Goal: Task Accomplishment & Management: Use online tool/utility

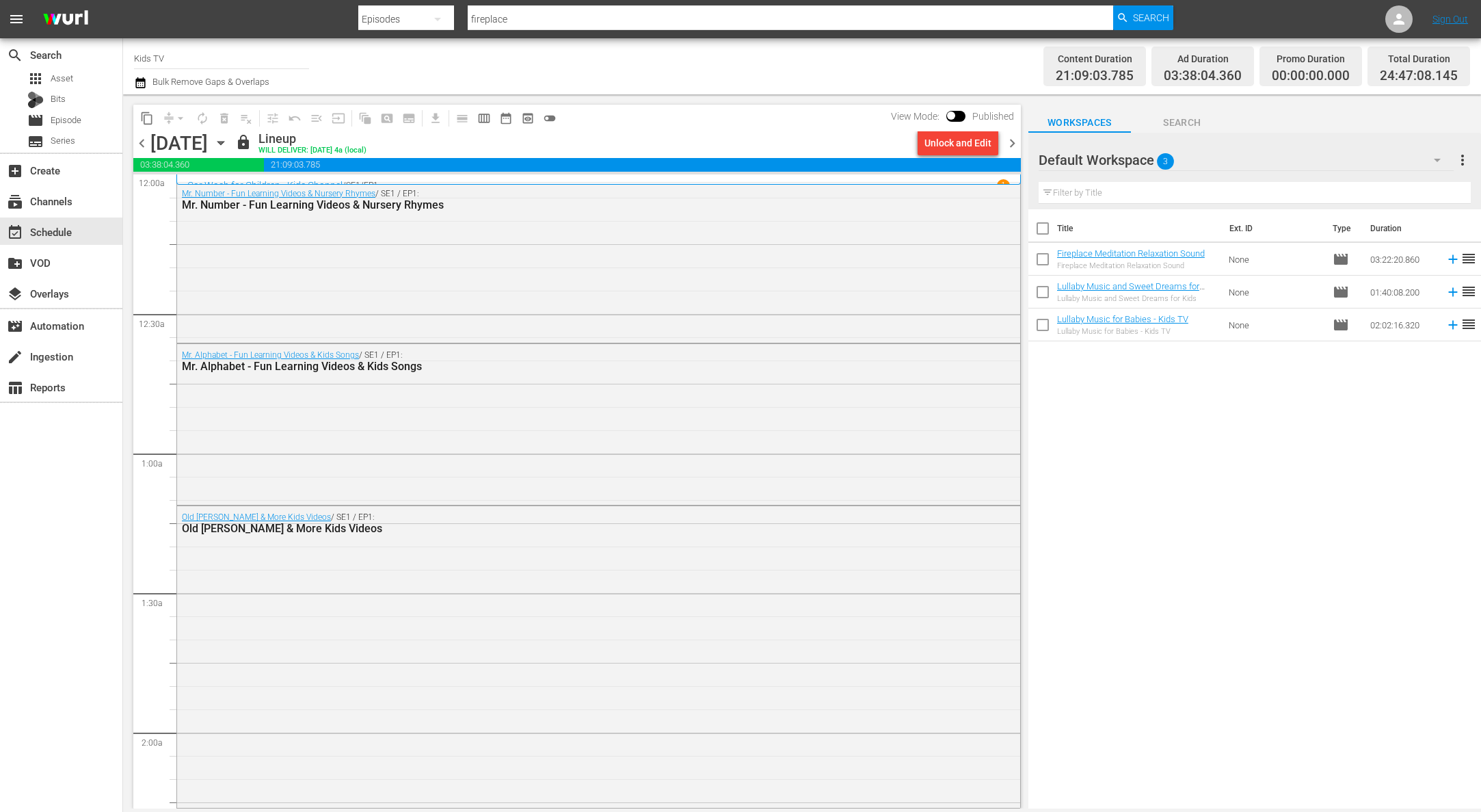
scroll to position [6287, 0]
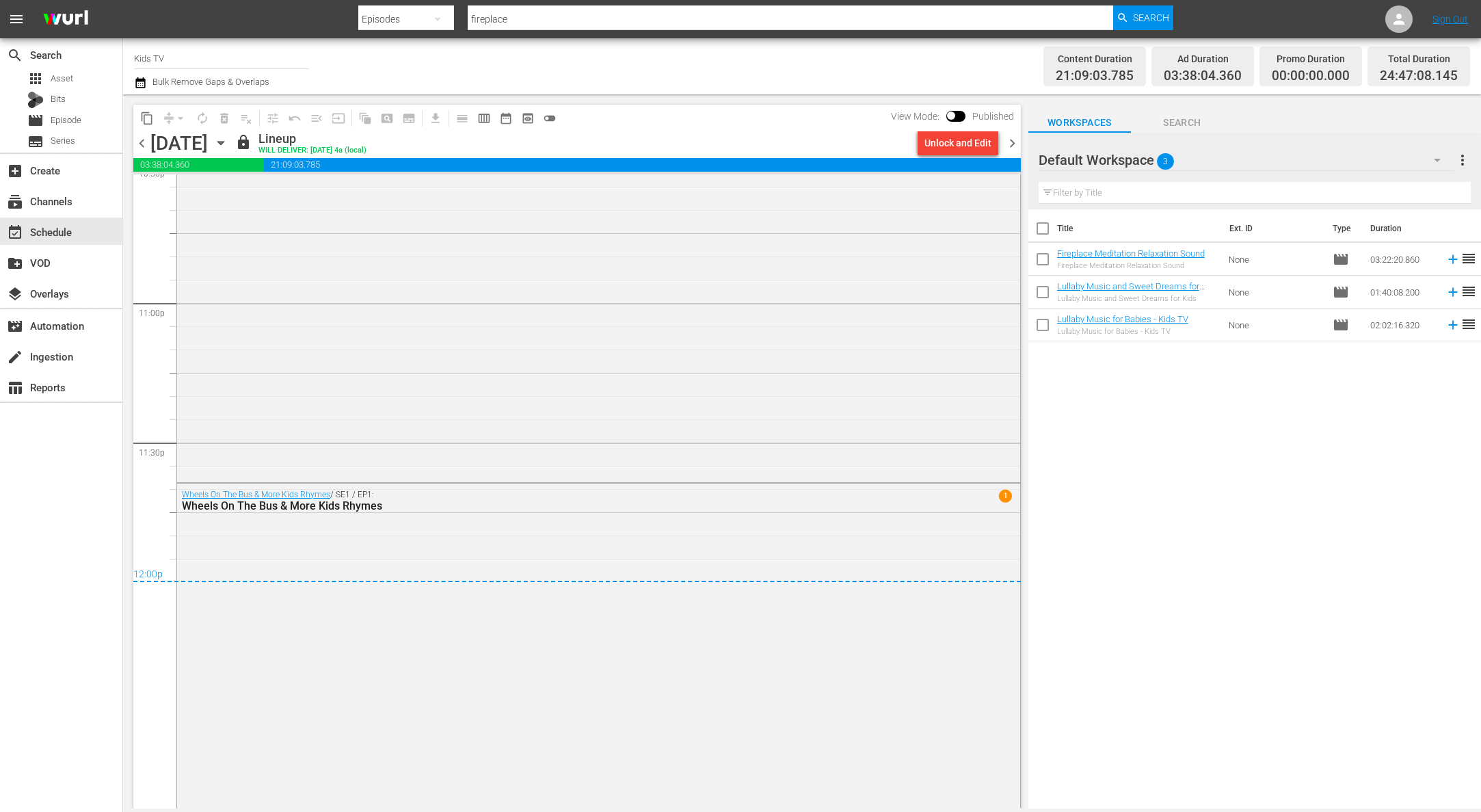
click at [229, 143] on icon "button" at bounding box center [220, 143] width 15 height 15
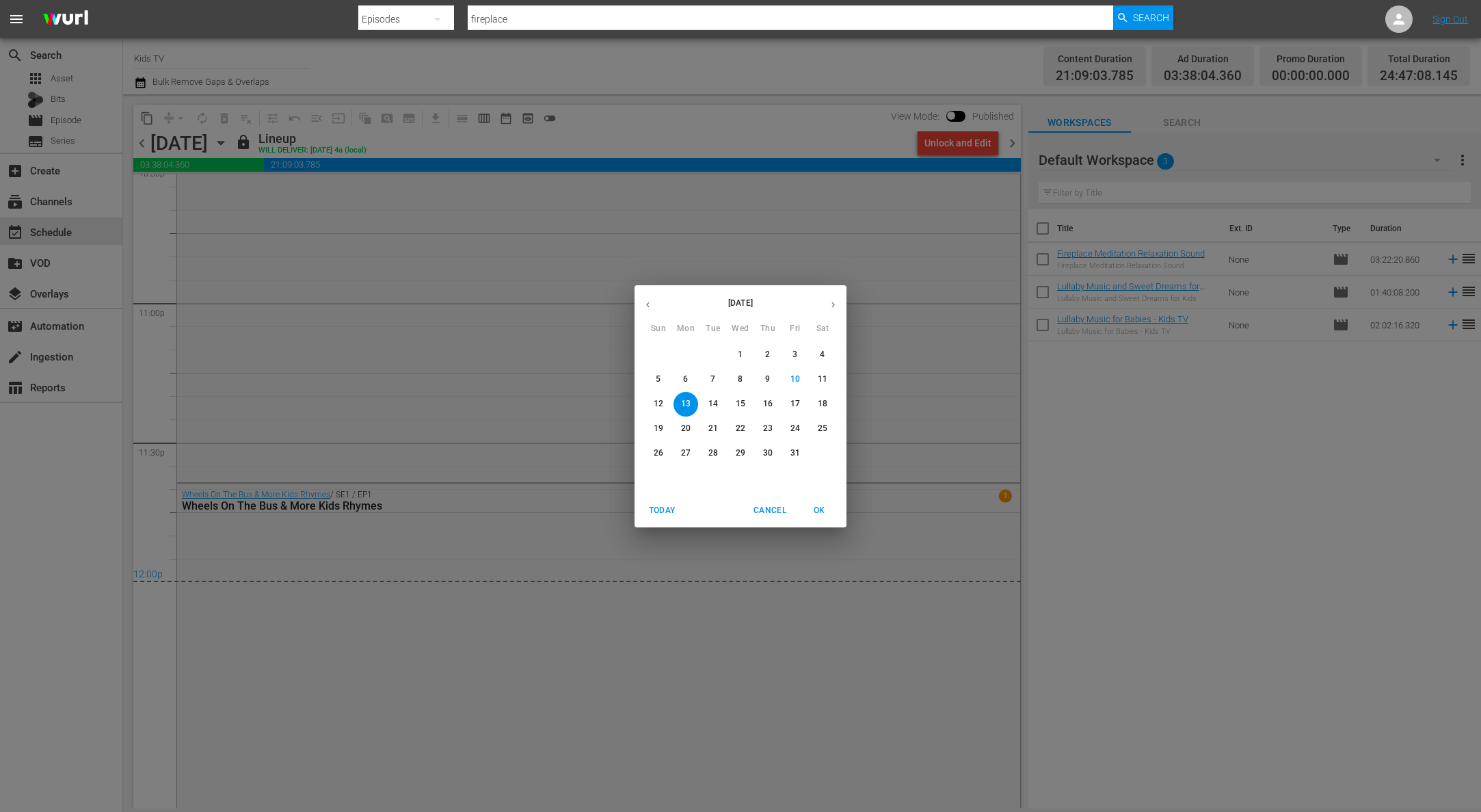
click at [715, 402] on p "14" at bounding box center [713, 403] width 10 height 11
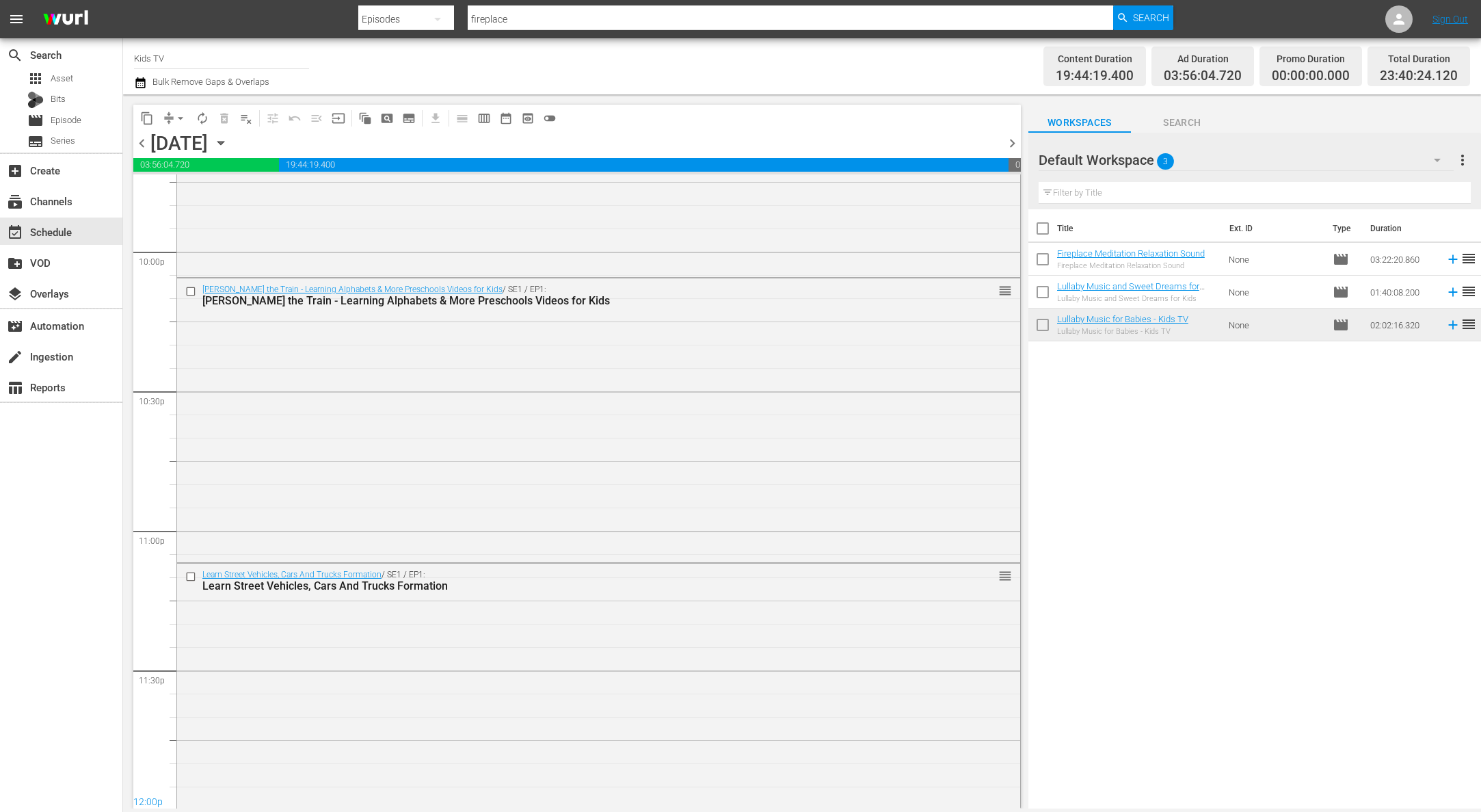
scroll to position [6100, 0]
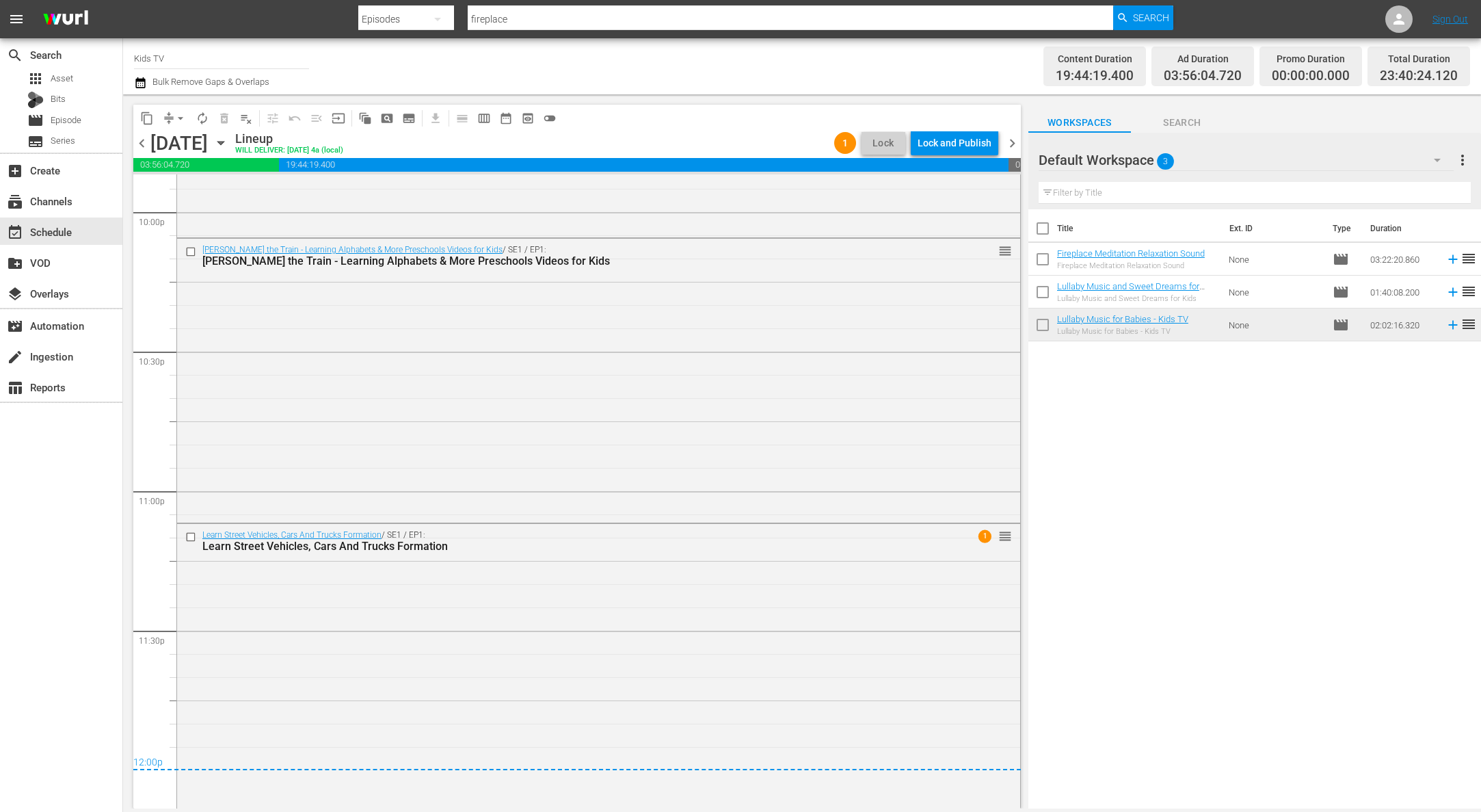
click at [178, 116] on span "arrow_drop_down" at bounding box center [181, 118] width 14 height 14
click at [187, 195] on li "Align to End of Previous Day" at bounding box center [181, 191] width 143 height 23
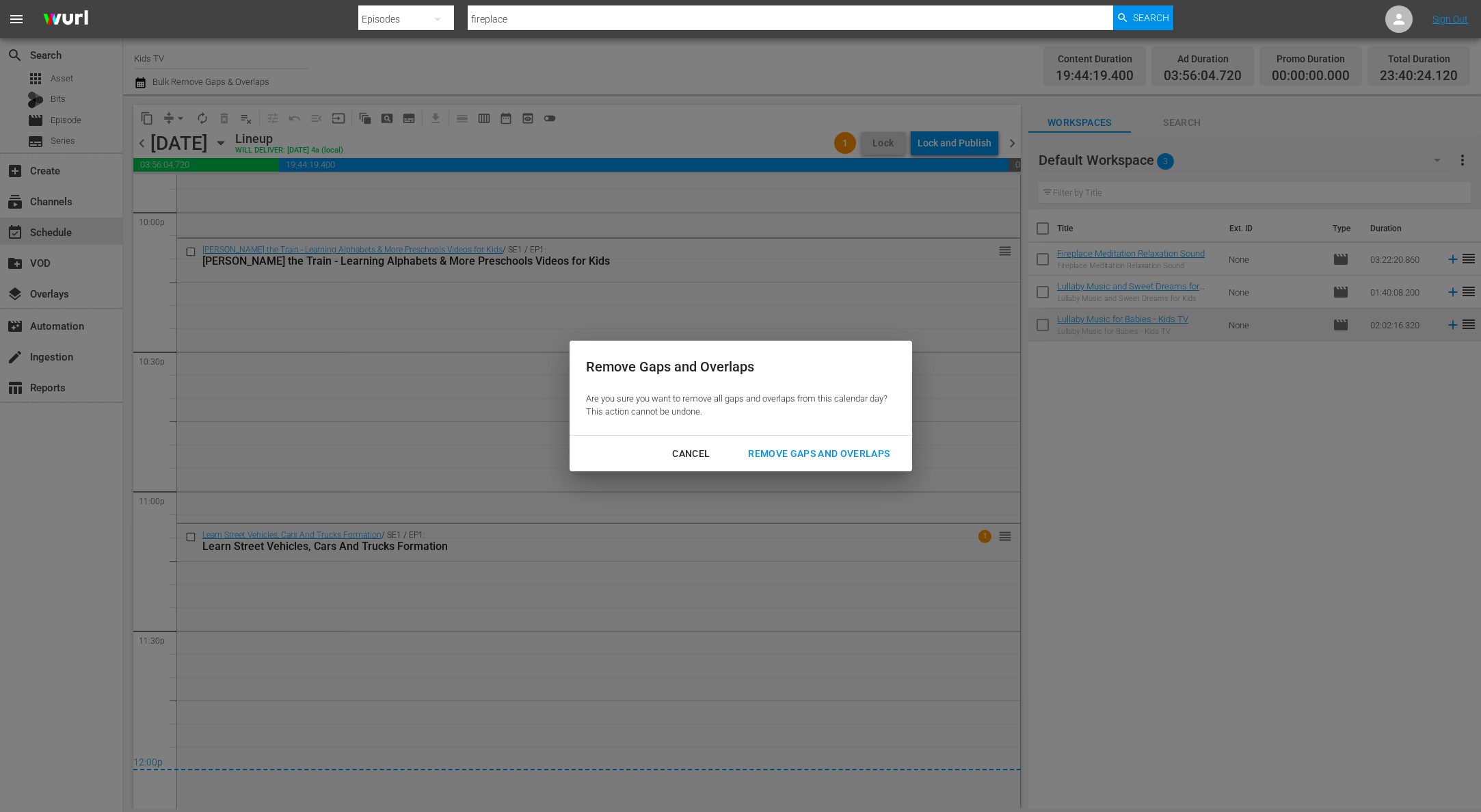
click at [837, 443] on button "Remove Gaps and Overlaps" at bounding box center [818, 453] width 175 height 25
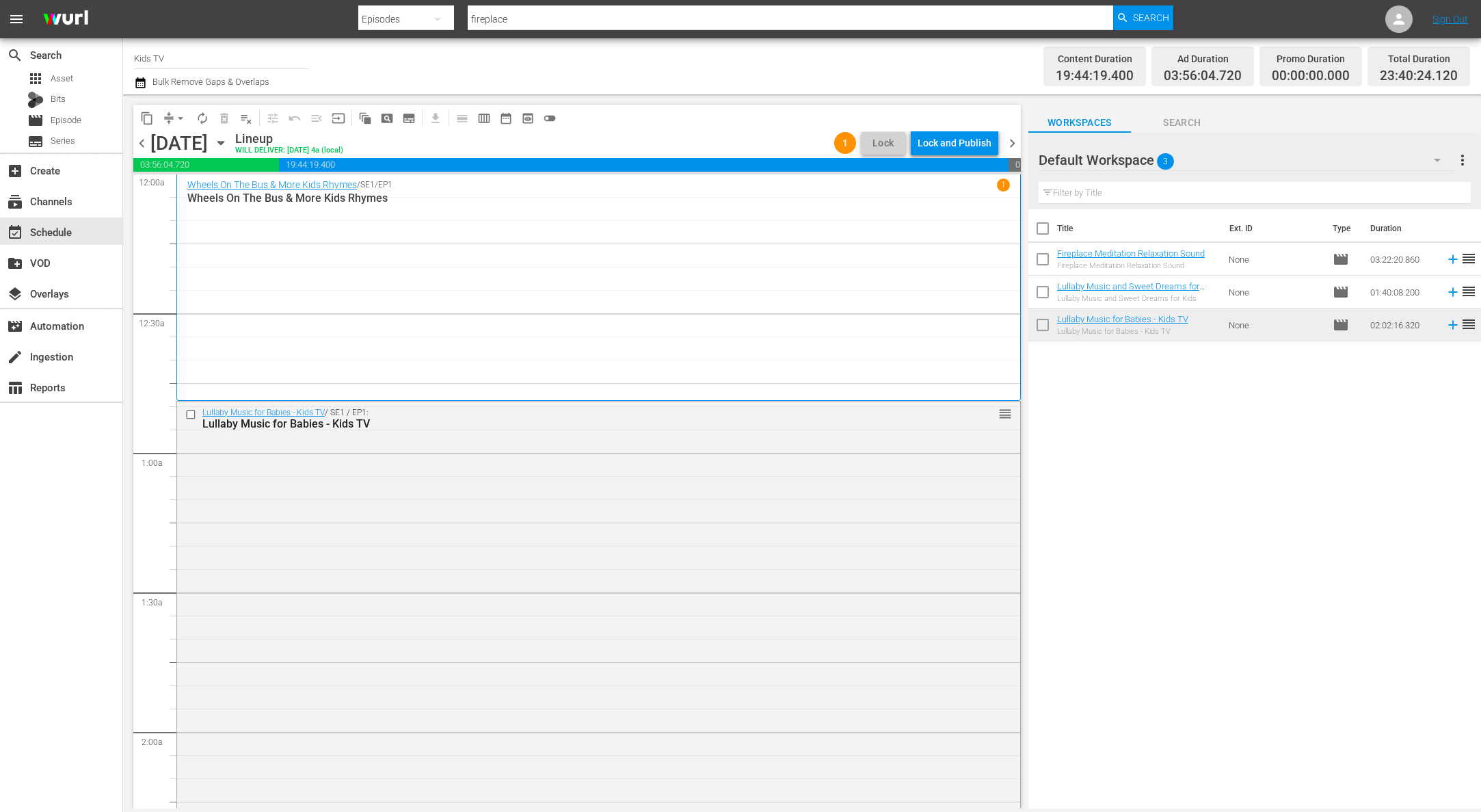
scroll to position [0, 0]
click at [948, 154] on div "Lock and Publish" at bounding box center [954, 143] width 74 height 24
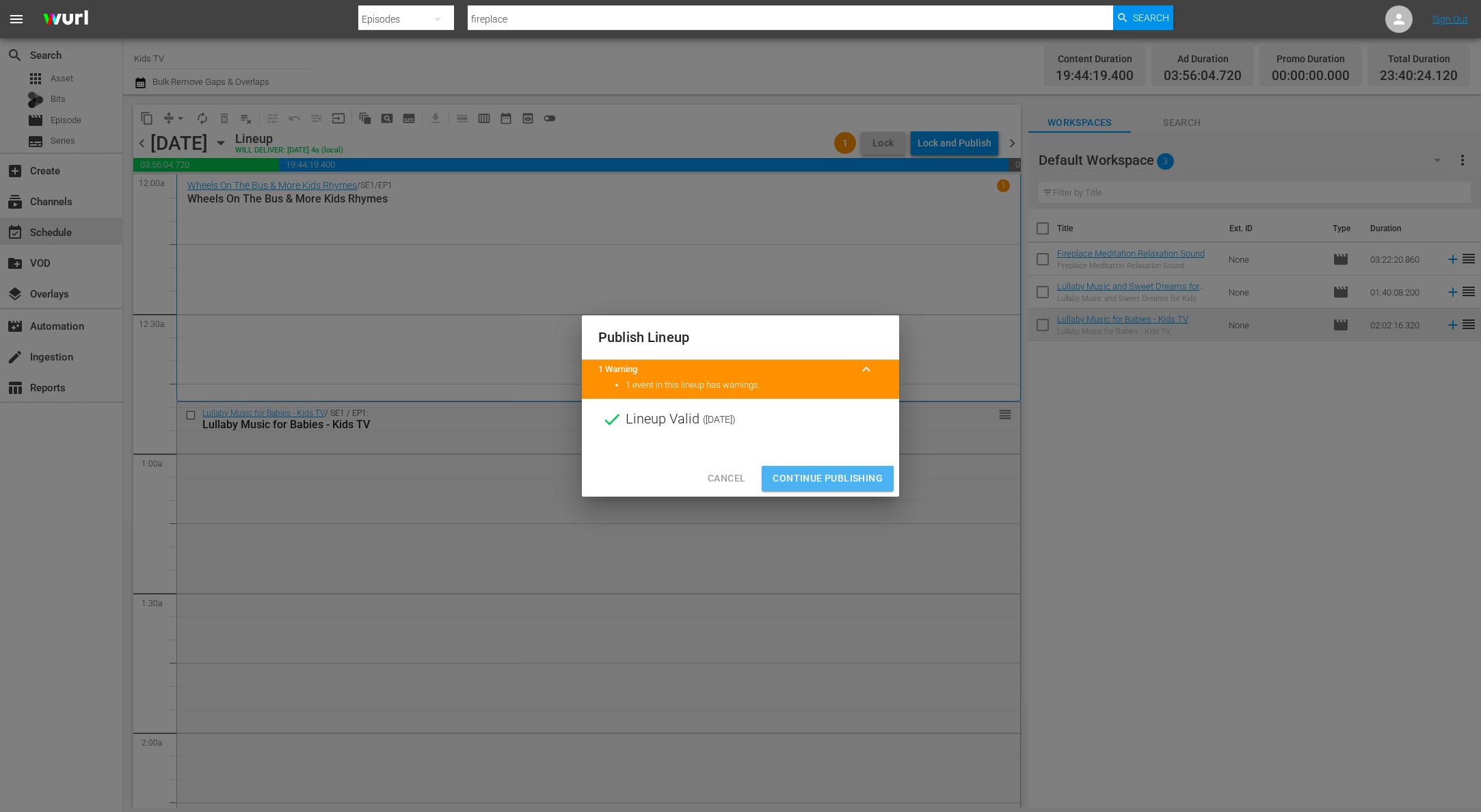
click at [828, 473] on span "Continue Publishing" at bounding box center [828, 478] width 110 height 17
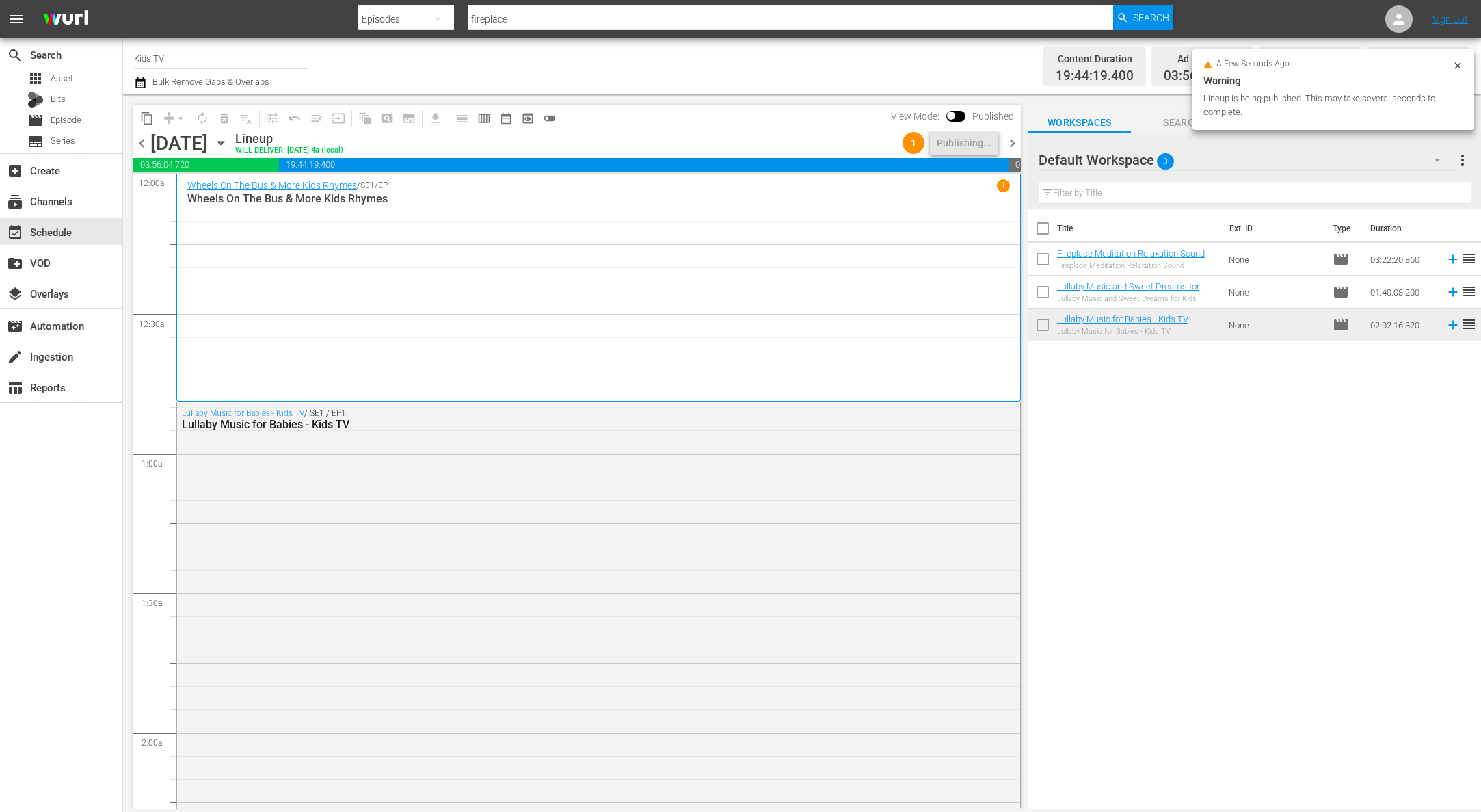
click at [229, 144] on icon "button" at bounding box center [220, 143] width 15 height 15
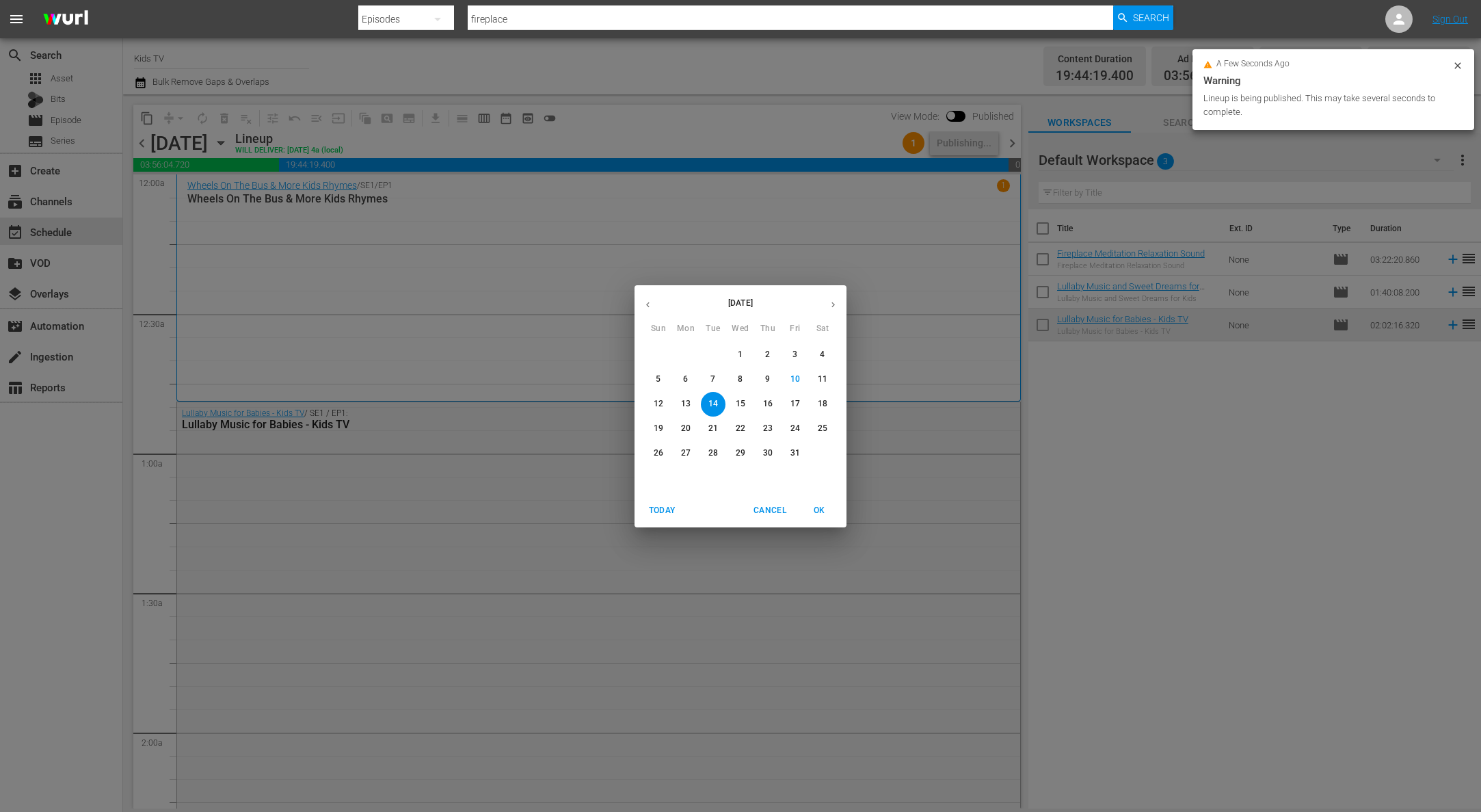
click at [740, 403] on p "15" at bounding box center [740, 403] width 10 height 11
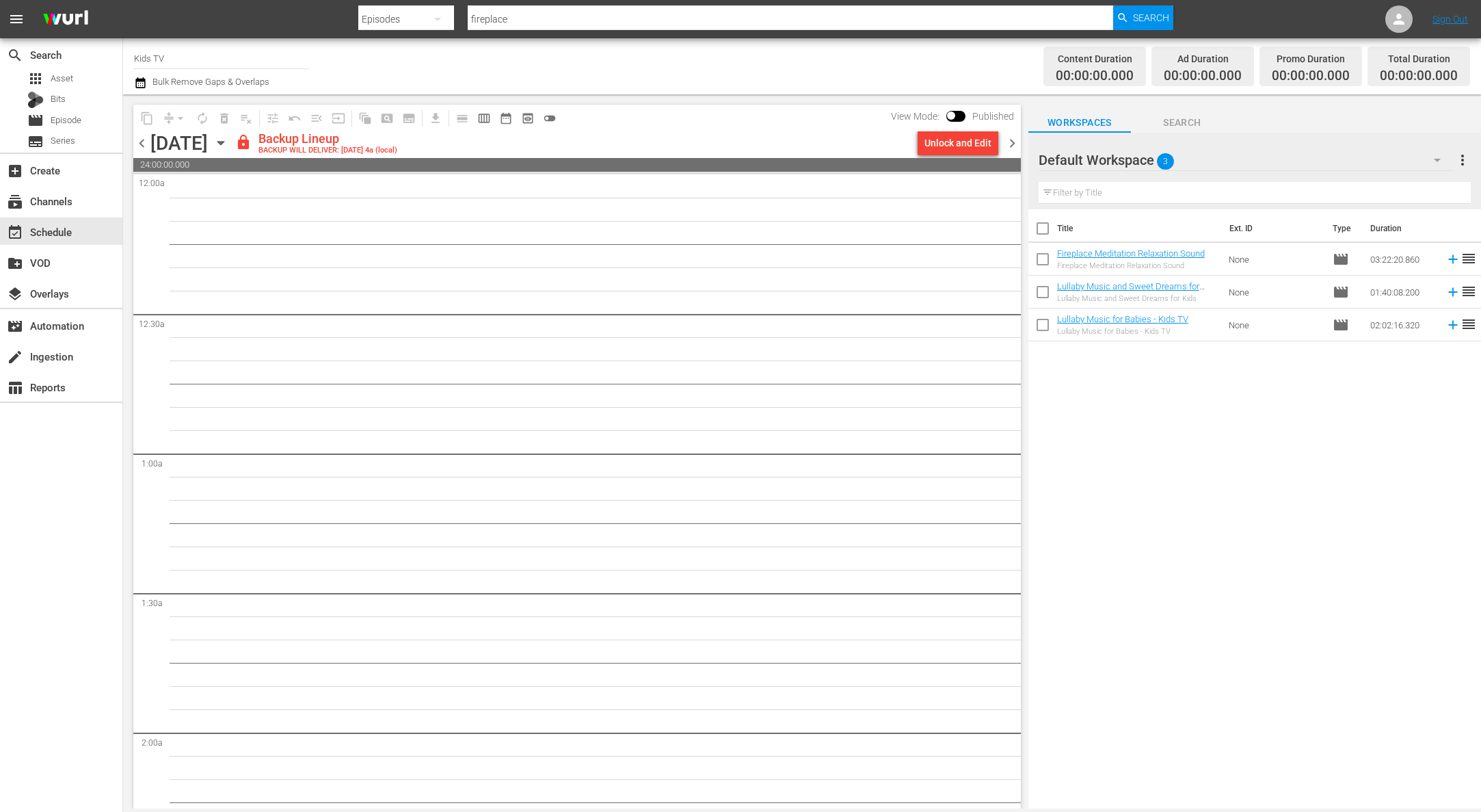
click at [949, 130] on div "content_copy compress arrow_drop_down autorenew_outlined delete_forever_outline…" at bounding box center [577, 117] width 888 height 27
click at [952, 148] on div "Unlock and Edit" at bounding box center [957, 143] width 67 height 24
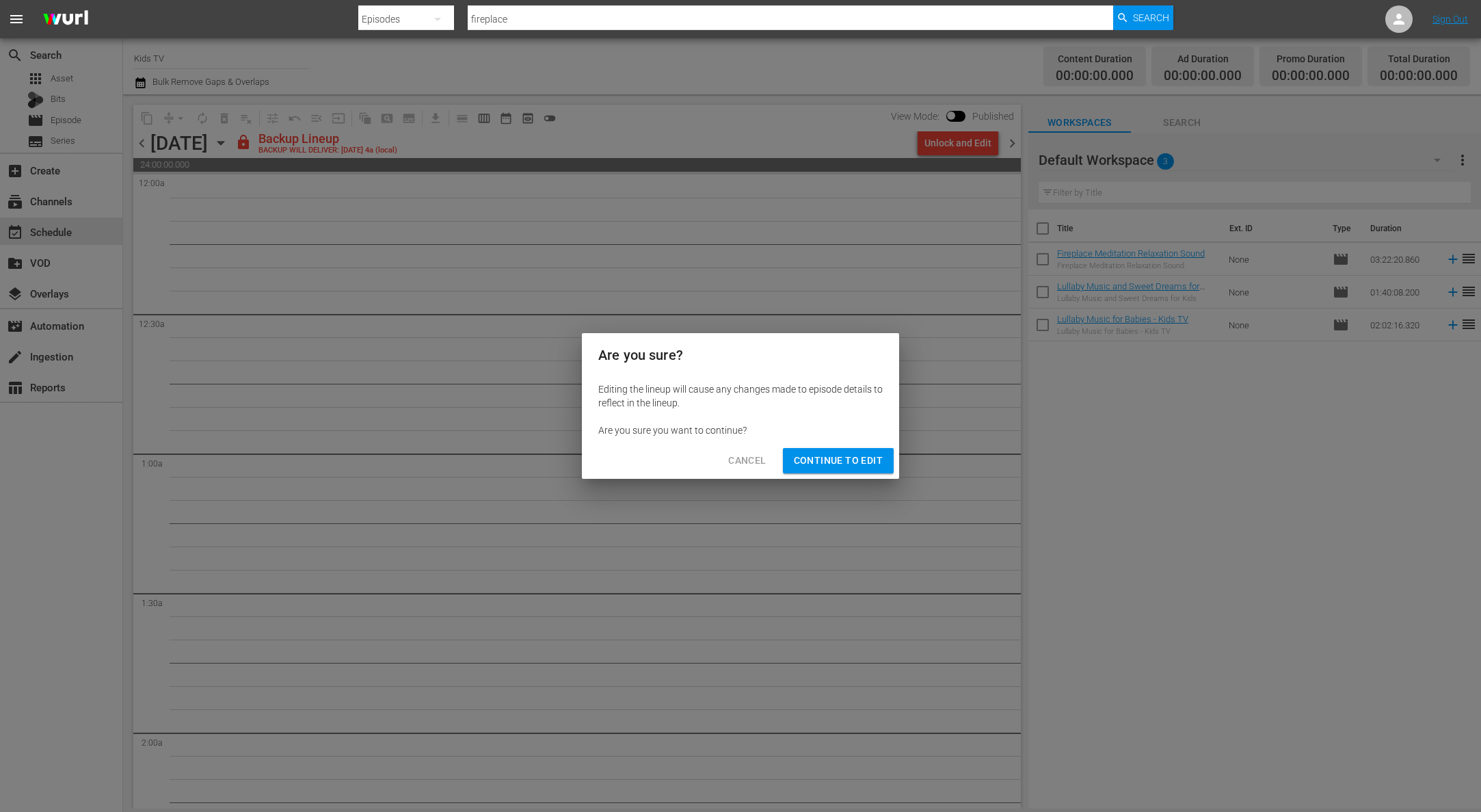
click at [865, 463] on span "Continue to Edit" at bounding box center [838, 461] width 89 height 17
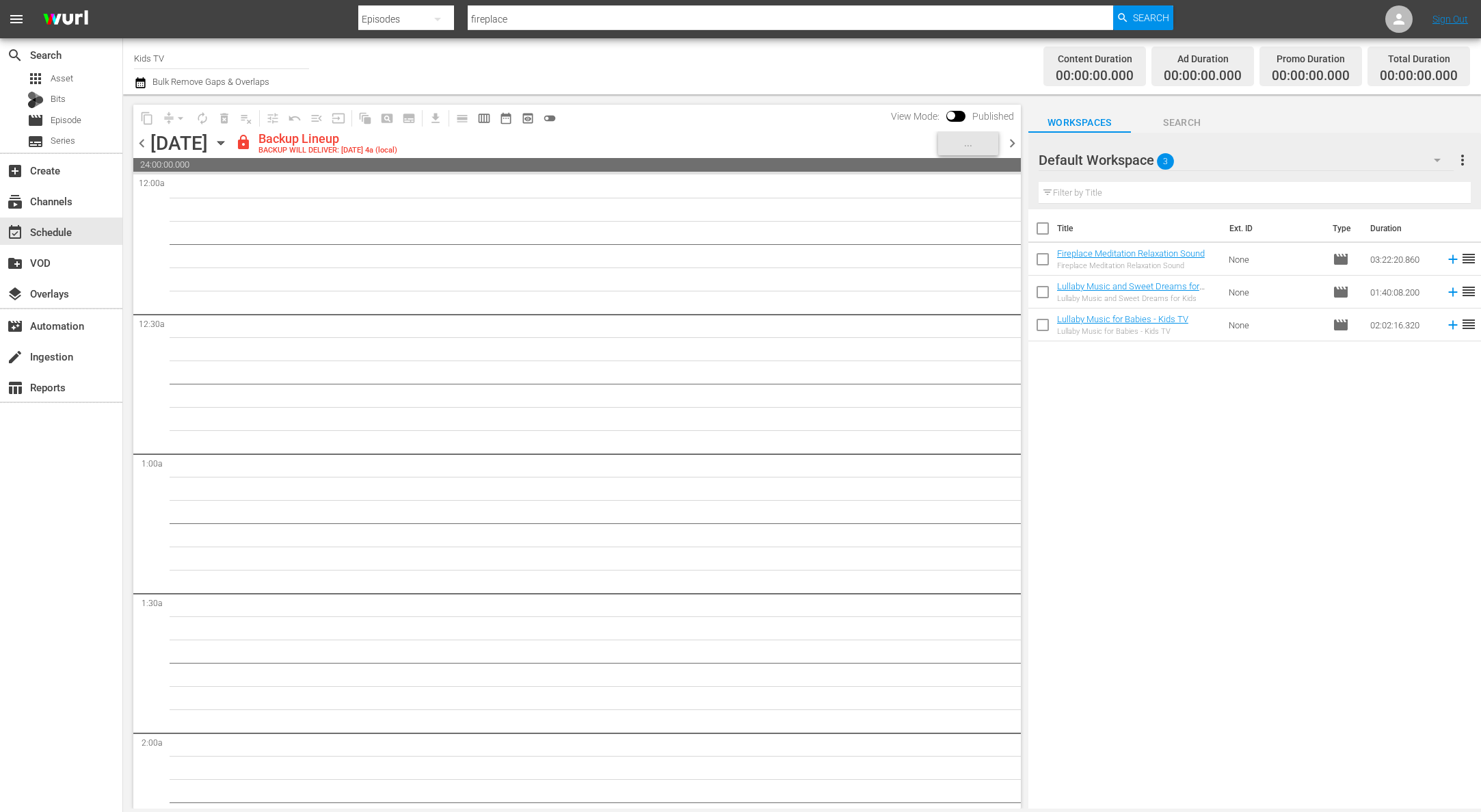
click at [229, 141] on icon "button" at bounding box center [220, 143] width 15 height 15
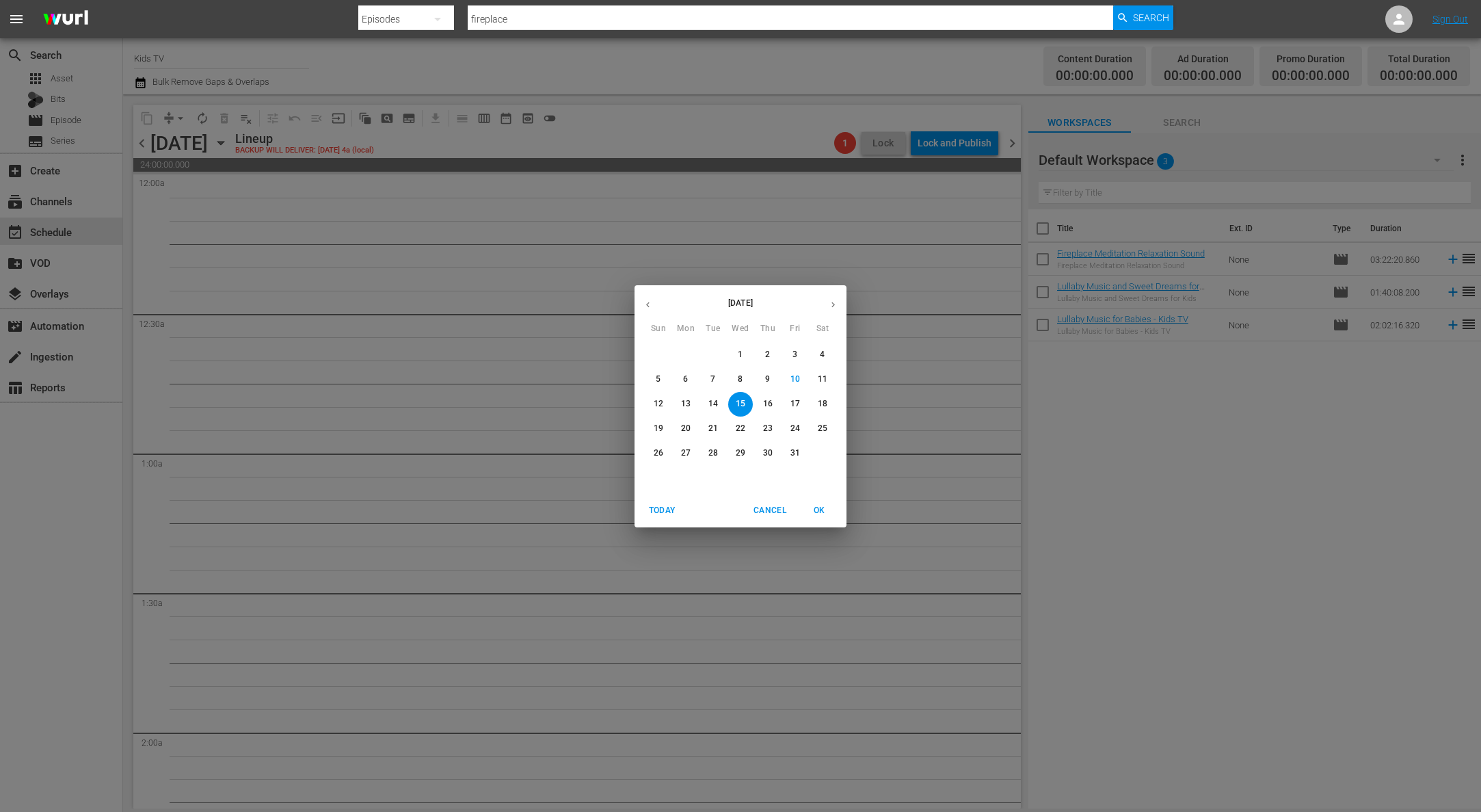
click at [766, 409] on p "16" at bounding box center [768, 403] width 10 height 11
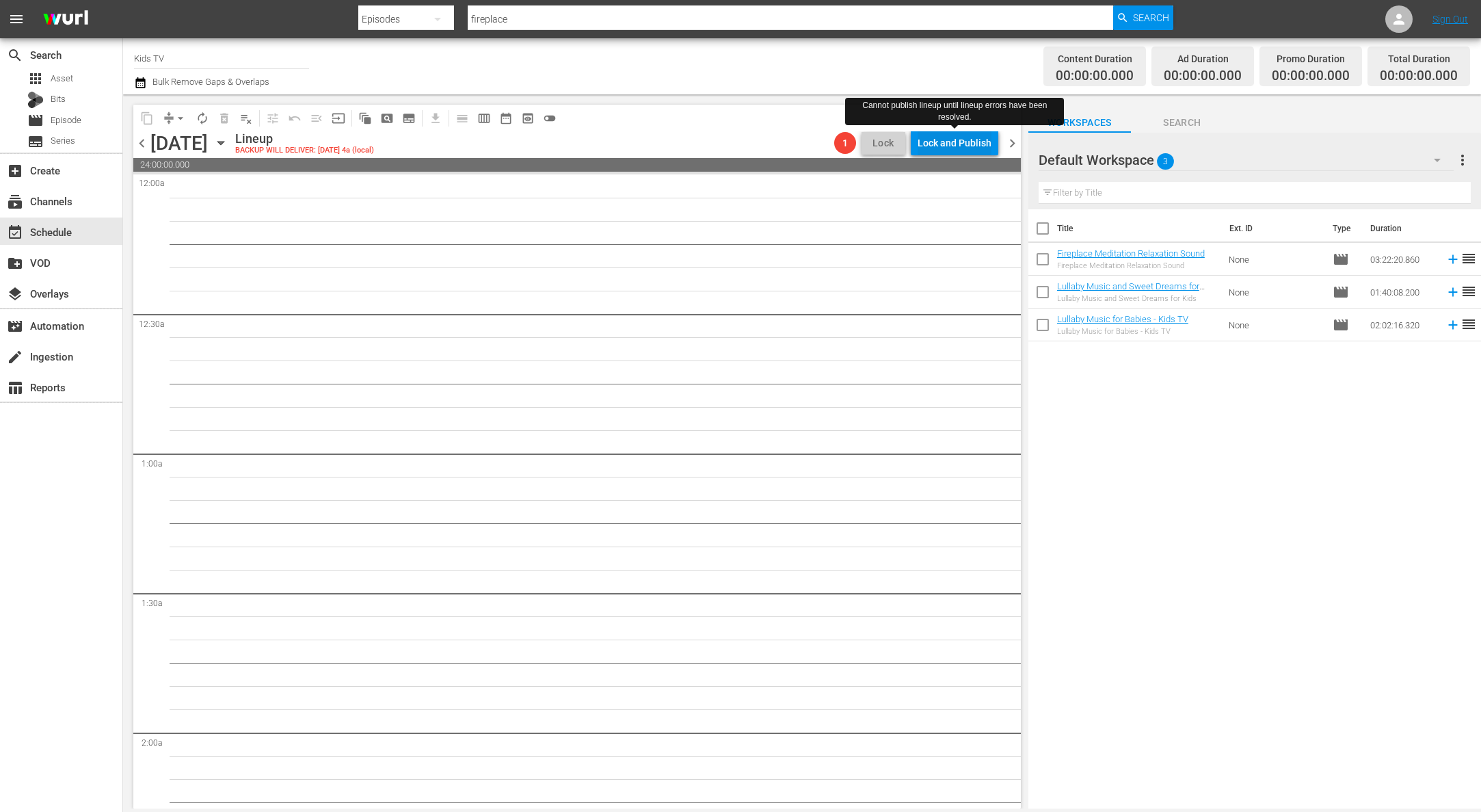
click at [970, 148] on div "Lock and Publish" at bounding box center [954, 143] width 74 height 24
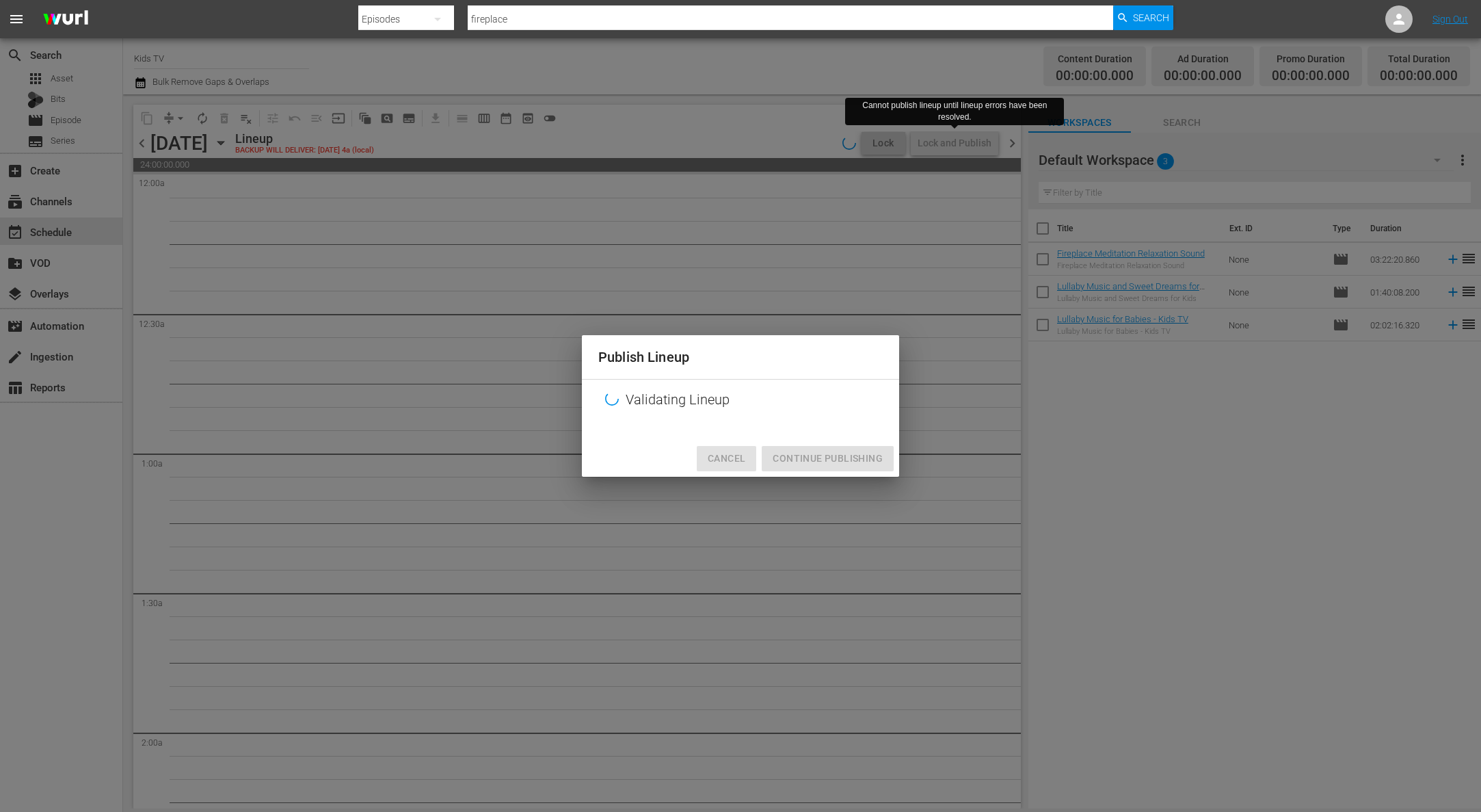
click at [737, 453] on span "Cancel" at bounding box center [726, 458] width 37 height 17
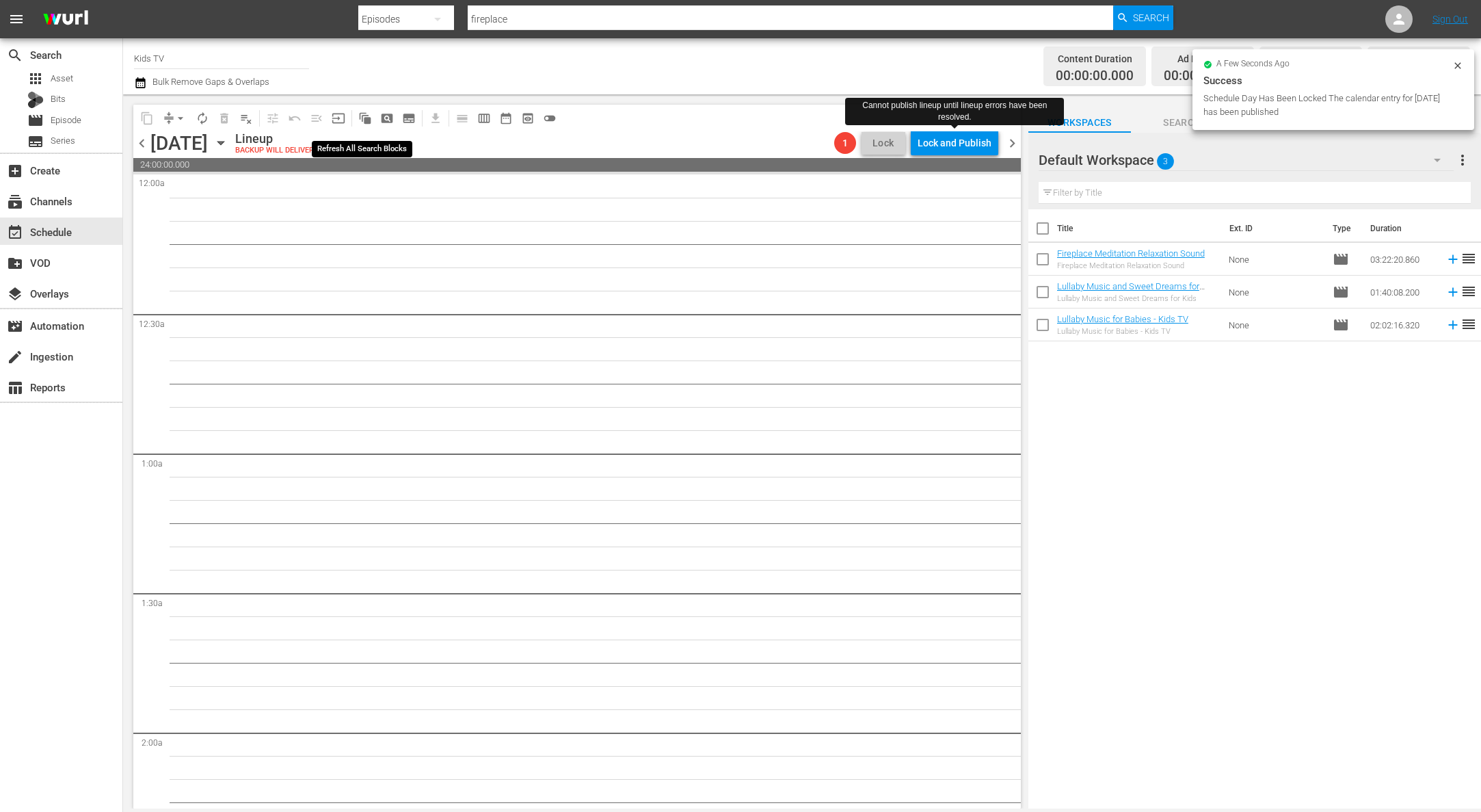
click at [229, 146] on icon "button" at bounding box center [220, 143] width 15 height 15
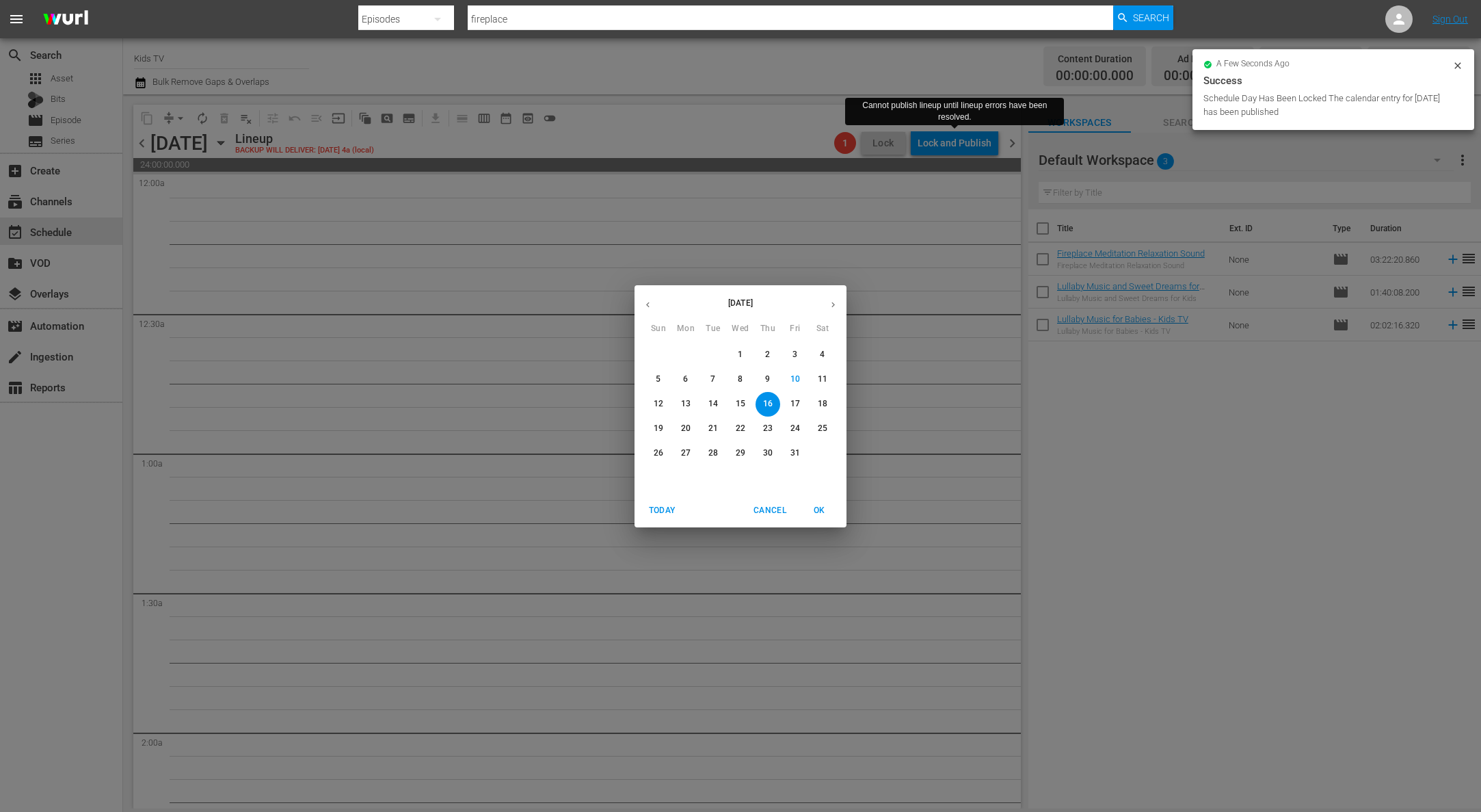
click at [793, 410] on button "17" at bounding box center [795, 404] width 24 height 24
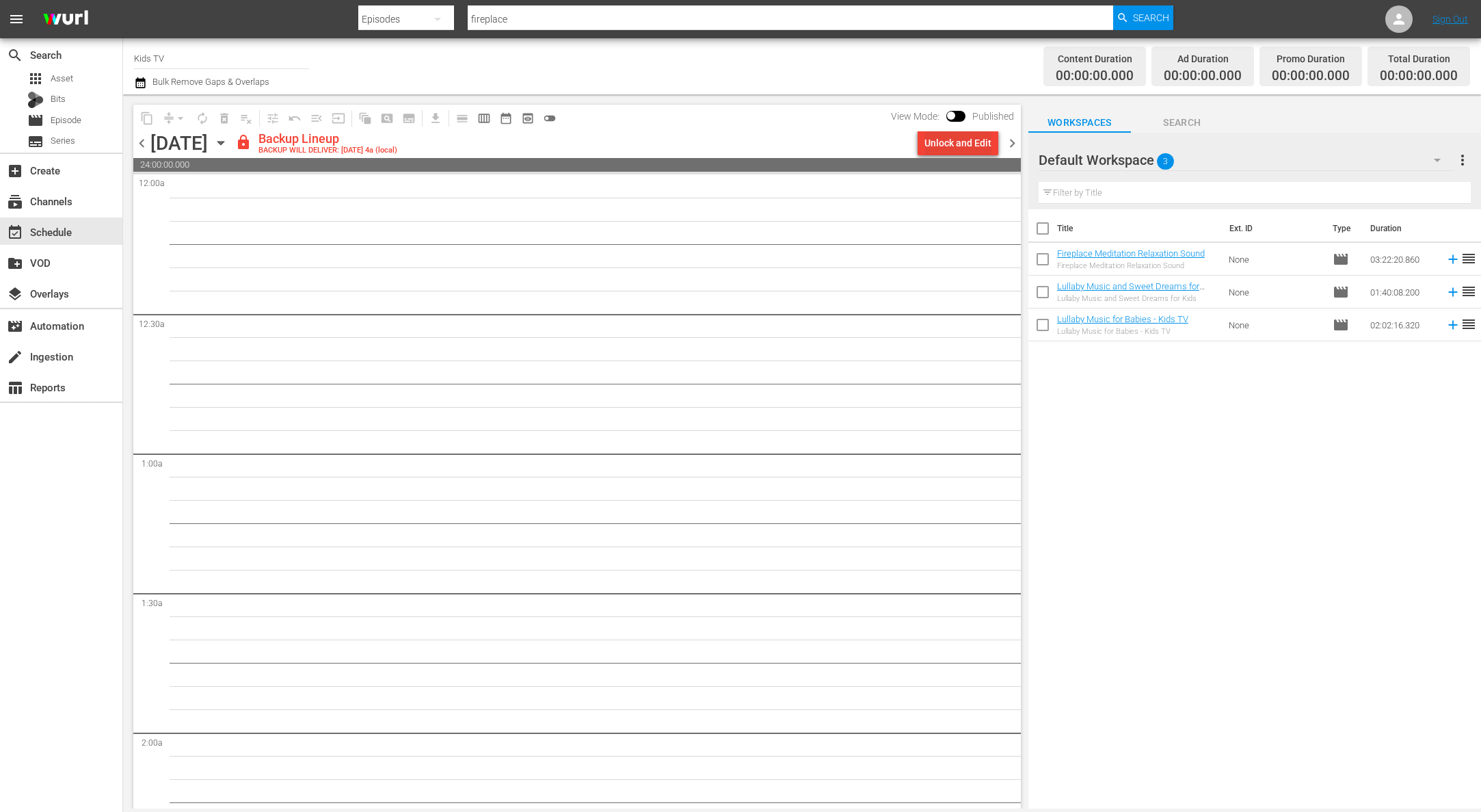
click at [972, 143] on div "Unlock and Edit" at bounding box center [957, 143] width 67 height 24
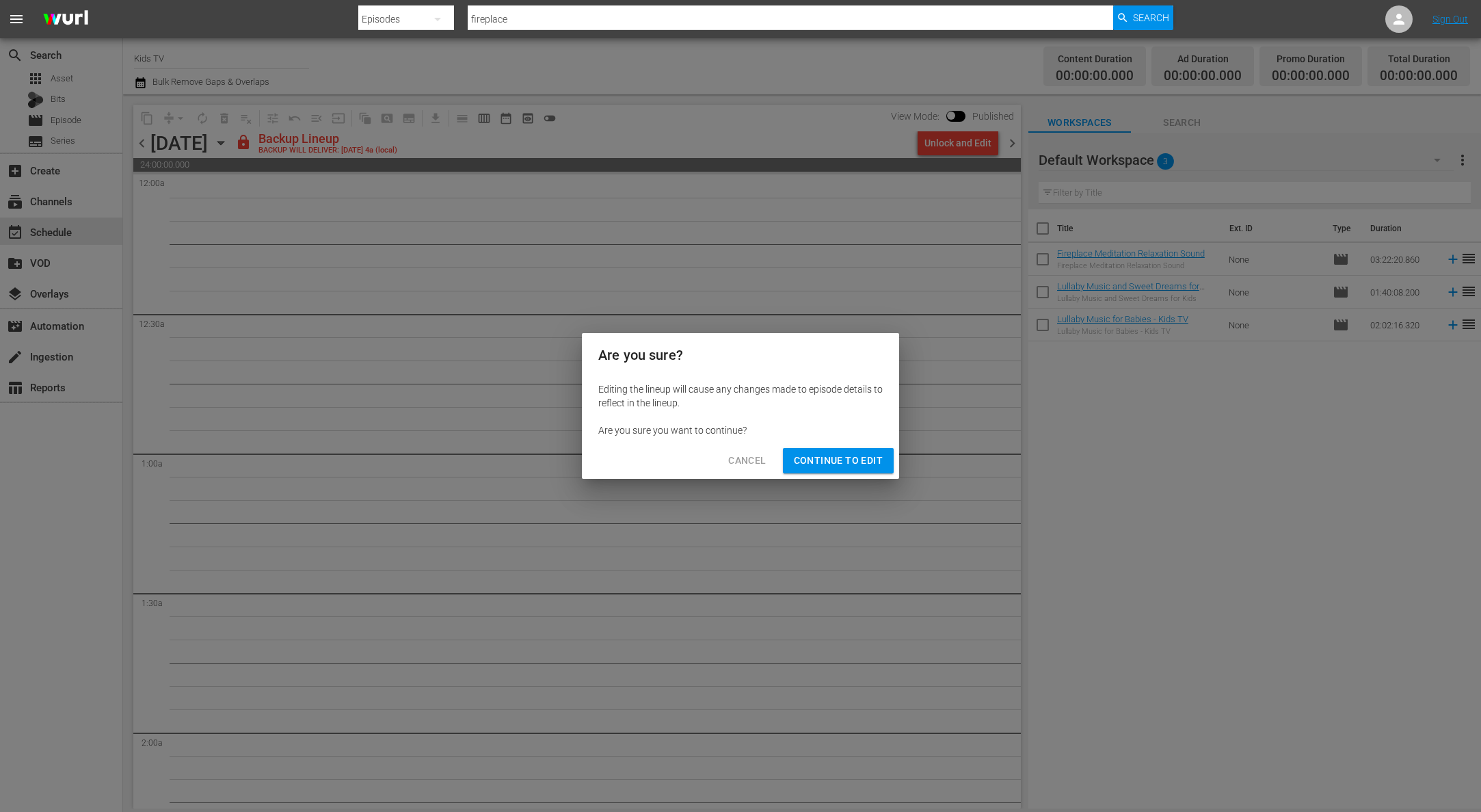
click at [870, 456] on span "Continue to Edit" at bounding box center [838, 461] width 89 height 17
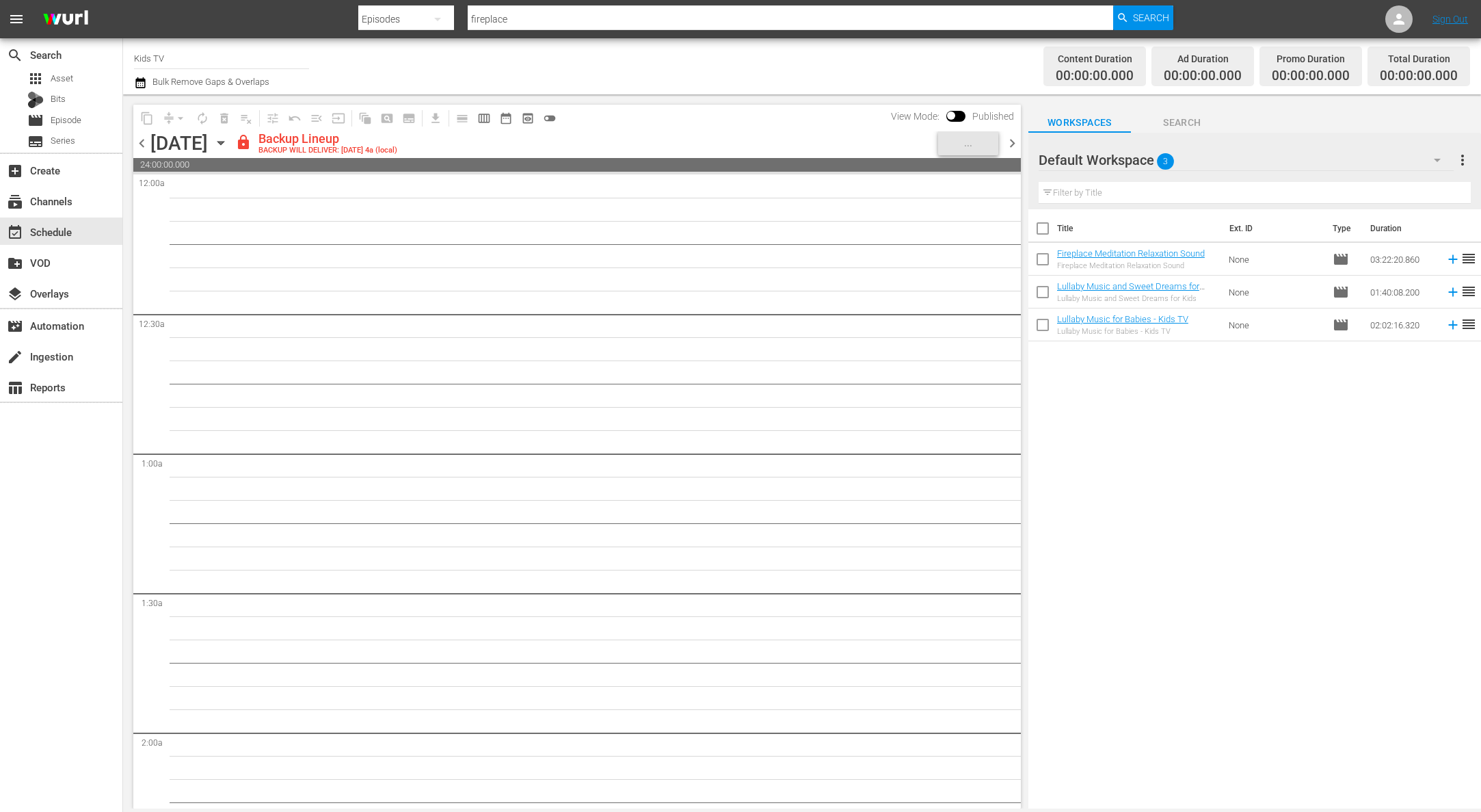
click at [223, 143] on icon "button" at bounding box center [220, 143] width 6 height 3
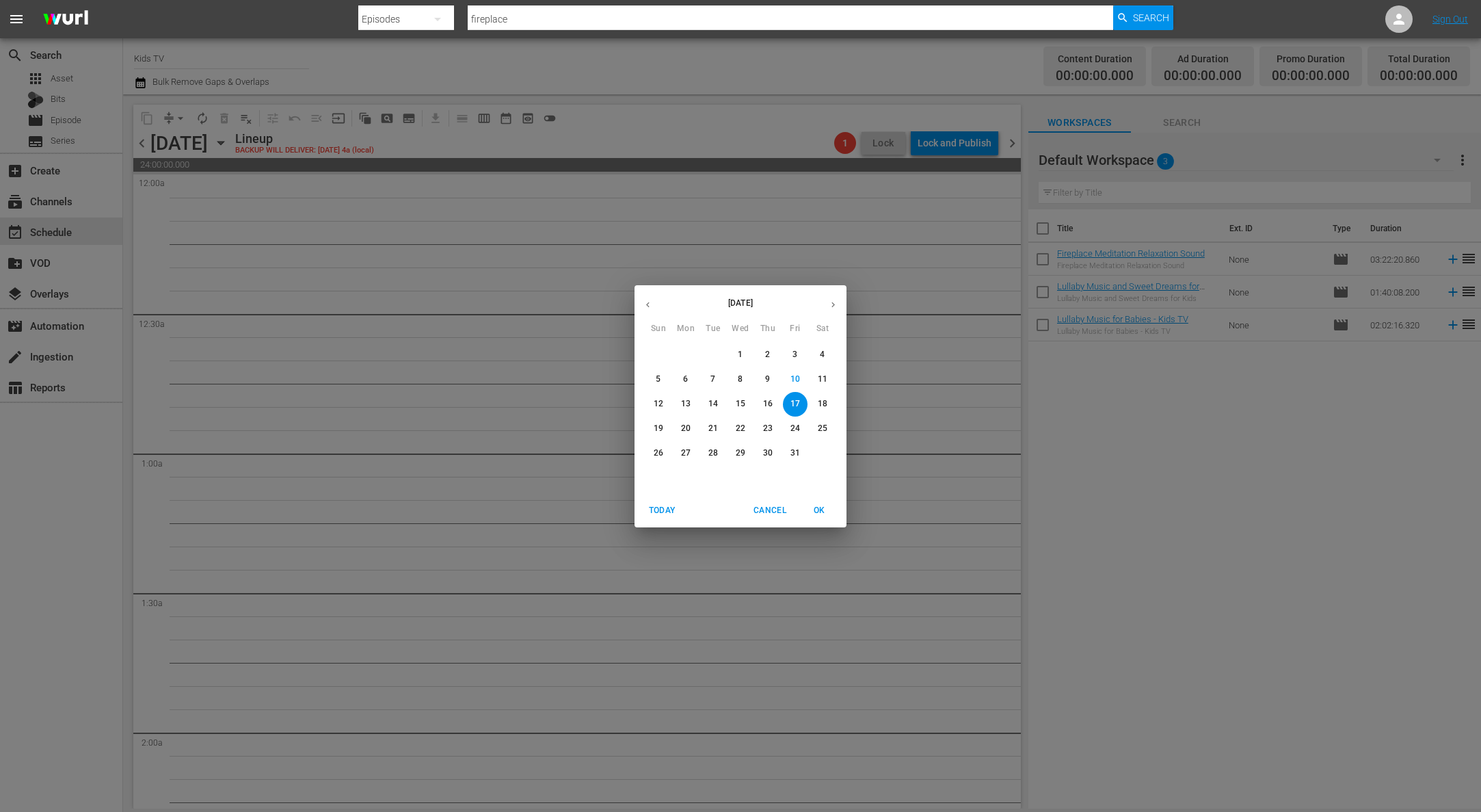
click at [824, 404] on p "18" at bounding box center [823, 403] width 10 height 11
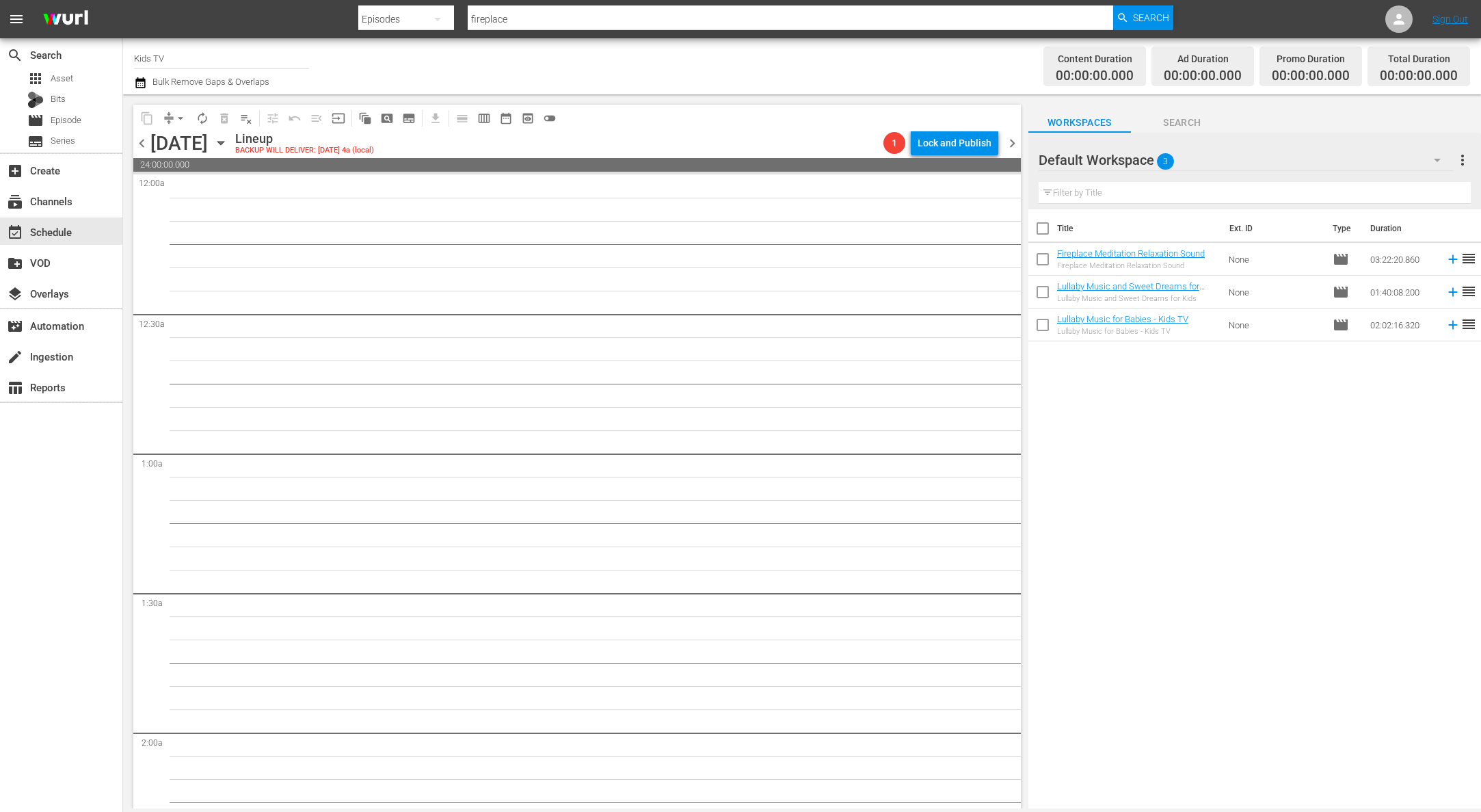
click at [229, 142] on icon "button" at bounding box center [220, 143] width 15 height 15
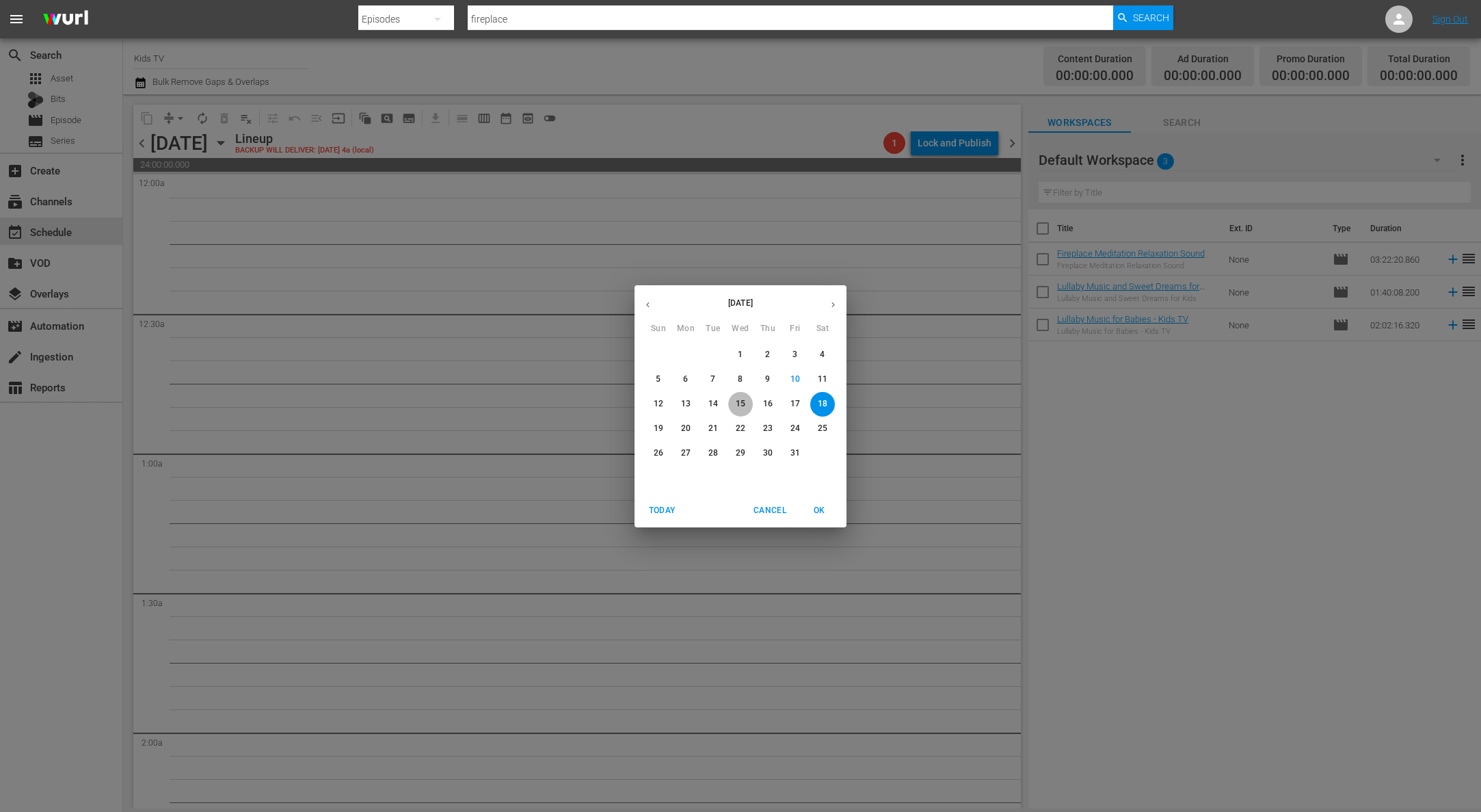
click at [737, 405] on p "15" at bounding box center [740, 403] width 10 height 11
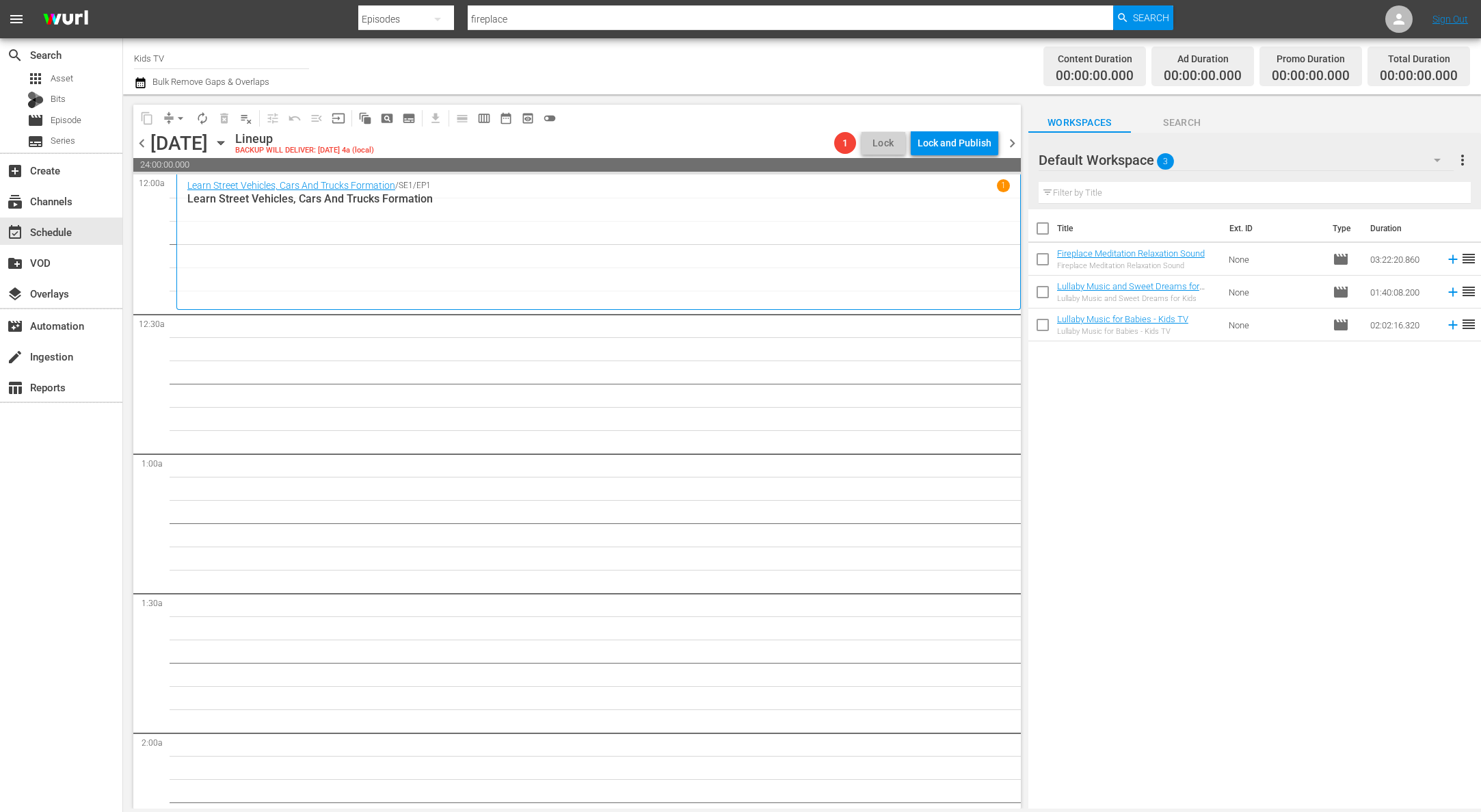
click at [229, 139] on icon "button" at bounding box center [220, 143] width 15 height 15
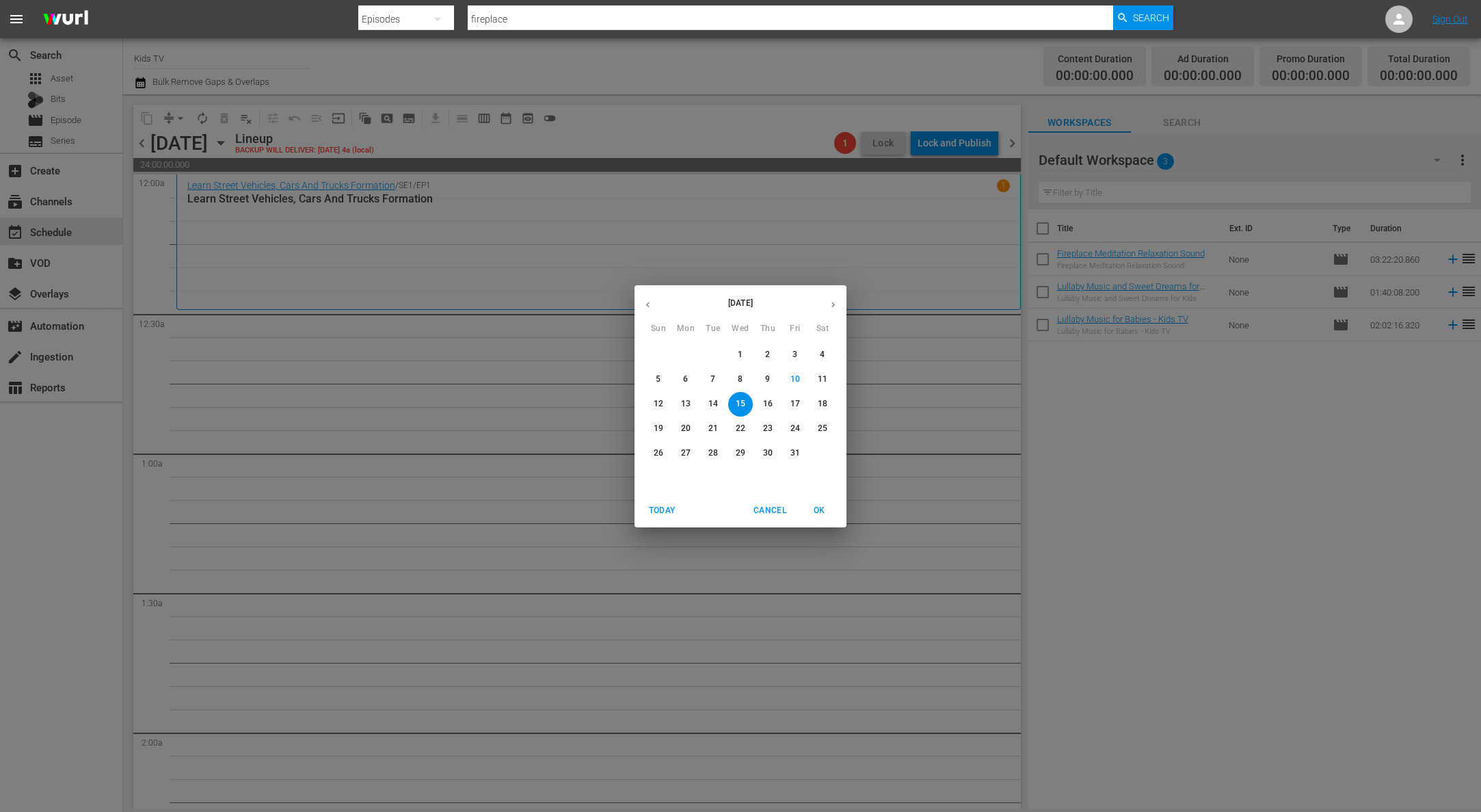
click at [645, 304] on icon "button" at bounding box center [648, 304] width 10 height 10
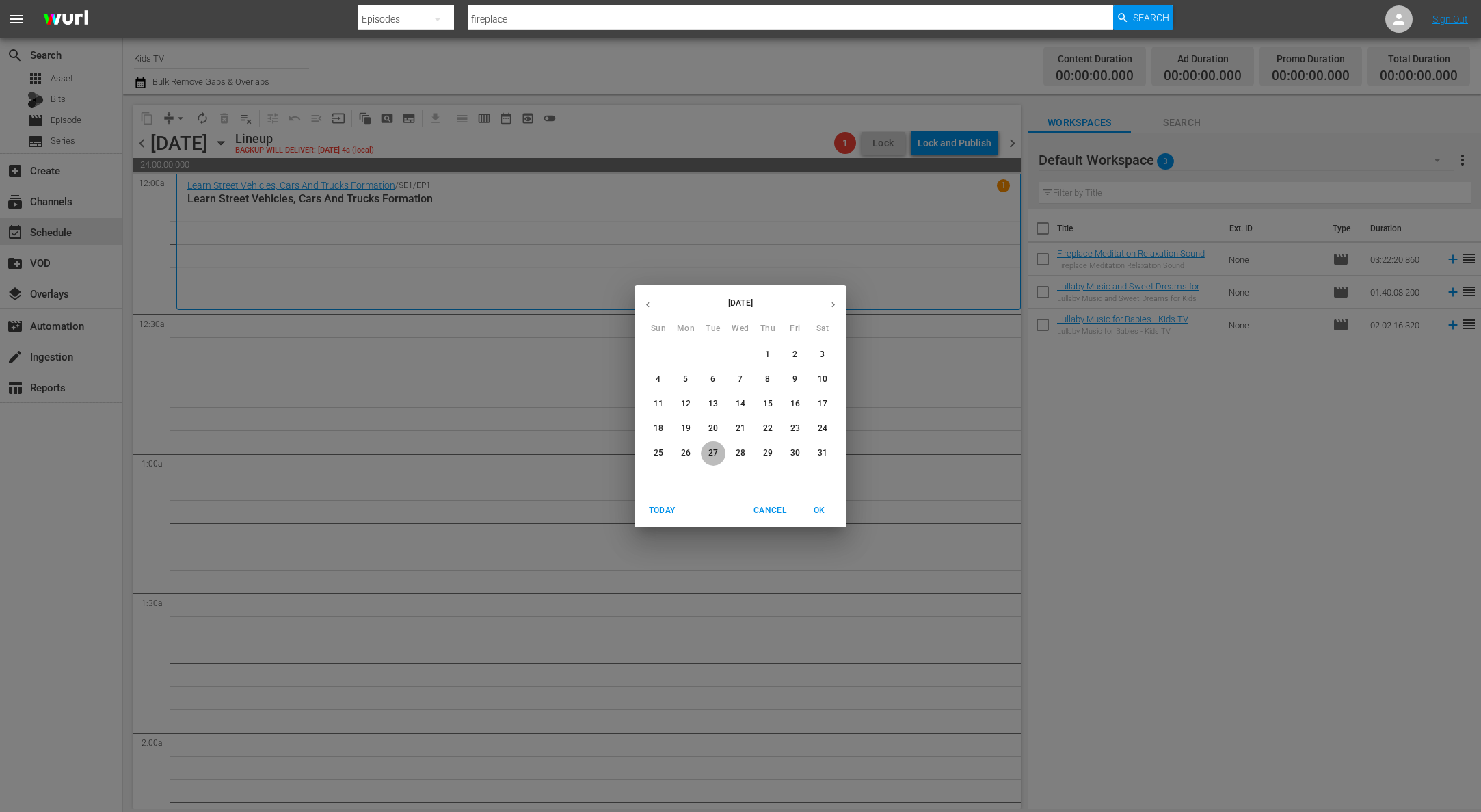
click at [712, 453] on p "27" at bounding box center [713, 452] width 10 height 11
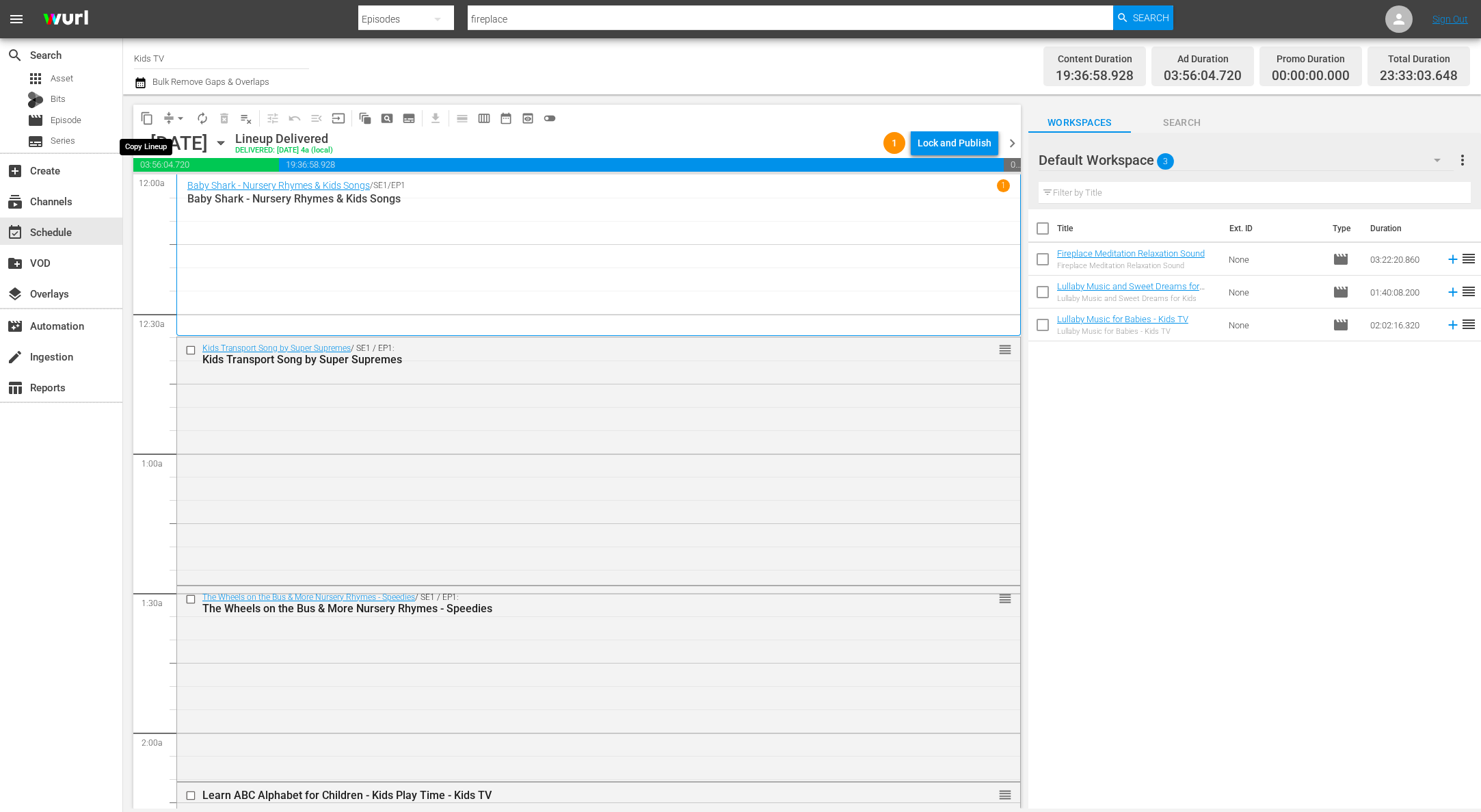
click at [148, 114] on span "content_copy" at bounding box center [147, 118] width 14 height 14
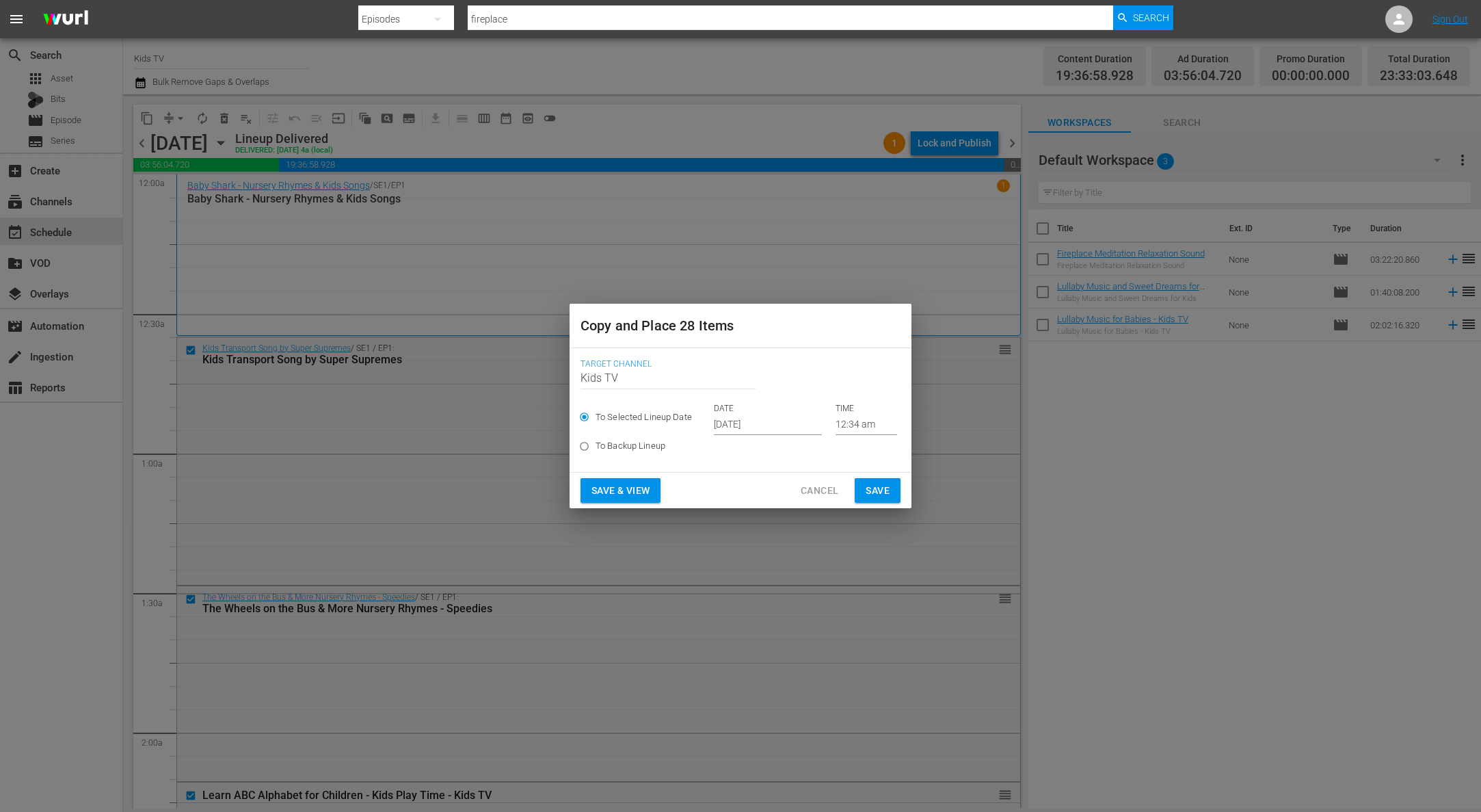
click at [777, 427] on input "Oct 12th 2025" at bounding box center [768, 425] width 108 height 21
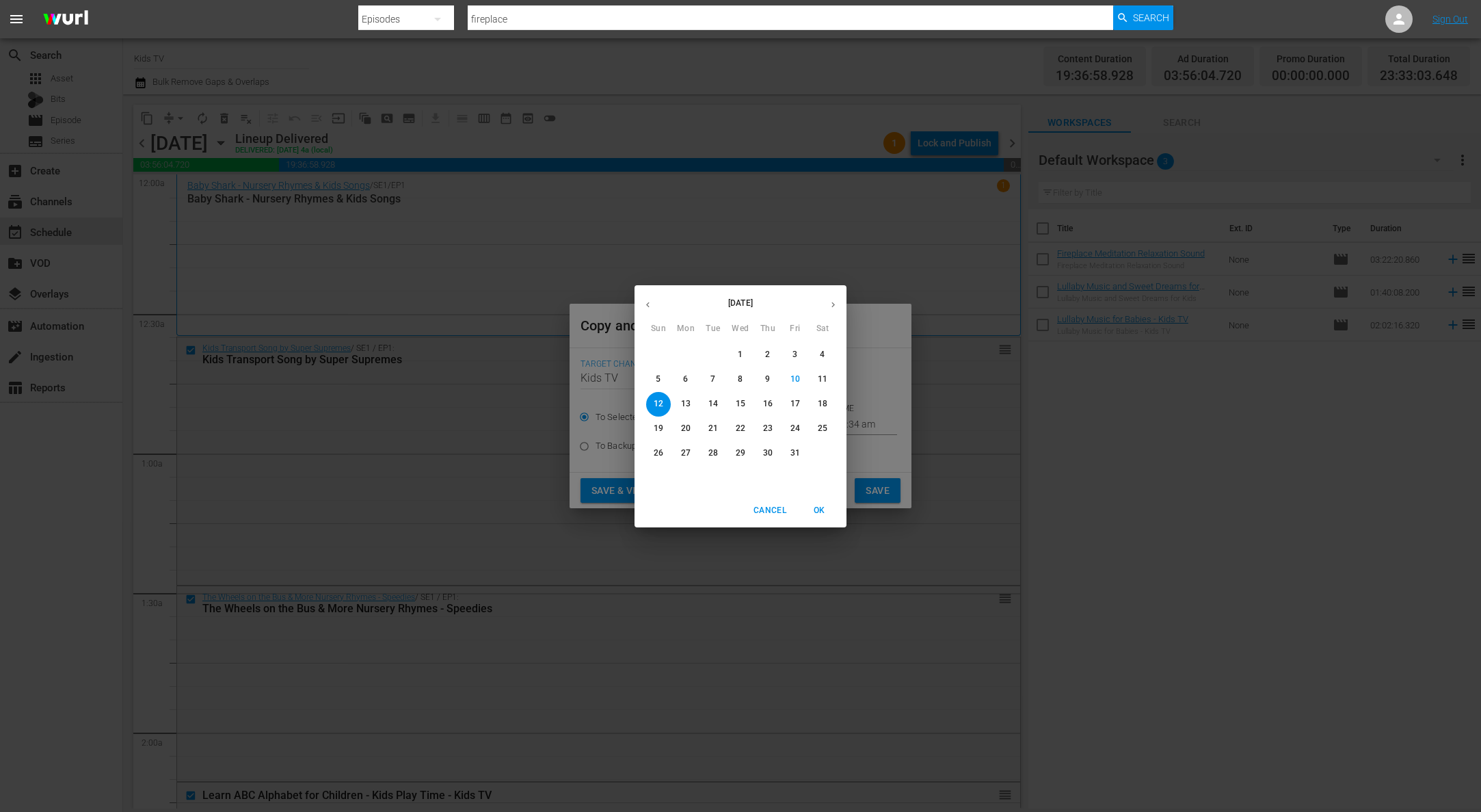
click at [742, 405] on p "15" at bounding box center [740, 403] width 10 height 11
type input "Oct 15th 2025"
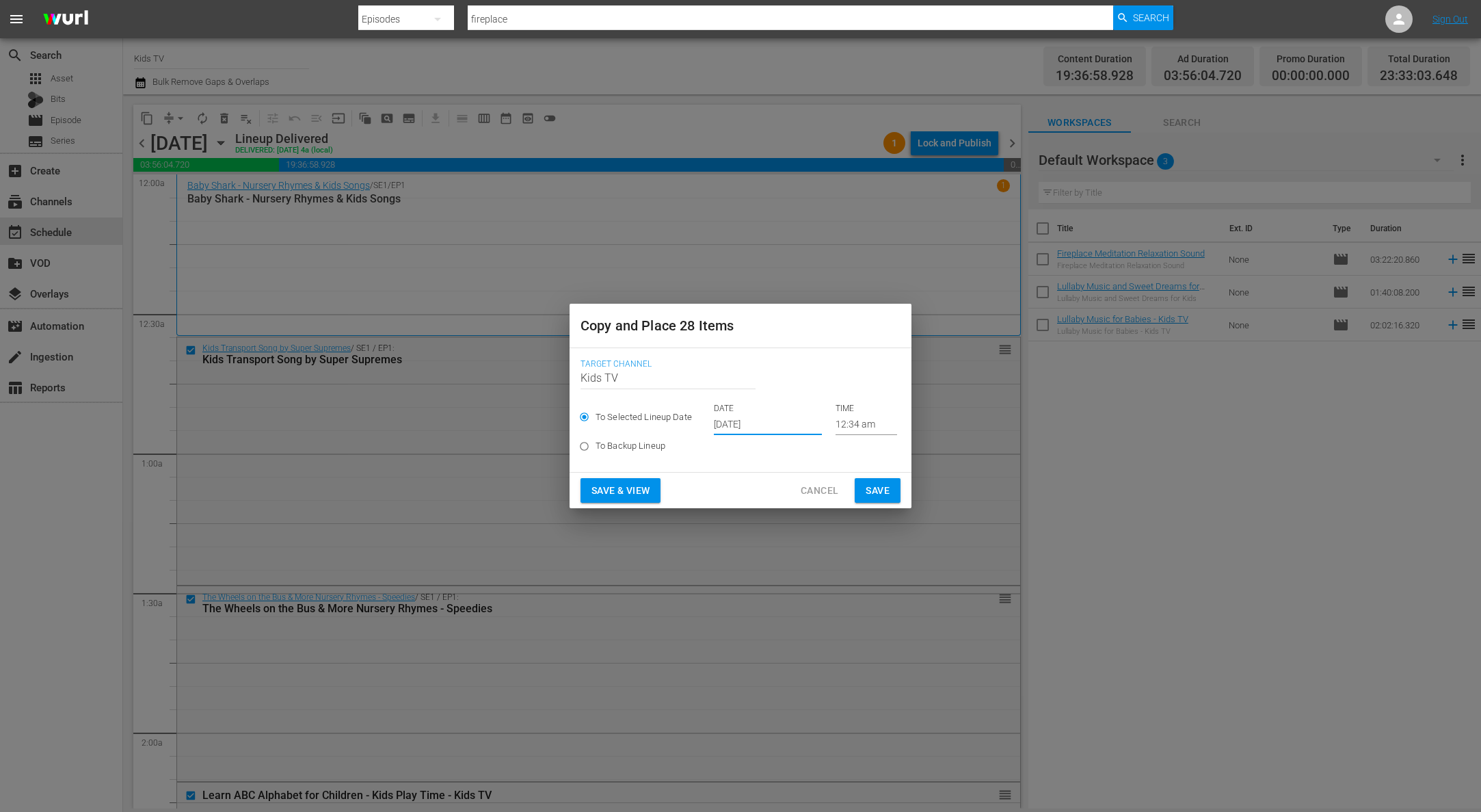
click at [880, 489] on span "Save" at bounding box center [878, 490] width 24 height 17
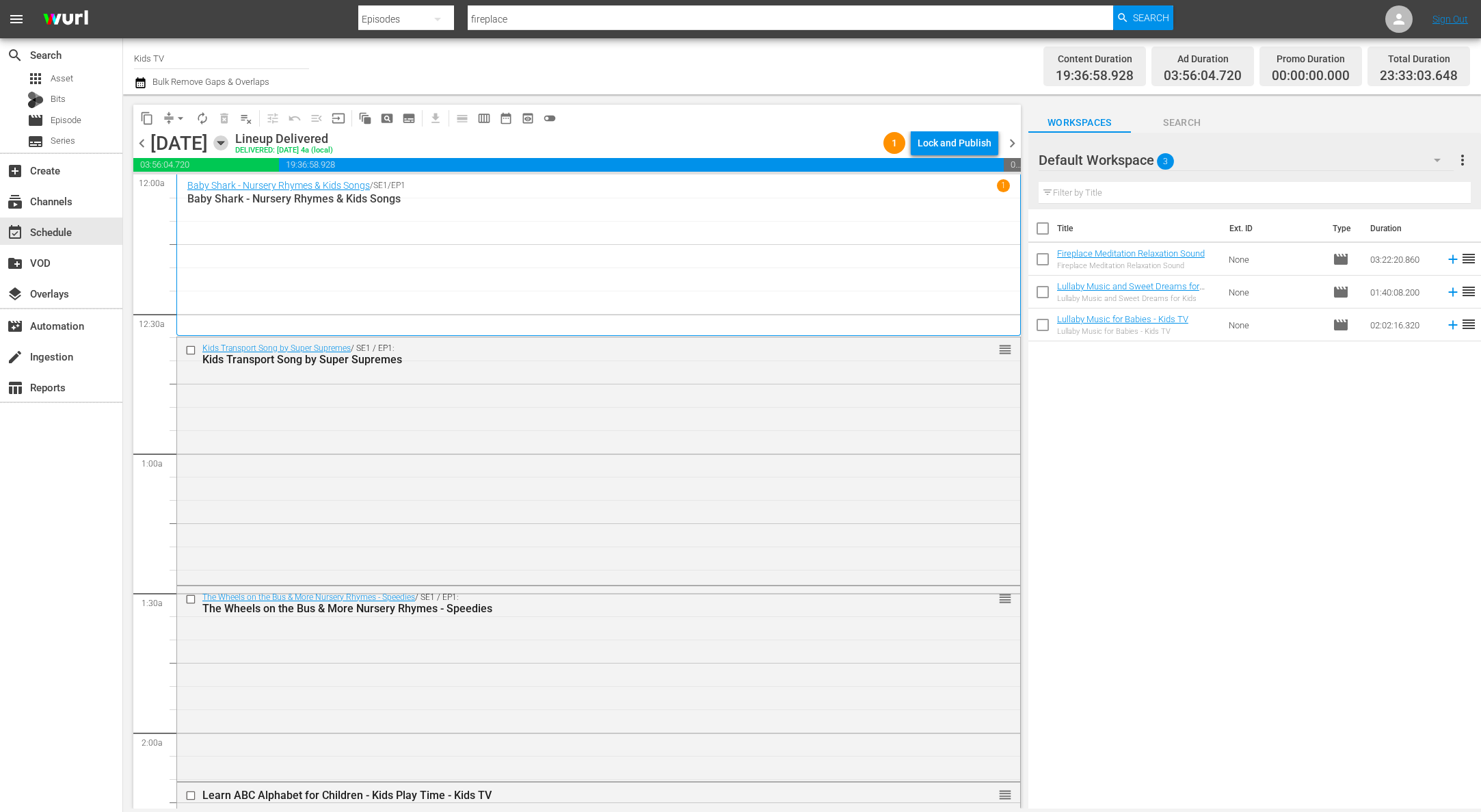
click at [229, 144] on icon "button" at bounding box center [220, 143] width 15 height 15
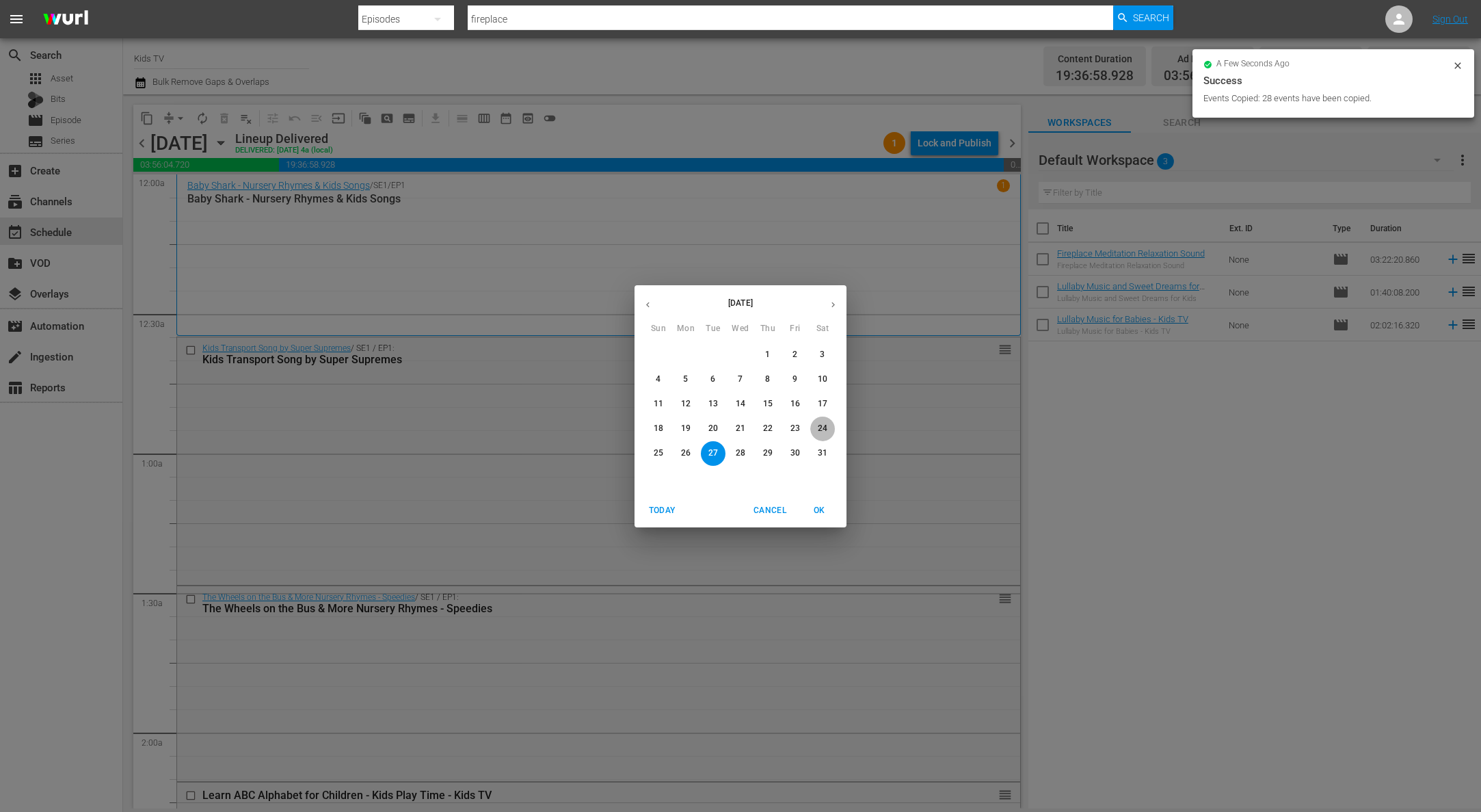
click at [824, 424] on p "24" at bounding box center [823, 428] width 10 height 11
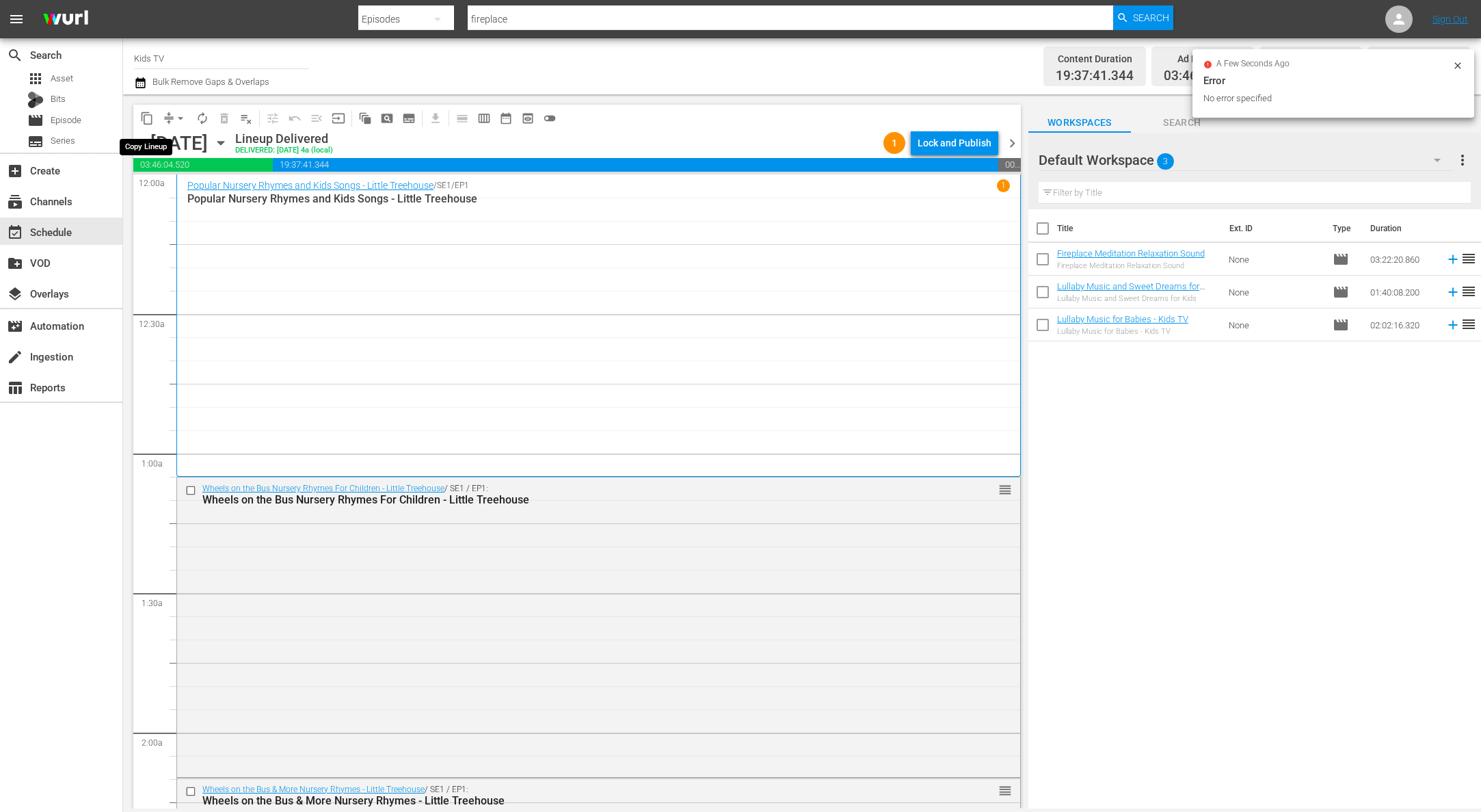
click at [148, 120] on span "content_copy" at bounding box center [147, 118] width 14 height 14
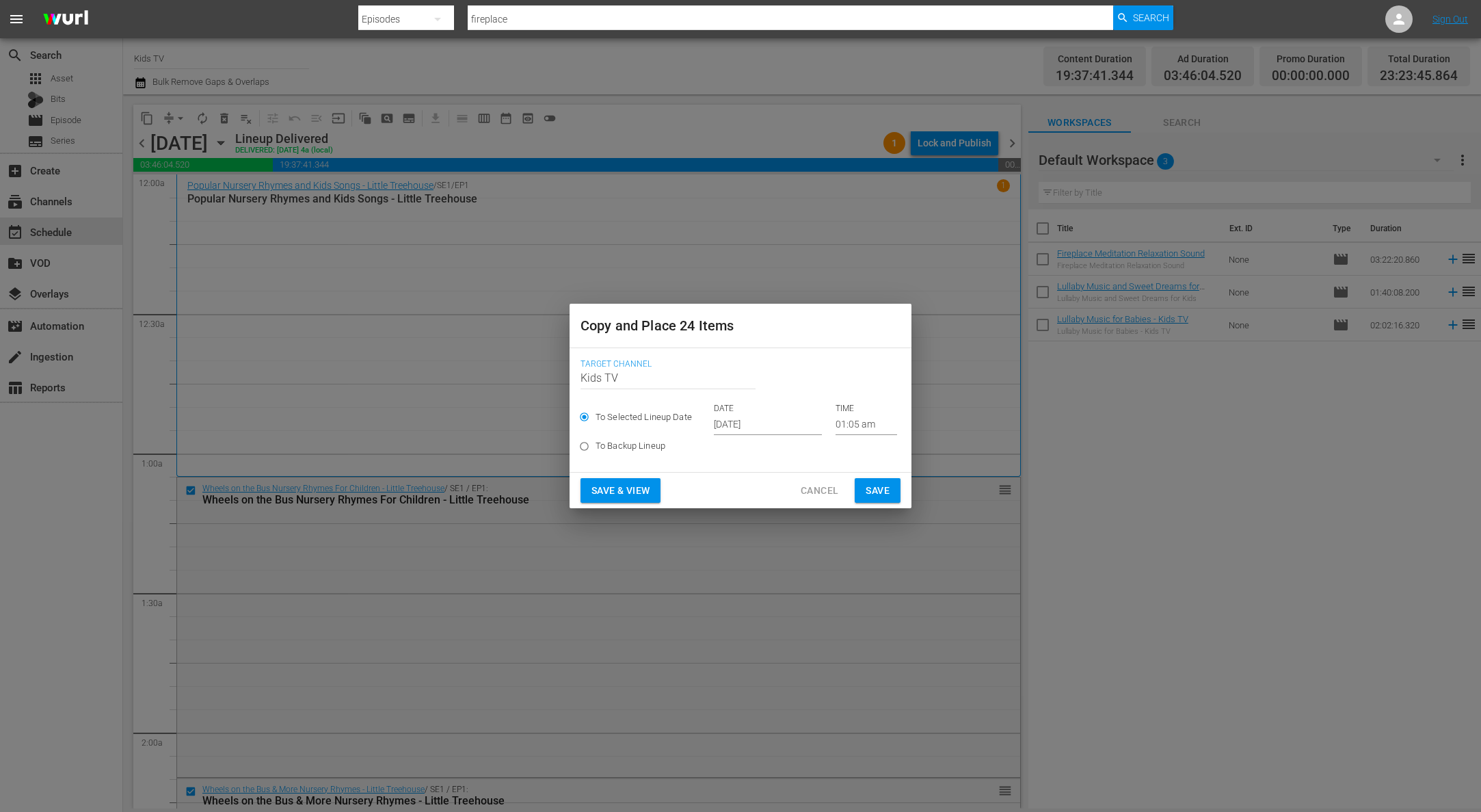
click at [725, 423] on input "Oct 12th 2025" at bounding box center [768, 425] width 108 height 21
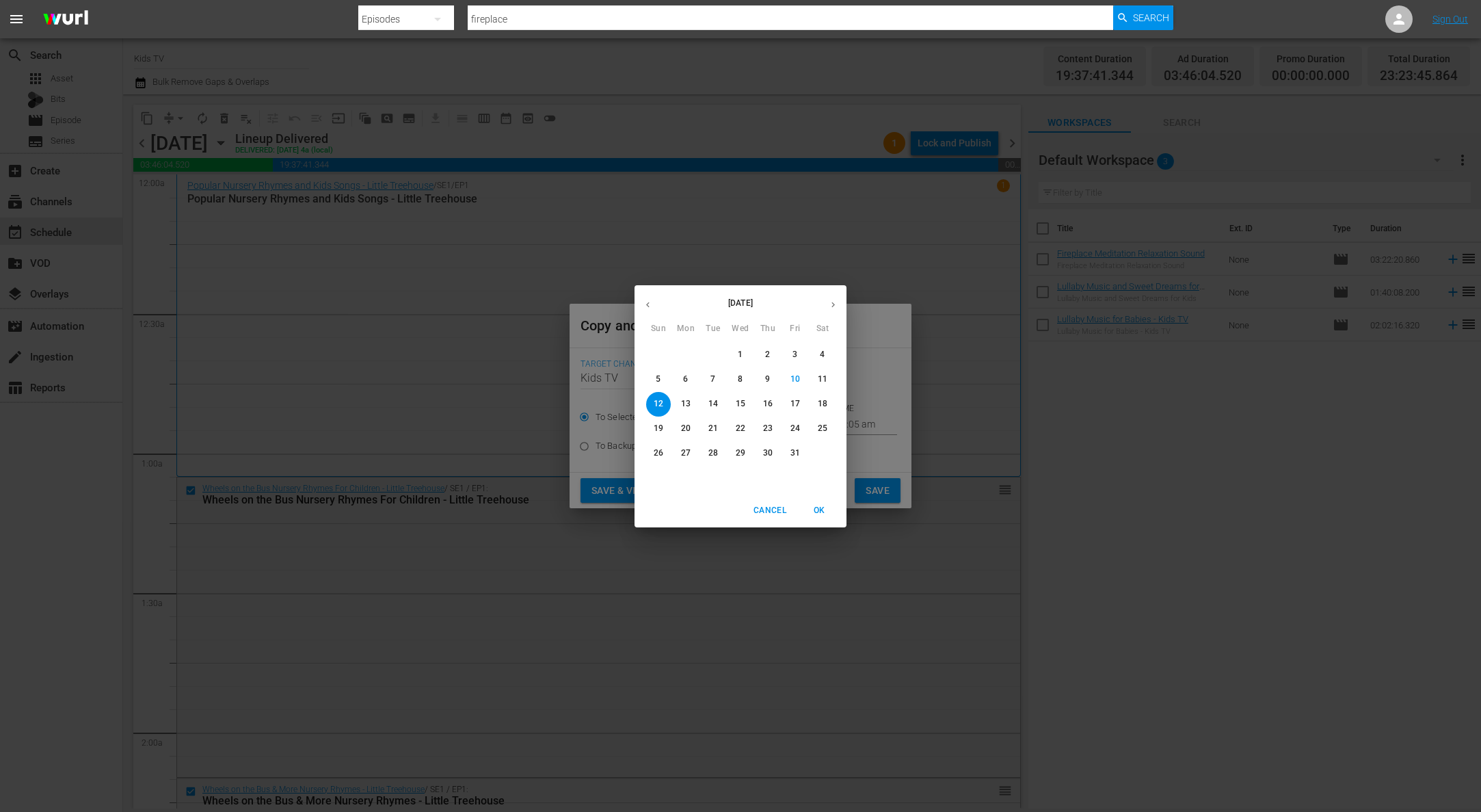
click at [769, 405] on p "16" at bounding box center [768, 403] width 10 height 11
type input "Oct 16th 2025"
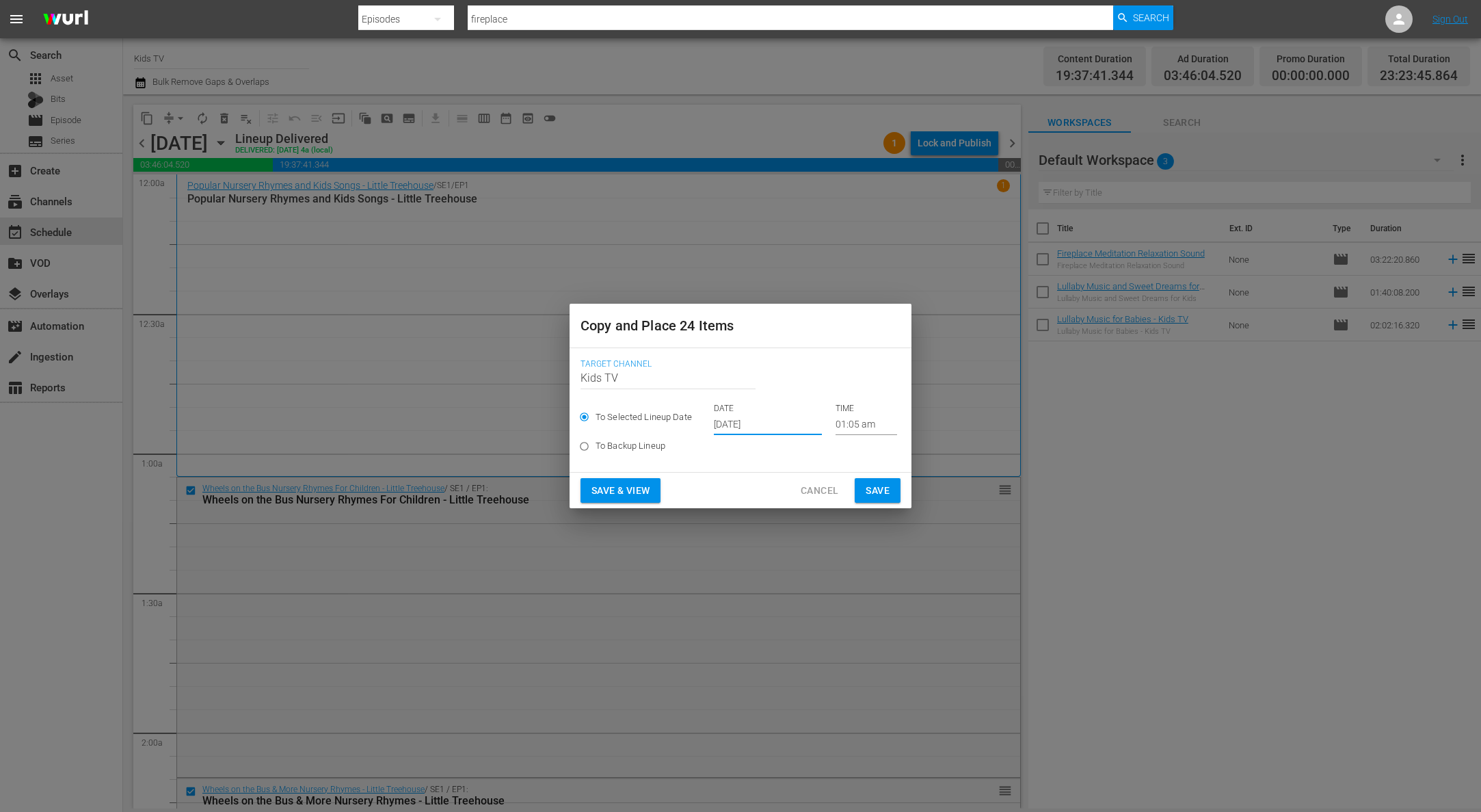
click at [873, 489] on span "Save" at bounding box center [878, 490] width 24 height 17
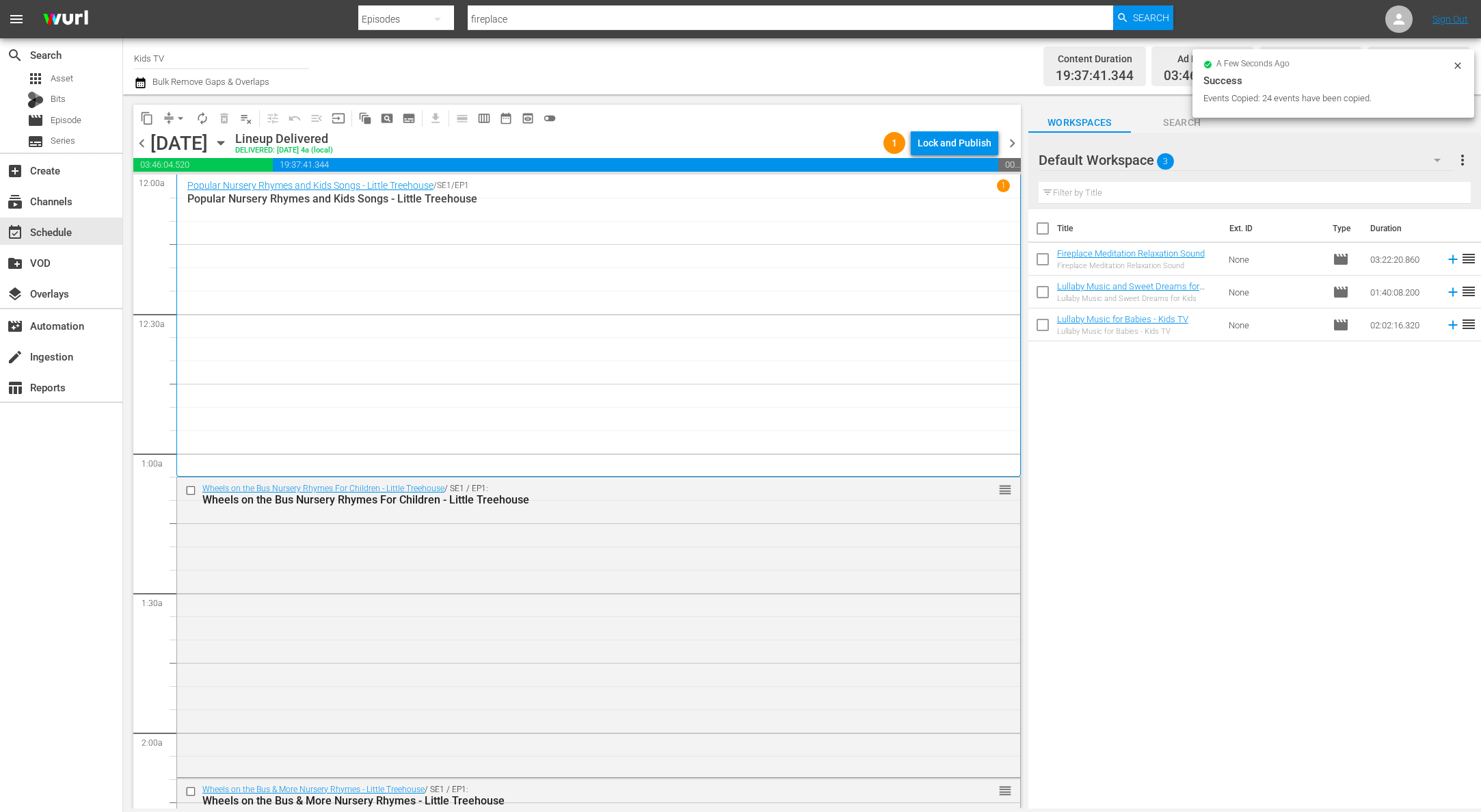
click at [229, 144] on icon "button" at bounding box center [220, 143] width 15 height 15
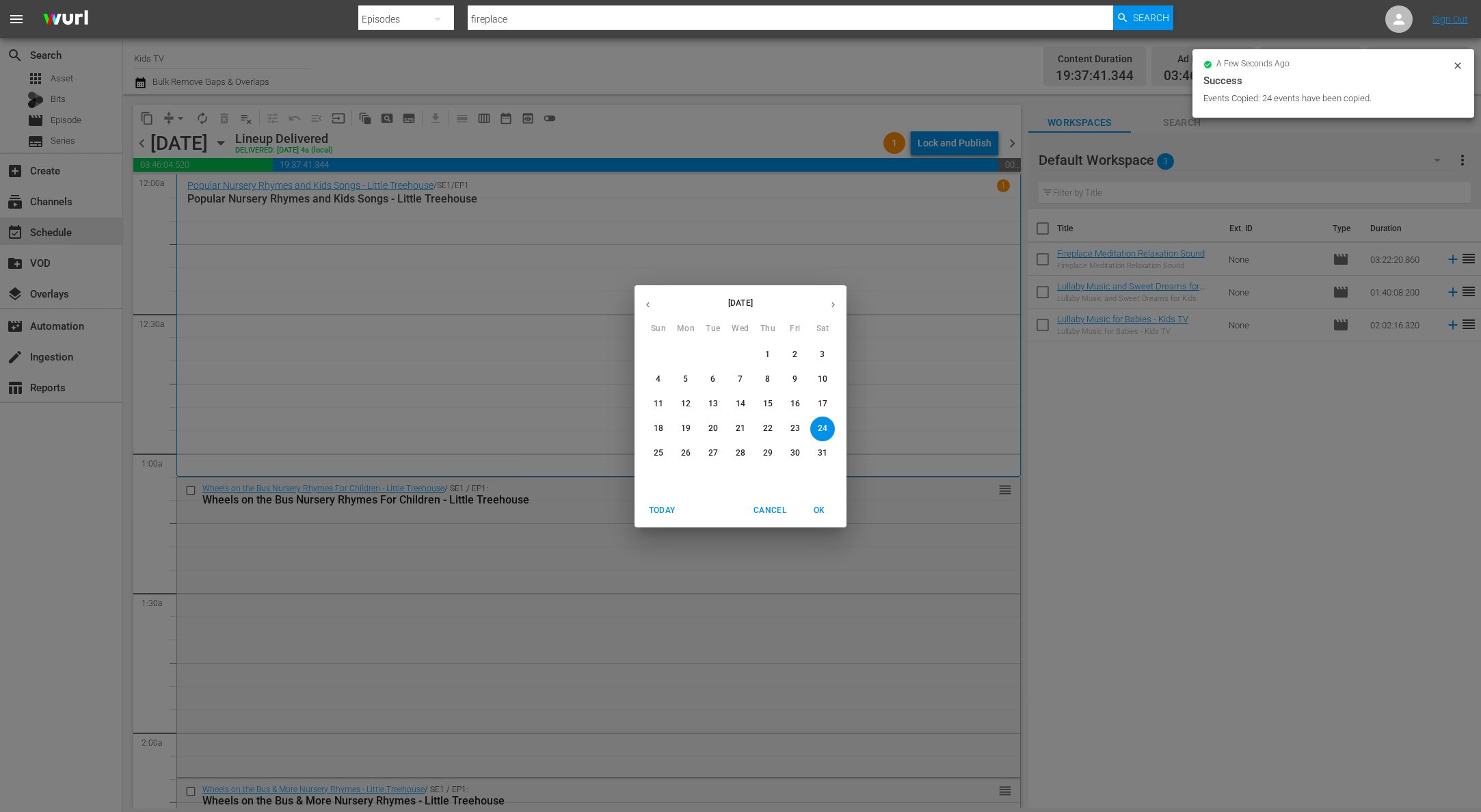
click at [718, 428] on span "20" at bounding box center [713, 428] width 24 height 11
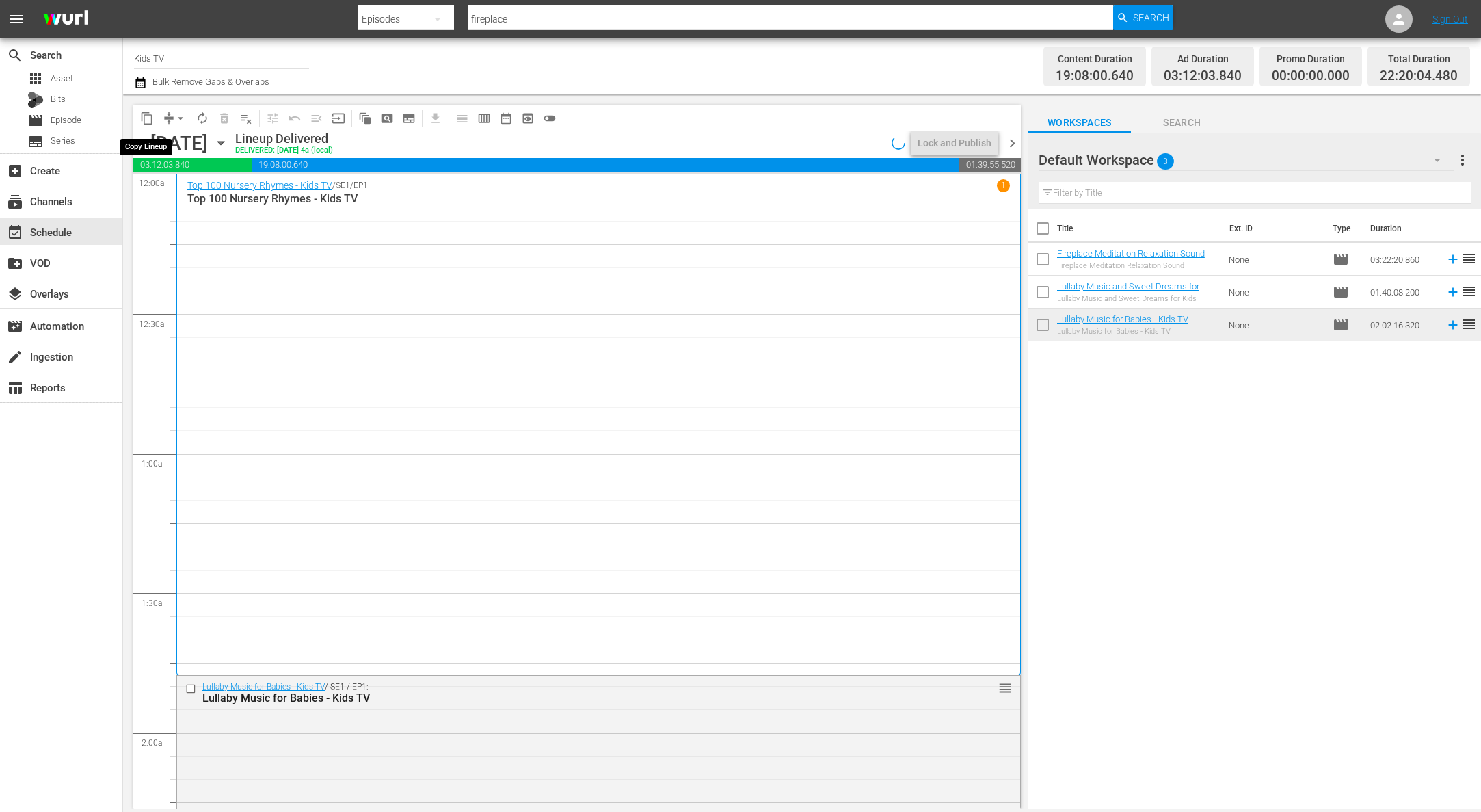
click at [143, 118] on span "content_copy" at bounding box center [147, 118] width 14 height 14
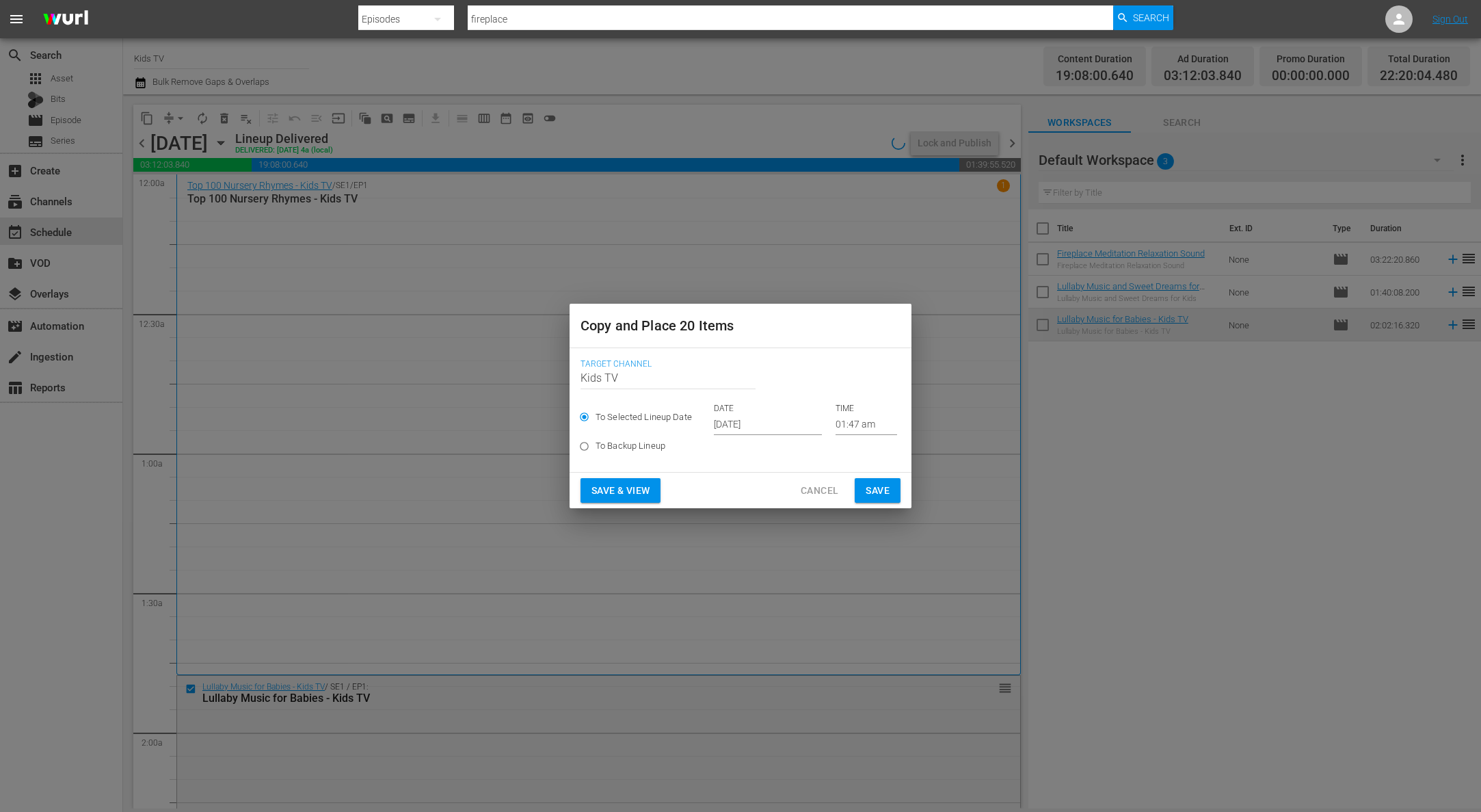
click at [744, 413] on p "DATE" at bounding box center [768, 408] width 108 height 11
click at [744, 420] on input "Oct 12th 2025" at bounding box center [768, 425] width 108 height 21
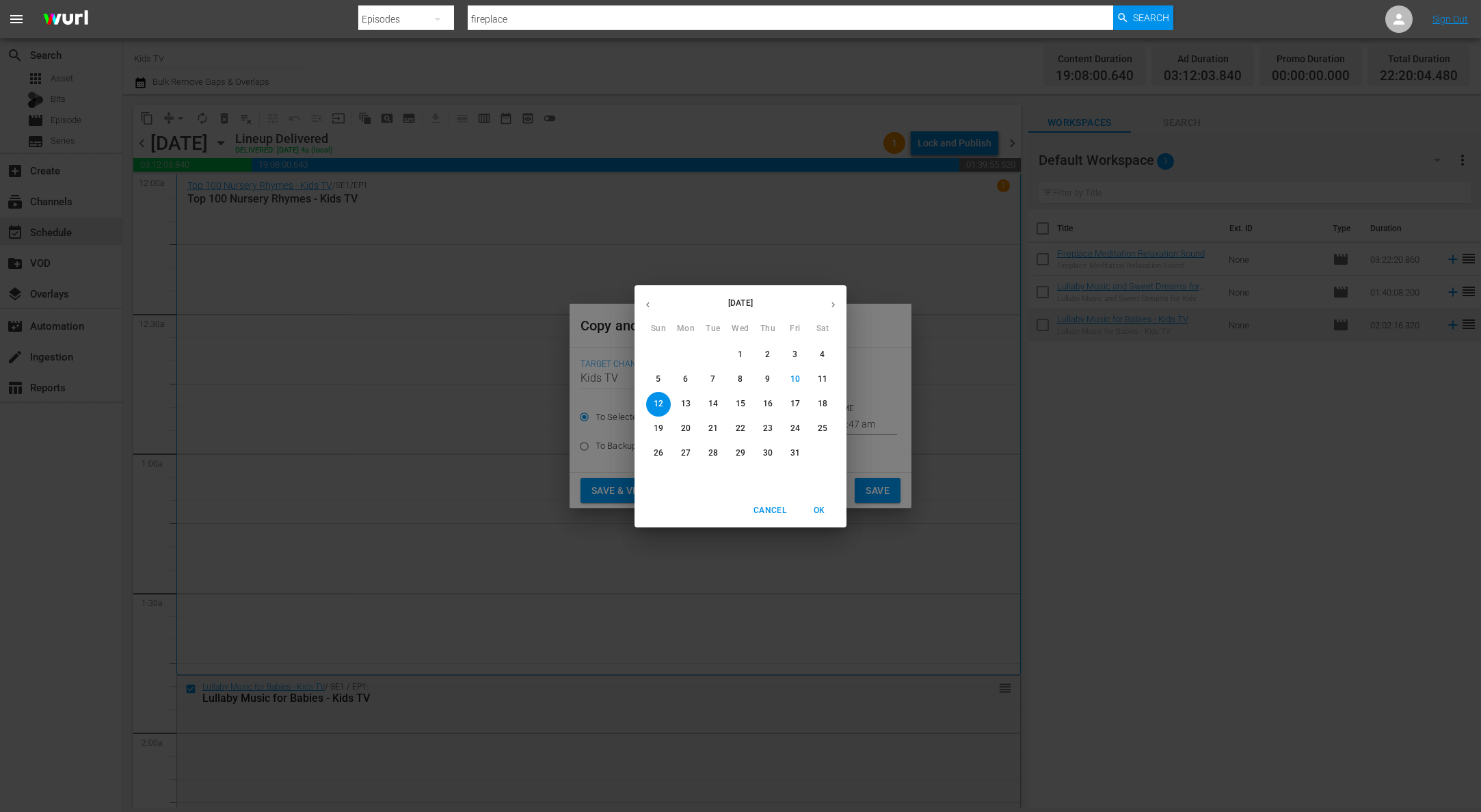
click at [791, 404] on p "17" at bounding box center [795, 403] width 10 height 11
type input "Oct 17th 2025"
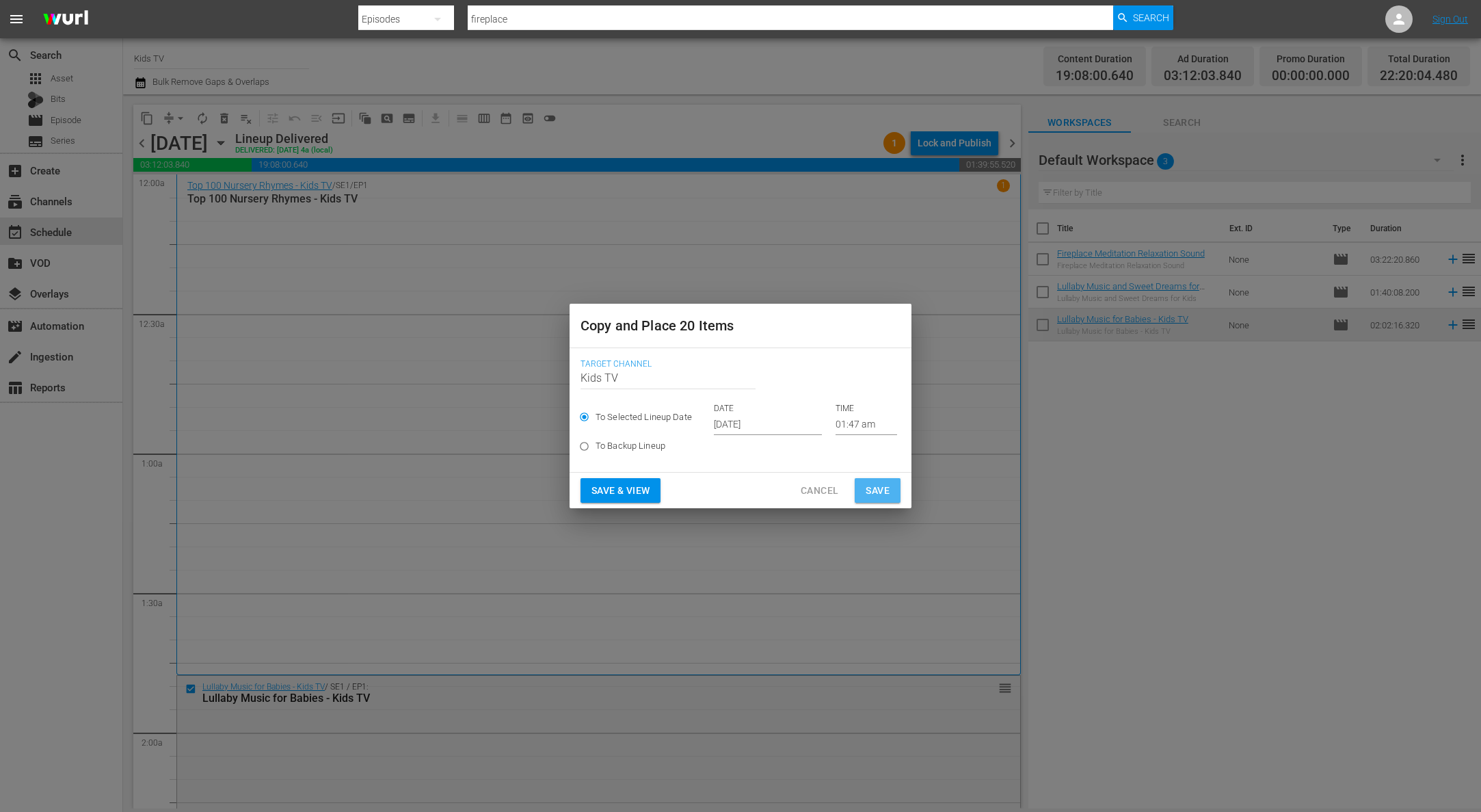
click at [884, 491] on span "Save" at bounding box center [878, 490] width 24 height 17
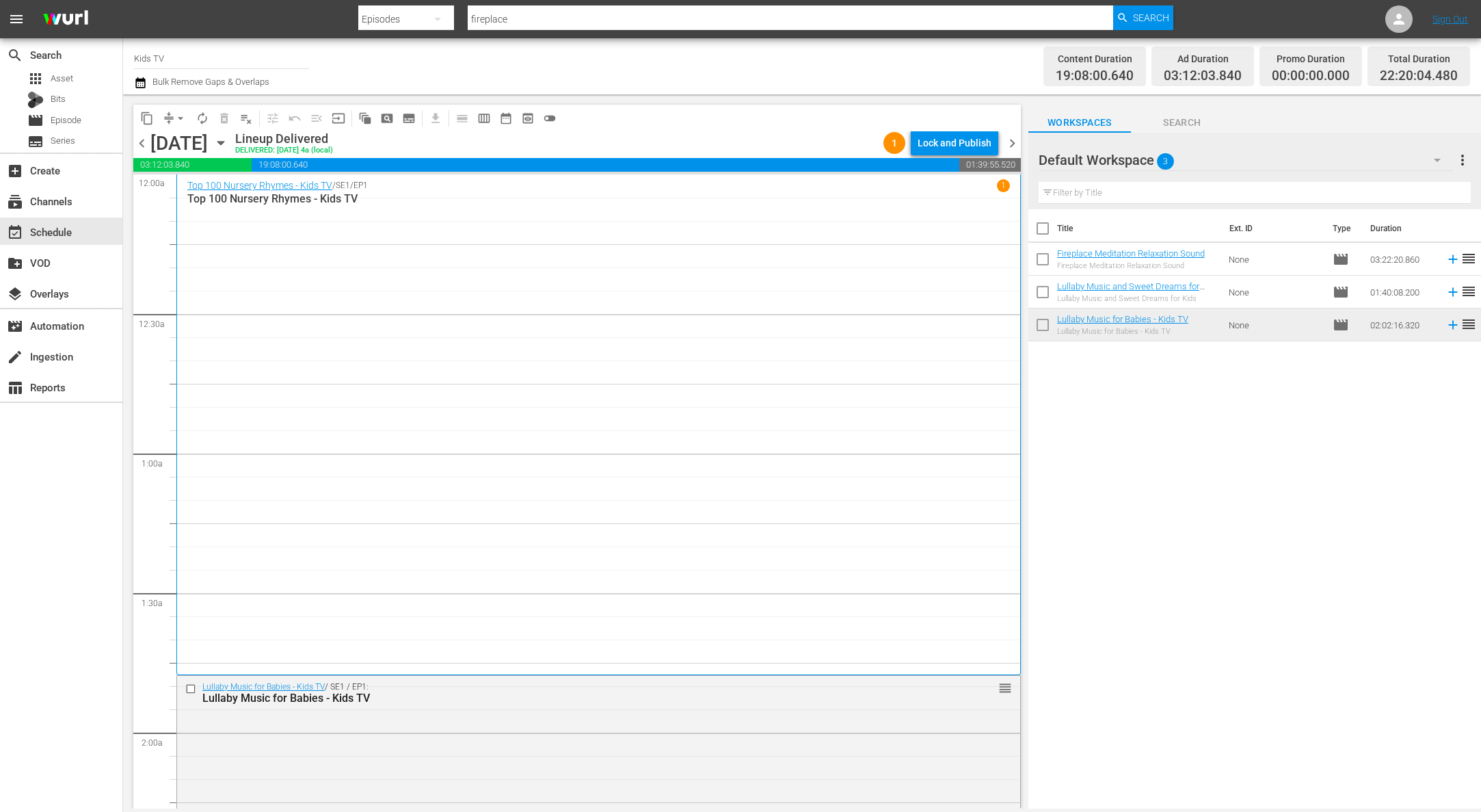
click at [229, 139] on icon "button" at bounding box center [220, 143] width 15 height 15
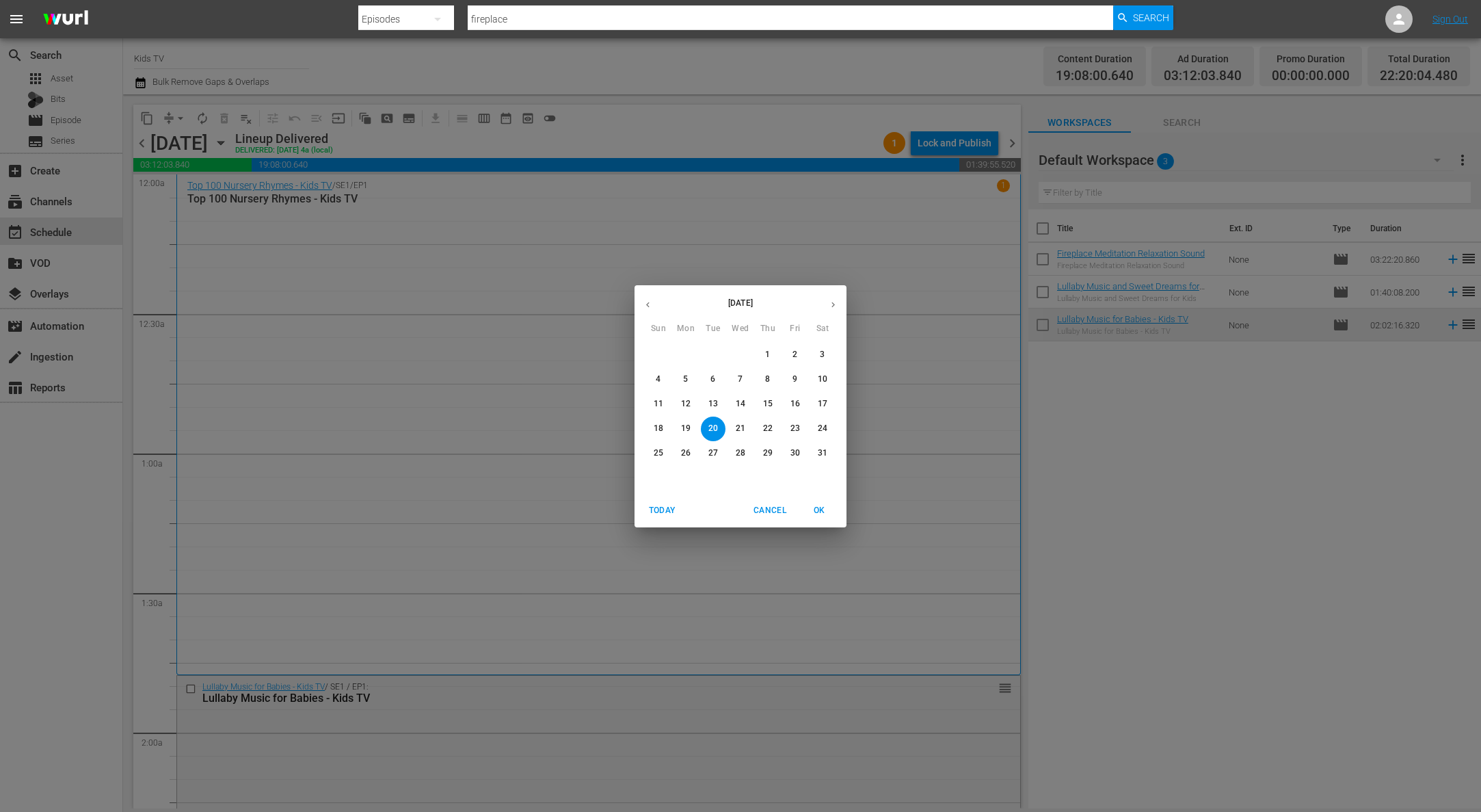
click at [794, 430] on p "23" at bounding box center [795, 428] width 10 height 11
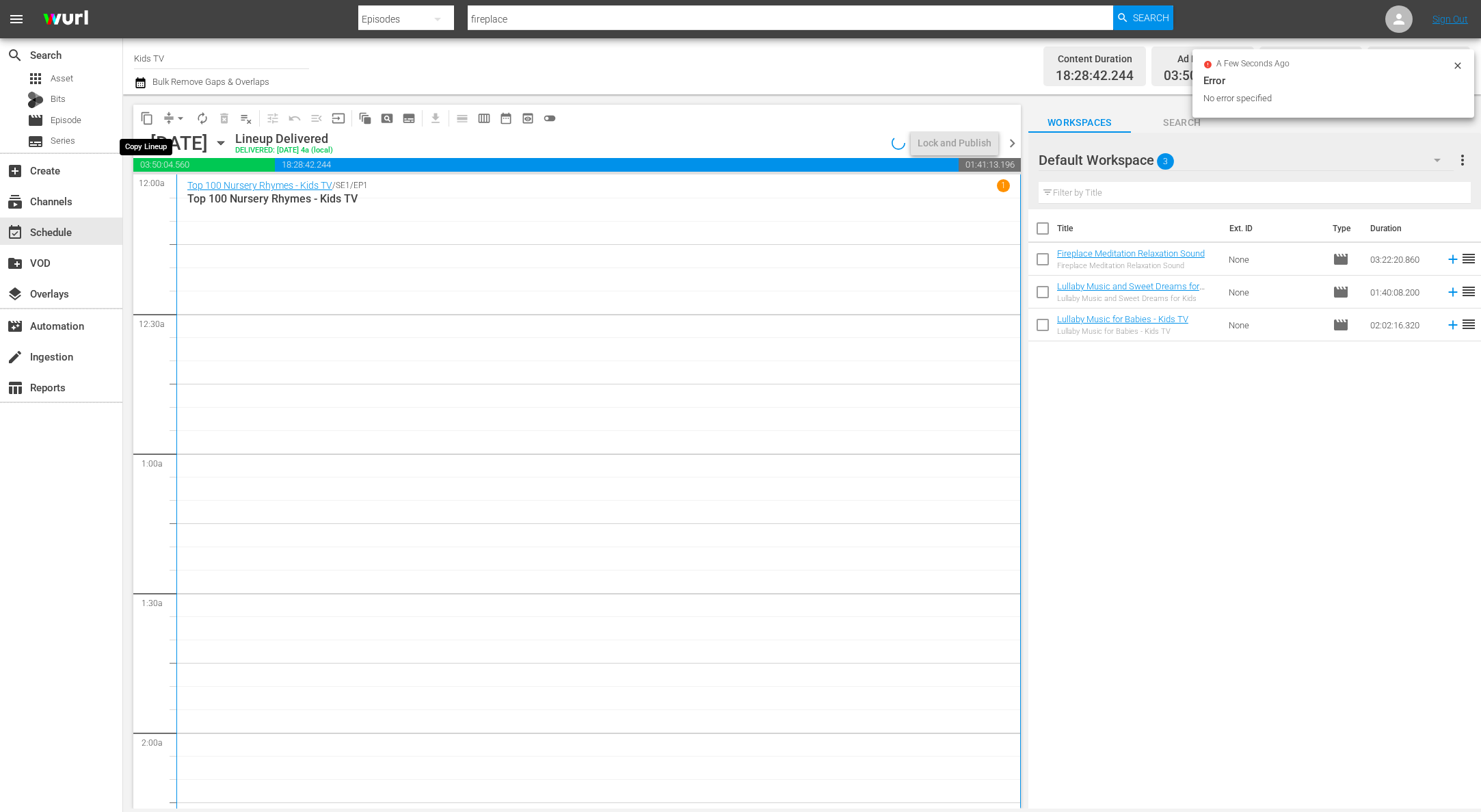
click at [144, 119] on span "content_copy" at bounding box center [147, 118] width 14 height 14
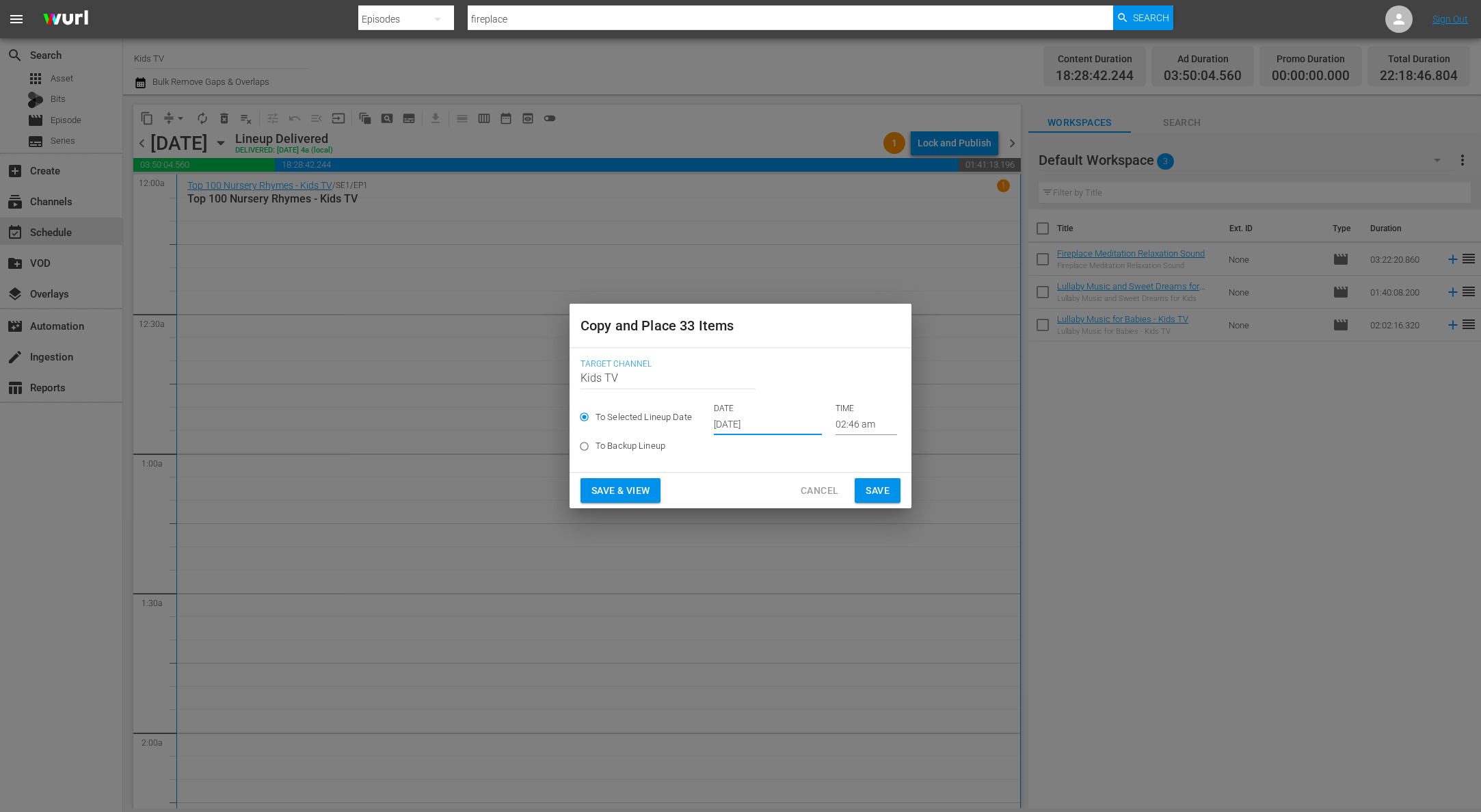
click at [725, 421] on input "Oct 12th 2025" at bounding box center [768, 425] width 108 height 21
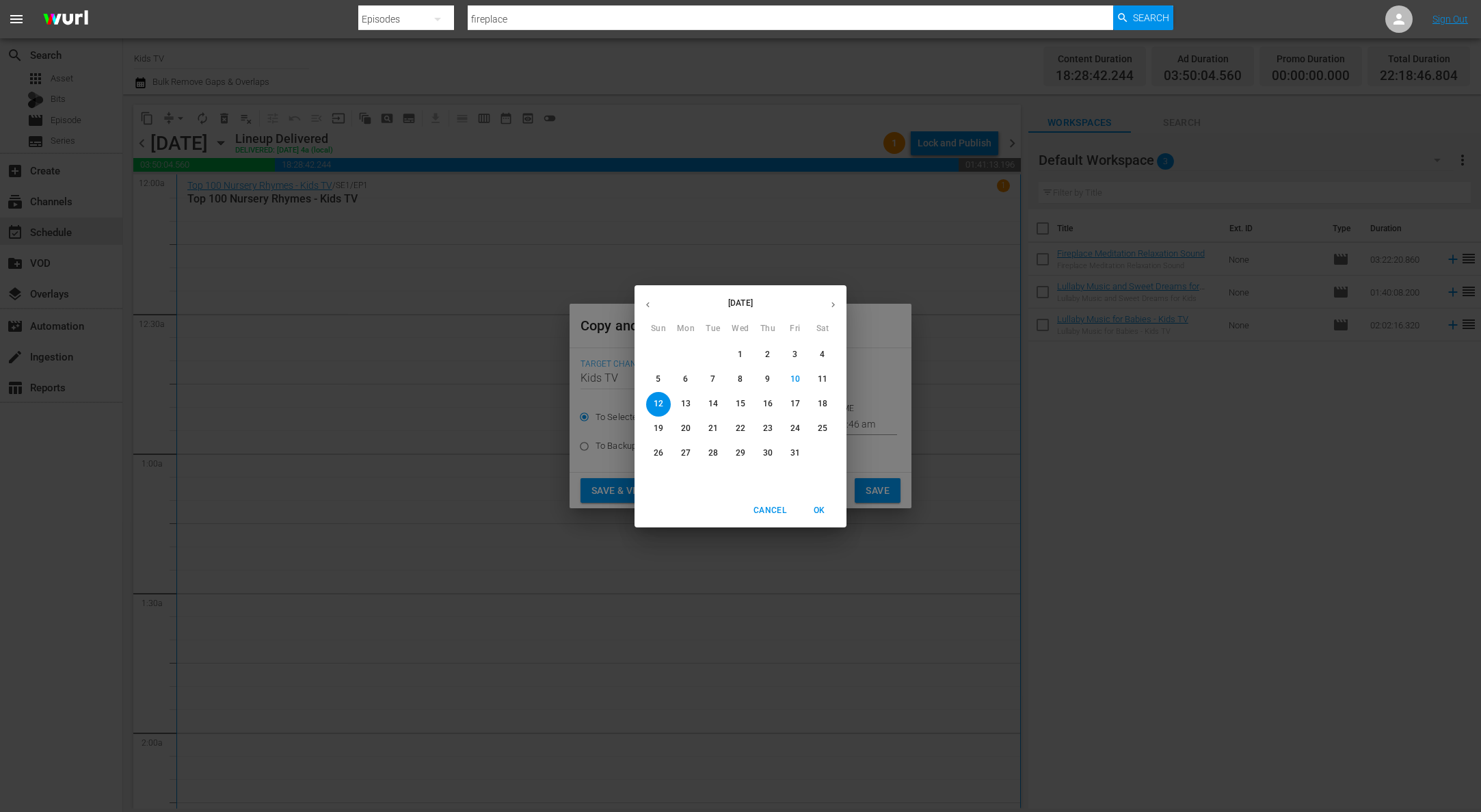
click at [827, 412] on button "18" at bounding box center [823, 404] width 24 height 24
type input "Oct 18th 2025"
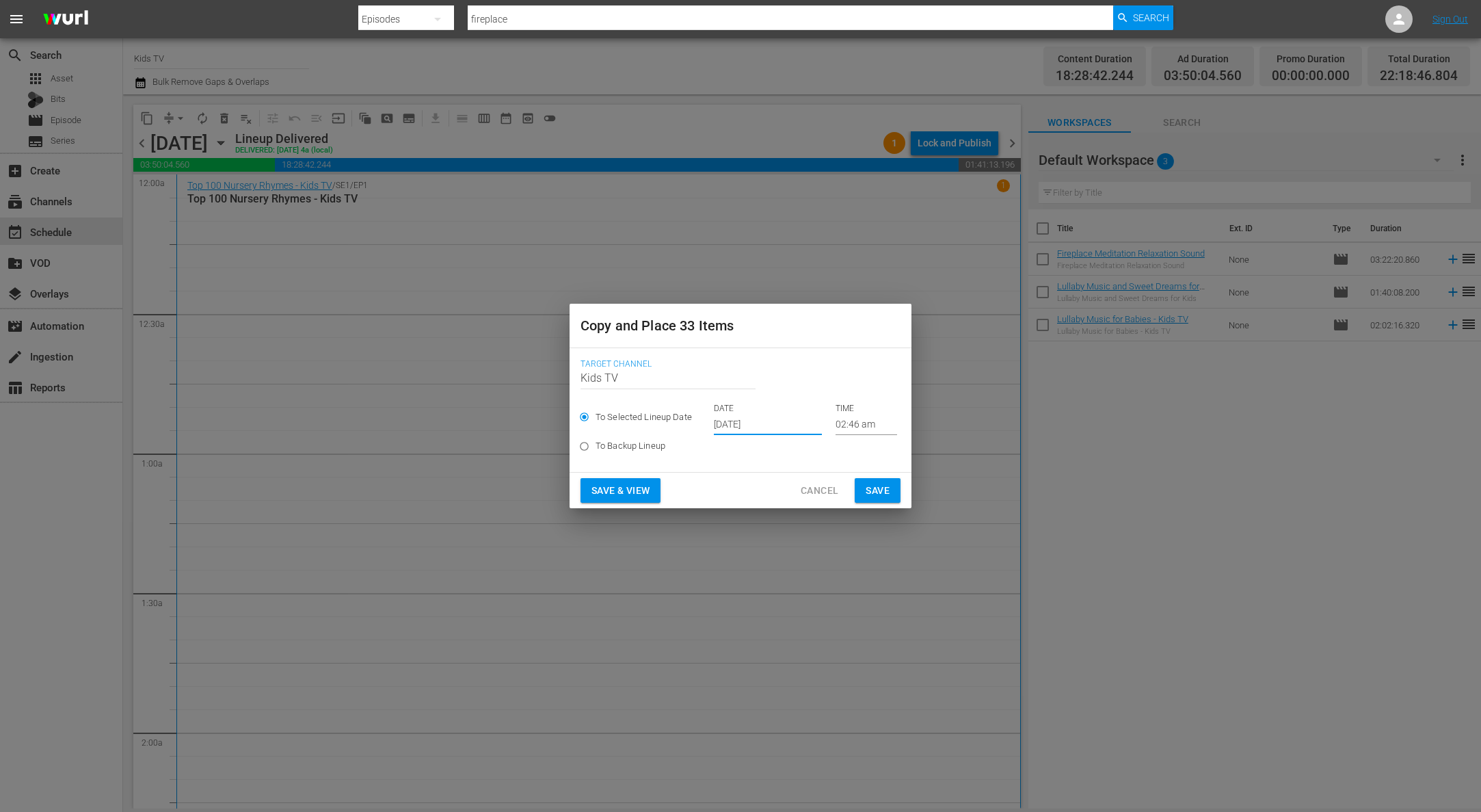
click at [876, 485] on span "Save" at bounding box center [878, 490] width 24 height 17
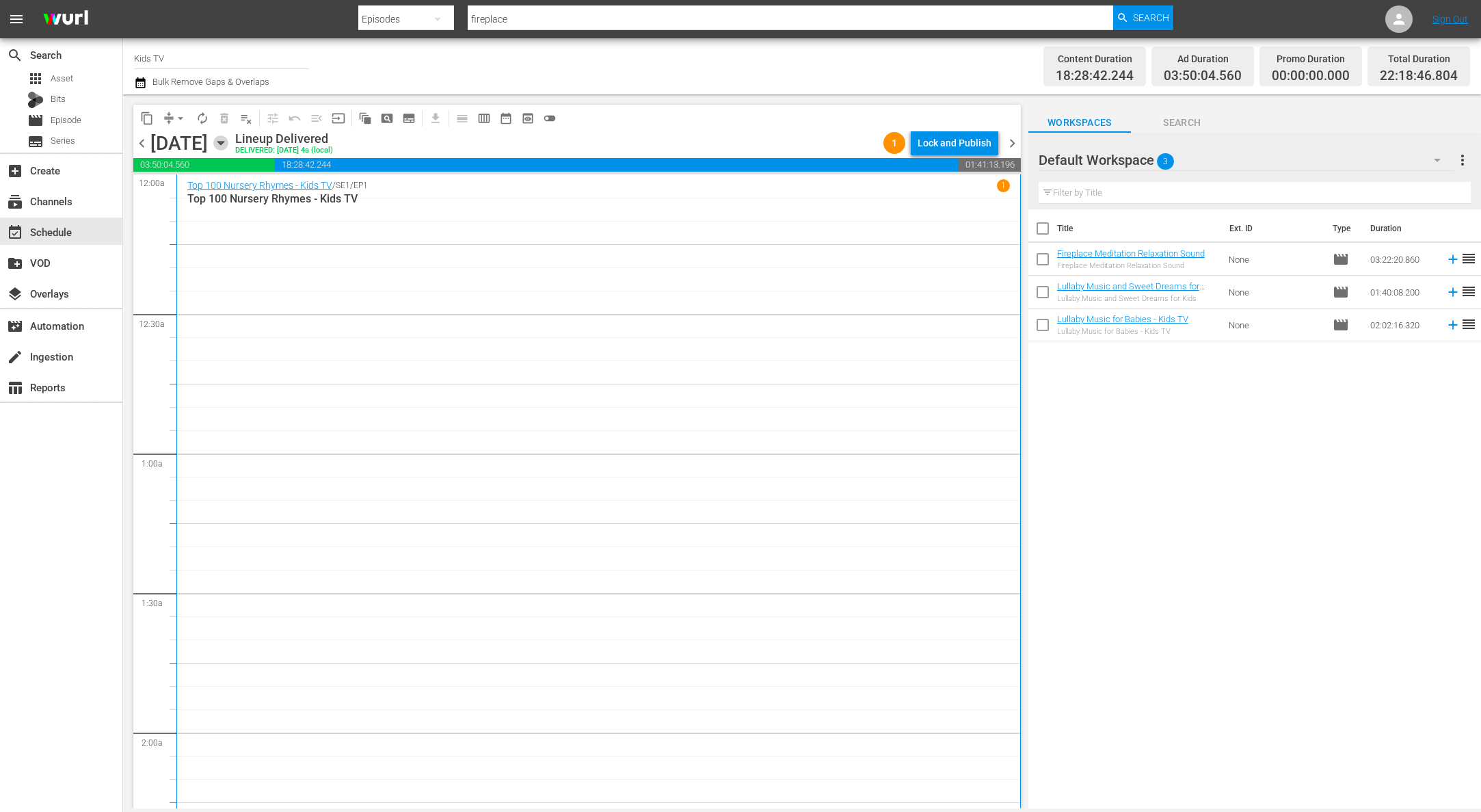
click at [229, 140] on icon "button" at bounding box center [220, 143] width 15 height 15
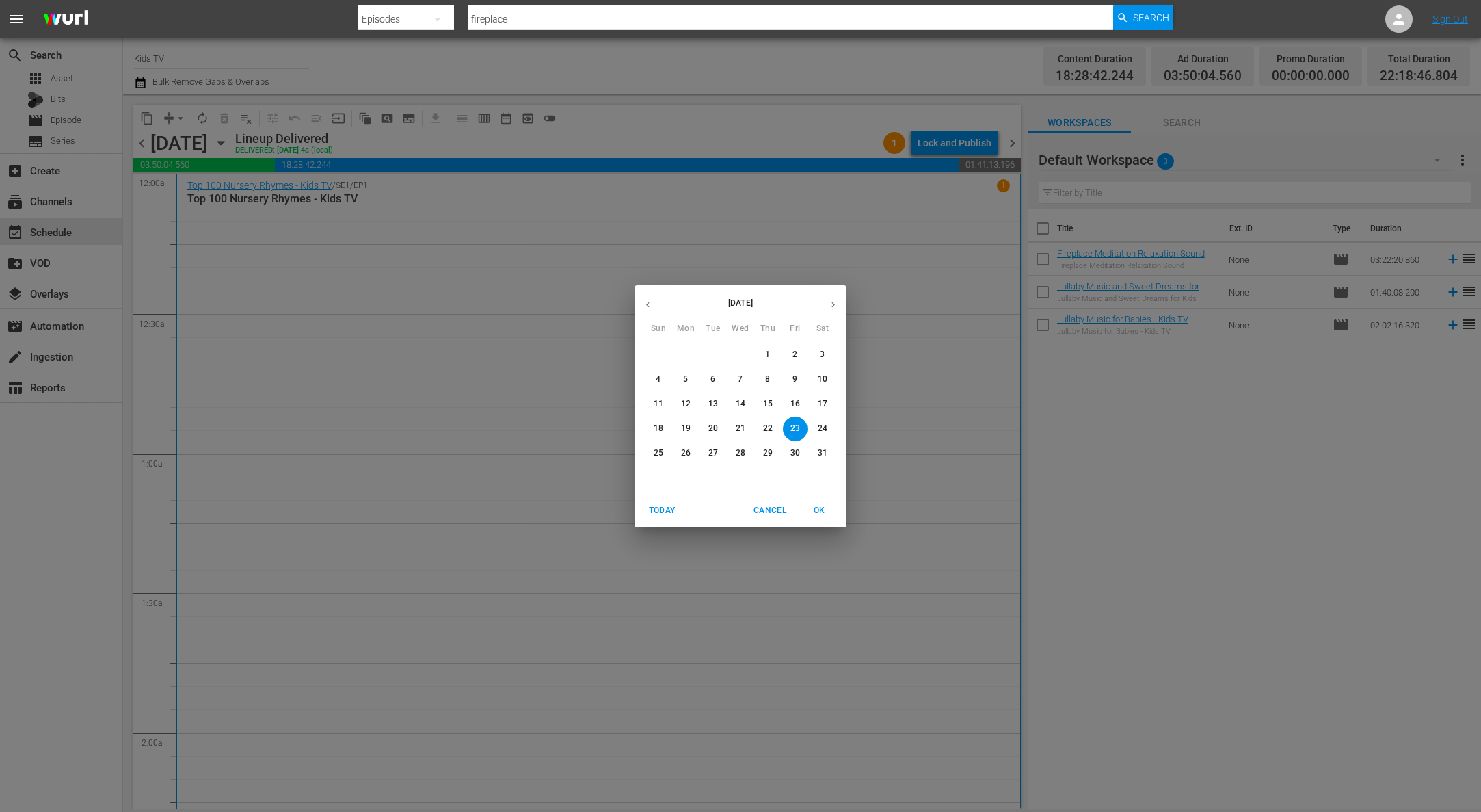
click at [756, 431] on span "22" at bounding box center [768, 428] width 24 height 11
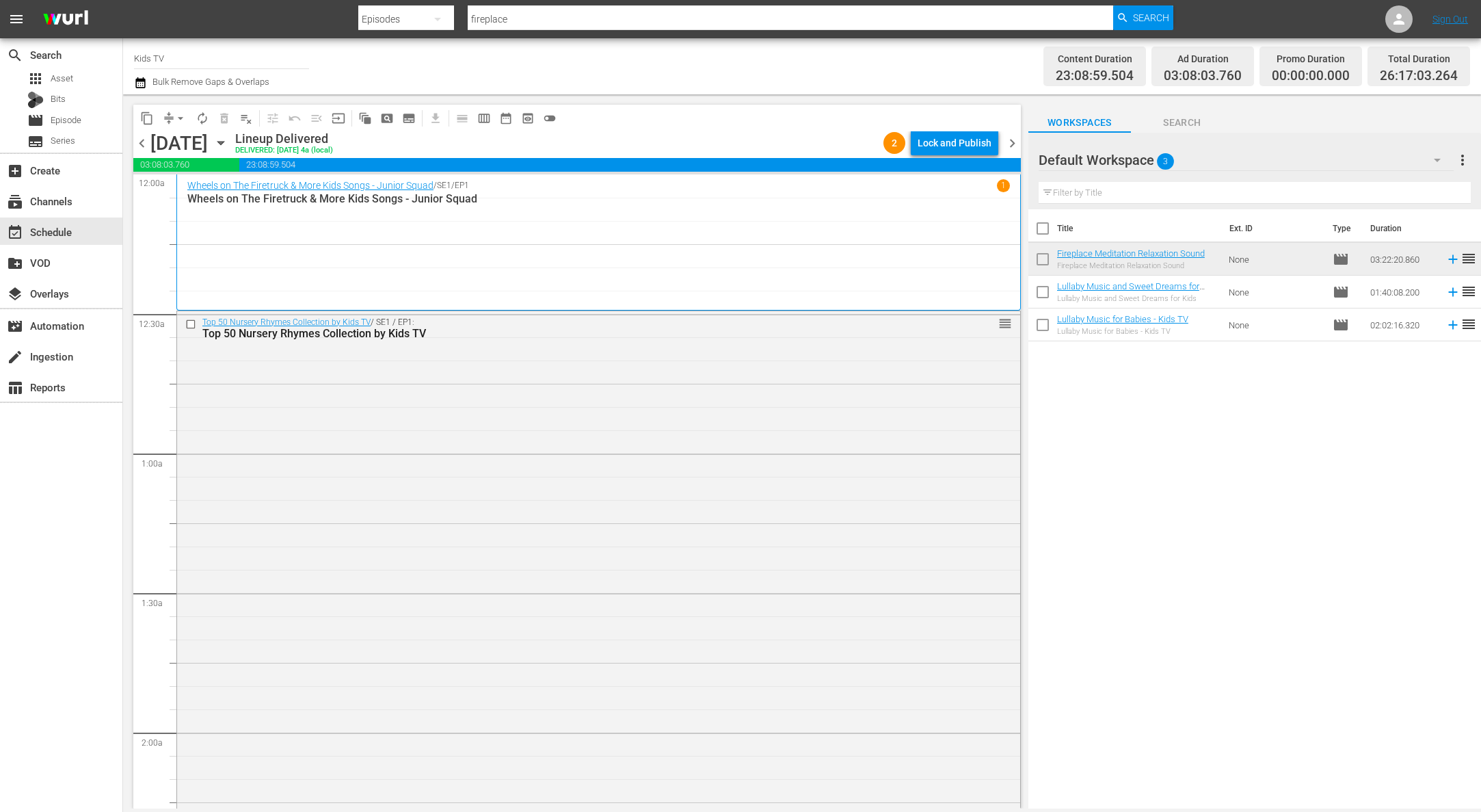
click at [229, 143] on icon "button" at bounding box center [220, 143] width 15 height 15
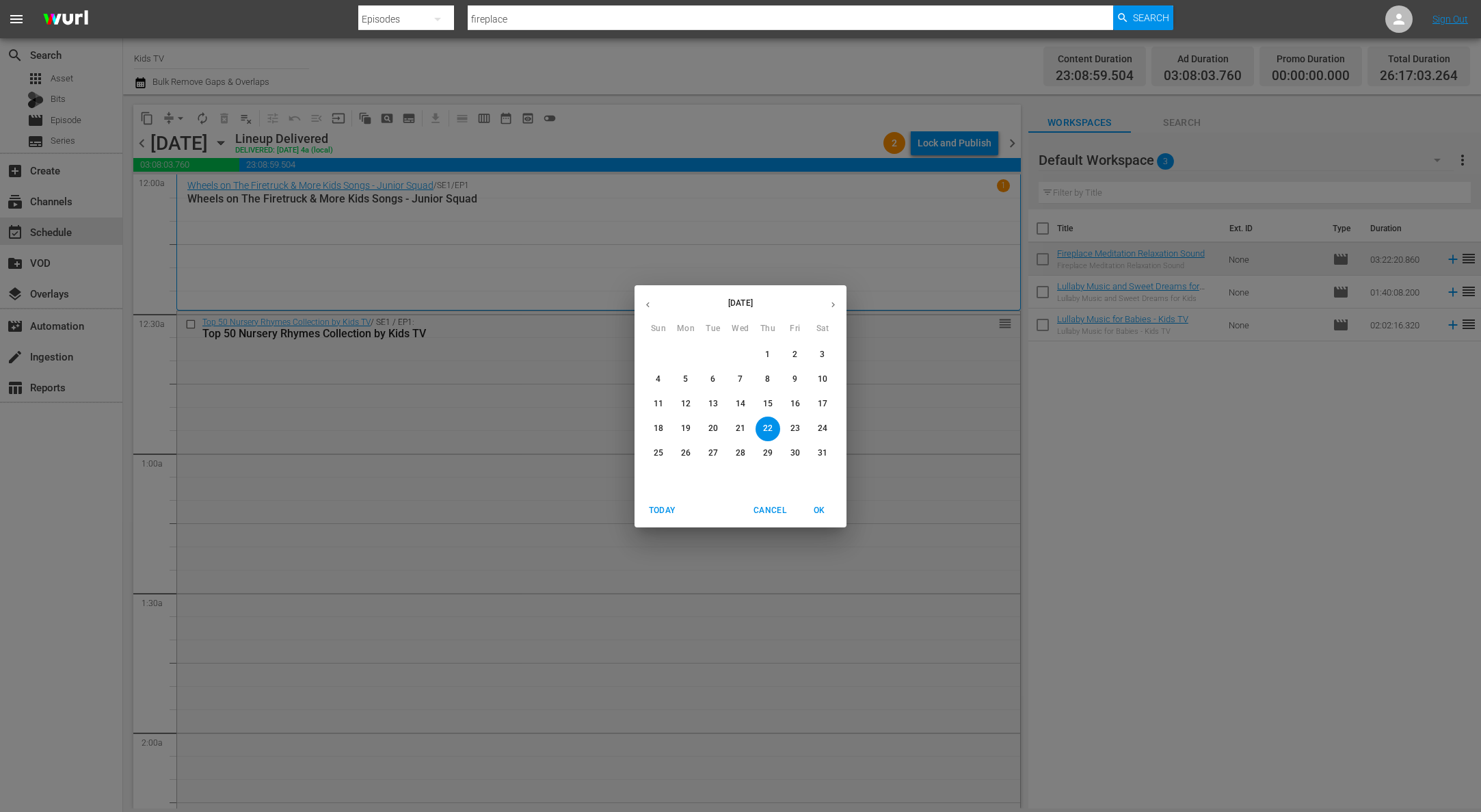
drag, startPoint x: 287, startPoint y: 232, endPoint x: 184, endPoint y: 133, distance: 142.9
click at [284, 230] on div "May 2025 Sun Mon Tue Wed Thu Fri Sat 27 28 29 30 1 2 3 4 5 6 7 8 9 10 11 12 13 …" at bounding box center [740, 406] width 1481 height 812
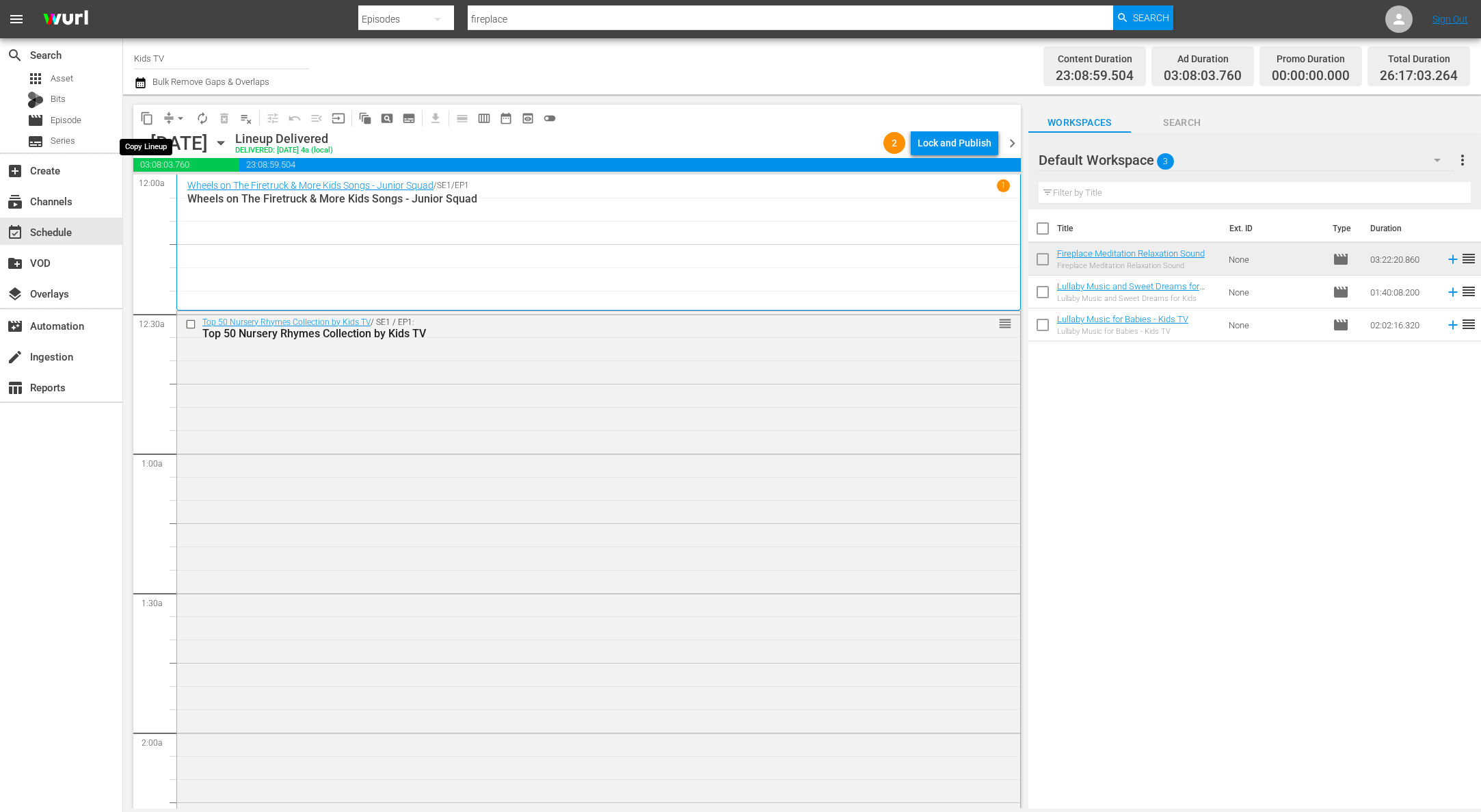
click at [146, 117] on span "content_copy" at bounding box center [147, 118] width 14 height 14
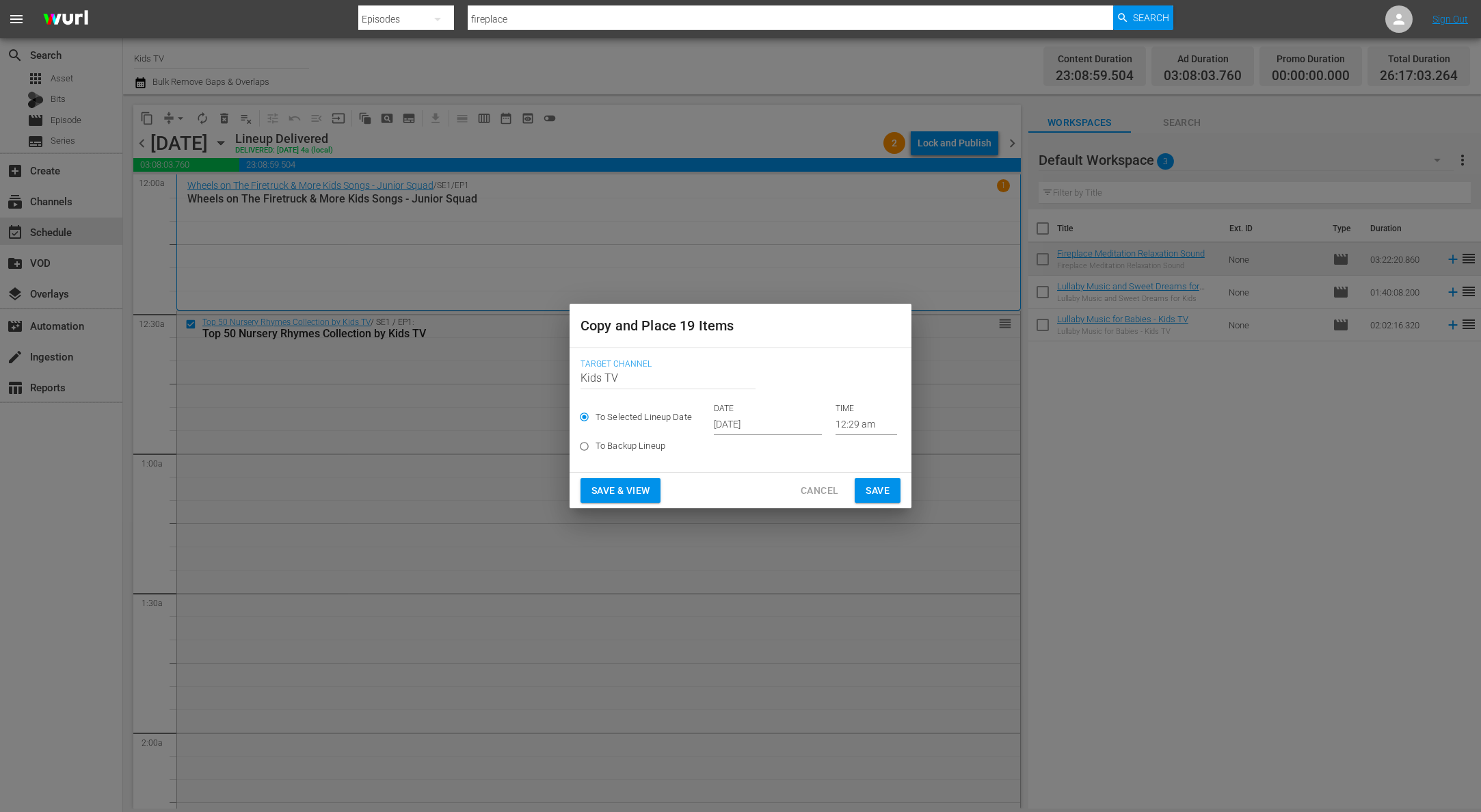
click at [757, 425] on input "Oct 12th 2025" at bounding box center [768, 425] width 108 height 21
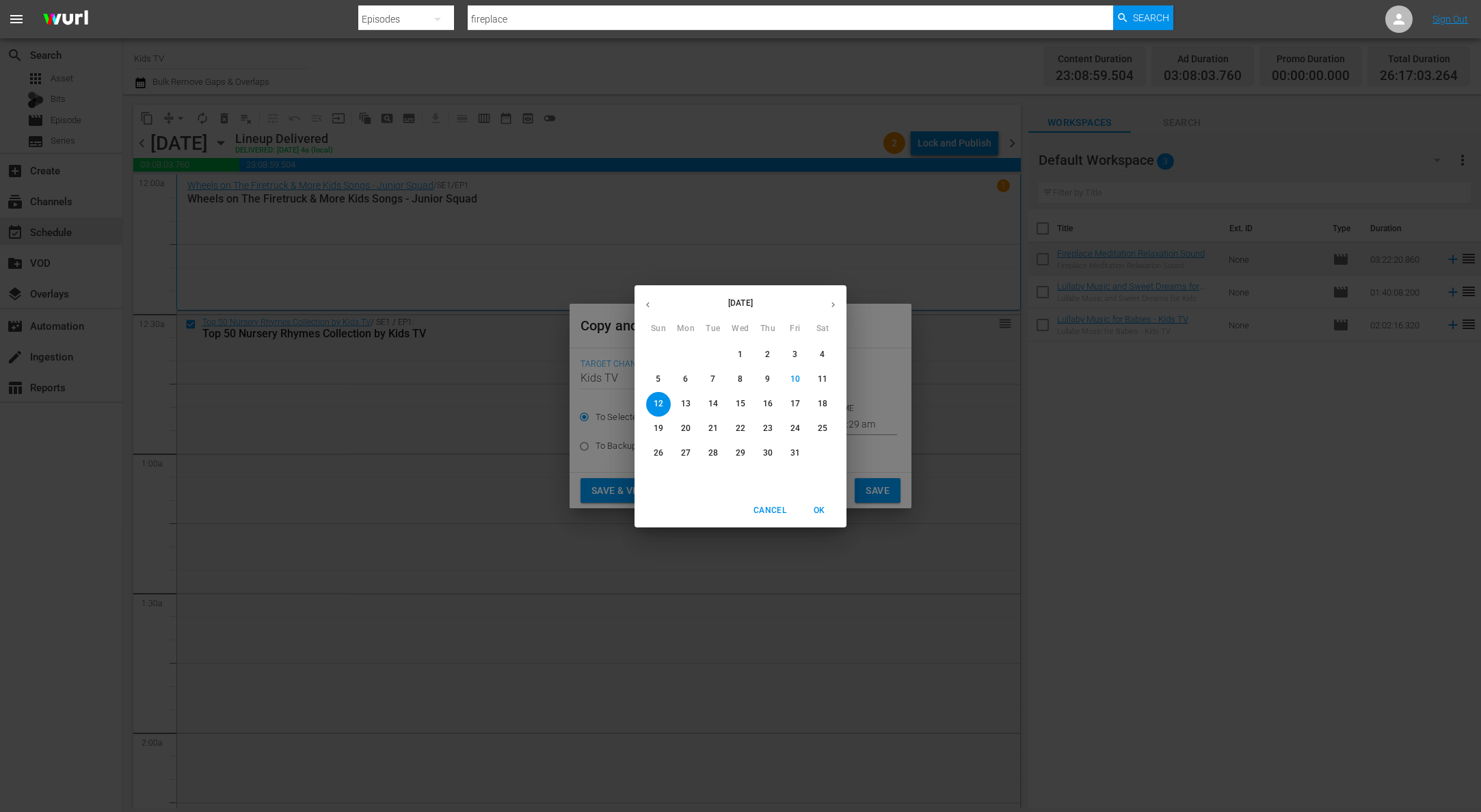
click at [664, 428] on span "19" at bounding box center [658, 428] width 24 height 11
type input "Oct 19th 2025"
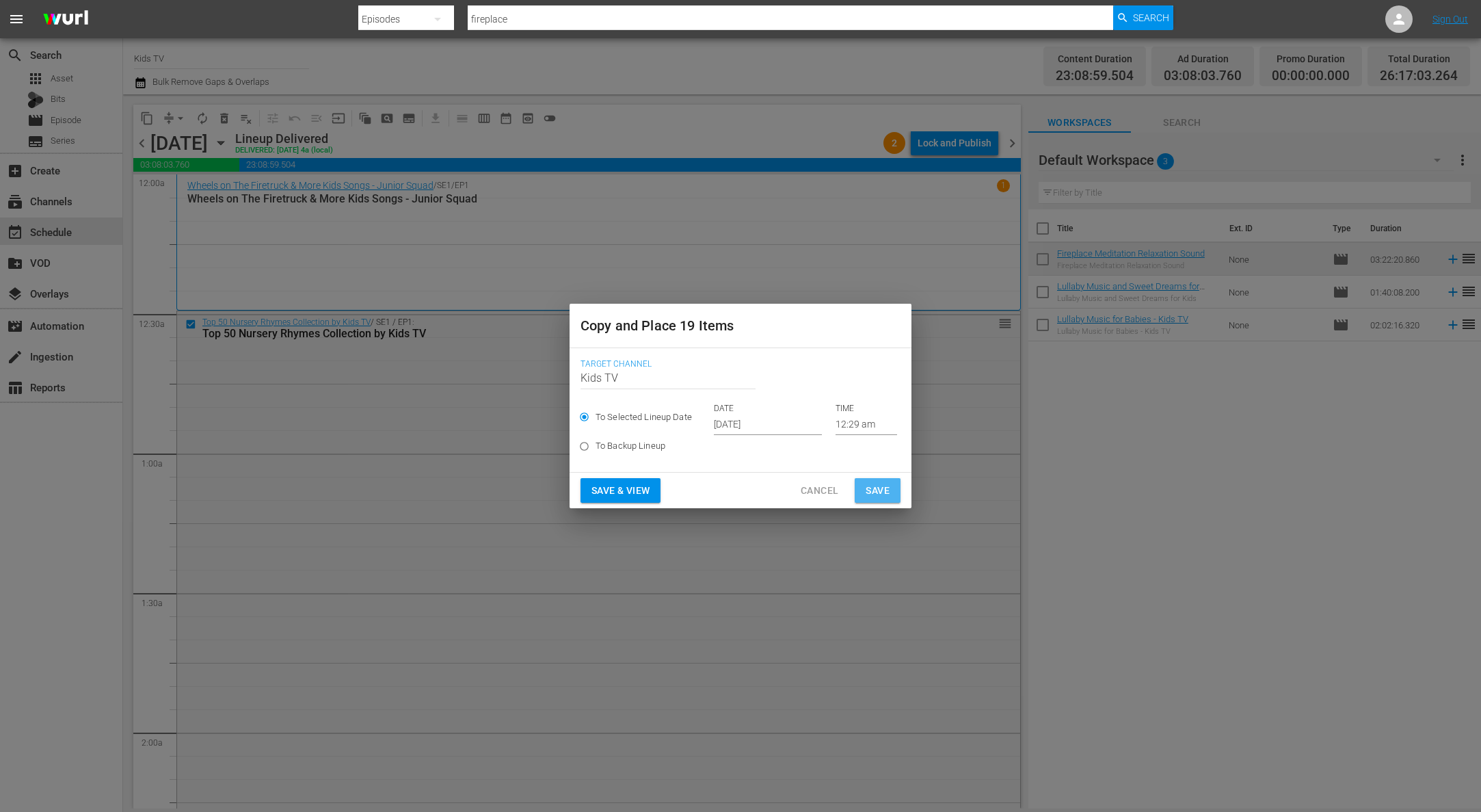
click at [864, 483] on button "Save" at bounding box center [877, 490] width 46 height 25
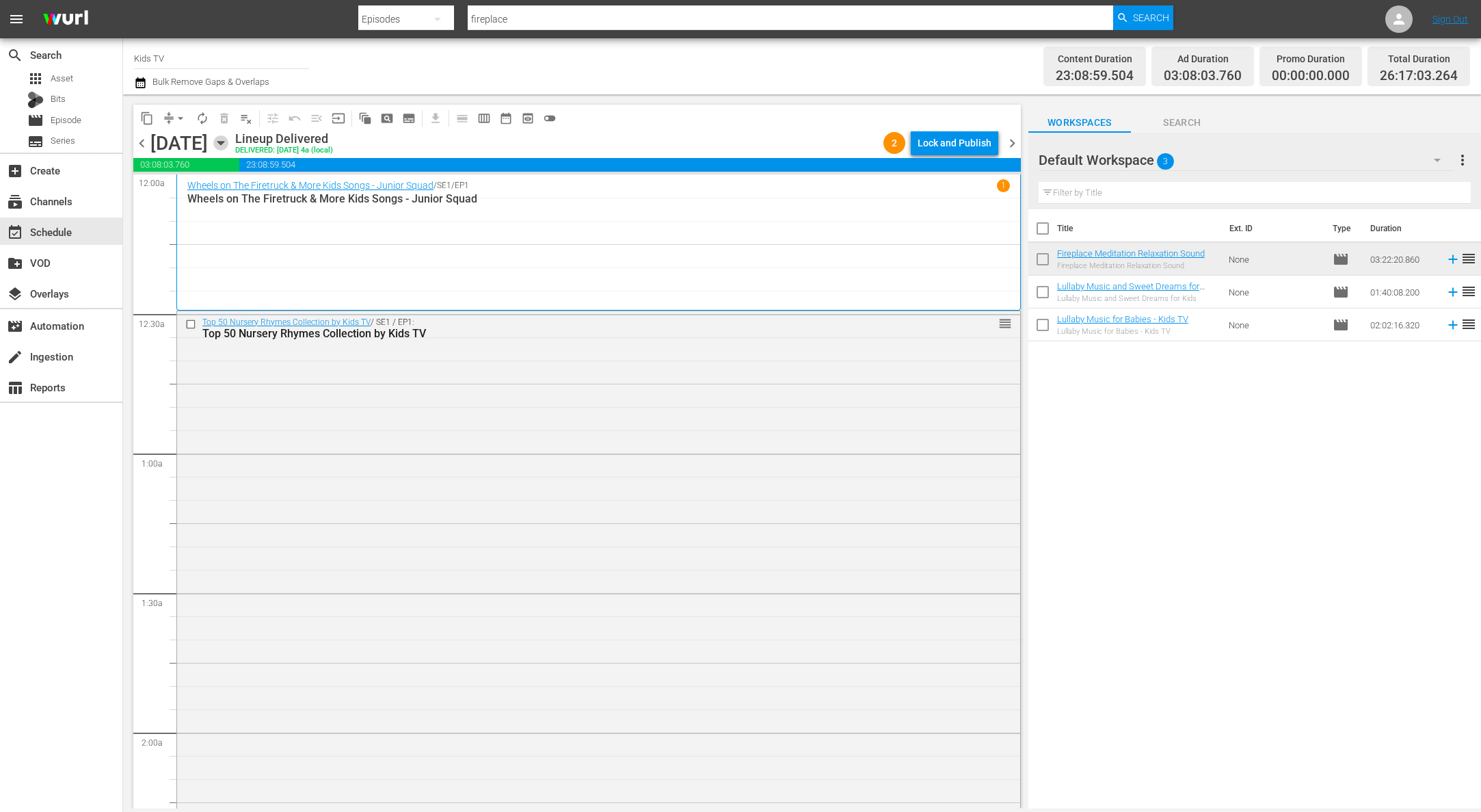
click at [229, 139] on icon "button" at bounding box center [220, 143] width 15 height 15
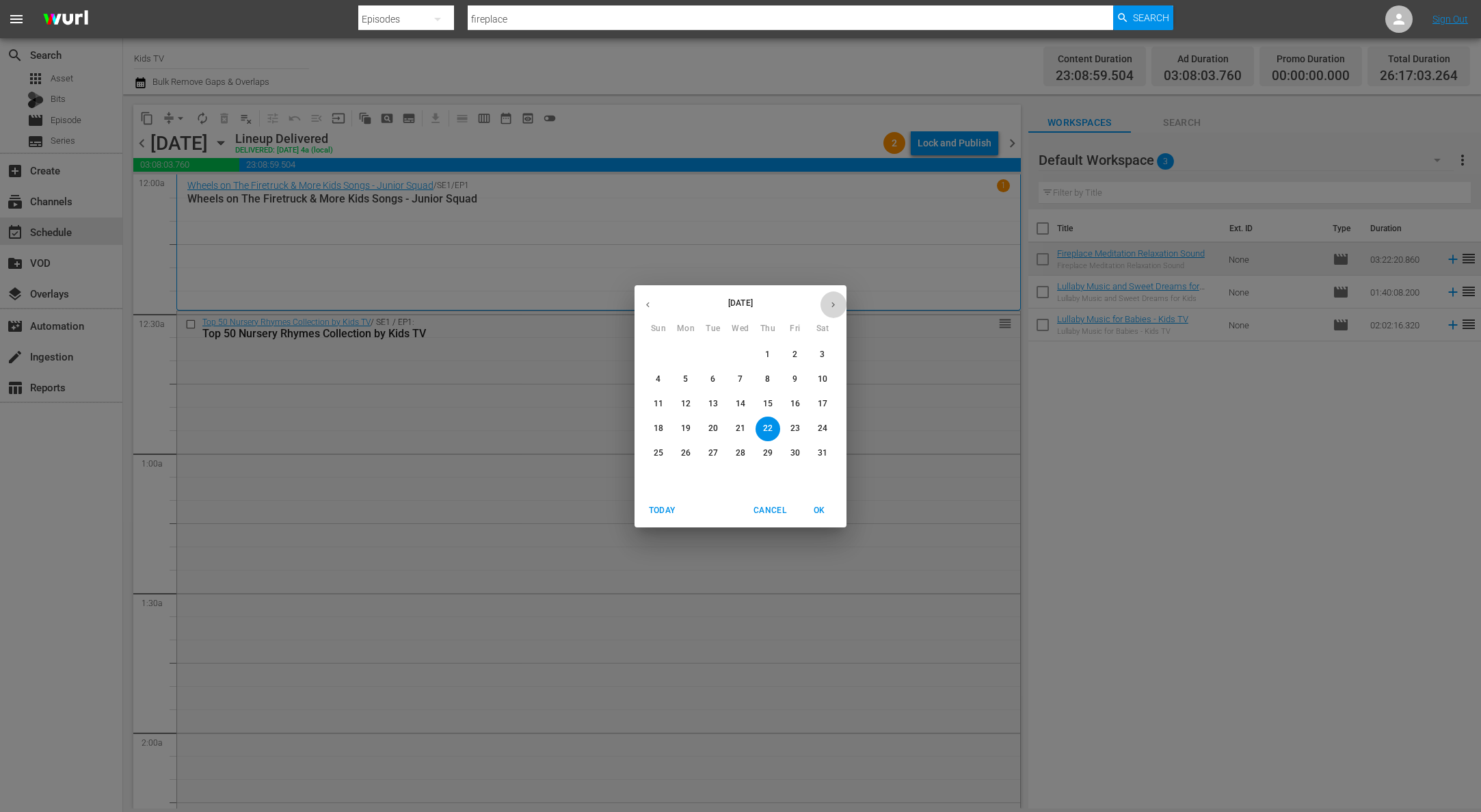
click at [840, 295] on button "button" at bounding box center [833, 304] width 27 height 27
click at [836, 299] on icon "button" at bounding box center [833, 304] width 10 height 10
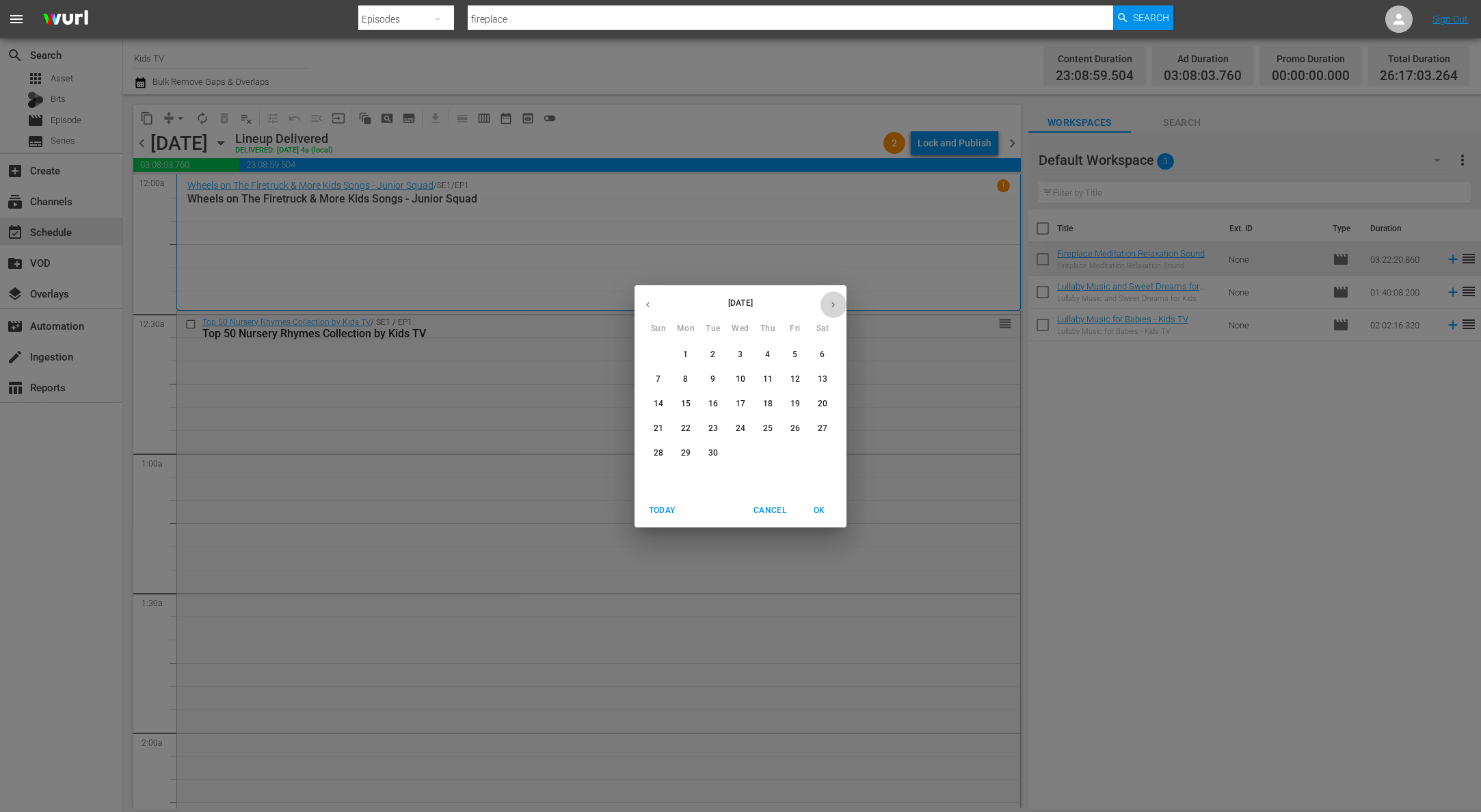
click at [836, 299] on icon "button" at bounding box center [833, 304] width 10 height 10
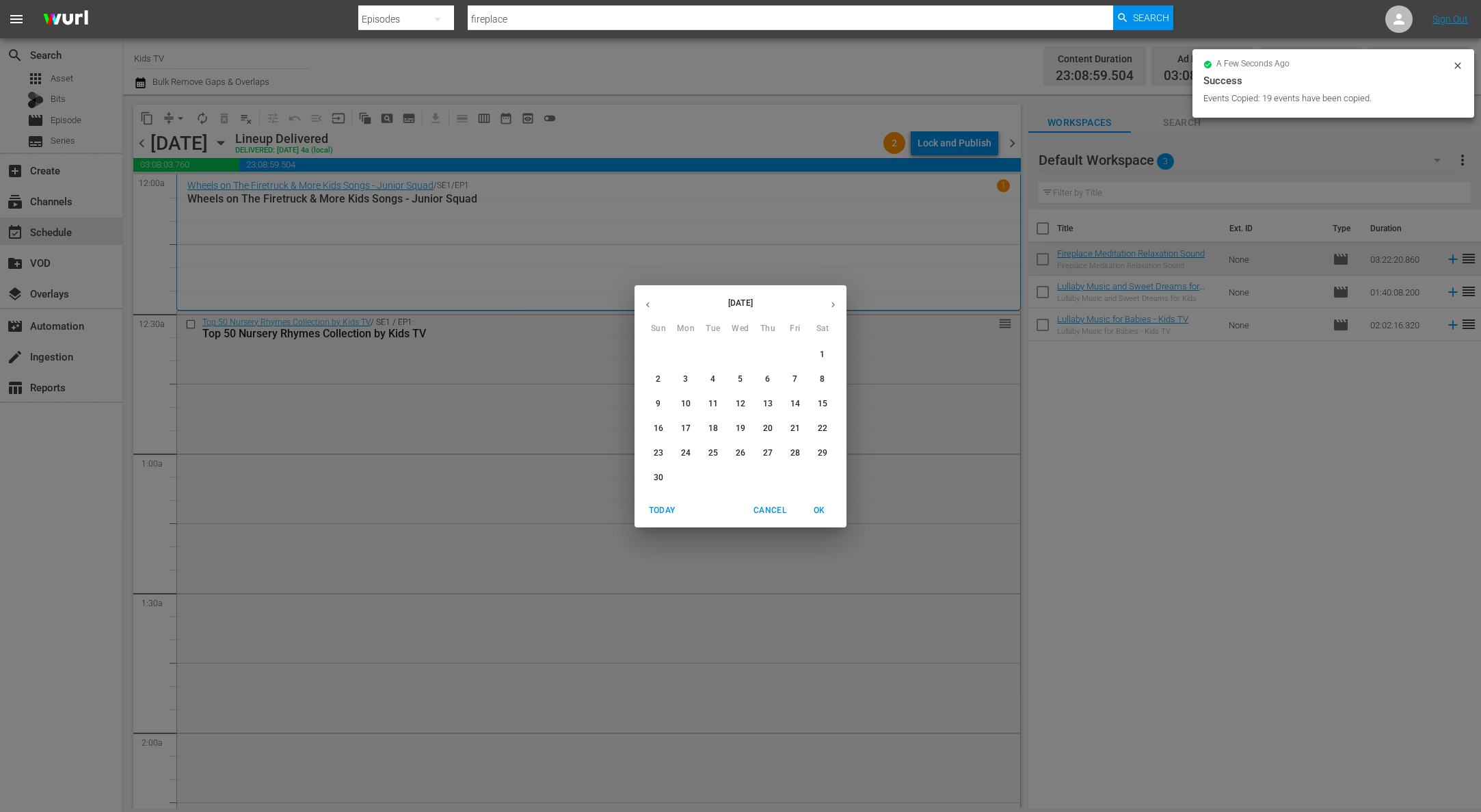
click at [650, 306] on icon "button" at bounding box center [648, 304] width 10 height 10
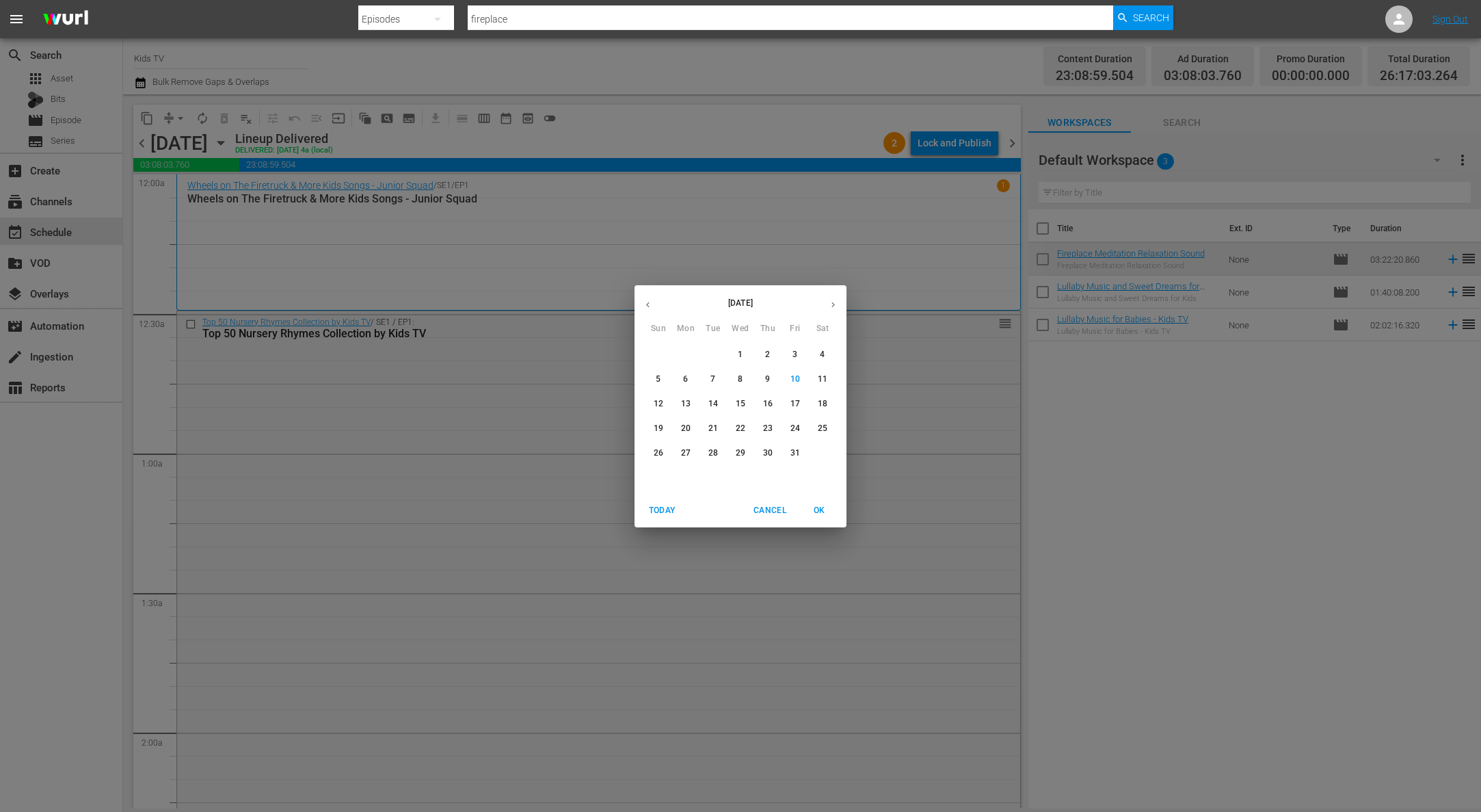
click at [690, 402] on p "13" at bounding box center [685, 403] width 10 height 11
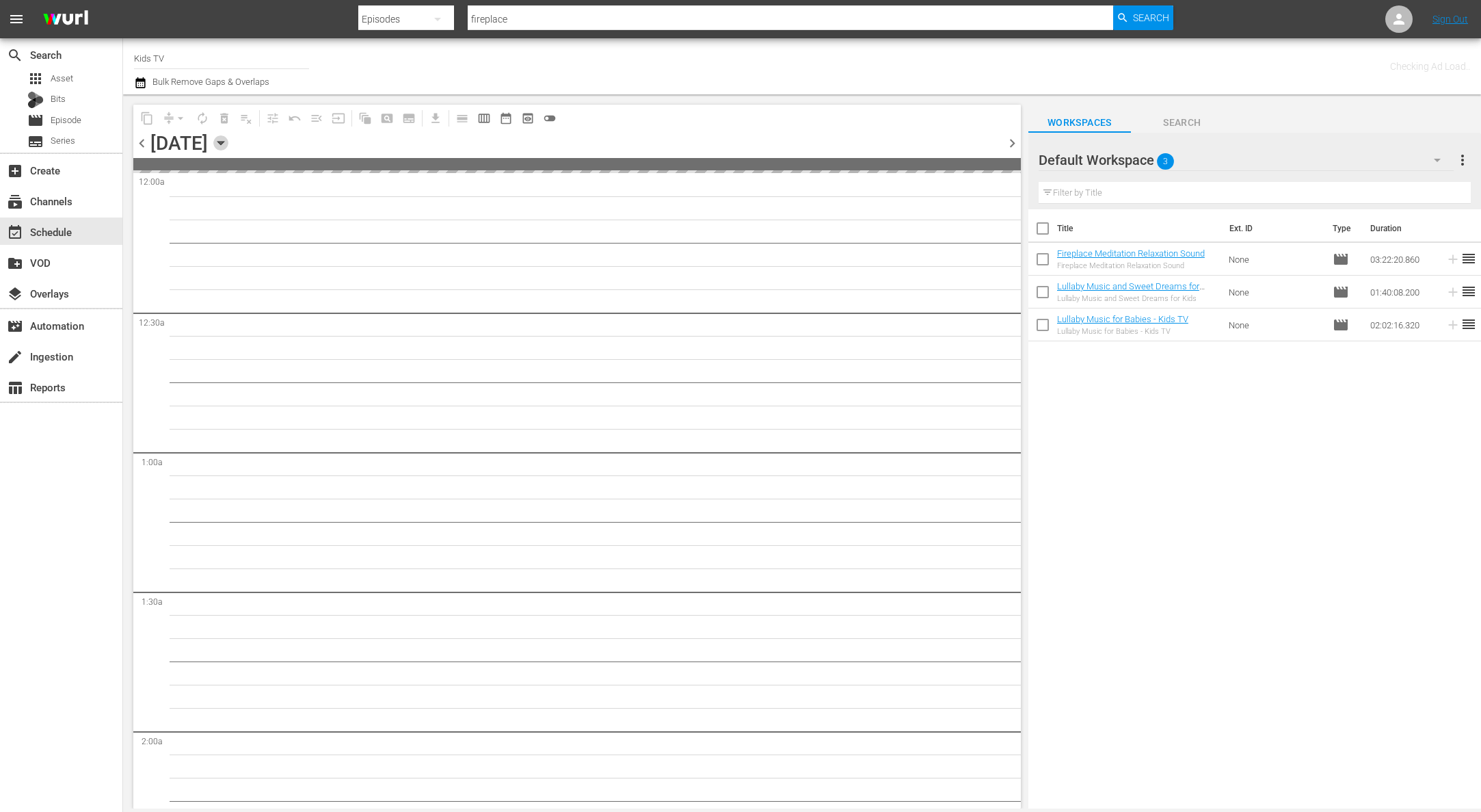
click at [229, 136] on icon "button" at bounding box center [220, 143] width 15 height 15
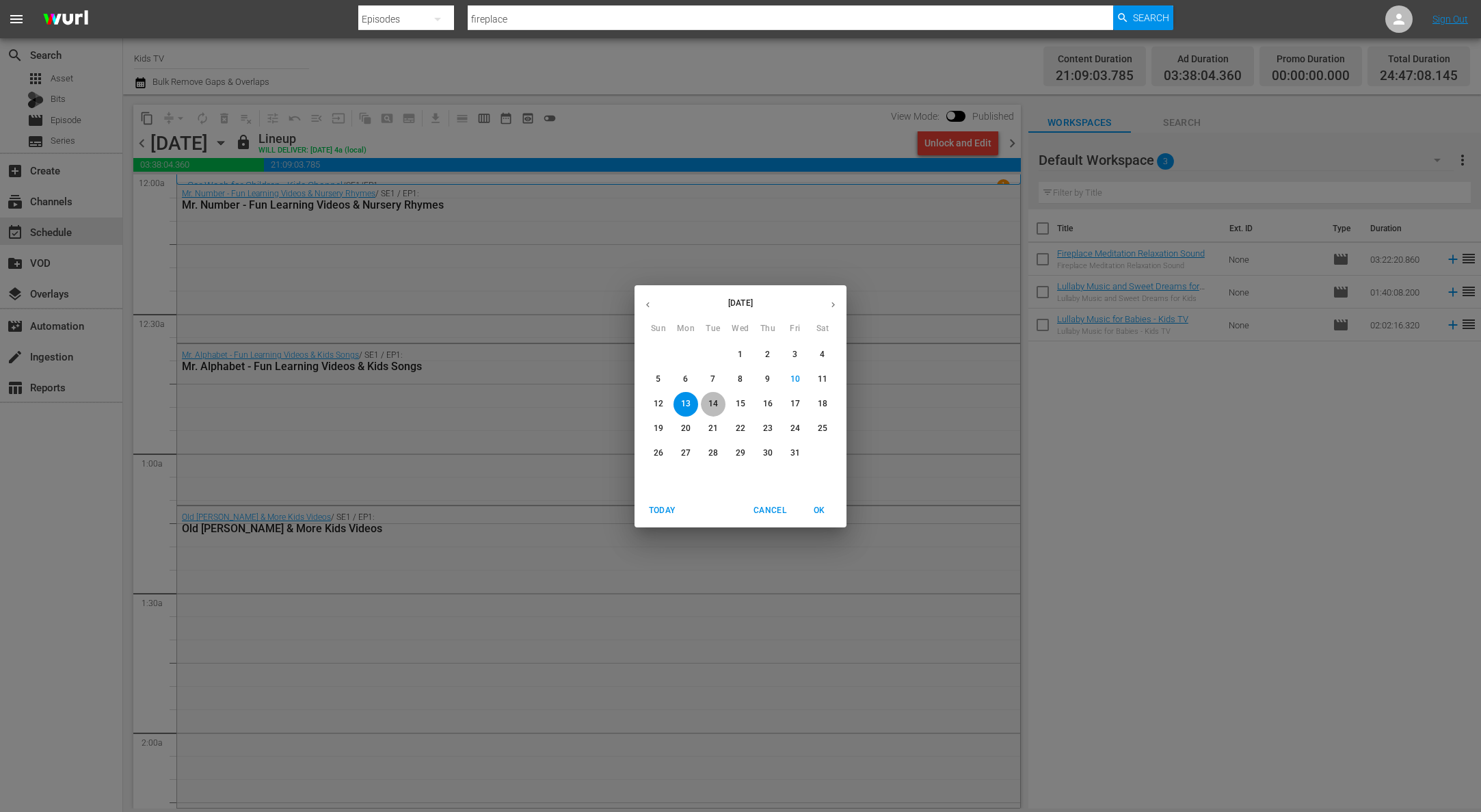
click at [715, 401] on p "14" at bounding box center [713, 403] width 10 height 11
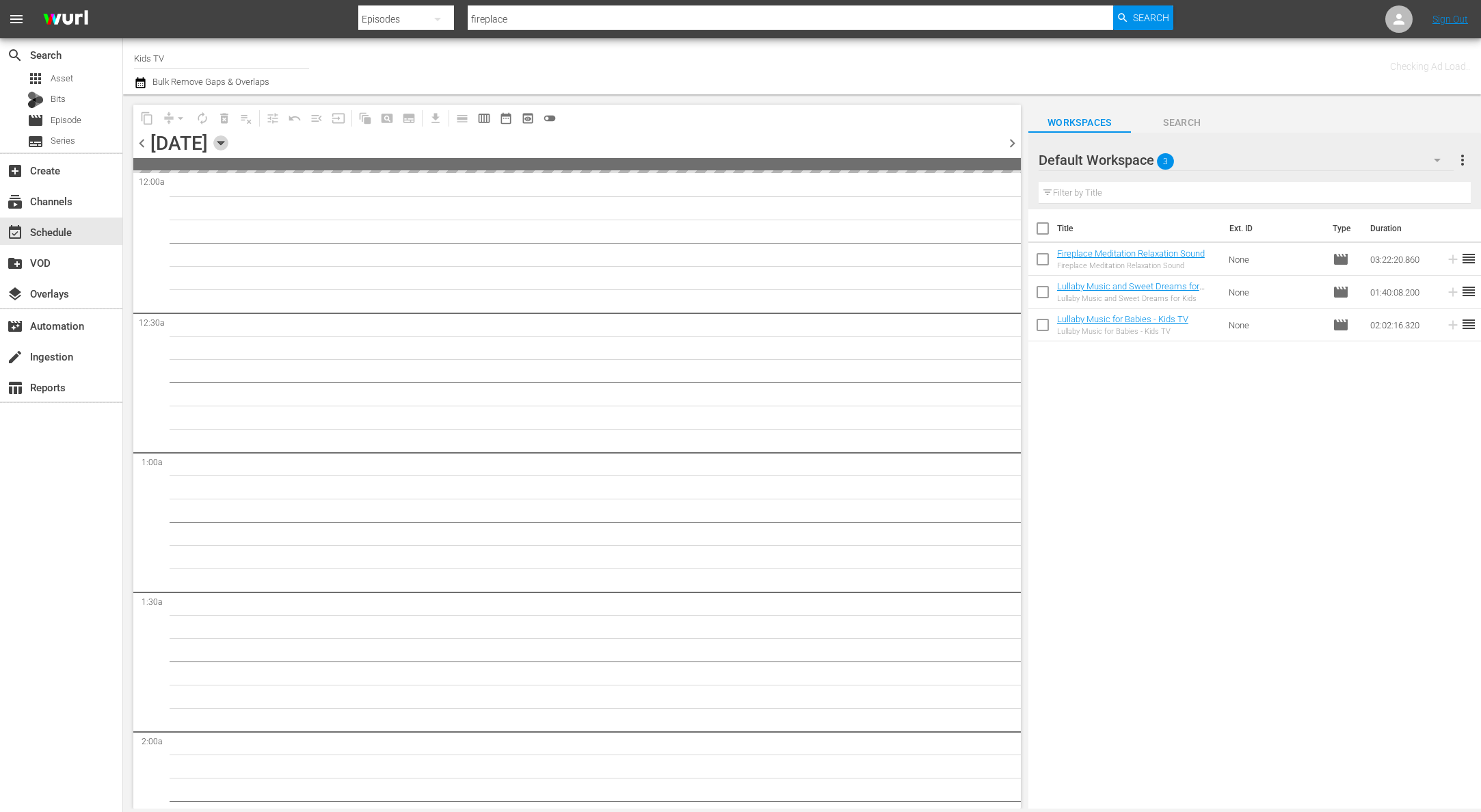
click at [223, 142] on icon "button" at bounding box center [220, 143] width 6 height 3
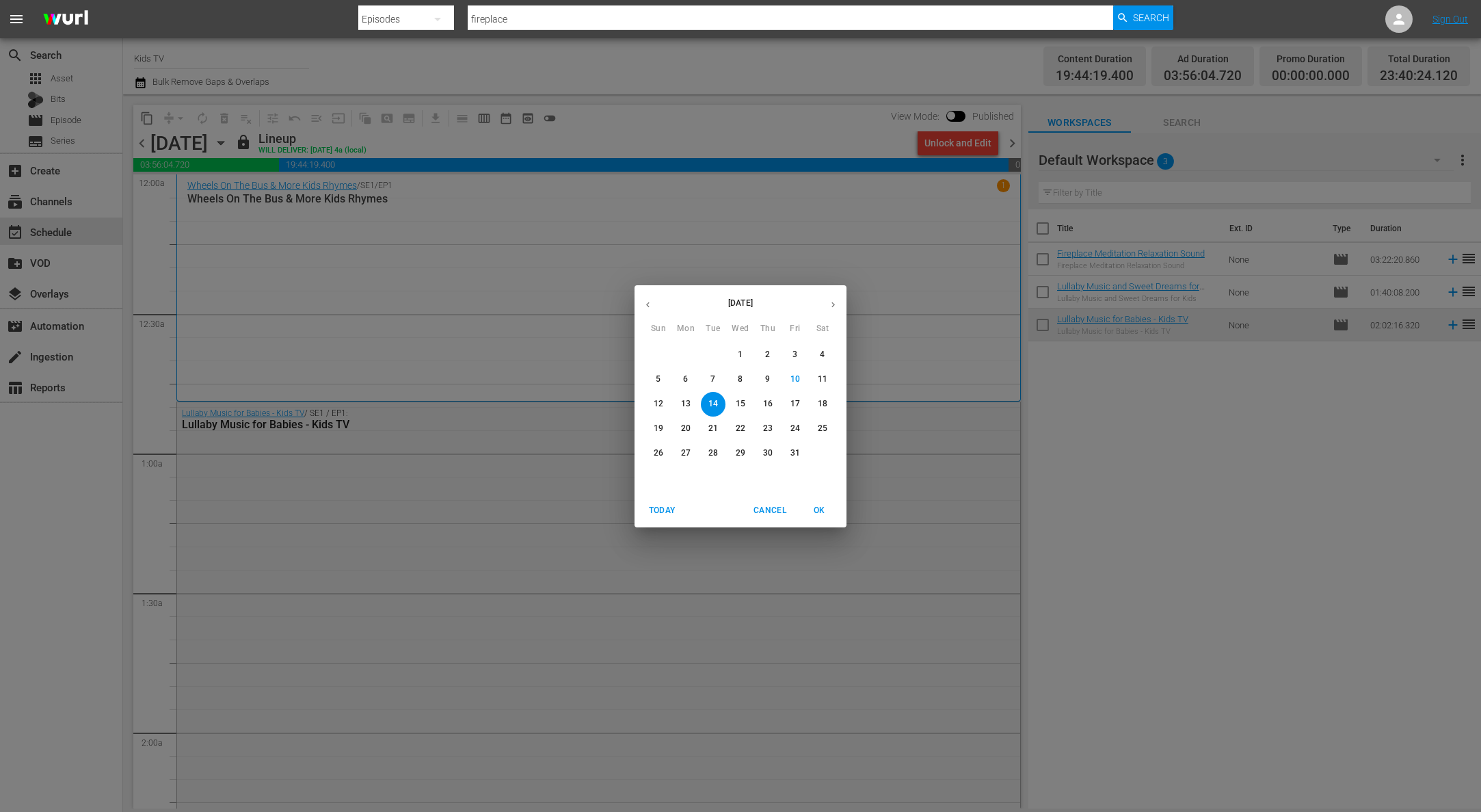
click at [741, 404] on p "15" at bounding box center [740, 403] width 10 height 11
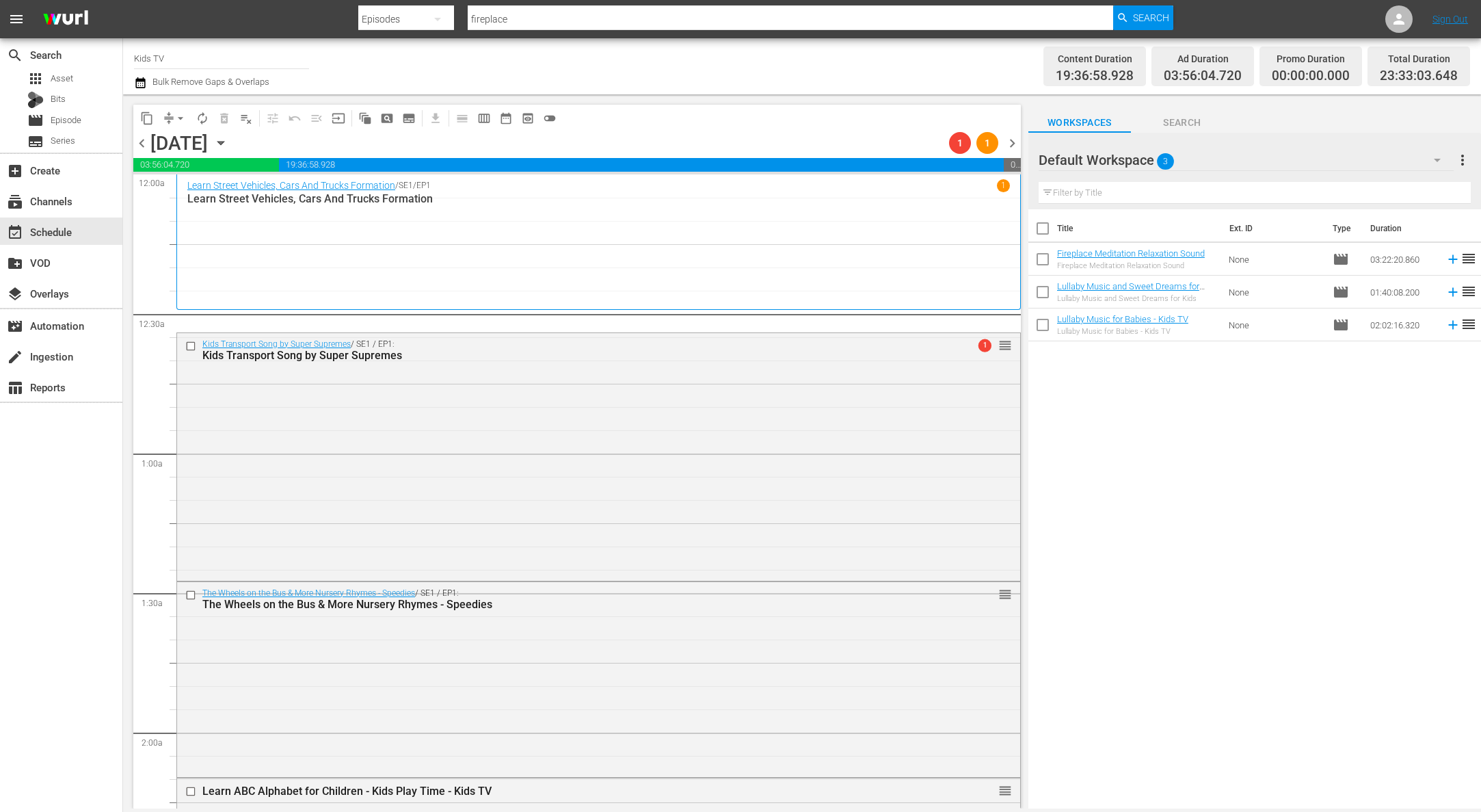
click at [171, 111] on span "compress" at bounding box center [169, 118] width 14 height 14
click at [181, 117] on span "arrow_drop_down" at bounding box center [181, 118] width 14 height 14
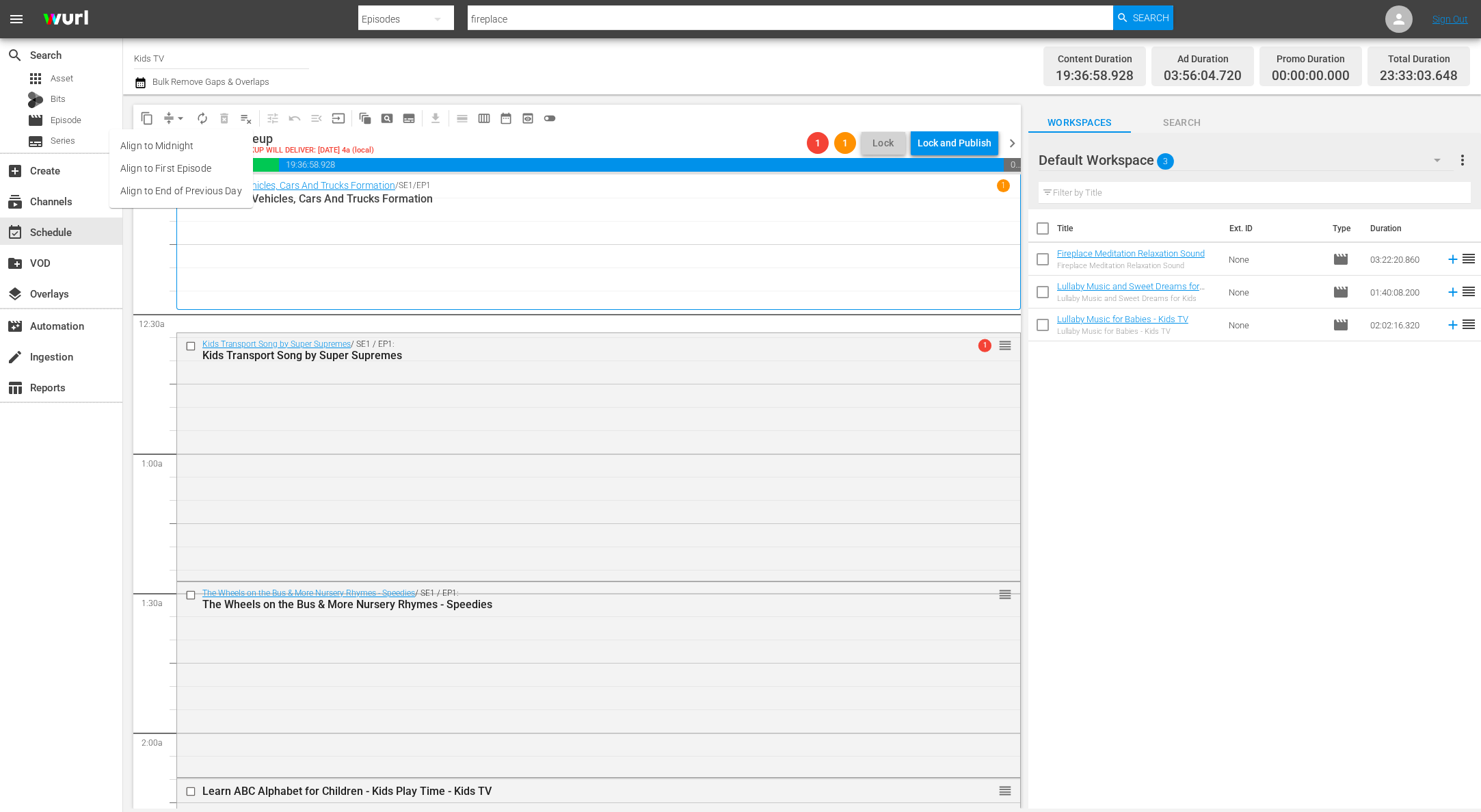
click at [200, 190] on li "Align to End of Previous Day" at bounding box center [181, 191] width 143 height 23
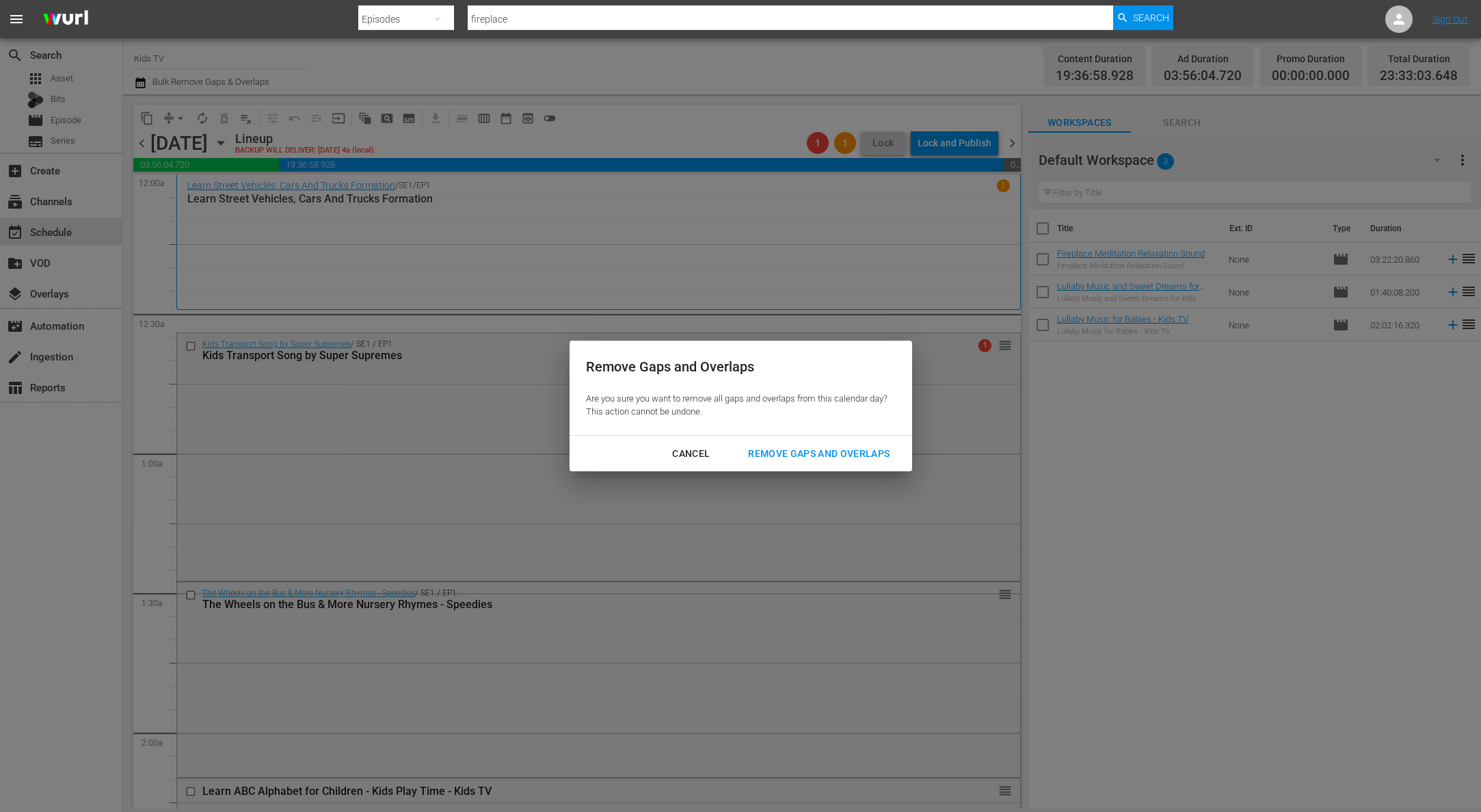
click at [797, 448] on div "Remove Gaps and Overlaps" at bounding box center [819, 454] width 163 height 17
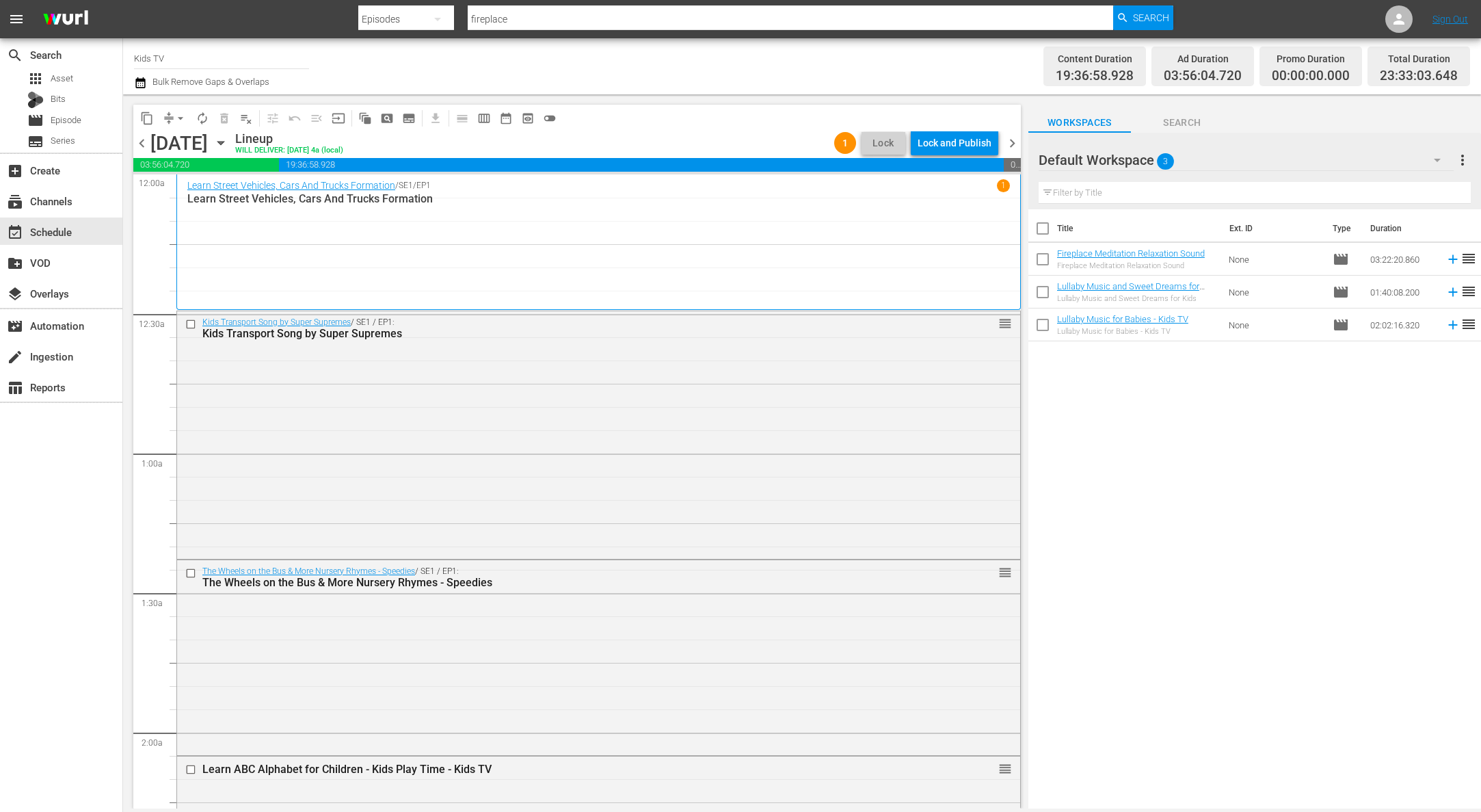
click at [964, 139] on div "Lock and Publish" at bounding box center [954, 143] width 74 height 24
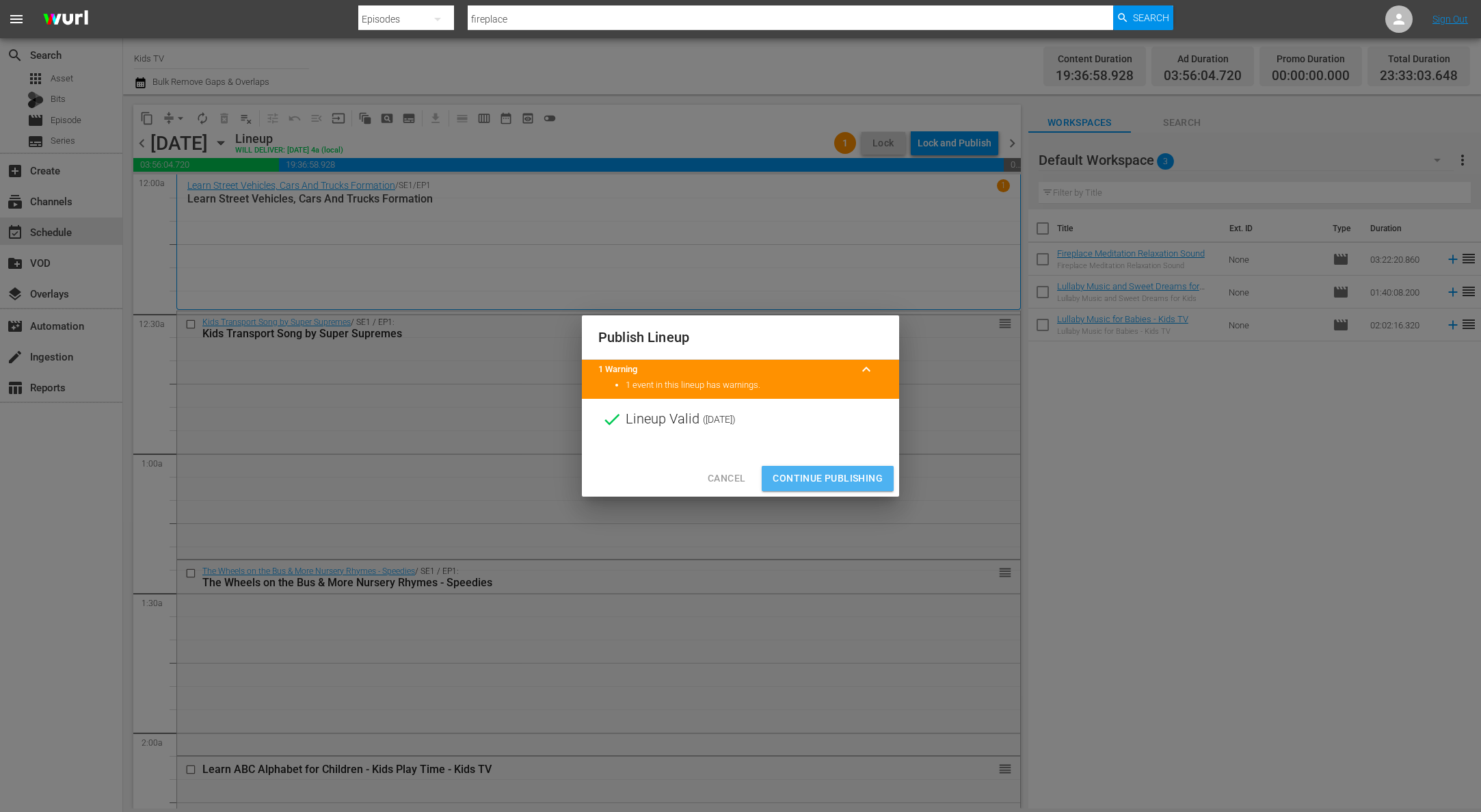
click at [842, 468] on button "Continue Publishing" at bounding box center [828, 478] width 132 height 25
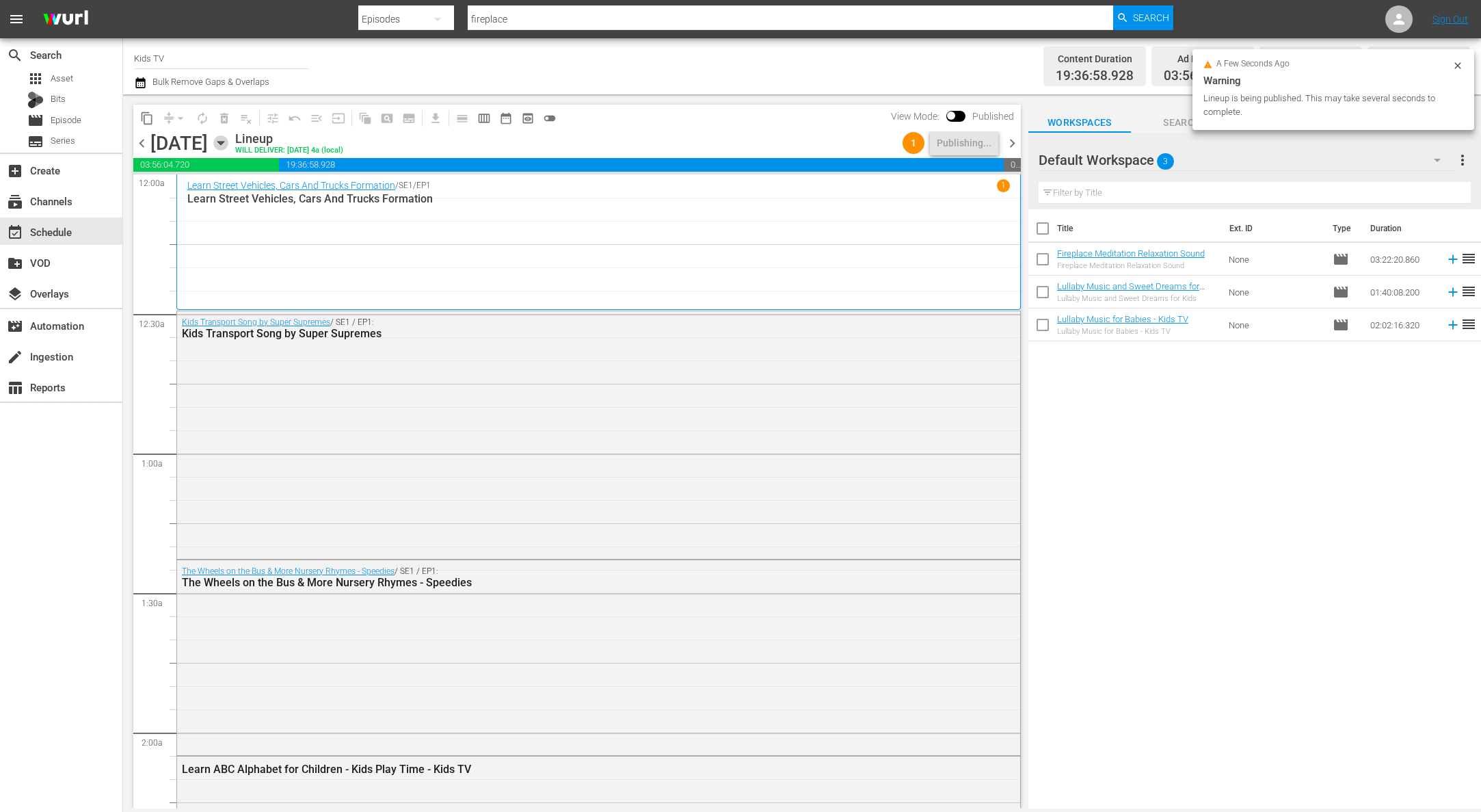
click at [223, 143] on icon "button" at bounding box center [220, 143] width 6 height 3
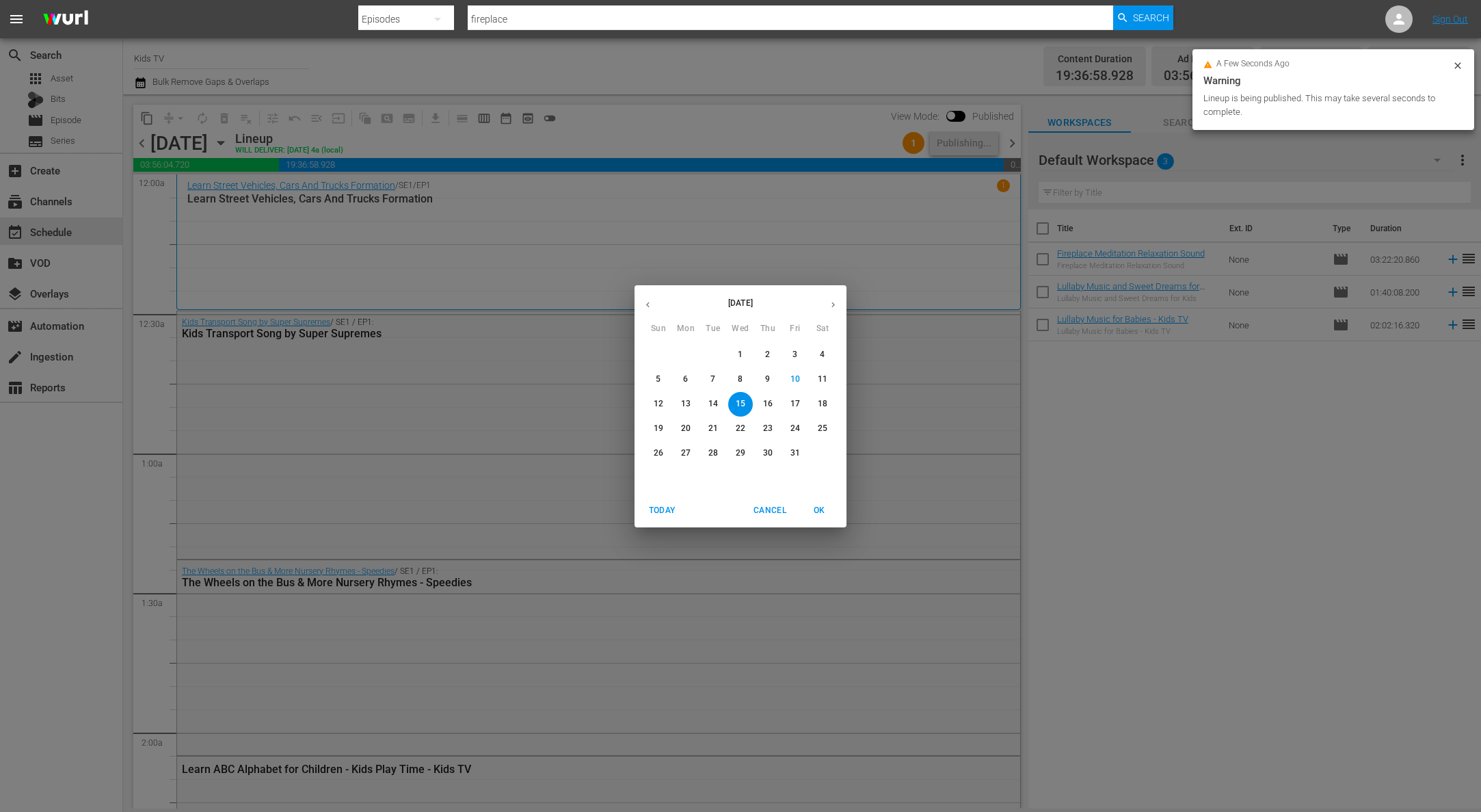
click at [779, 409] on span "16" at bounding box center [768, 403] width 24 height 11
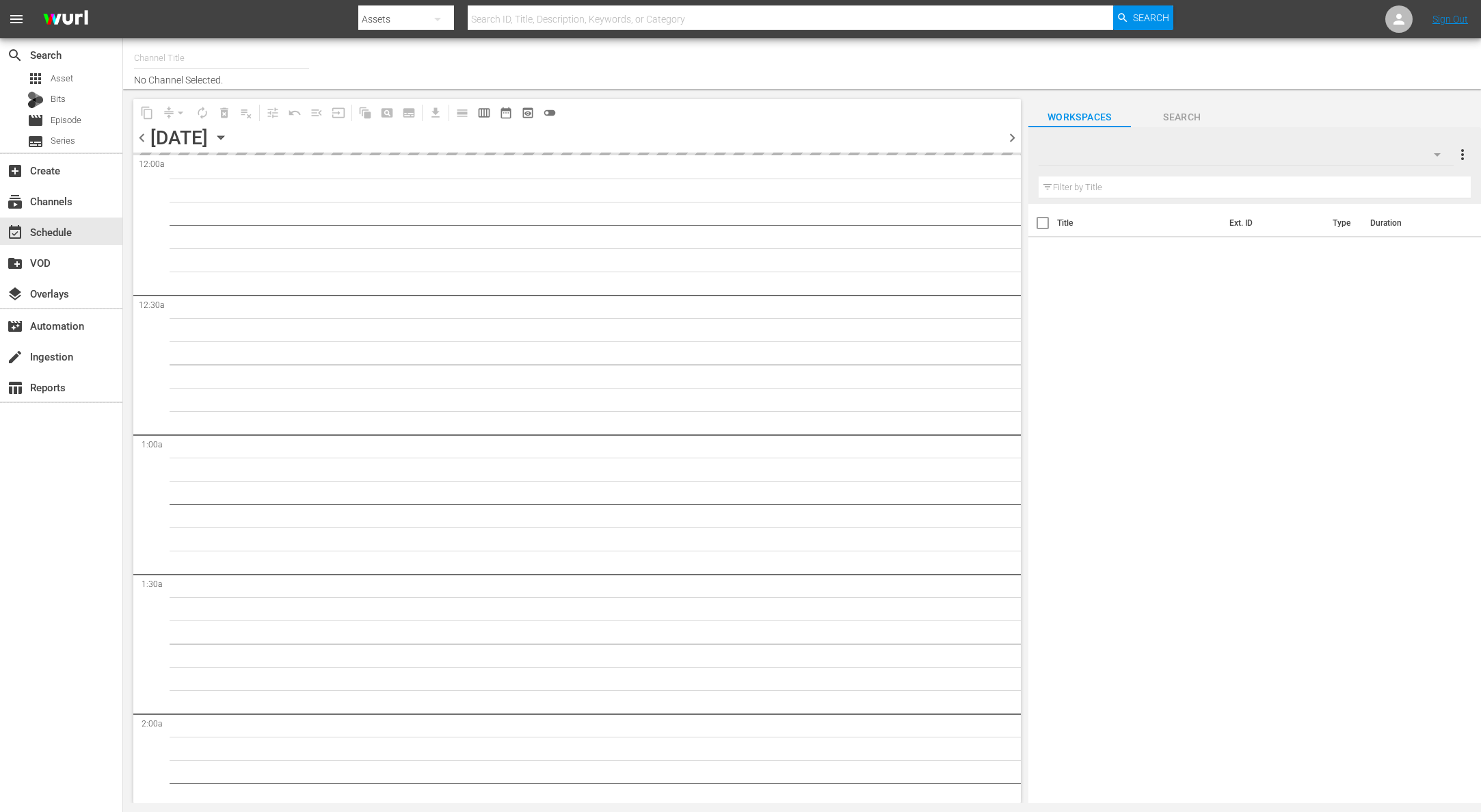
type input "Kids TV (1379)"
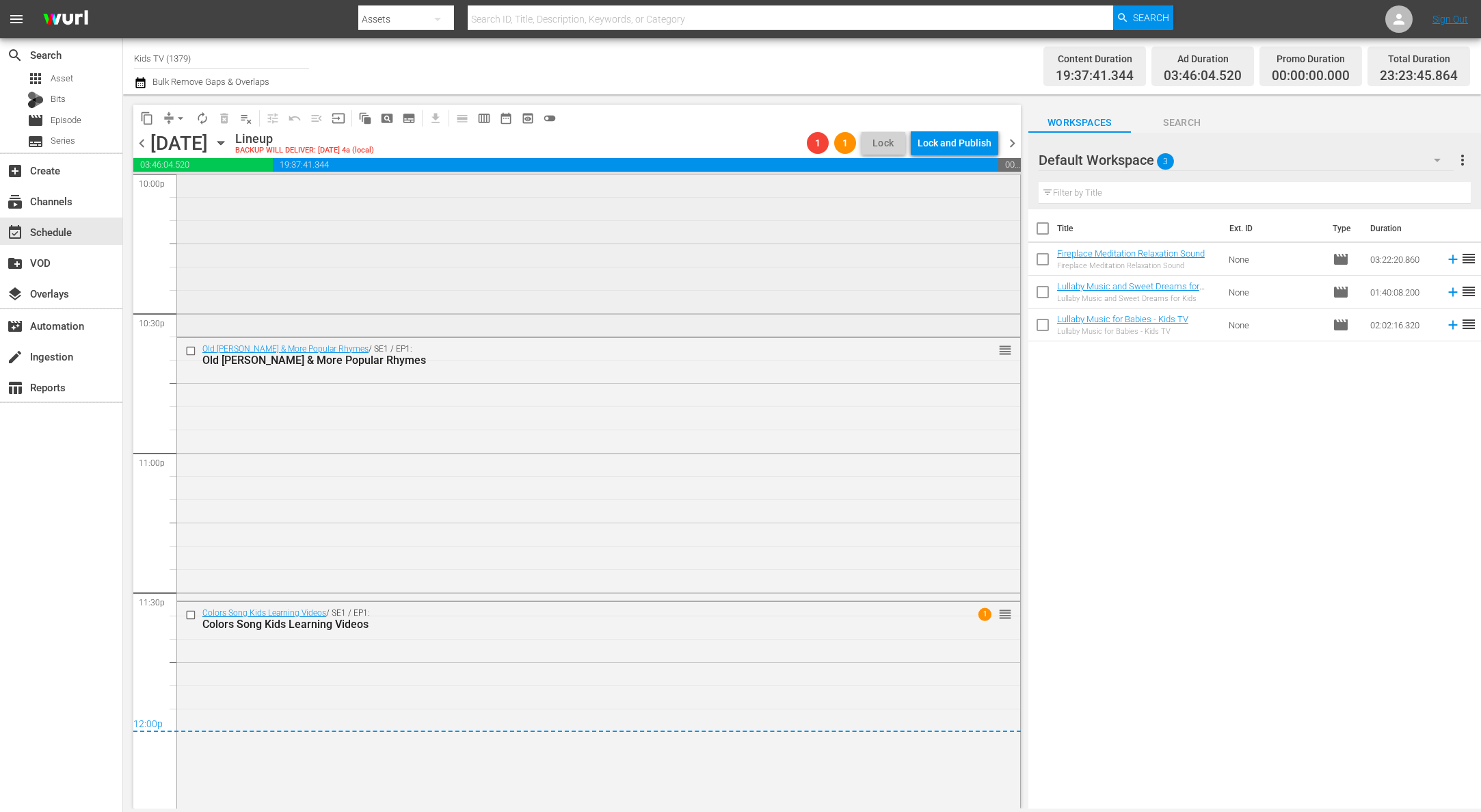
scroll to position [6194, 0]
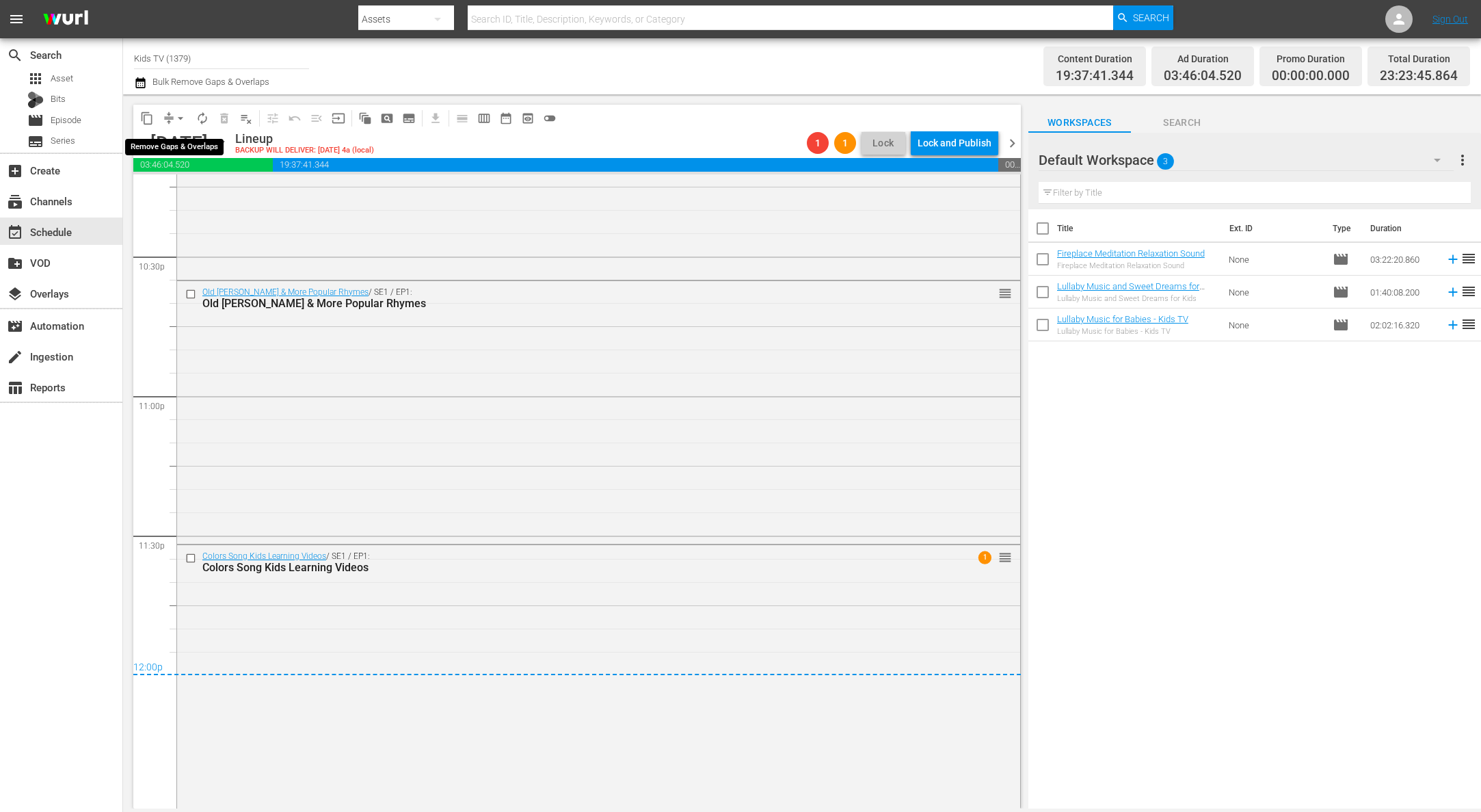
click at [184, 122] on span "arrow_drop_down" at bounding box center [181, 118] width 14 height 14
click at [197, 194] on li "Align to End of Previous Day" at bounding box center [181, 191] width 143 height 23
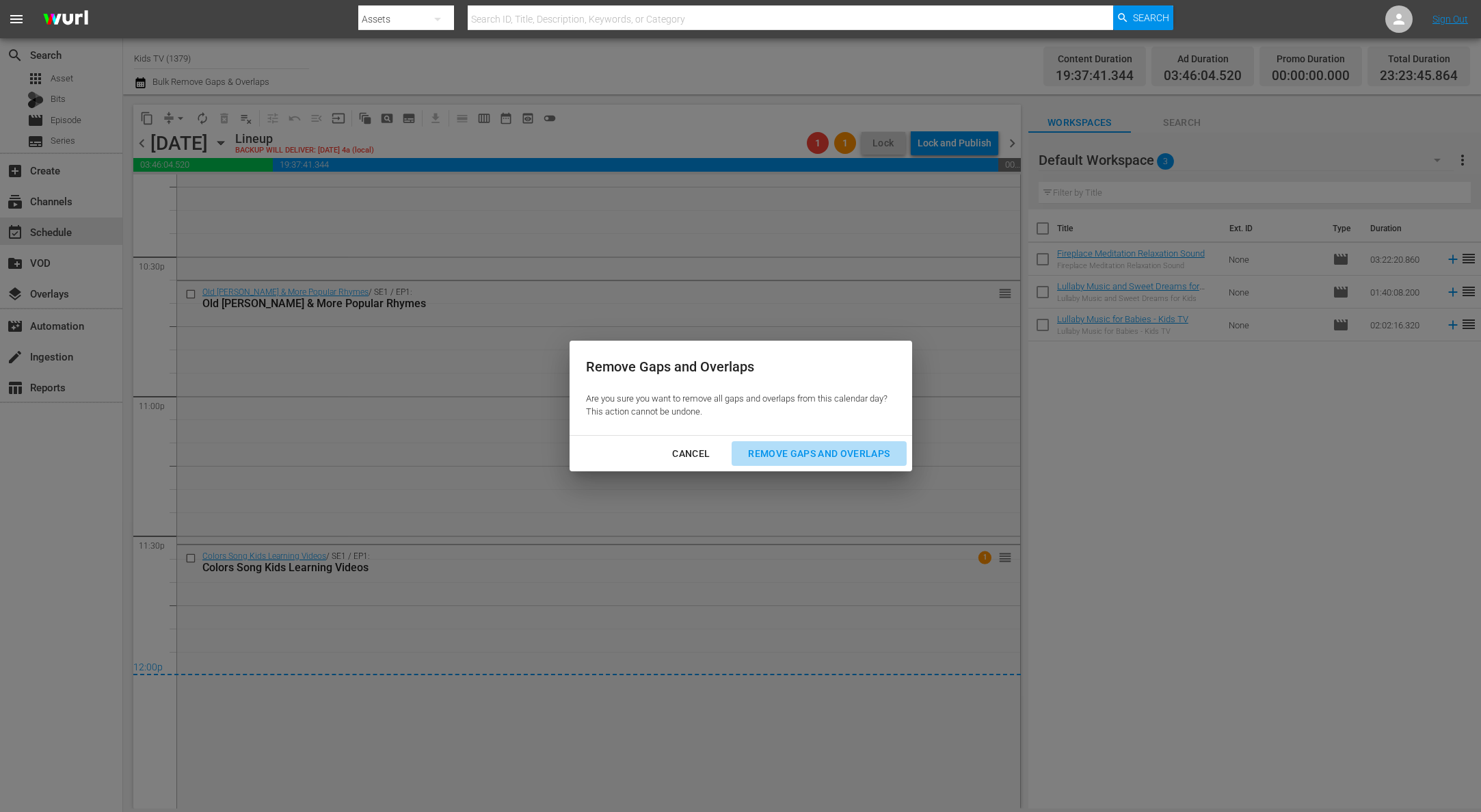
click at [832, 451] on div "Remove Gaps and Overlaps" at bounding box center [819, 454] width 163 height 17
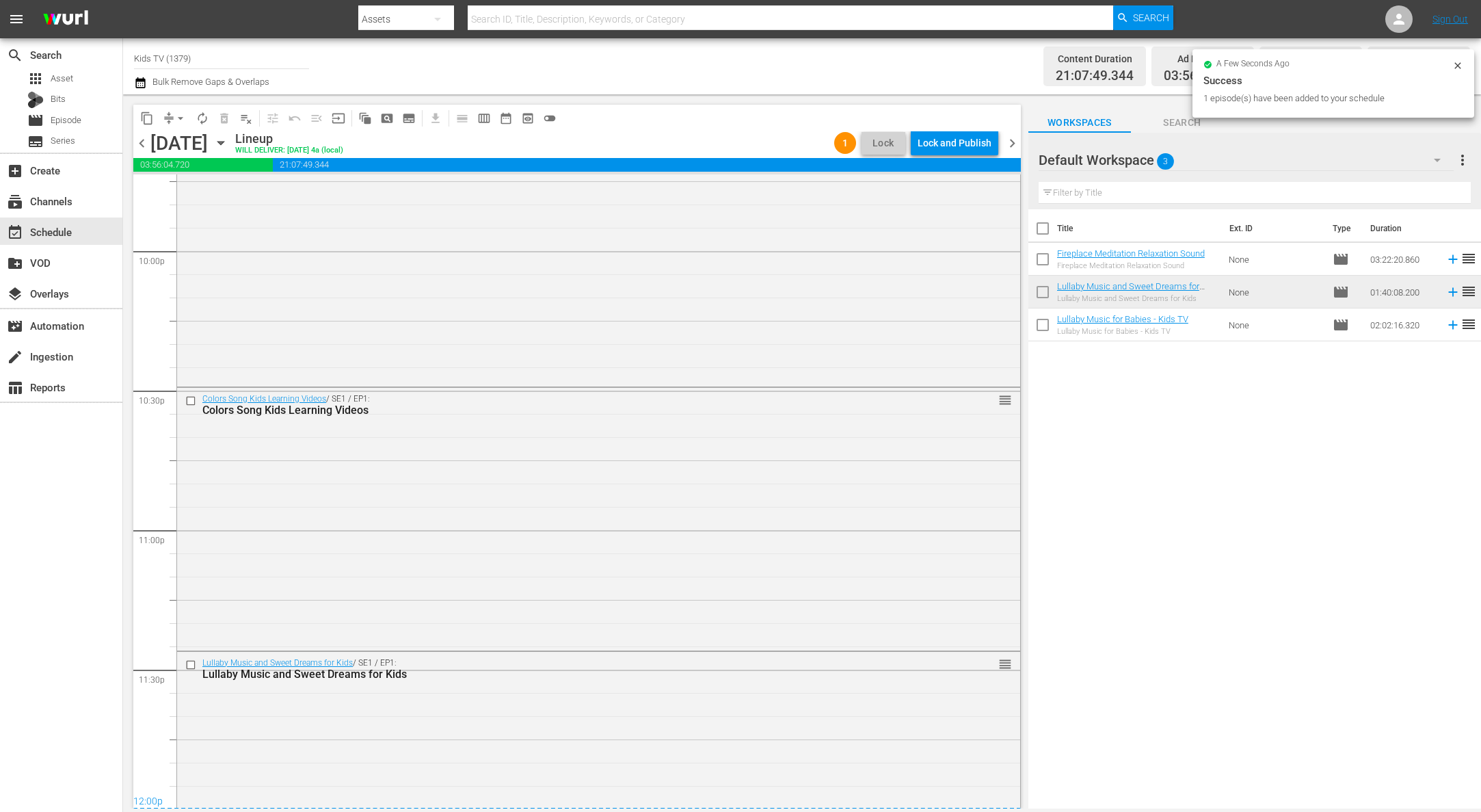
scroll to position [6241, 0]
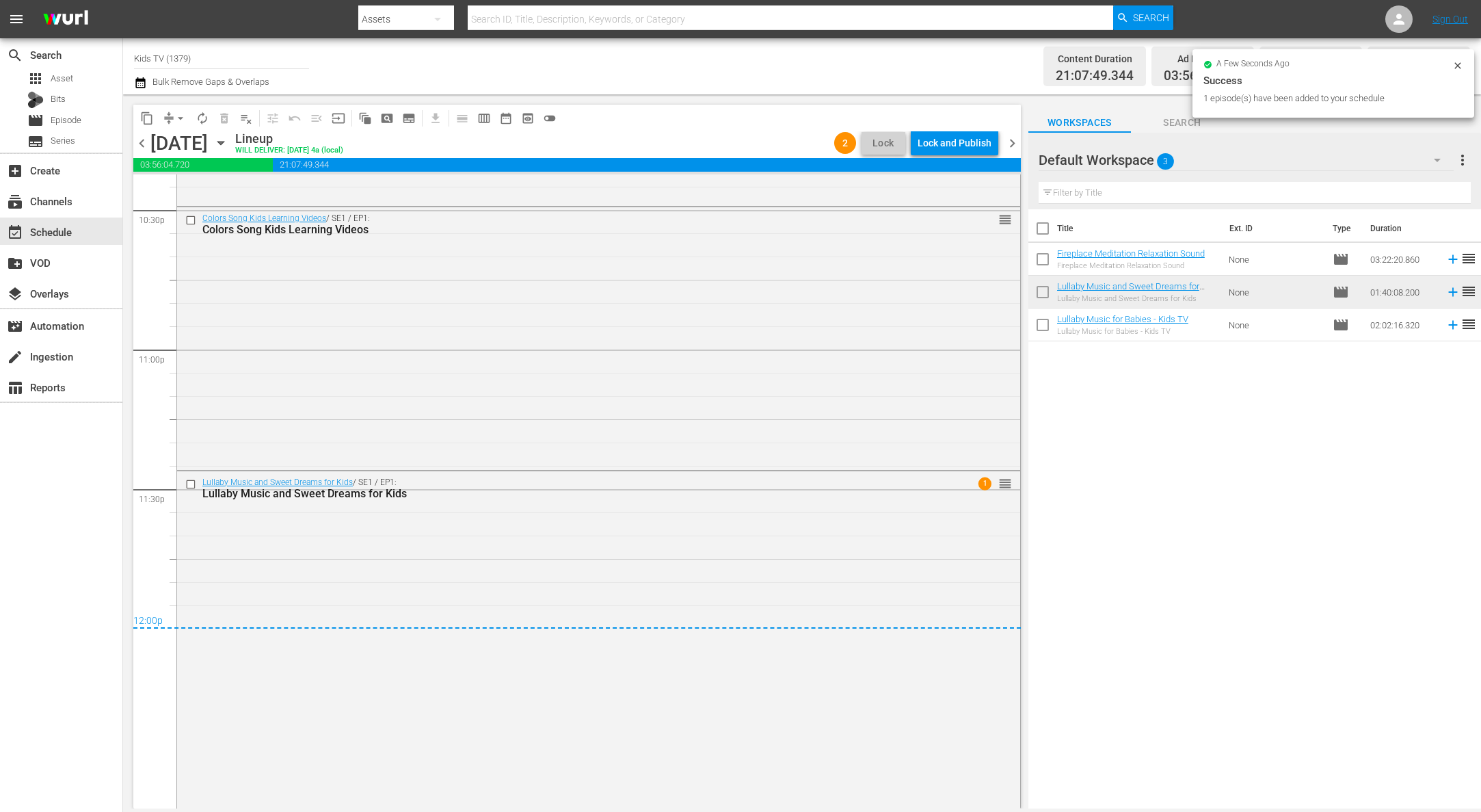
click at [963, 142] on div "Lock and Publish" at bounding box center [954, 143] width 74 height 24
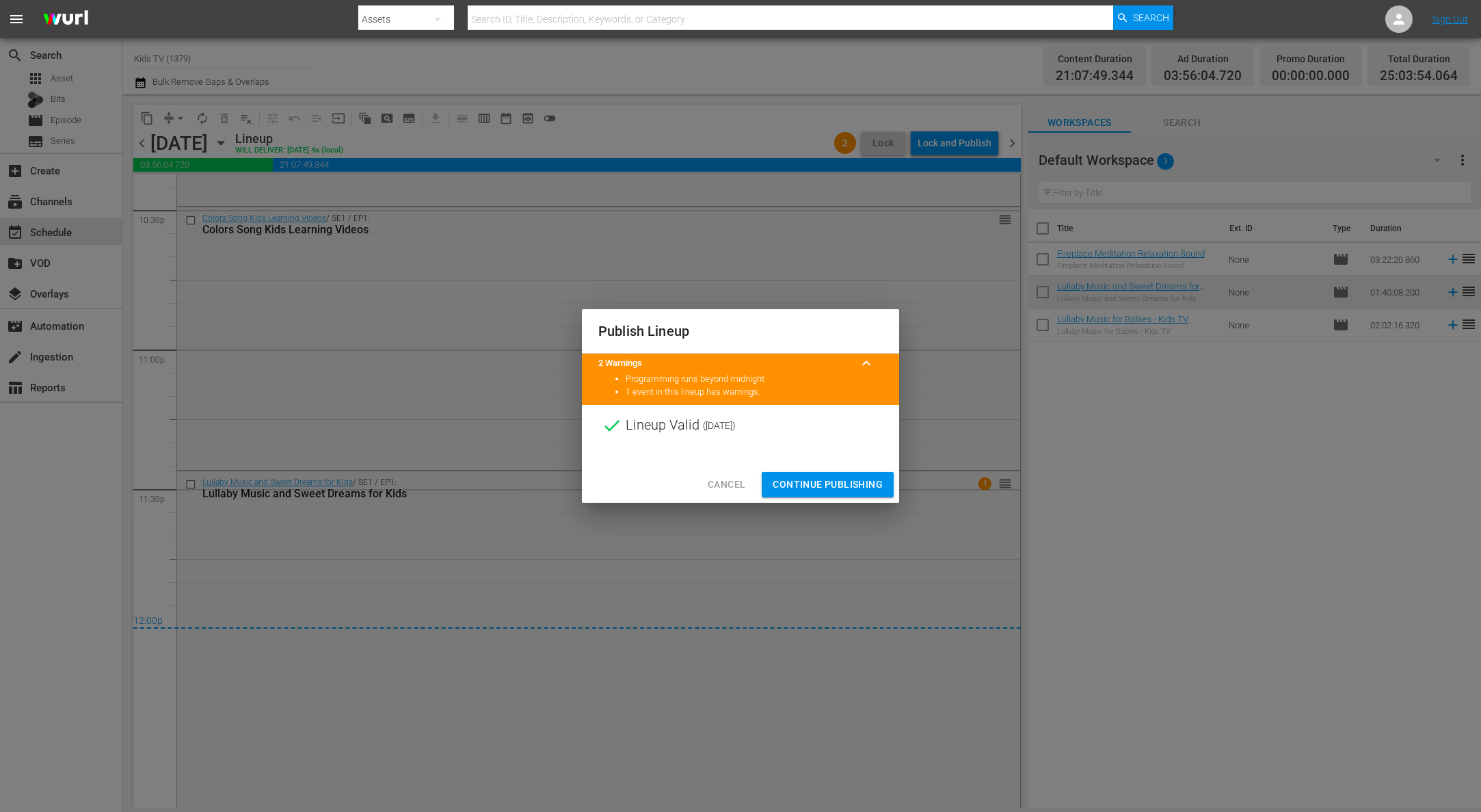
click at [824, 481] on span "Continue Publishing" at bounding box center [828, 484] width 110 height 17
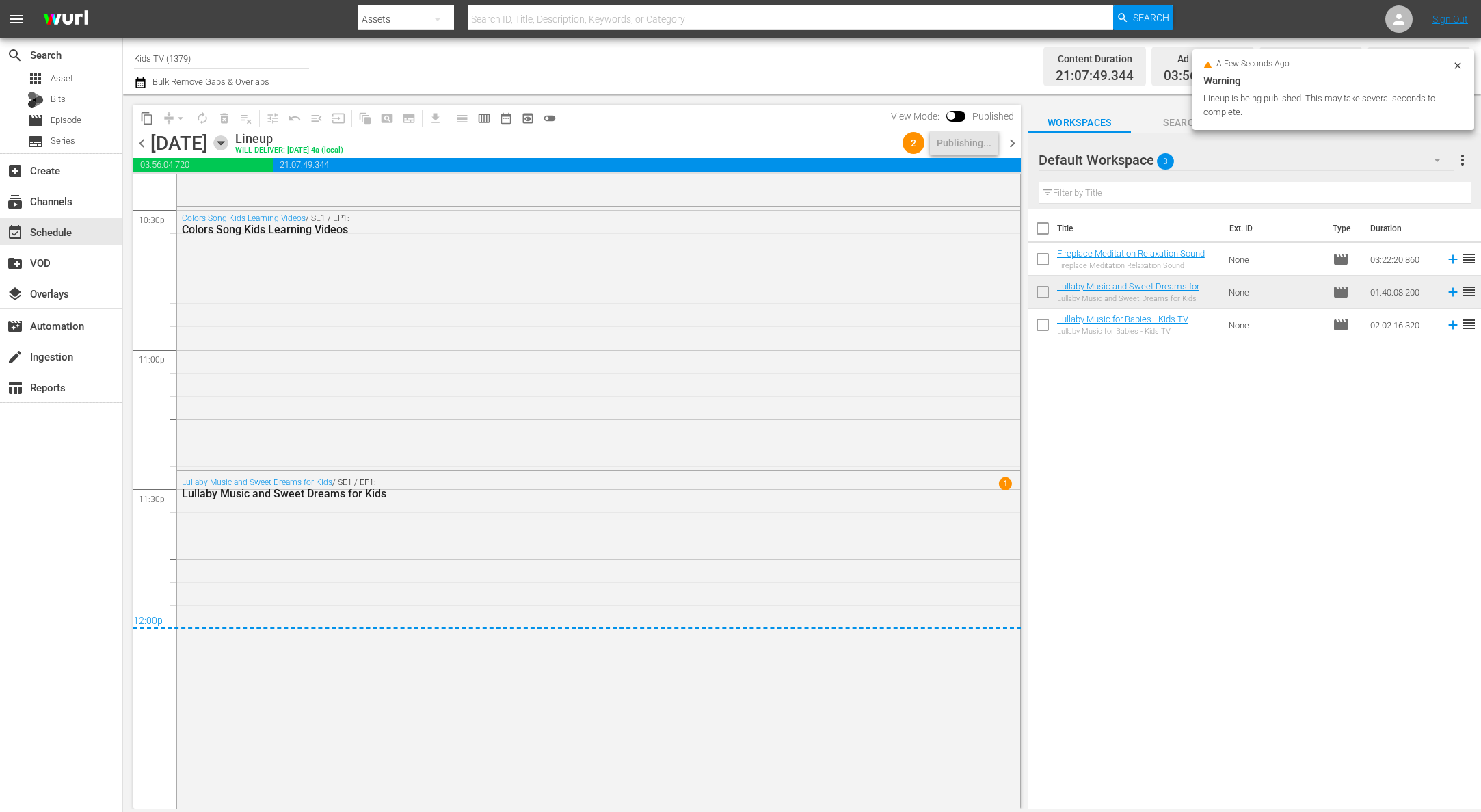
click at [229, 146] on icon "button" at bounding box center [220, 143] width 15 height 15
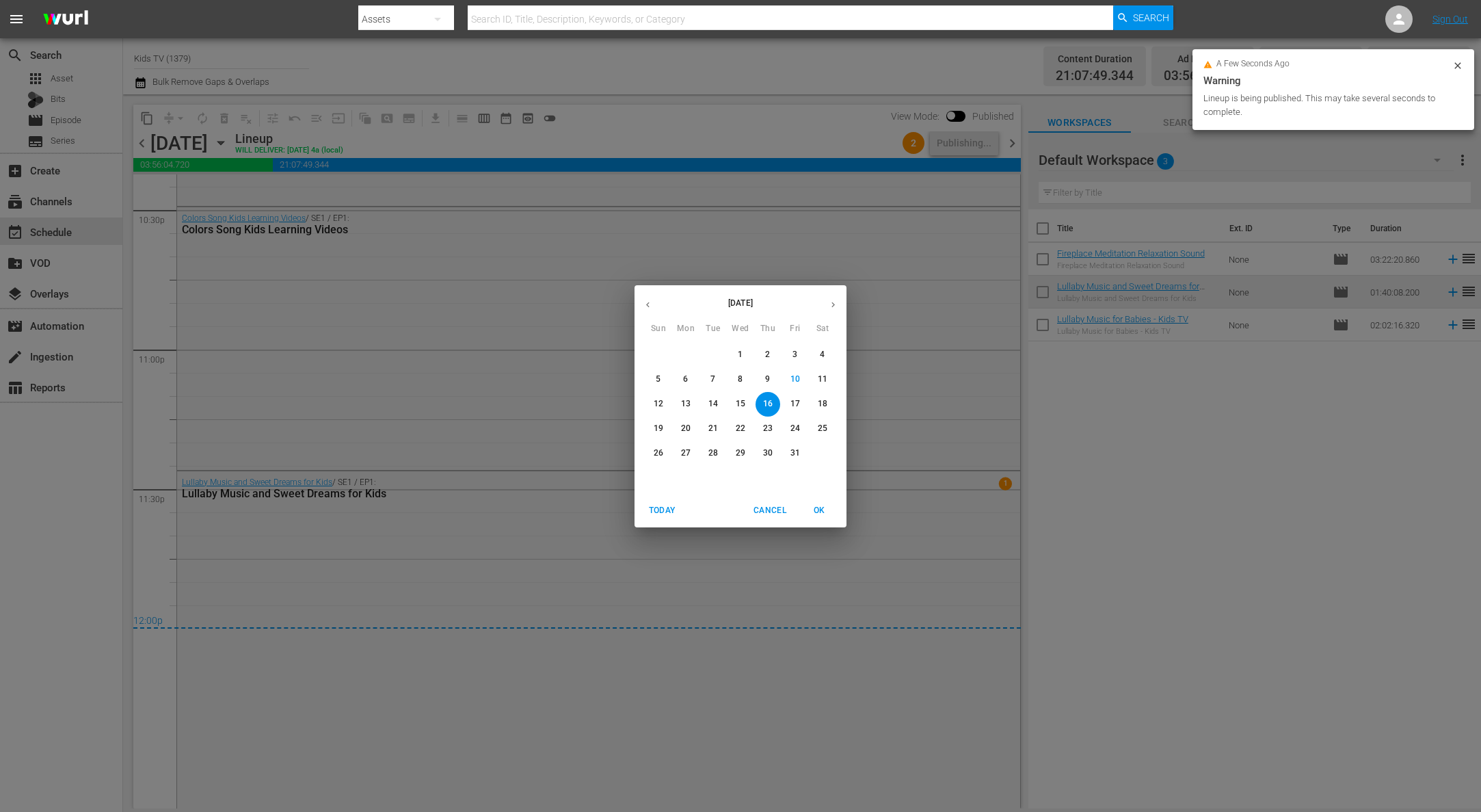
click at [801, 407] on span "17" at bounding box center [795, 403] width 24 height 11
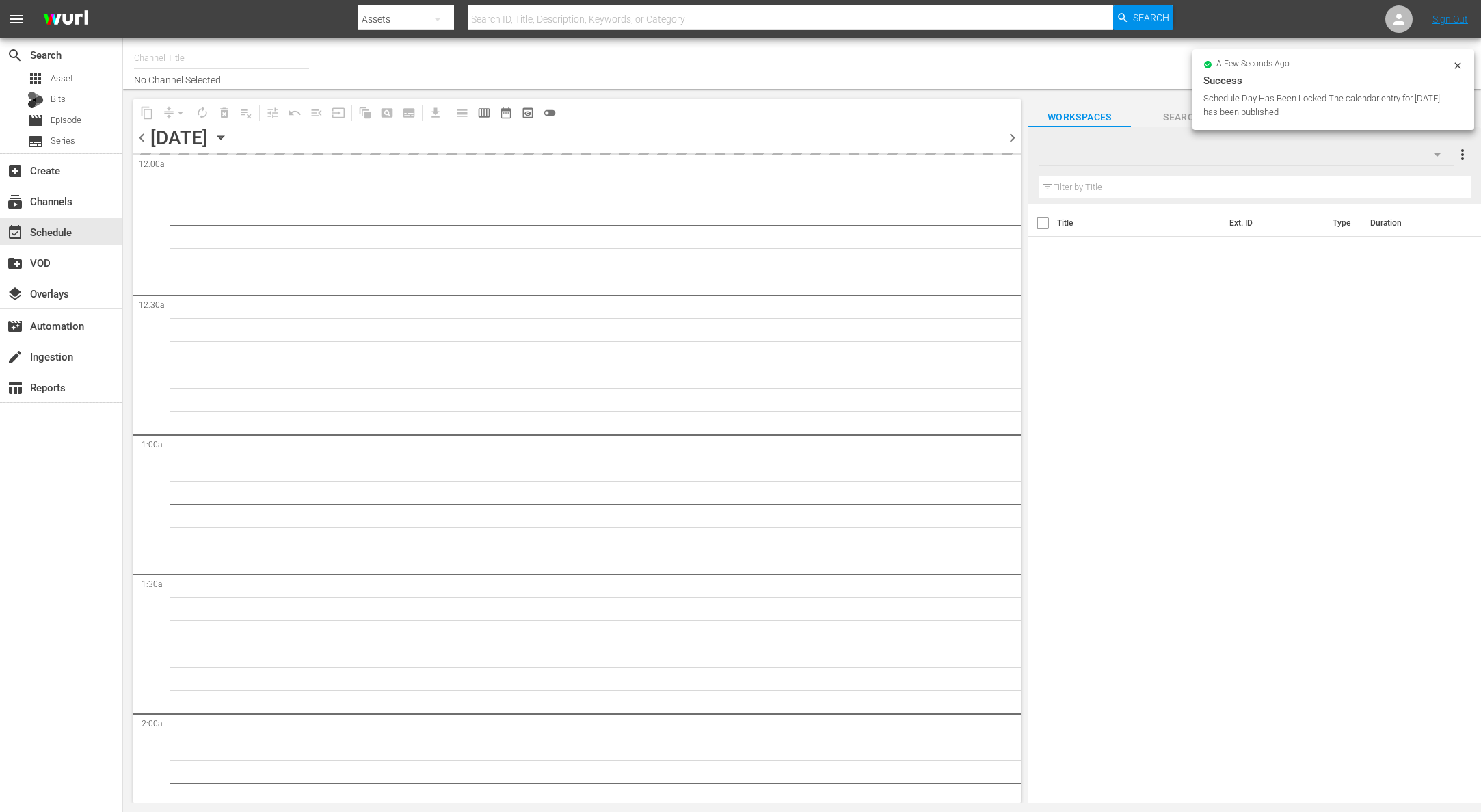
type input "Kids TV (1379)"
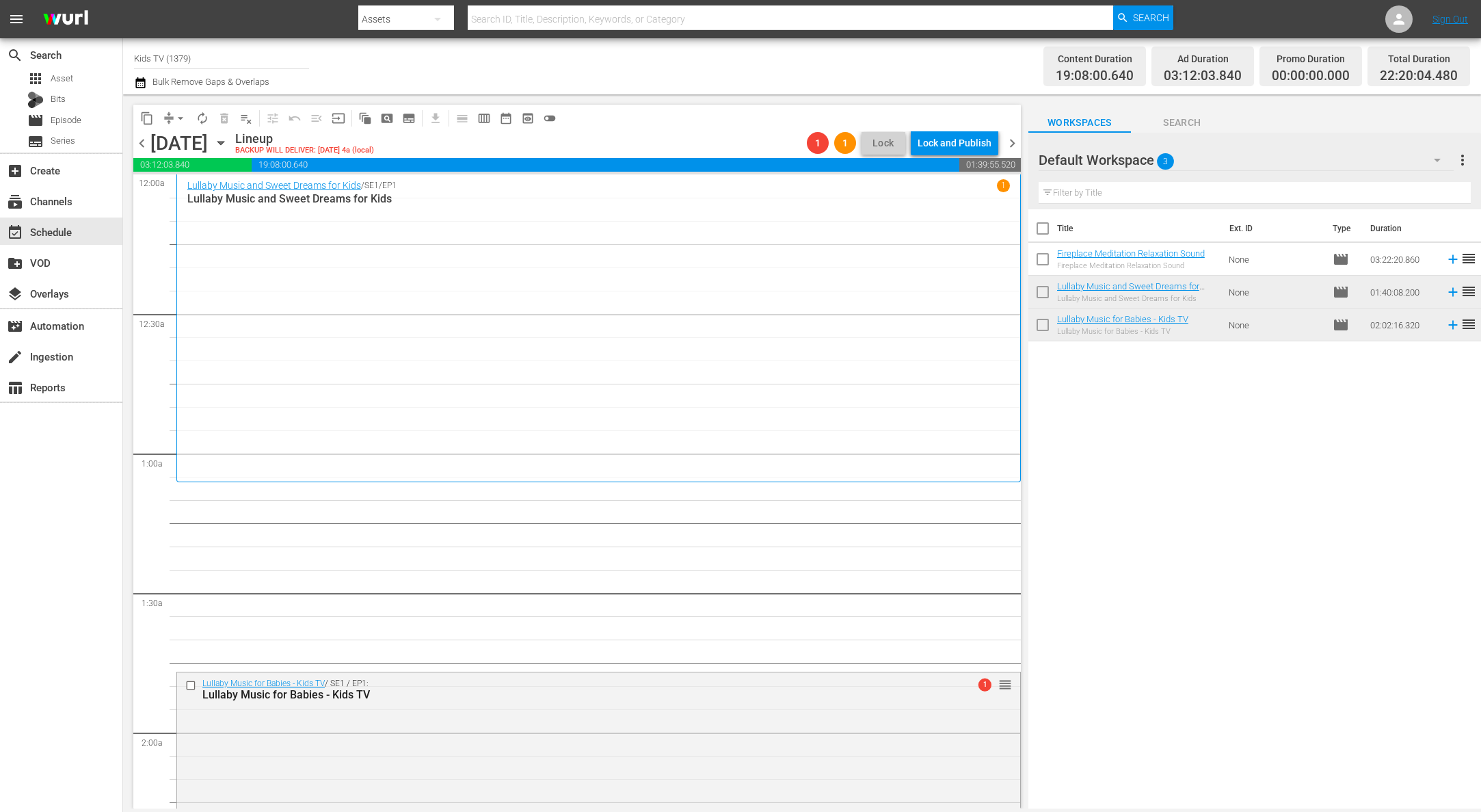
click at [182, 114] on span "arrow_drop_down" at bounding box center [181, 118] width 14 height 14
click at [196, 190] on li "Align to End of Previous Day" at bounding box center [181, 191] width 143 height 23
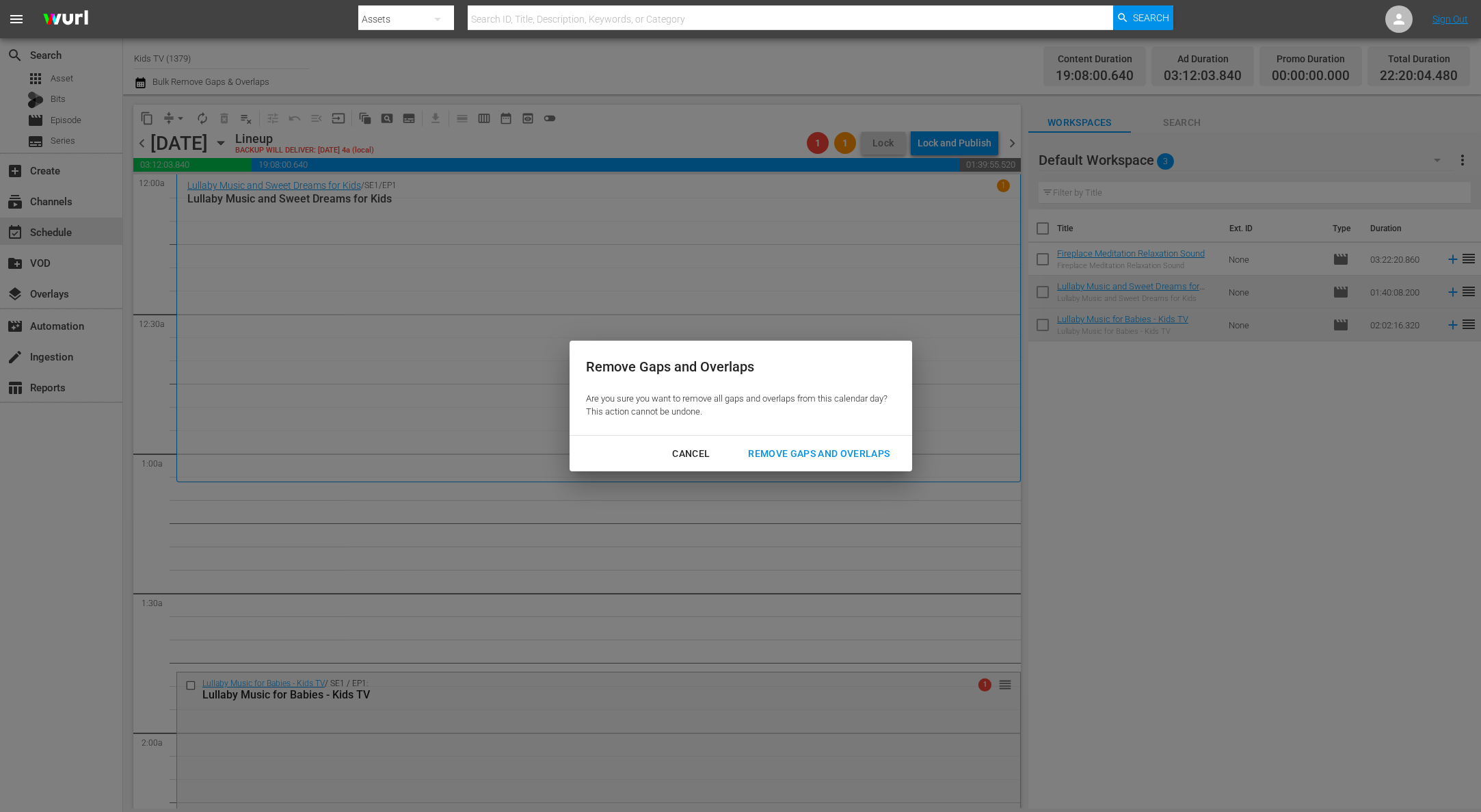
click at [779, 441] on button "Remove Gaps and Overlaps" at bounding box center [818, 453] width 175 height 25
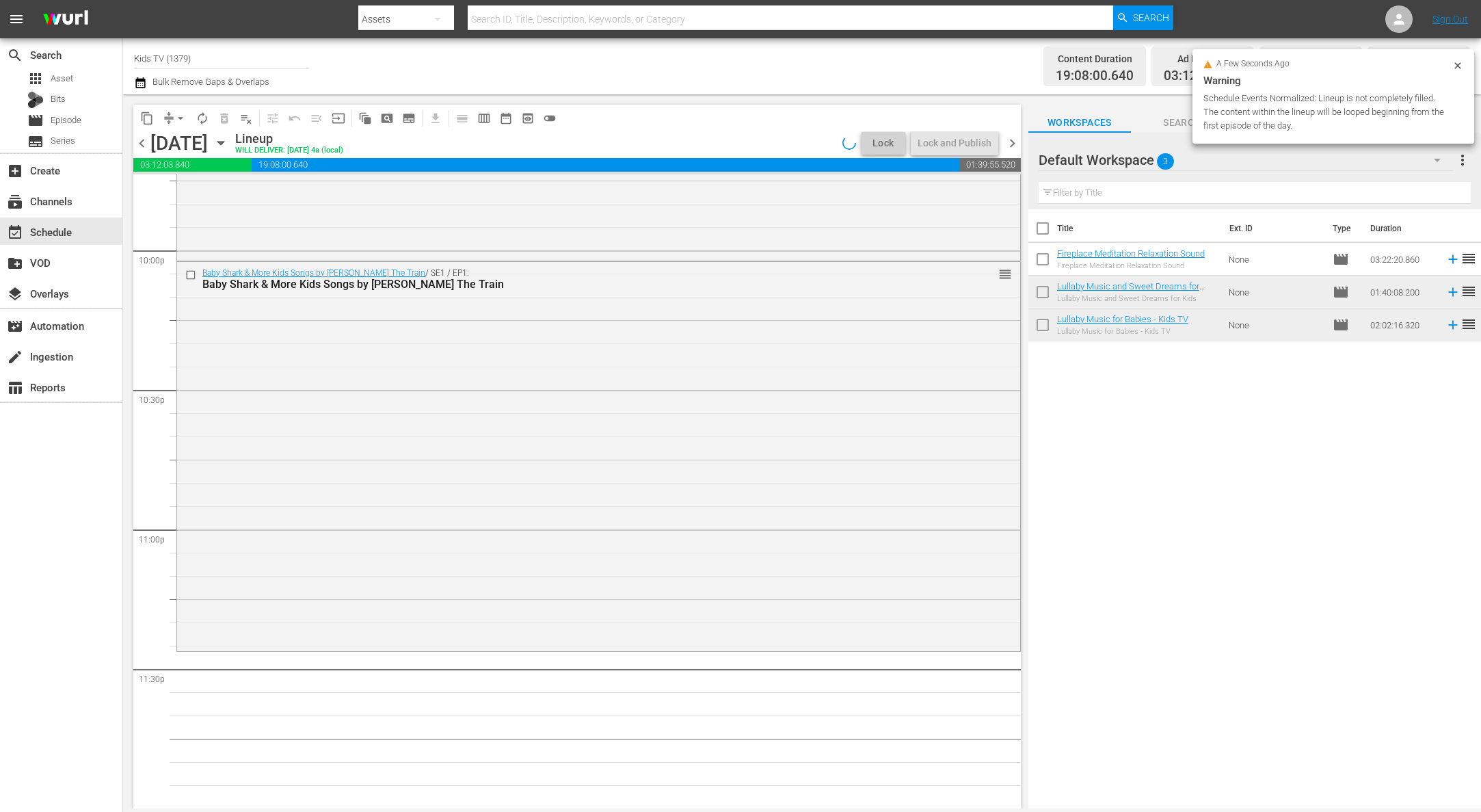
scroll to position [6024, 0]
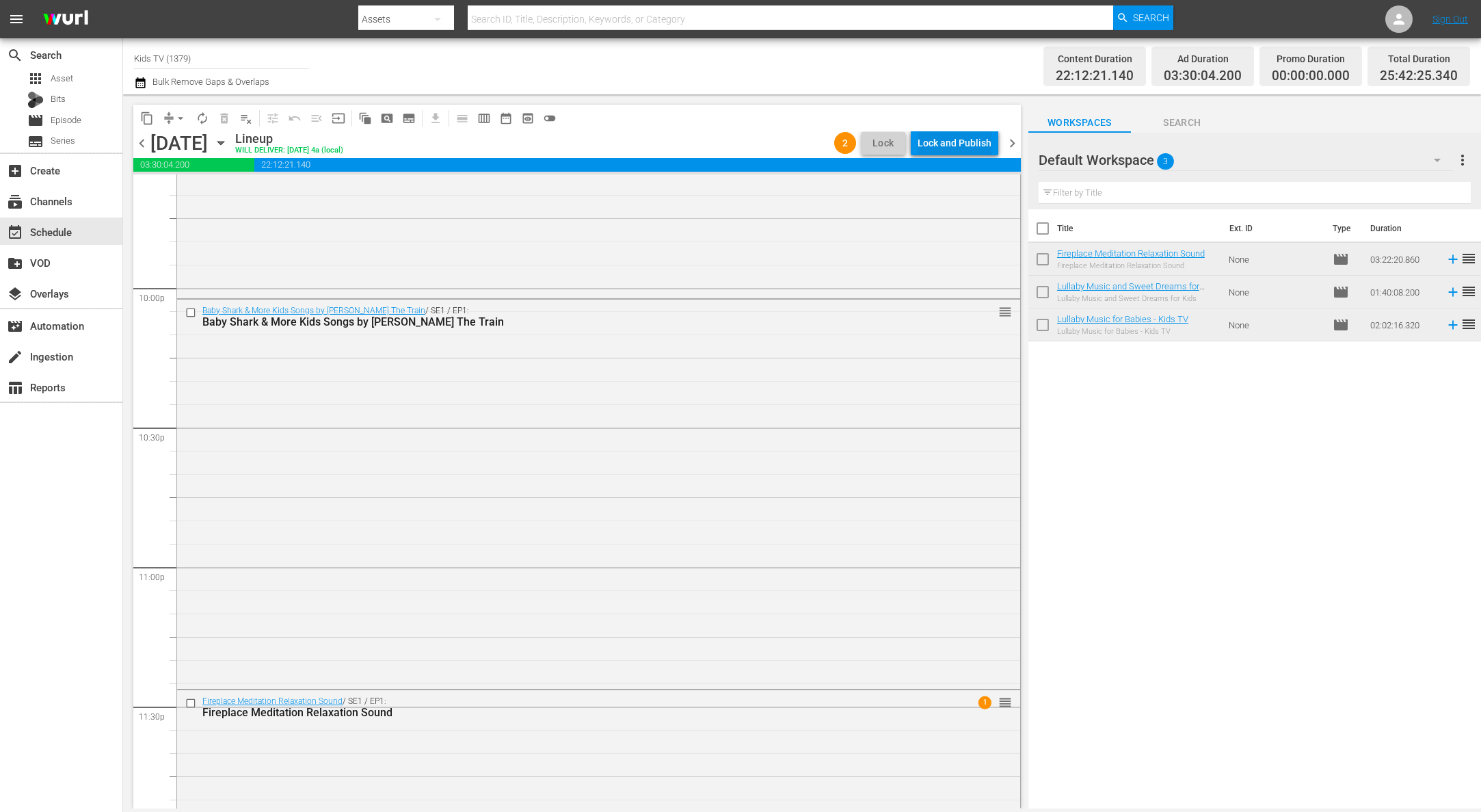
click at [974, 143] on div "Lock and Publish" at bounding box center [954, 143] width 74 height 24
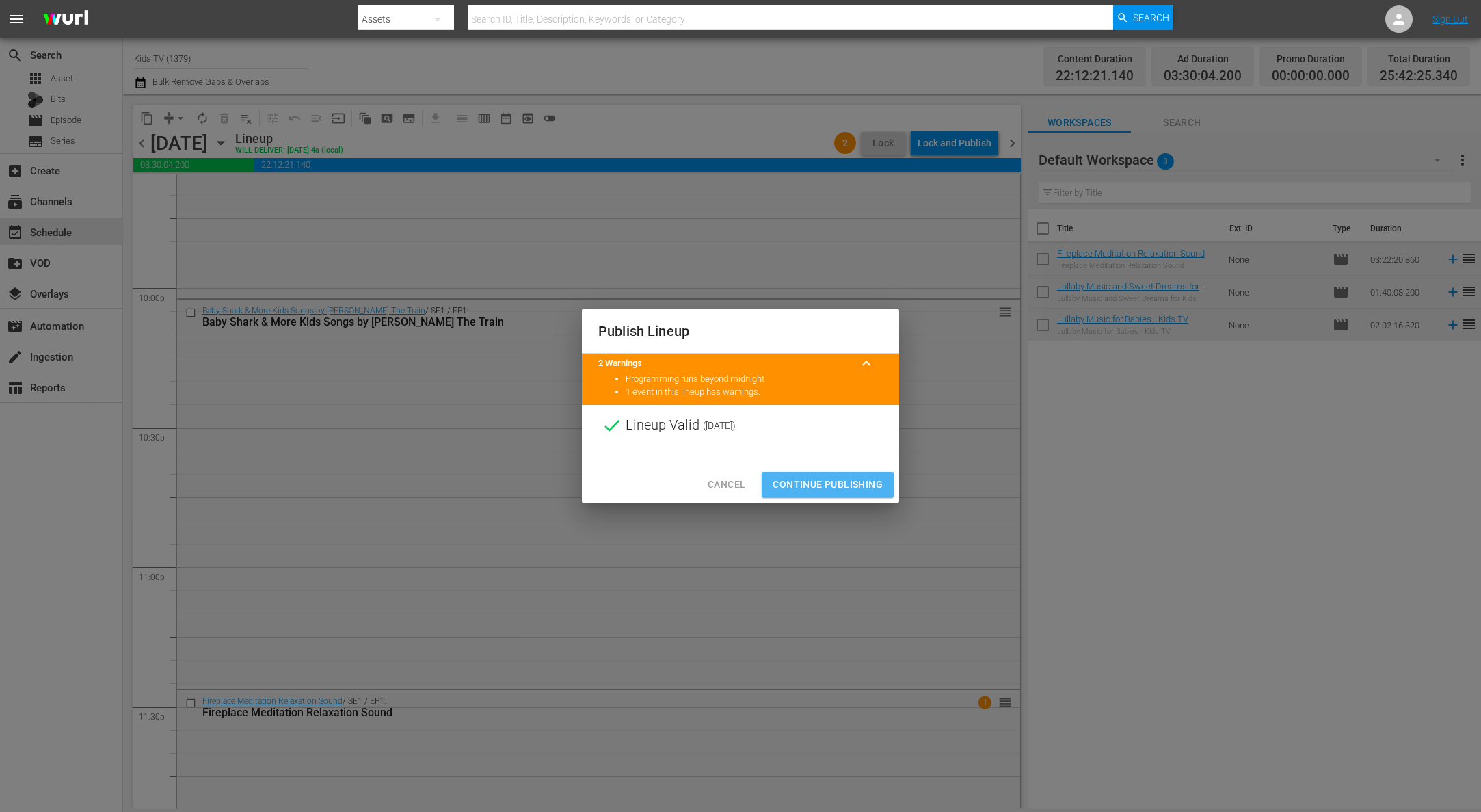
click at [837, 473] on button "Continue Publishing" at bounding box center [828, 484] width 132 height 25
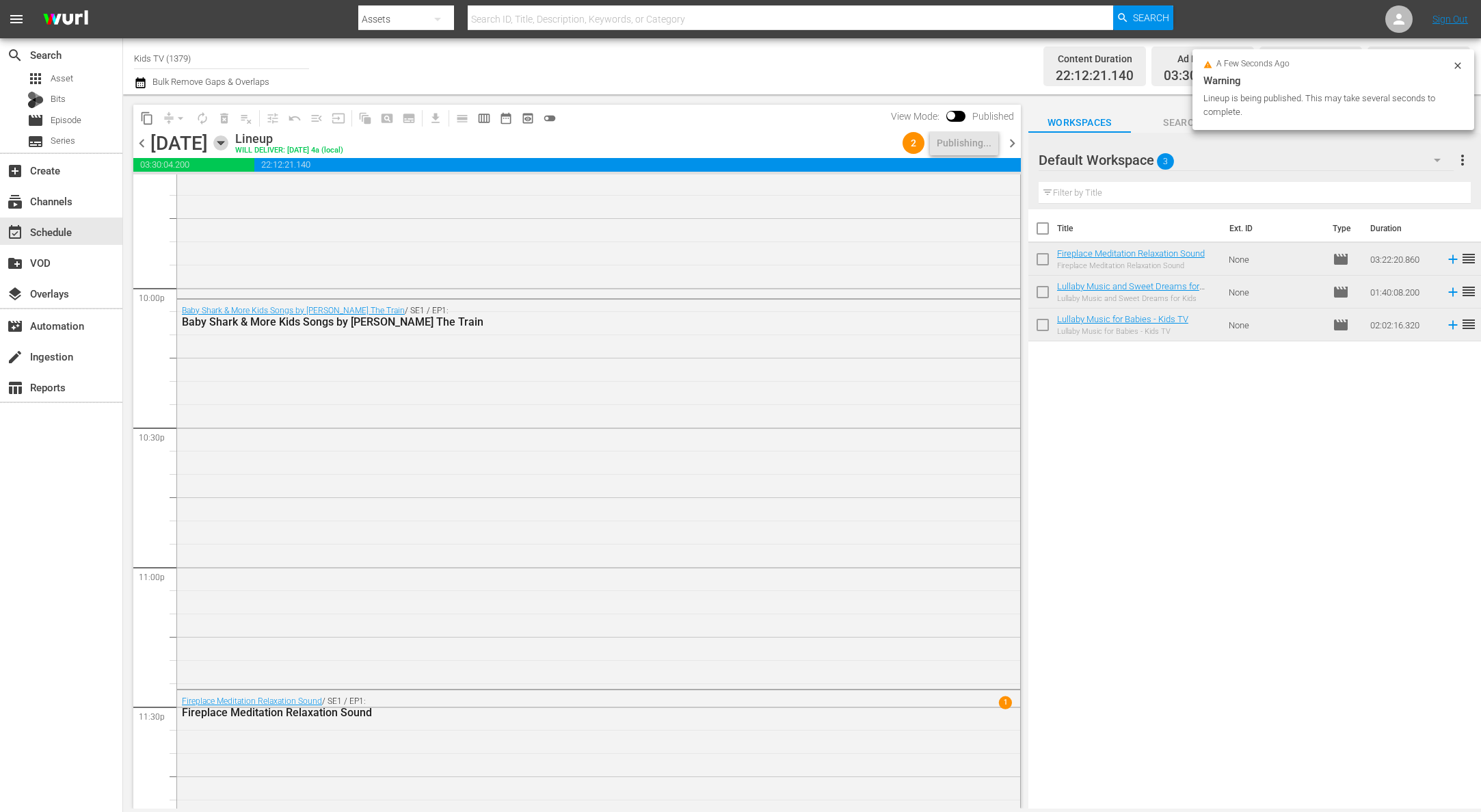
click at [229, 139] on icon "button" at bounding box center [220, 143] width 15 height 15
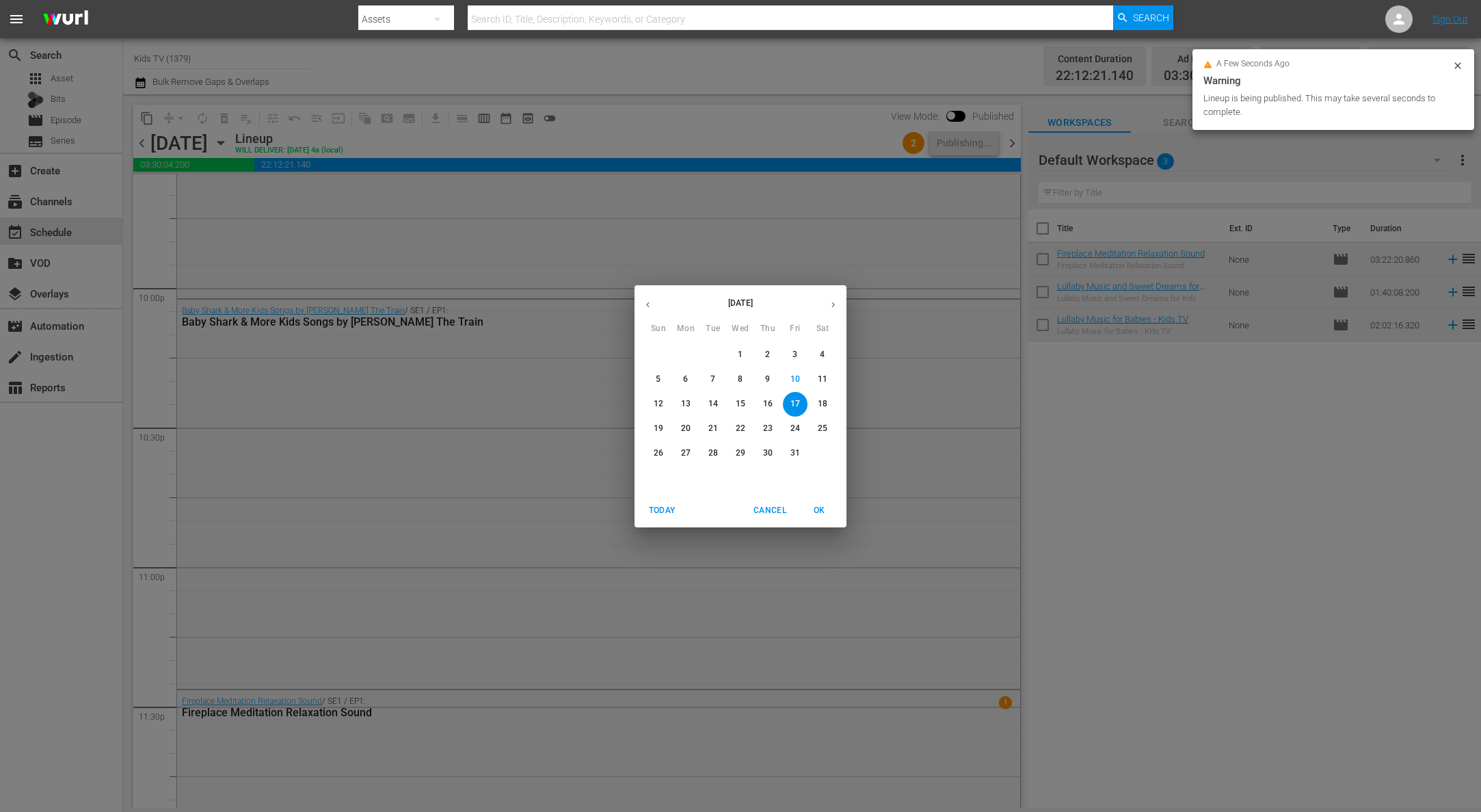
click at [834, 406] on span "18" at bounding box center [823, 403] width 24 height 11
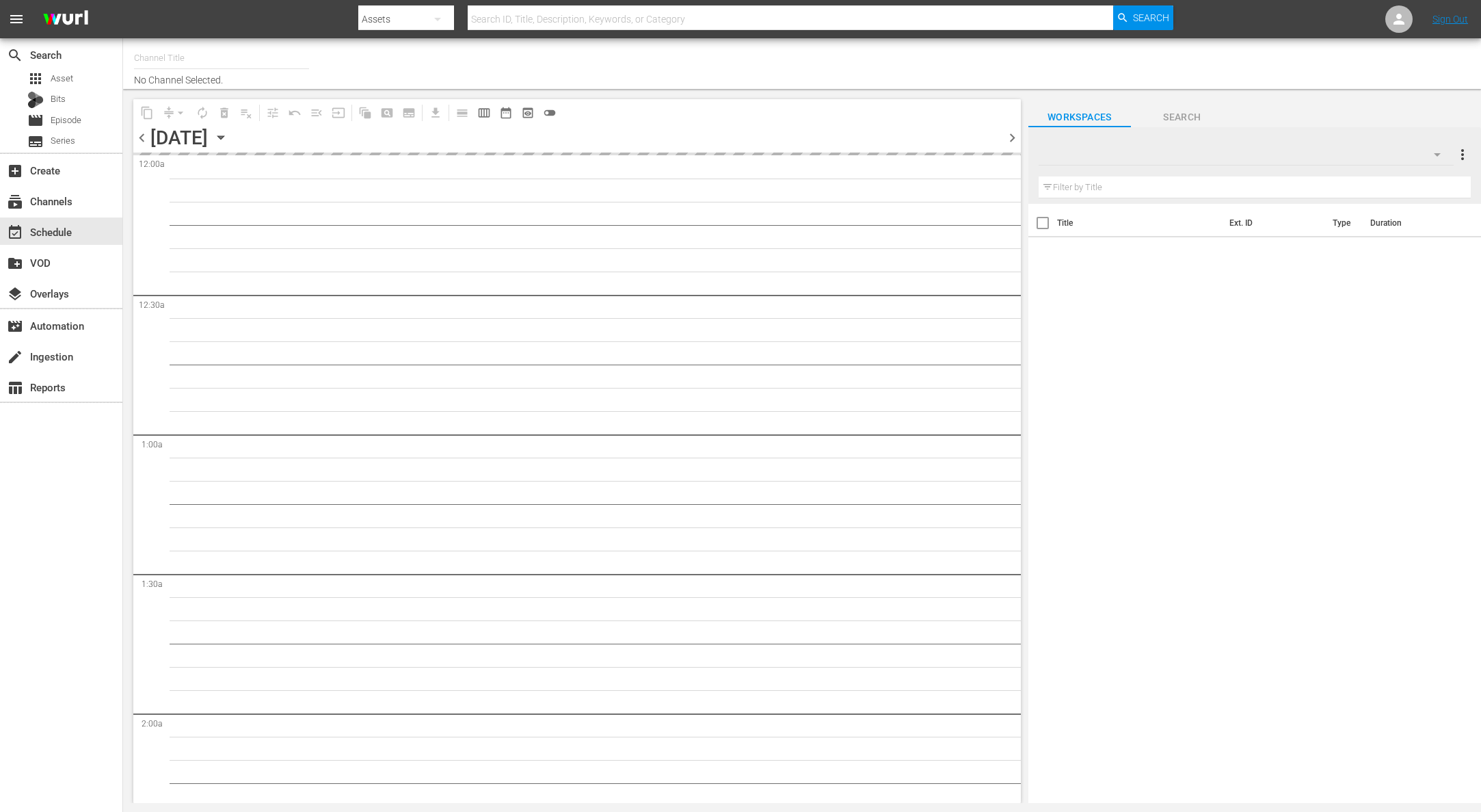
type input "Kids TV (1379)"
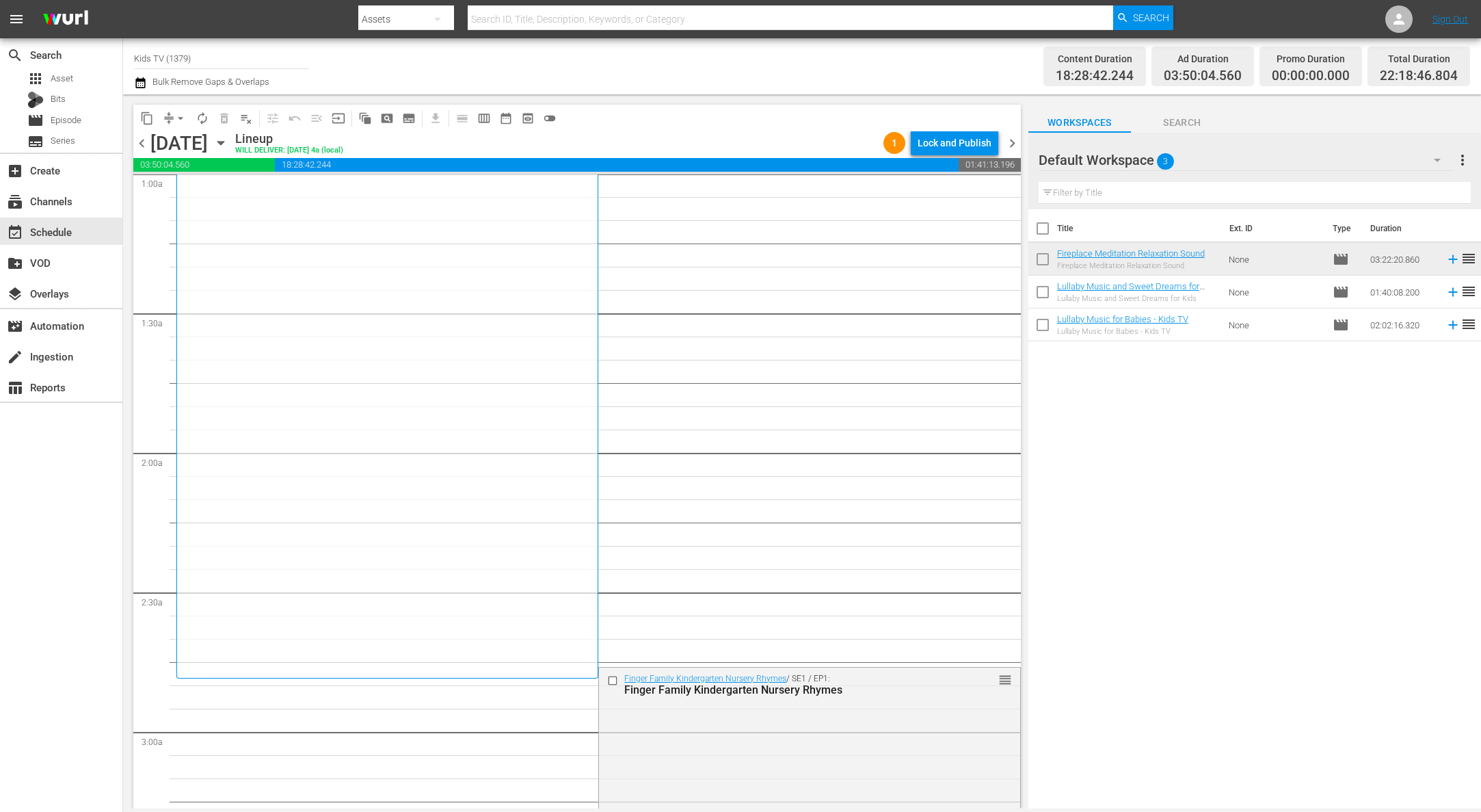
scroll to position [293, 0]
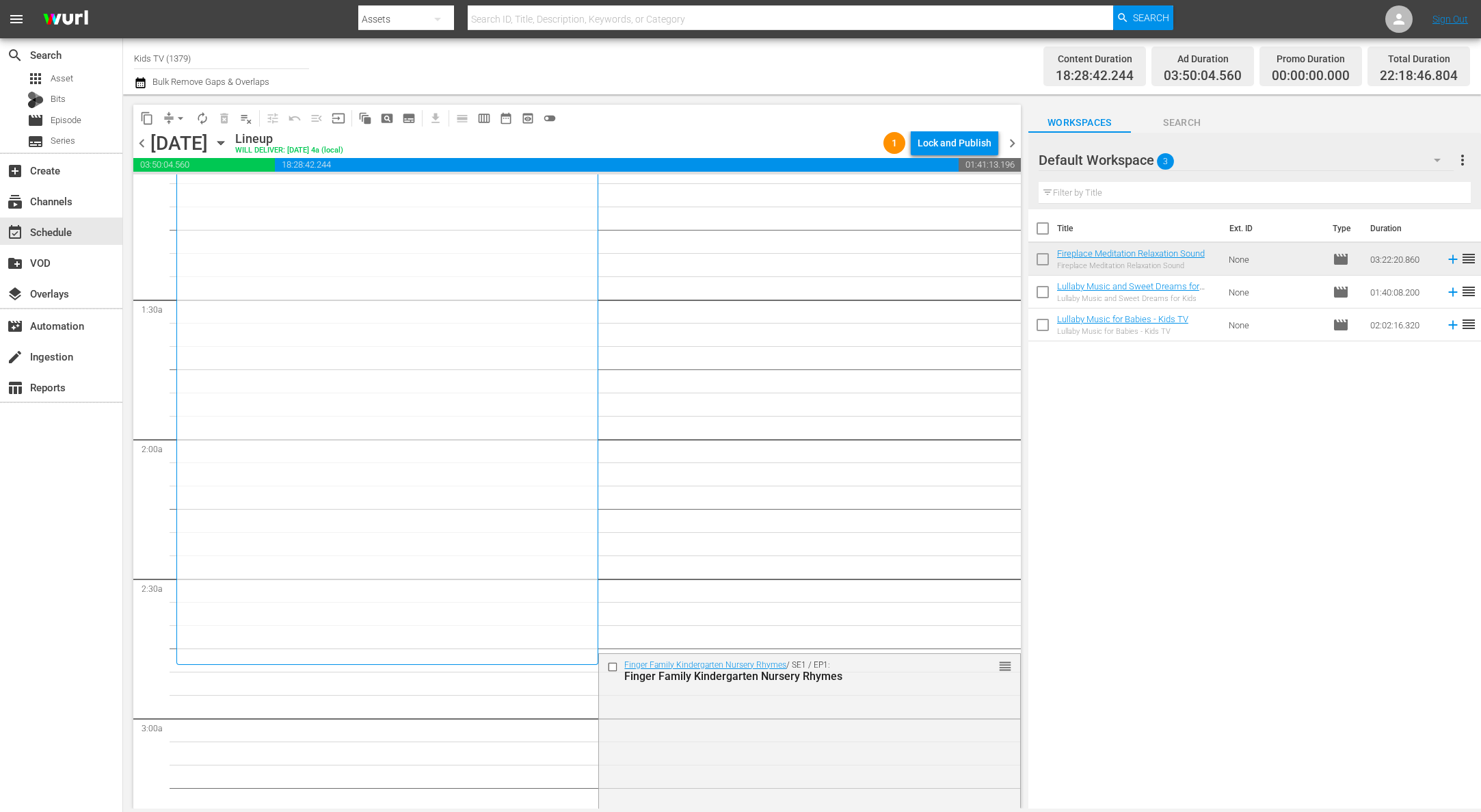
click at [177, 117] on span "arrow_drop_down" at bounding box center [181, 118] width 14 height 14
click at [181, 190] on li "Align to End of Previous Day" at bounding box center [181, 191] width 143 height 23
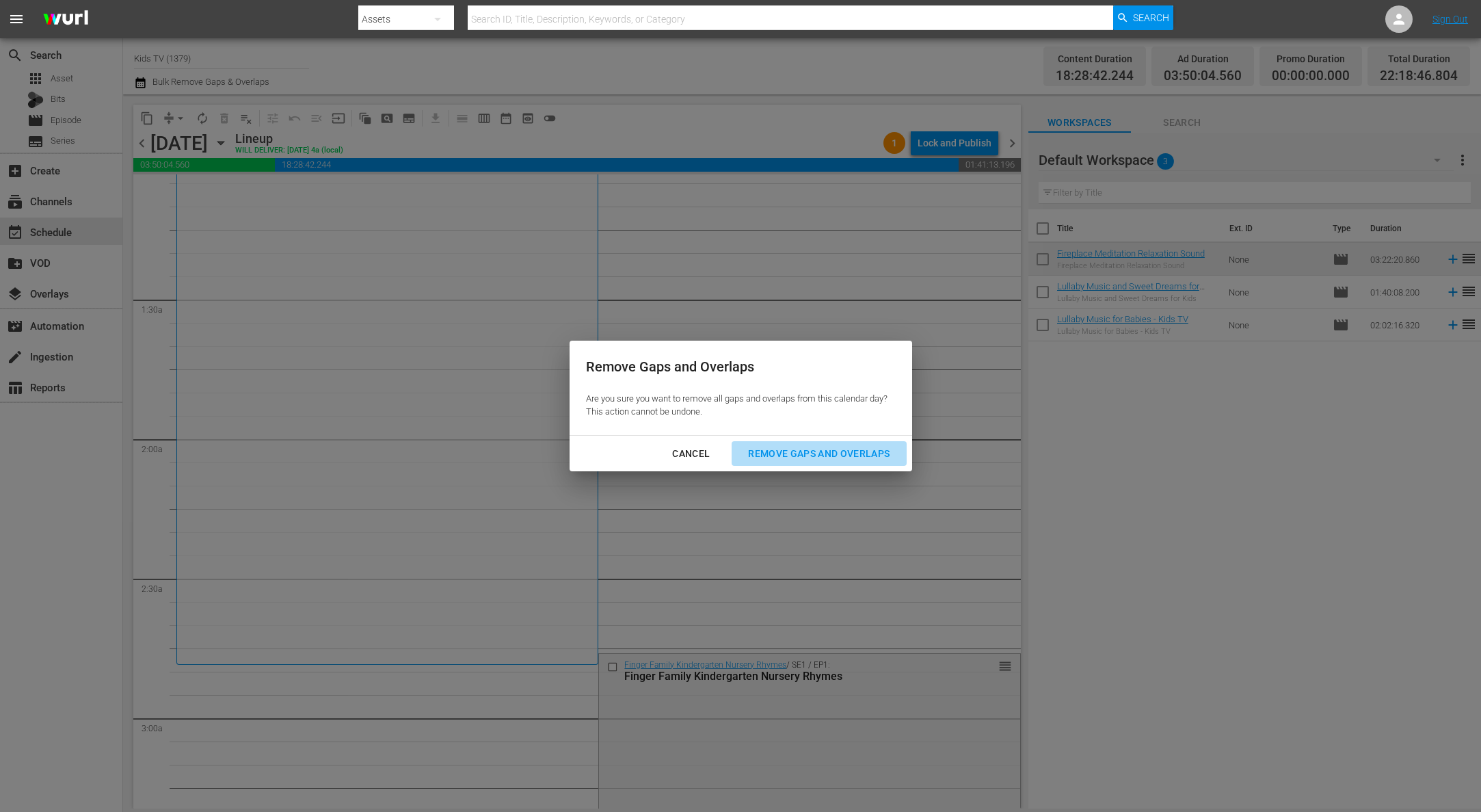
click at [831, 464] on button "Remove Gaps and Overlaps" at bounding box center [818, 453] width 175 height 25
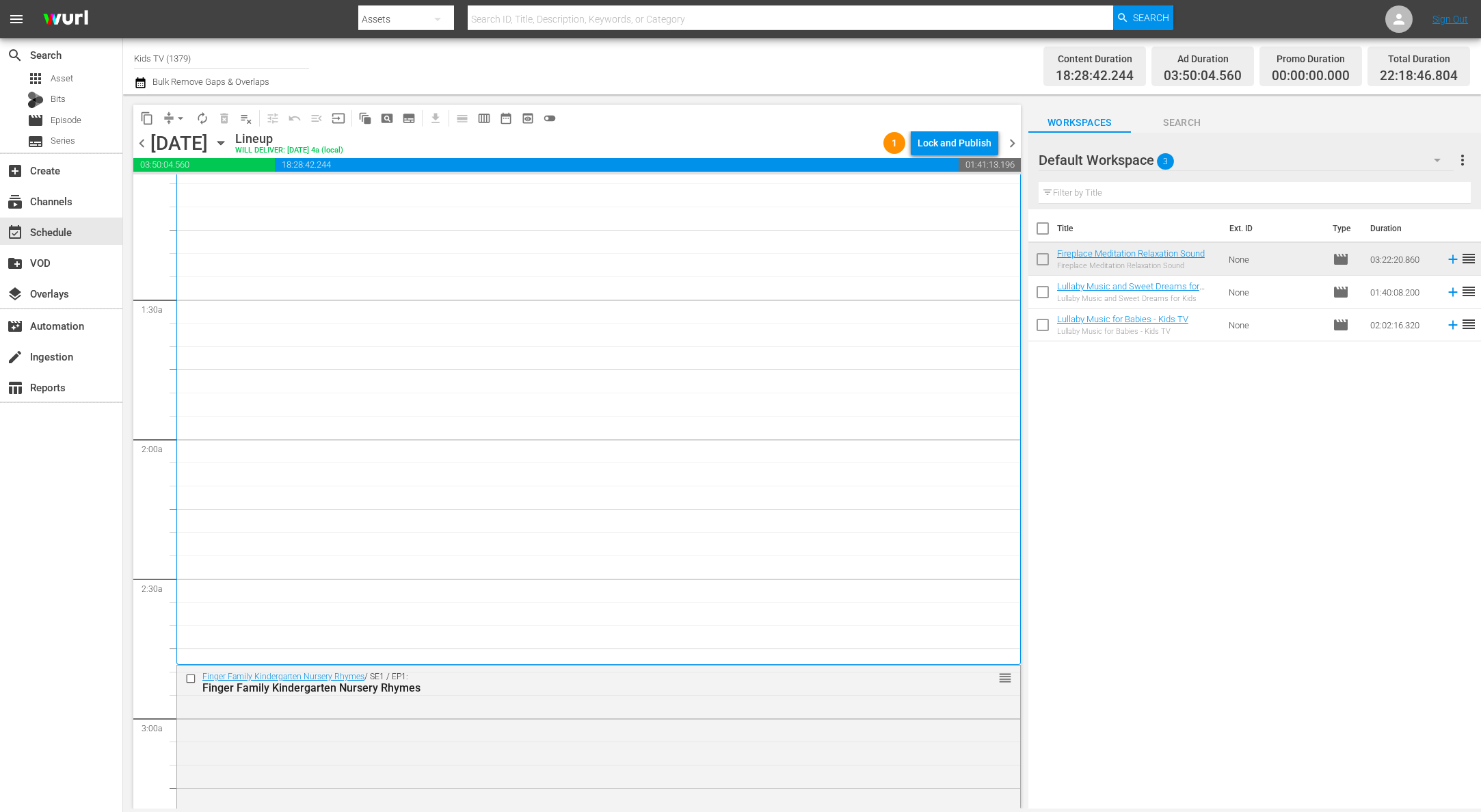
click at [956, 148] on div "Lock and Publish" at bounding box center [954, 143] width 74 height 24
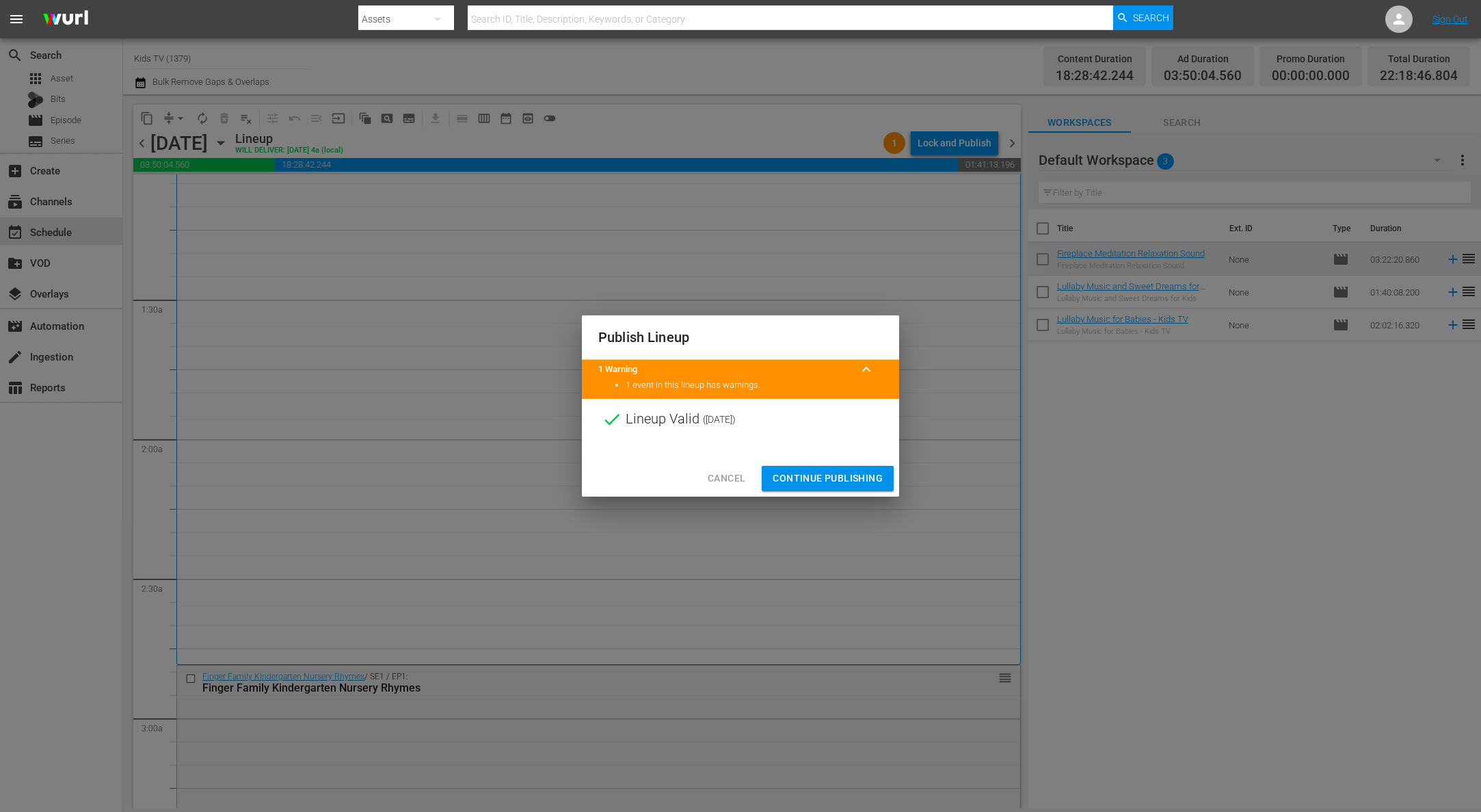
click at [831, 465] on div "Cancel Continue Publishing" at bounding box center [740, 478] width 317 height 37
click at [831, 480] on span "Continue Publishing" at bounding box center [828, 478] width 110 height 17
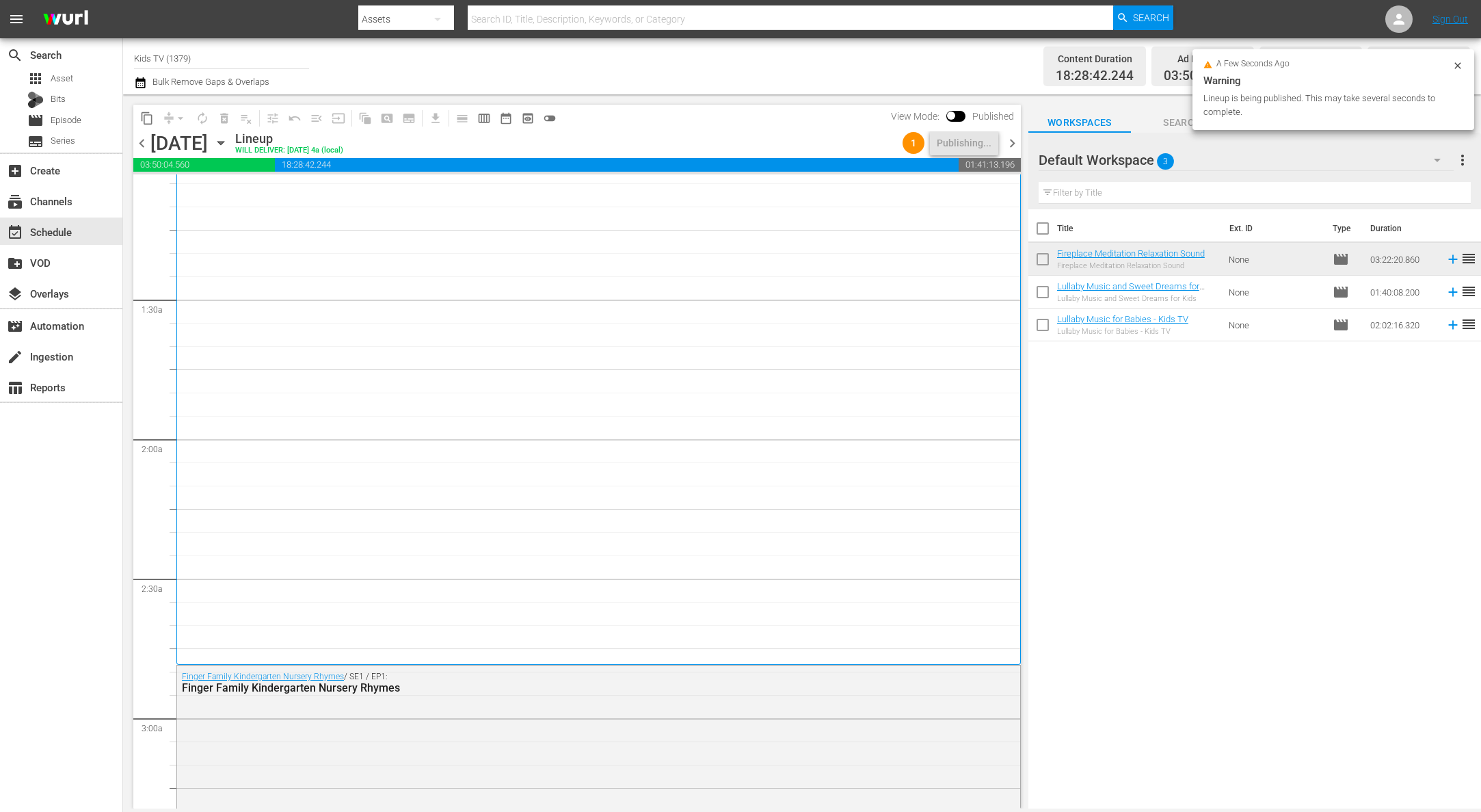
click at [229, 146] on icon "button" at bounding box center [220, 143] width 15 height 15
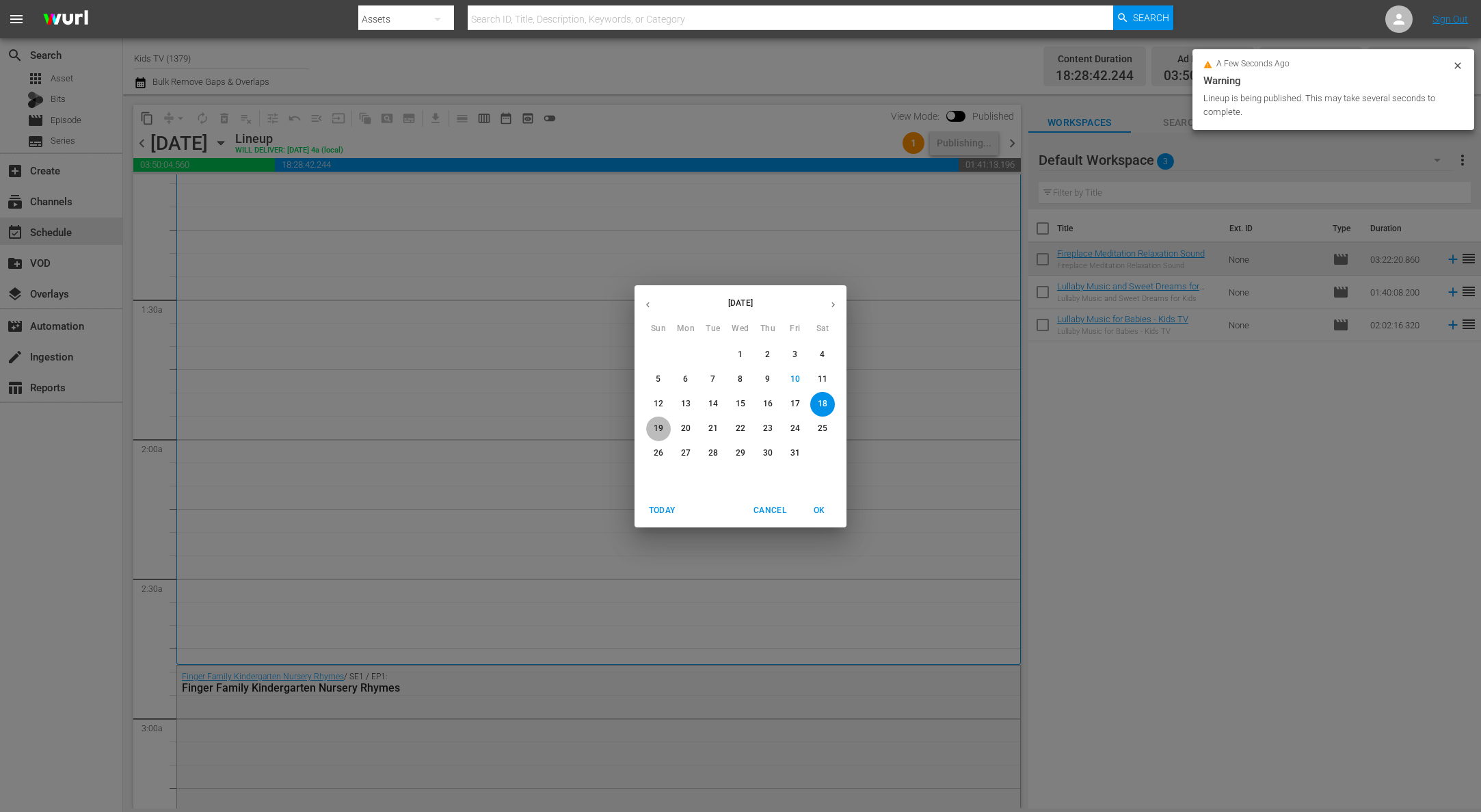
click at [655, 433] on p "19" at bounding box center [658, 428] width 10 height 11
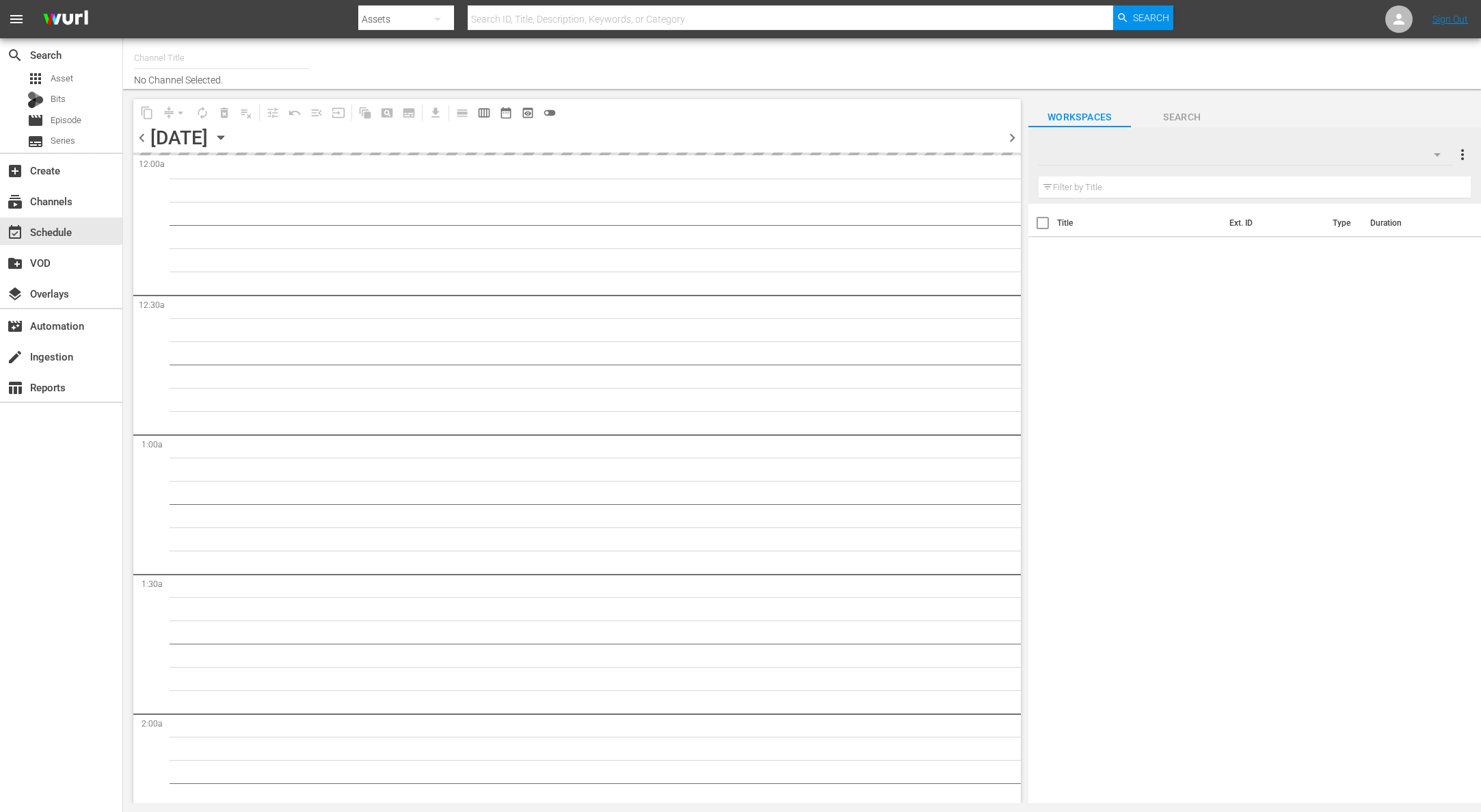
type input "Kids TV (1379)"
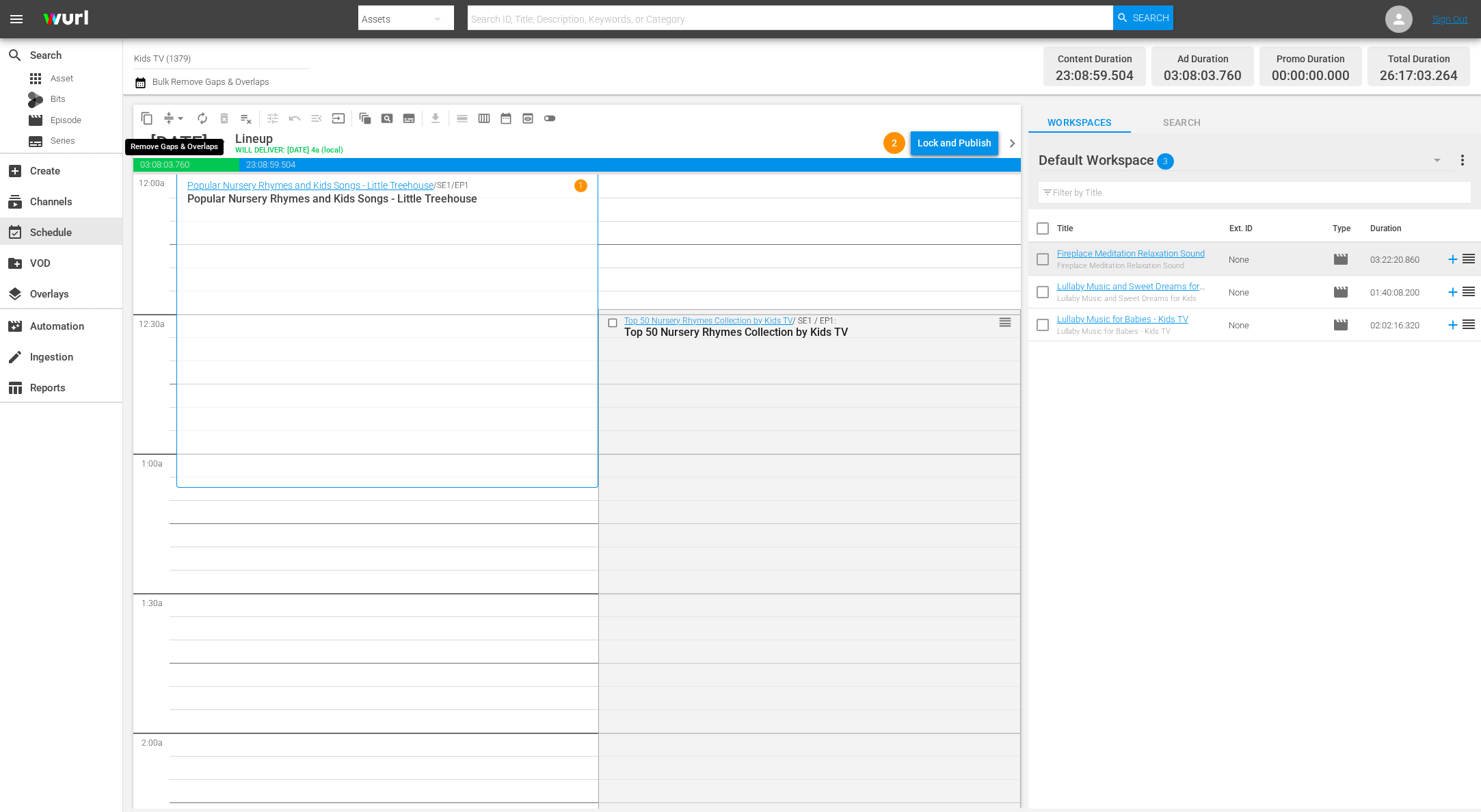
click at [186, 115] on span "arrow_drop_down" at bounding box center [181, 118] width 14 height 14
click at [190, 183] on li "Align to End of Previous Day" at bounding box center [181, 191] width 143 height 23
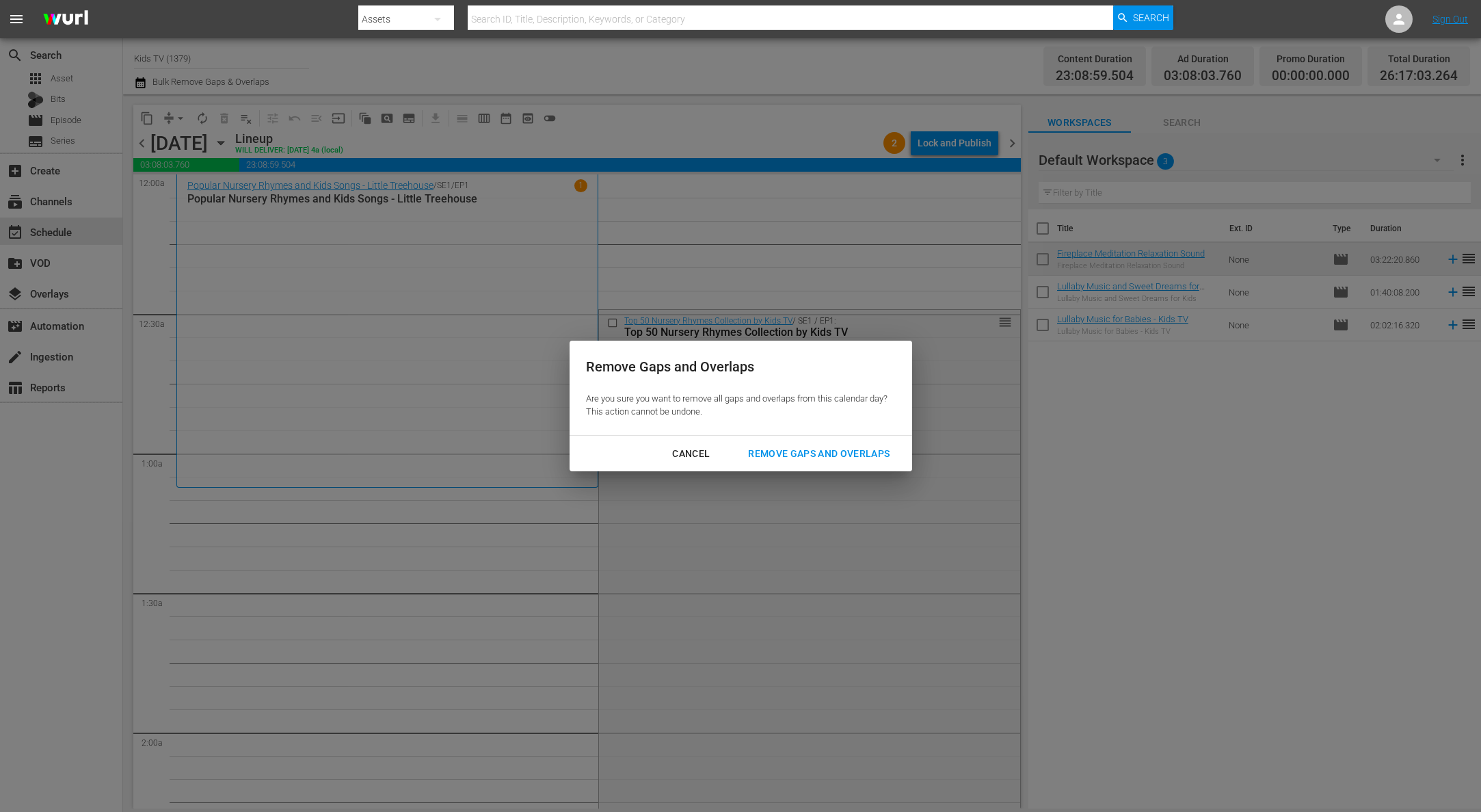
click at [839, 449] on div "Remove Gaps and Overlaps" at bounding box center [819, 454] width 163 height 17
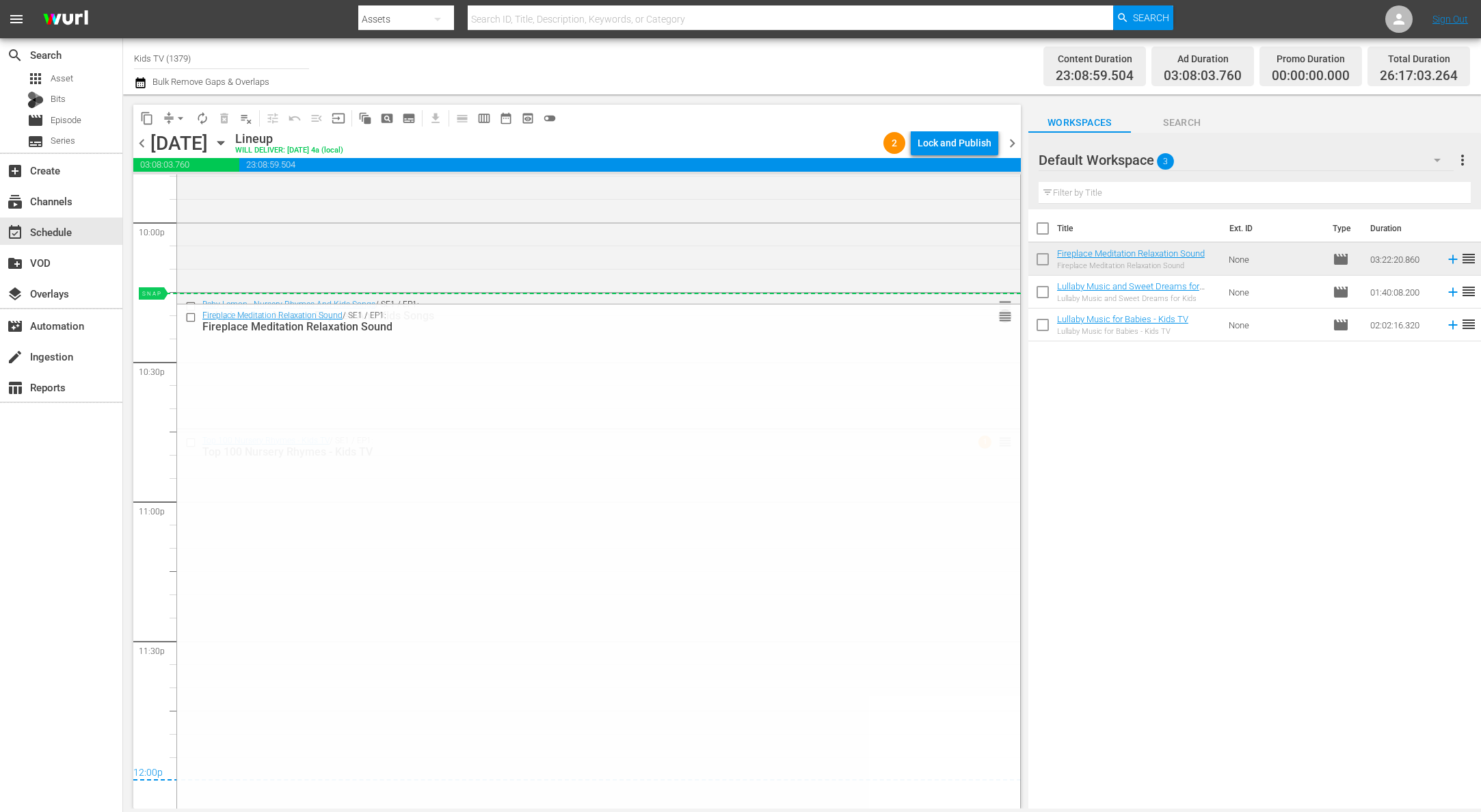
scroll to position [6085, 0]
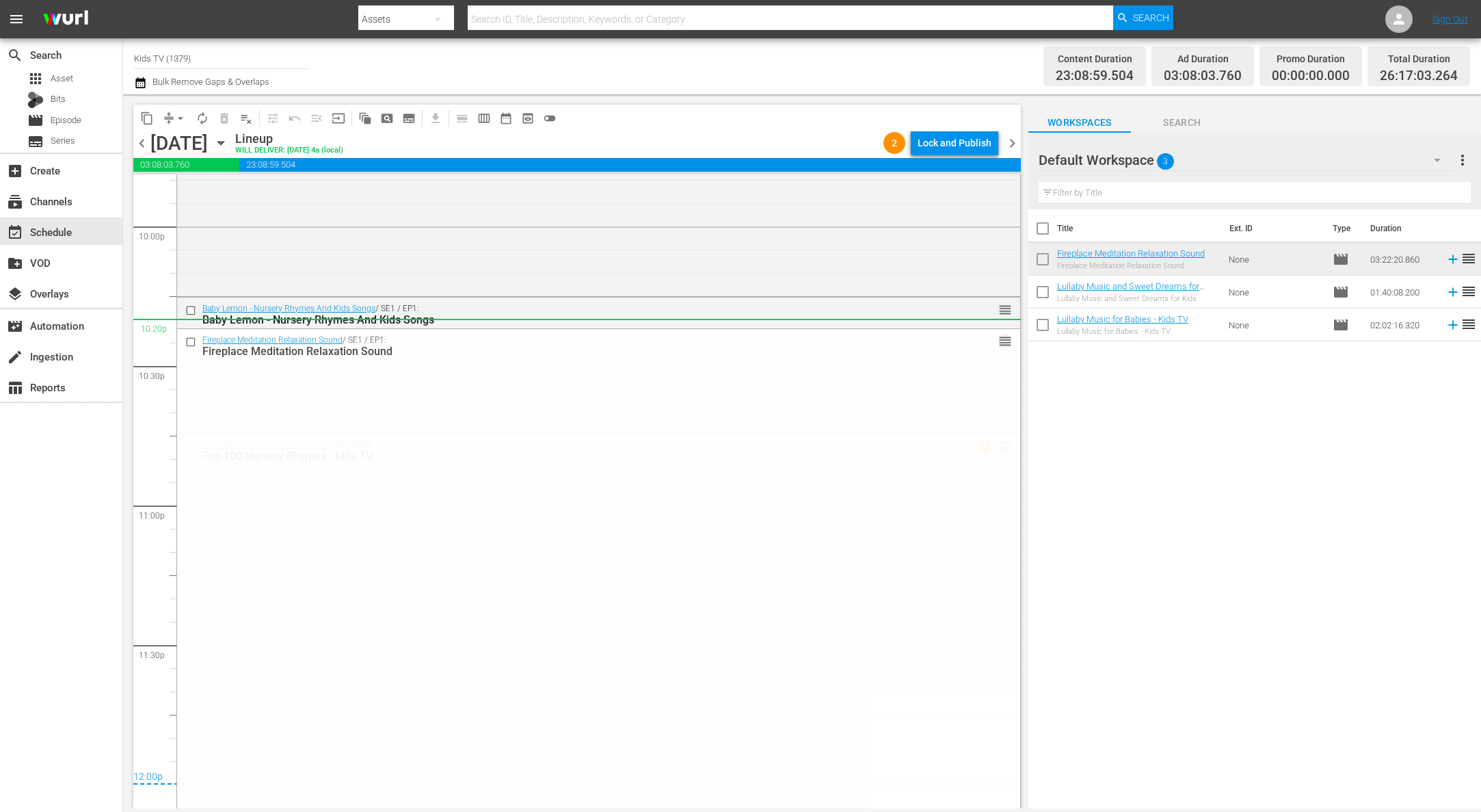
drag, startPoint x: 996, startPoint y: 280, endPoint x: 902, endPoint y: 326, distance: 104.7
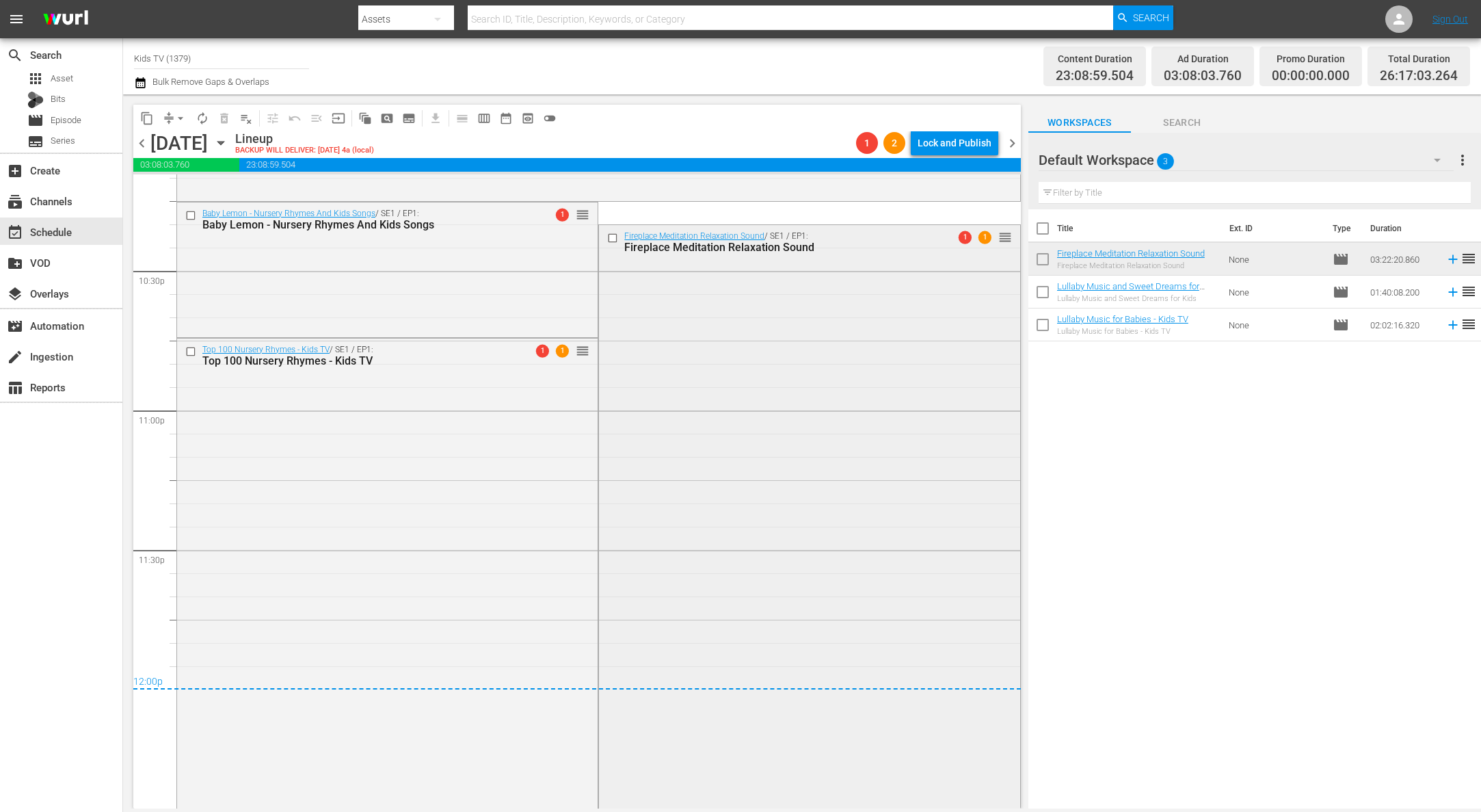
scroll to position [6004, 0]
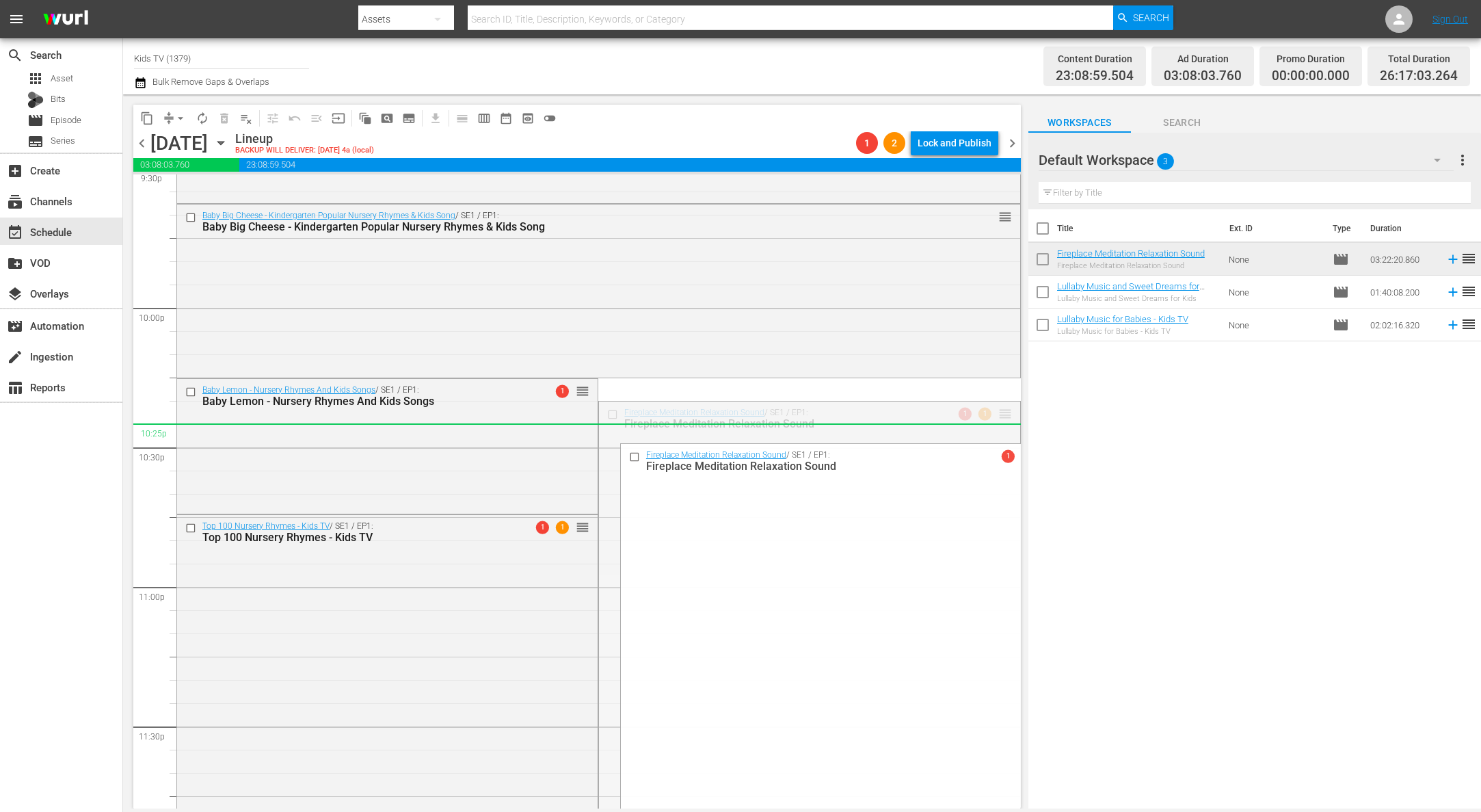
drag, startPoint x: 996, startPoint y: 412, endPoint x: 855, endPoint y: 446, distance: 145.0
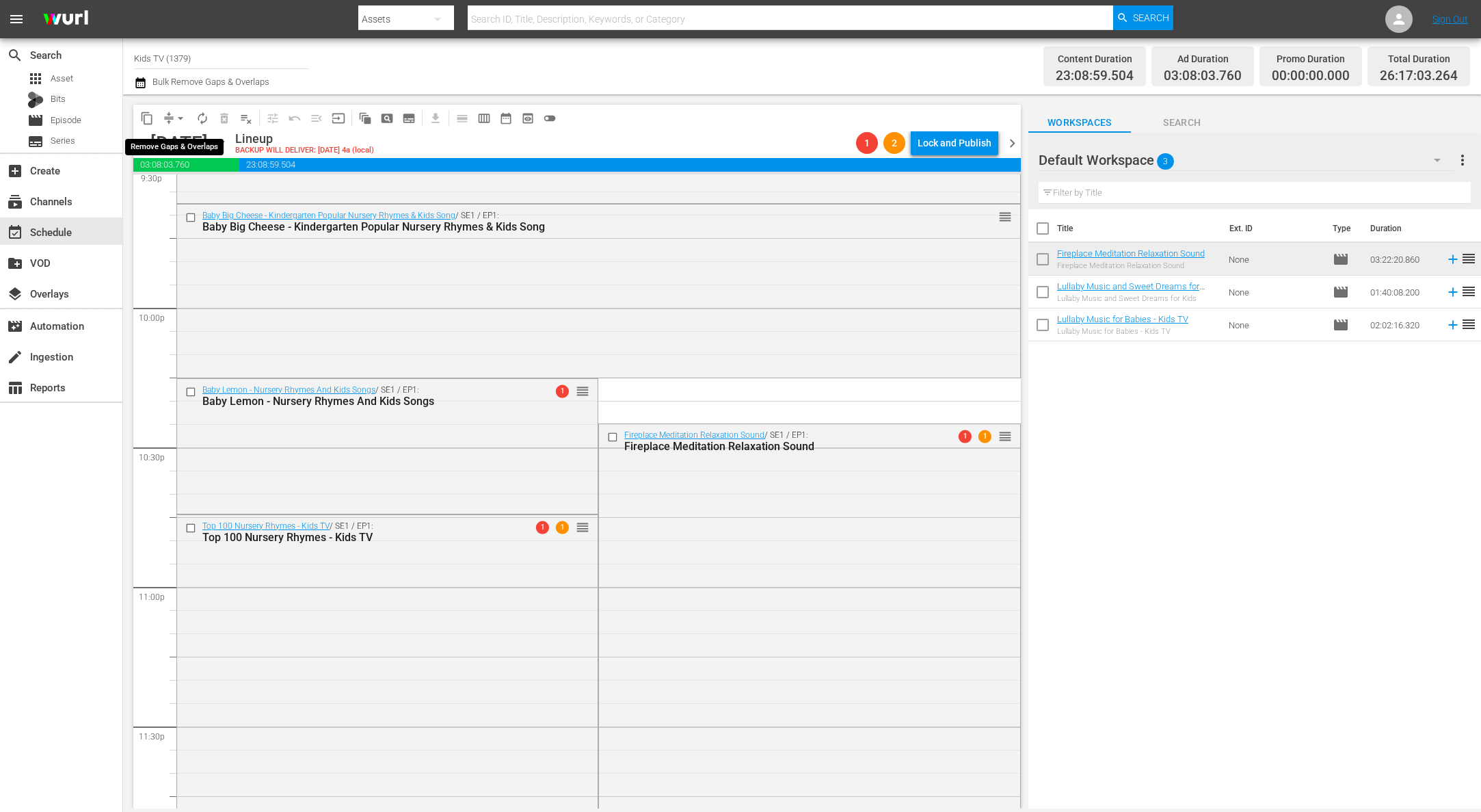
click at [177, 116] on span "arrow_drop_down" at bounding box center [181, 118] width 14 height 14
click at [219, 191] on li "Align to End of Previous Day" at bounding box center [181, 191] width 143 height 23
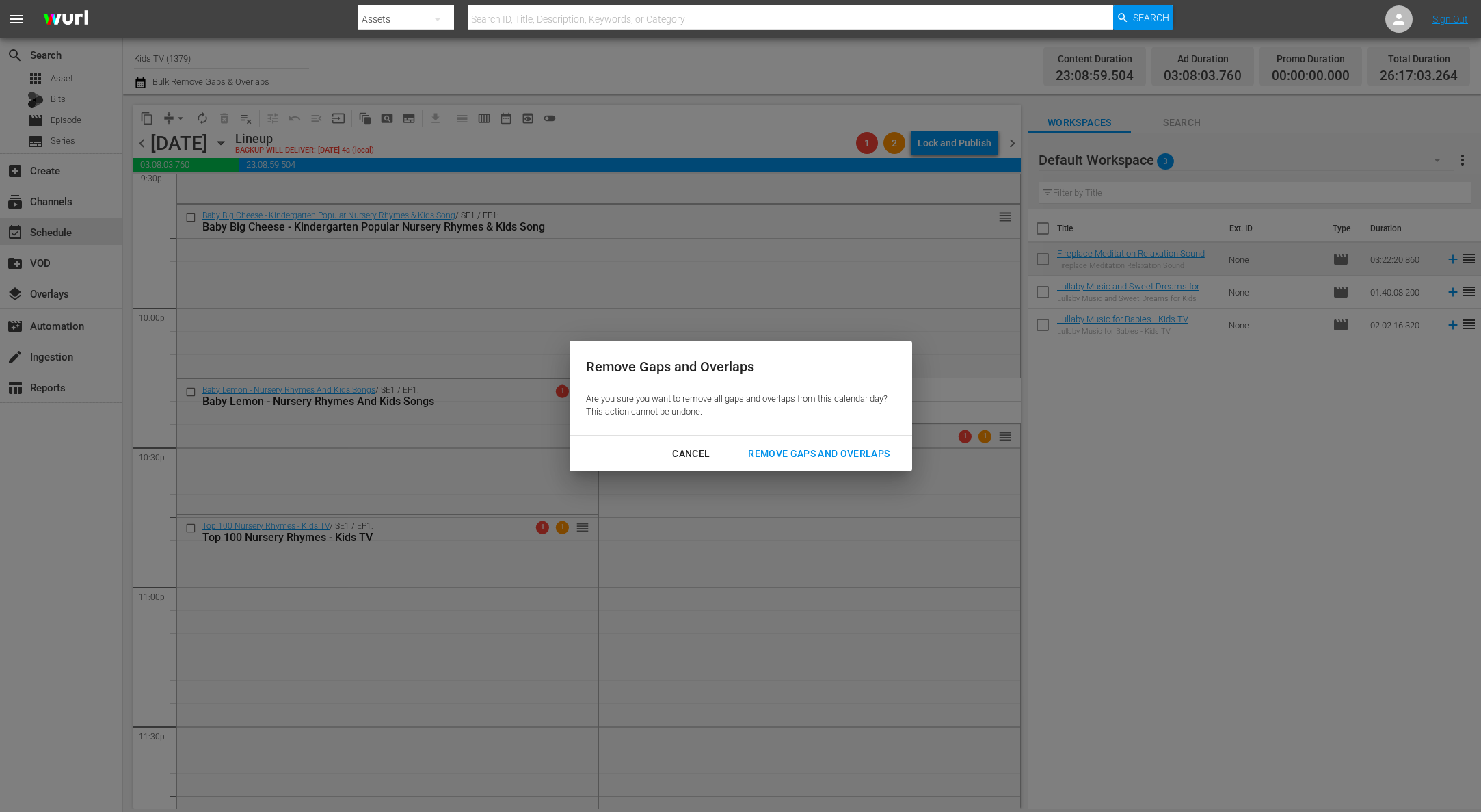
click at [812, 452] on div "Remove Gaps and Overlaps" at bounding box center [819, 454] width 163 height 17
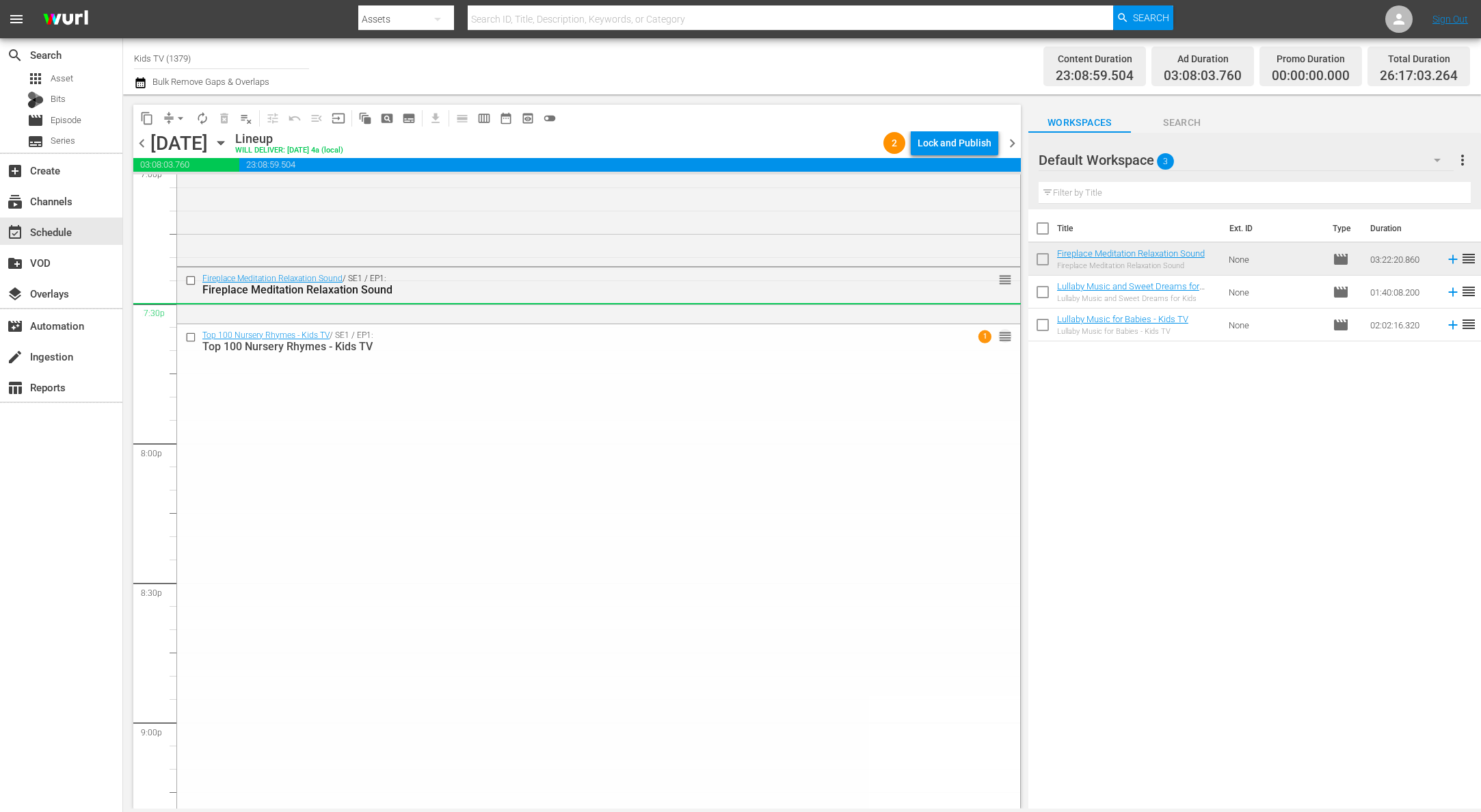
scroll to position [5229, 0]
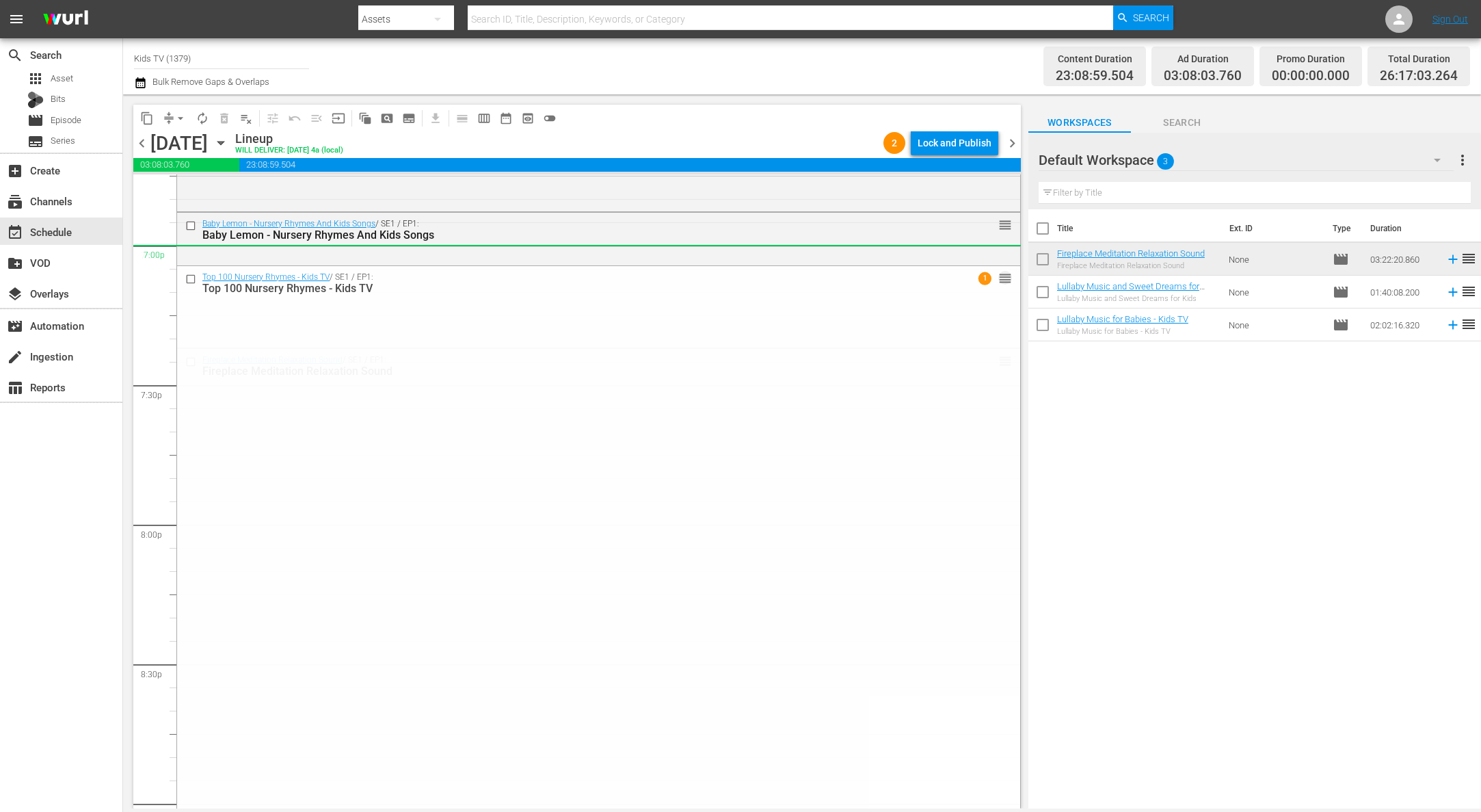
drag, startPoint x: 993, startPoint y: 358, endPoint x: 946, endPoint y: 268, distance: 101.5
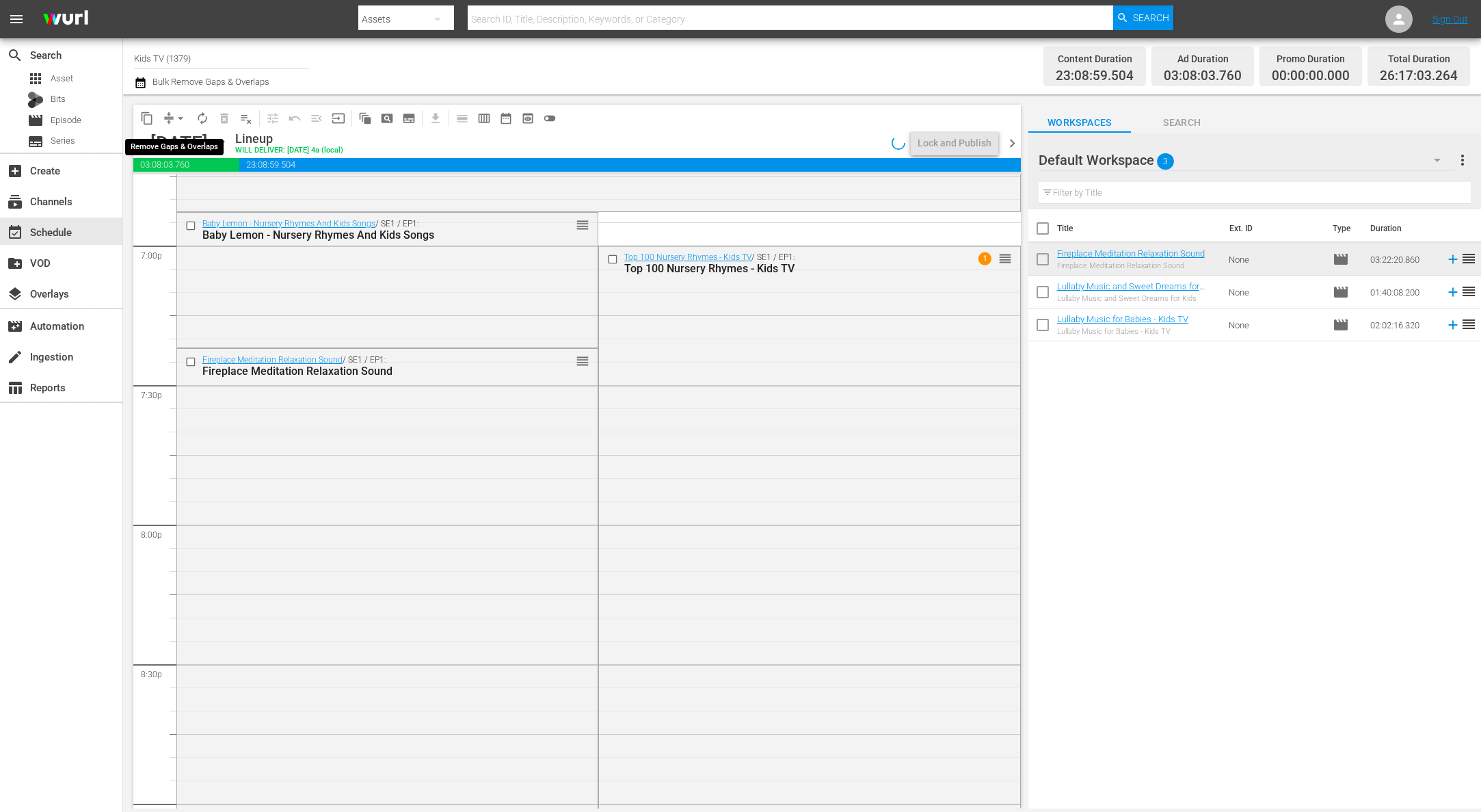
click at [175, 117] on span "arrow_drop_down" at bounding box center [181, 118] width 14 height 14
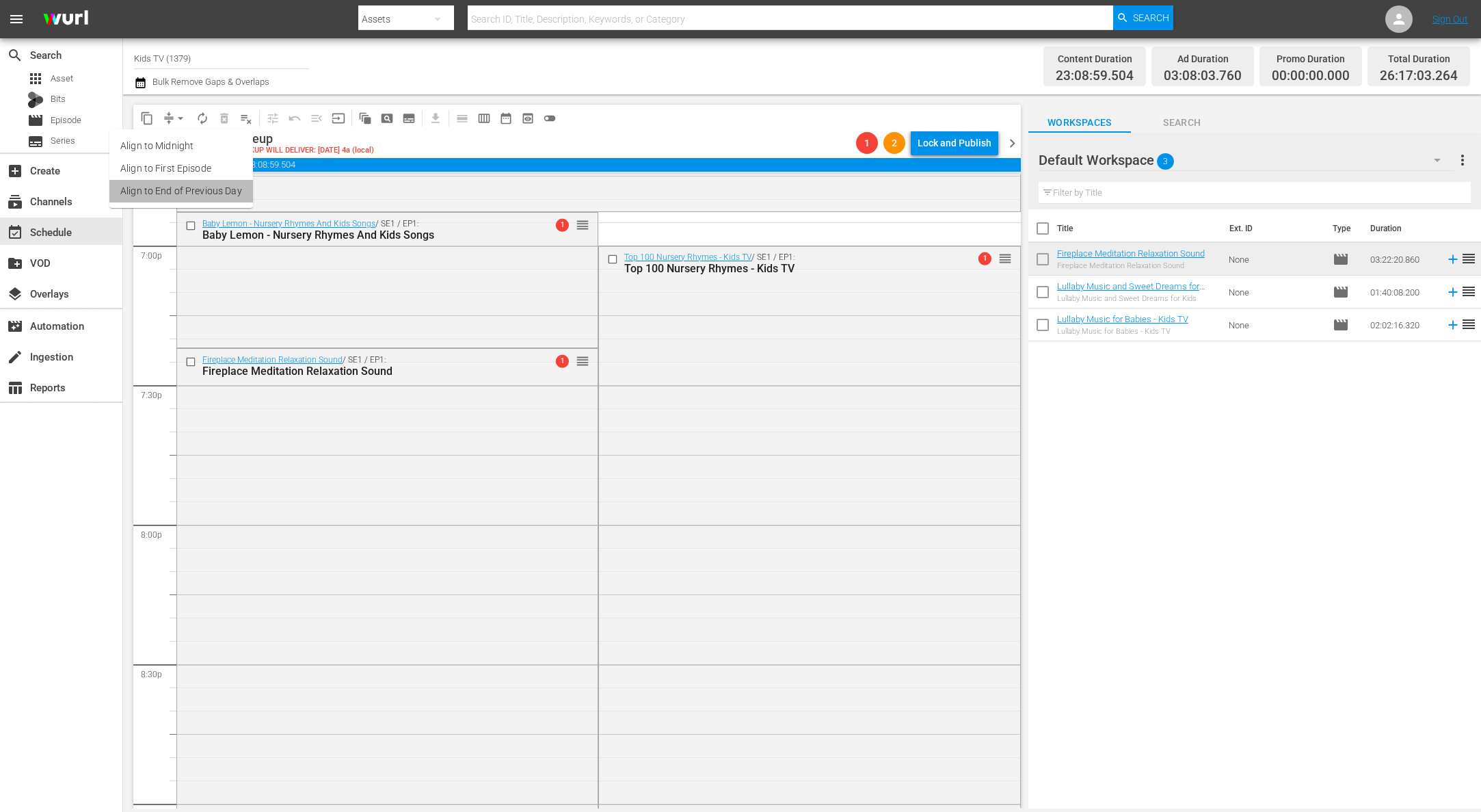
click at [182, 194] on li "Align to End of Previous Day" at bounding box center [181, 191] width 143 height 23
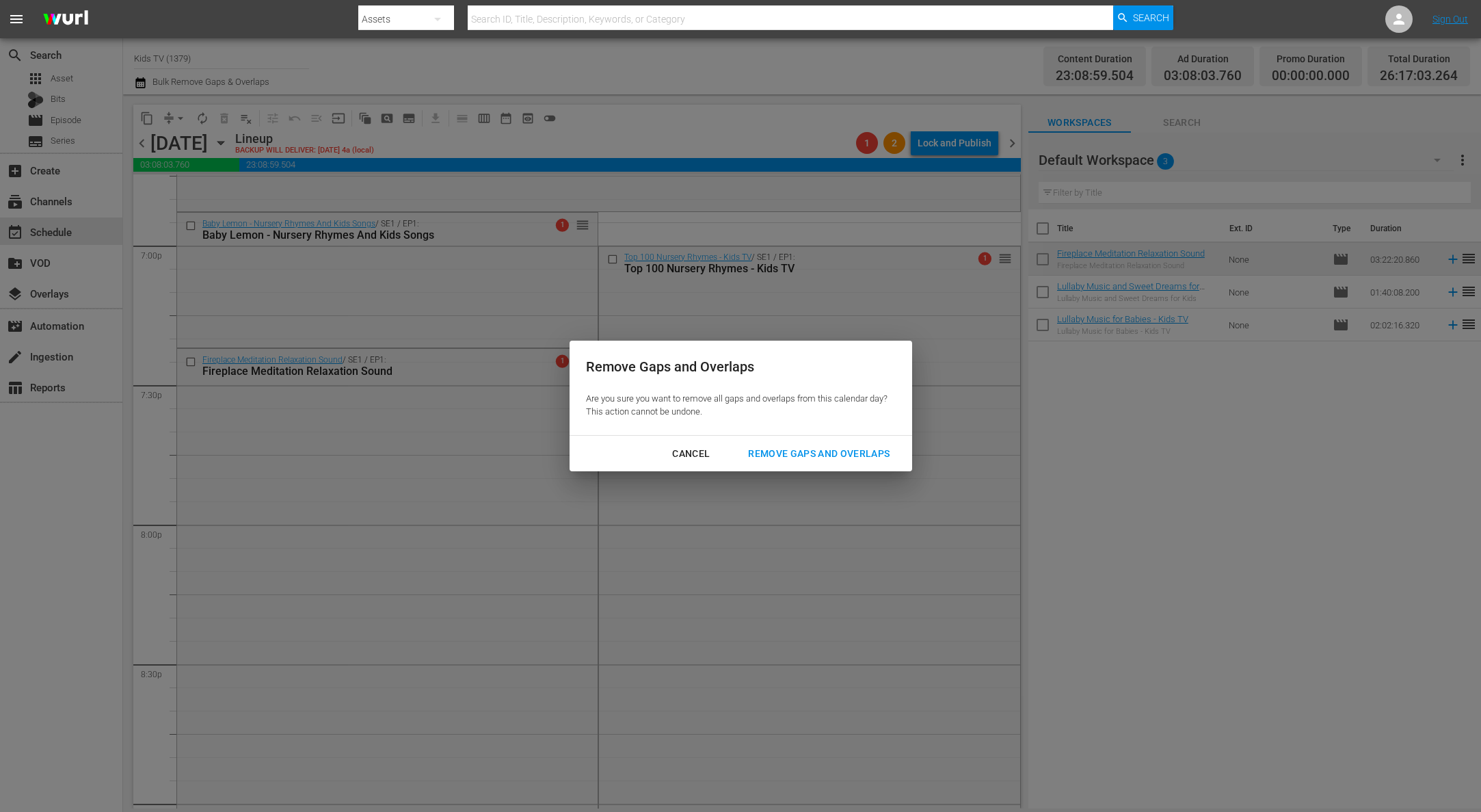
click at [754, 447] on div "Remove Gaps and Overlaps" at bounding box center [819, 454] width 163 height 17
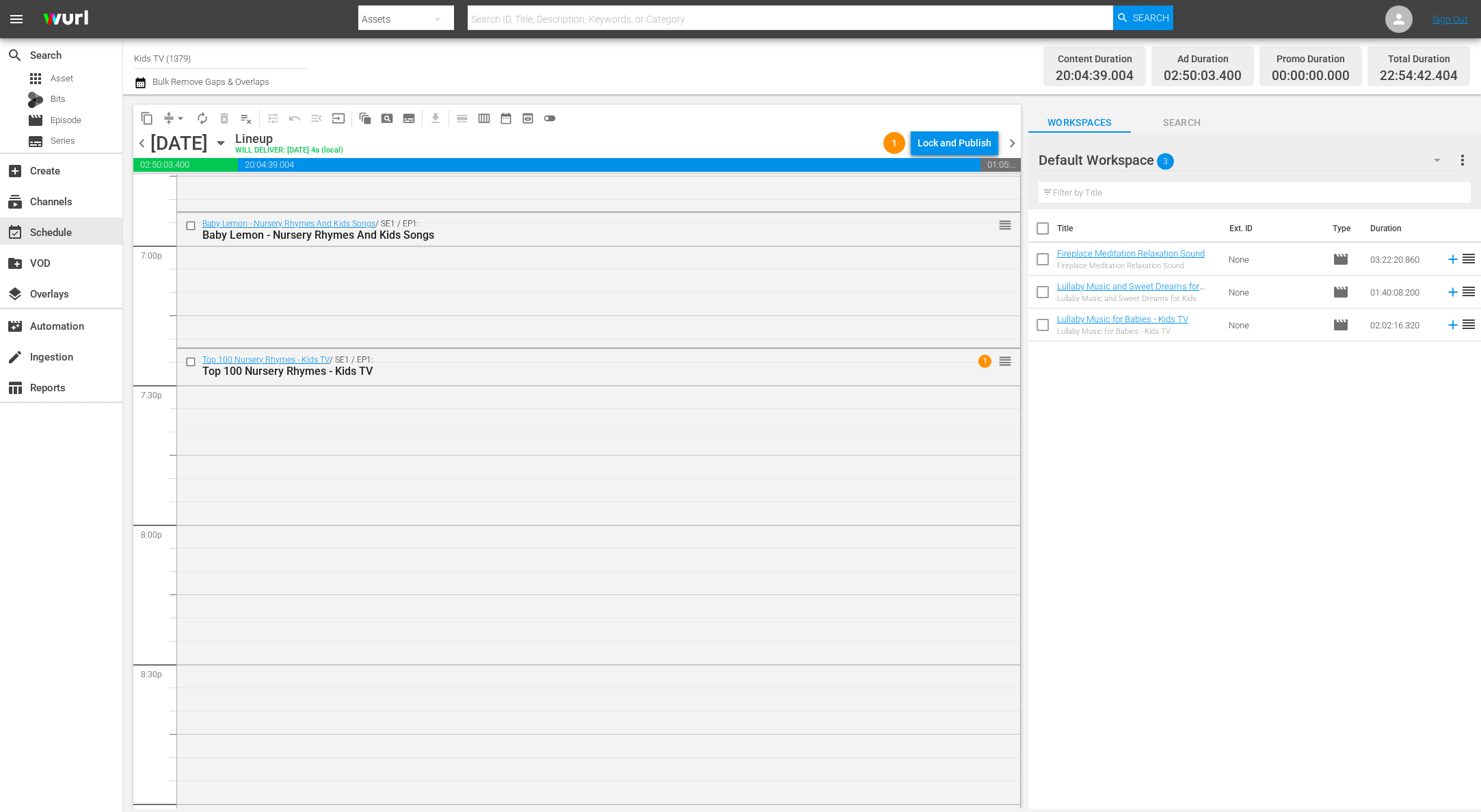
click at [959, 143] on div "Lock and Publish" at bounding box center [954, 143] width 74 height 24
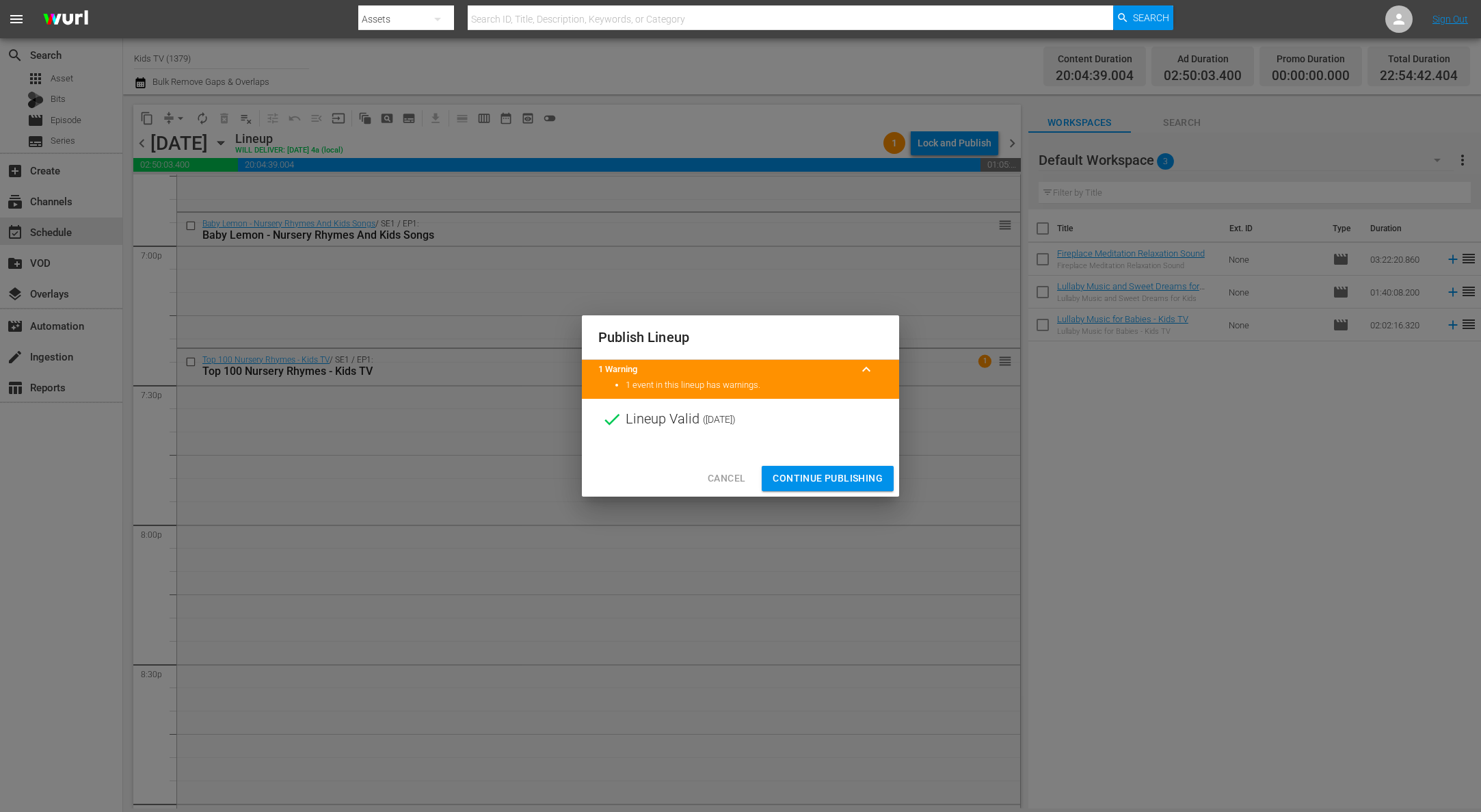
click at [832, 483] on span "Continue Publishing" at bounding box center [828, 478] width 110 height 17
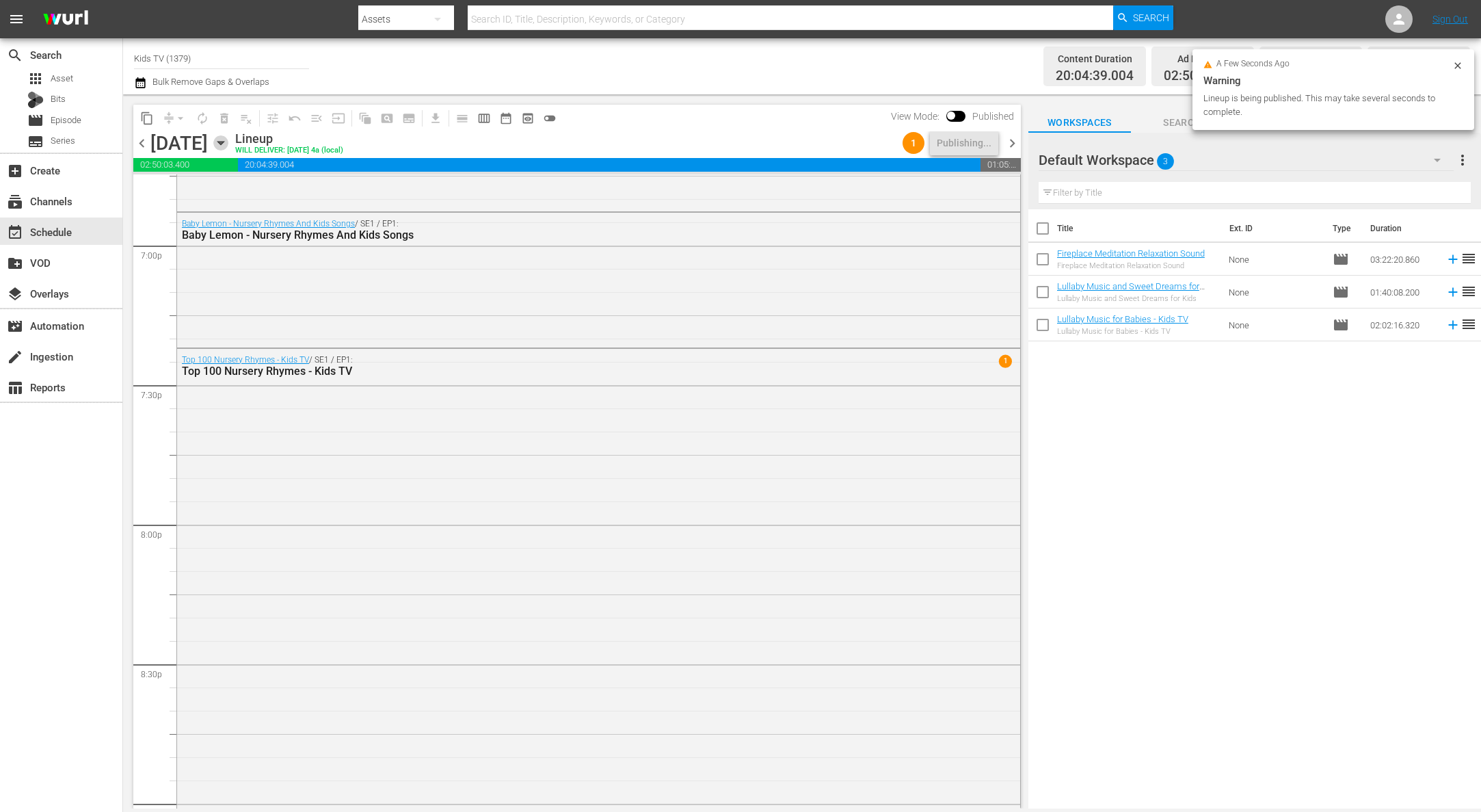
click at [223, 143] on icon "button" at bounding box center [220, 143] width 6 height 3
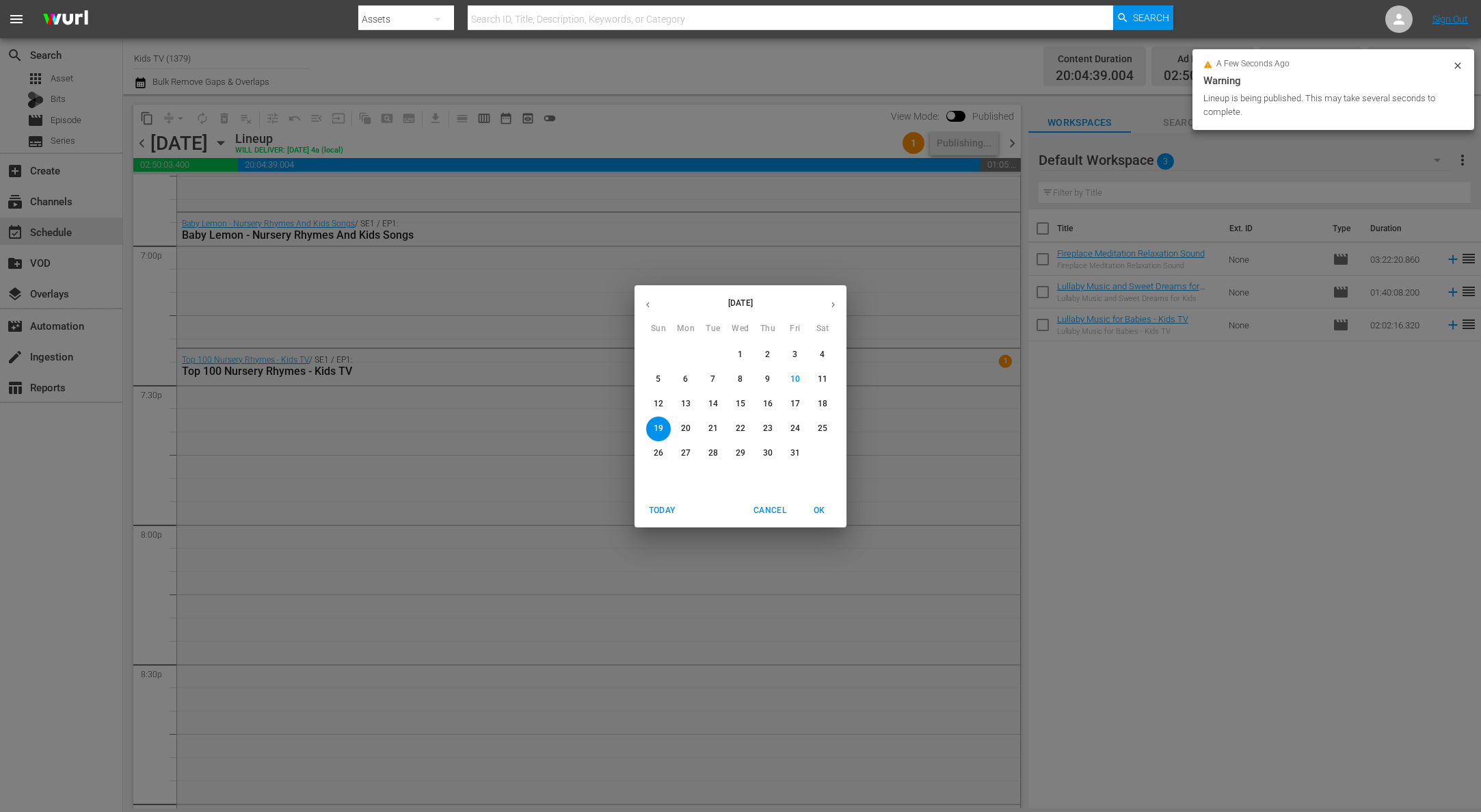
click at [690, 432] on p "20" at bounding box center [685, 428] width 10 height 11
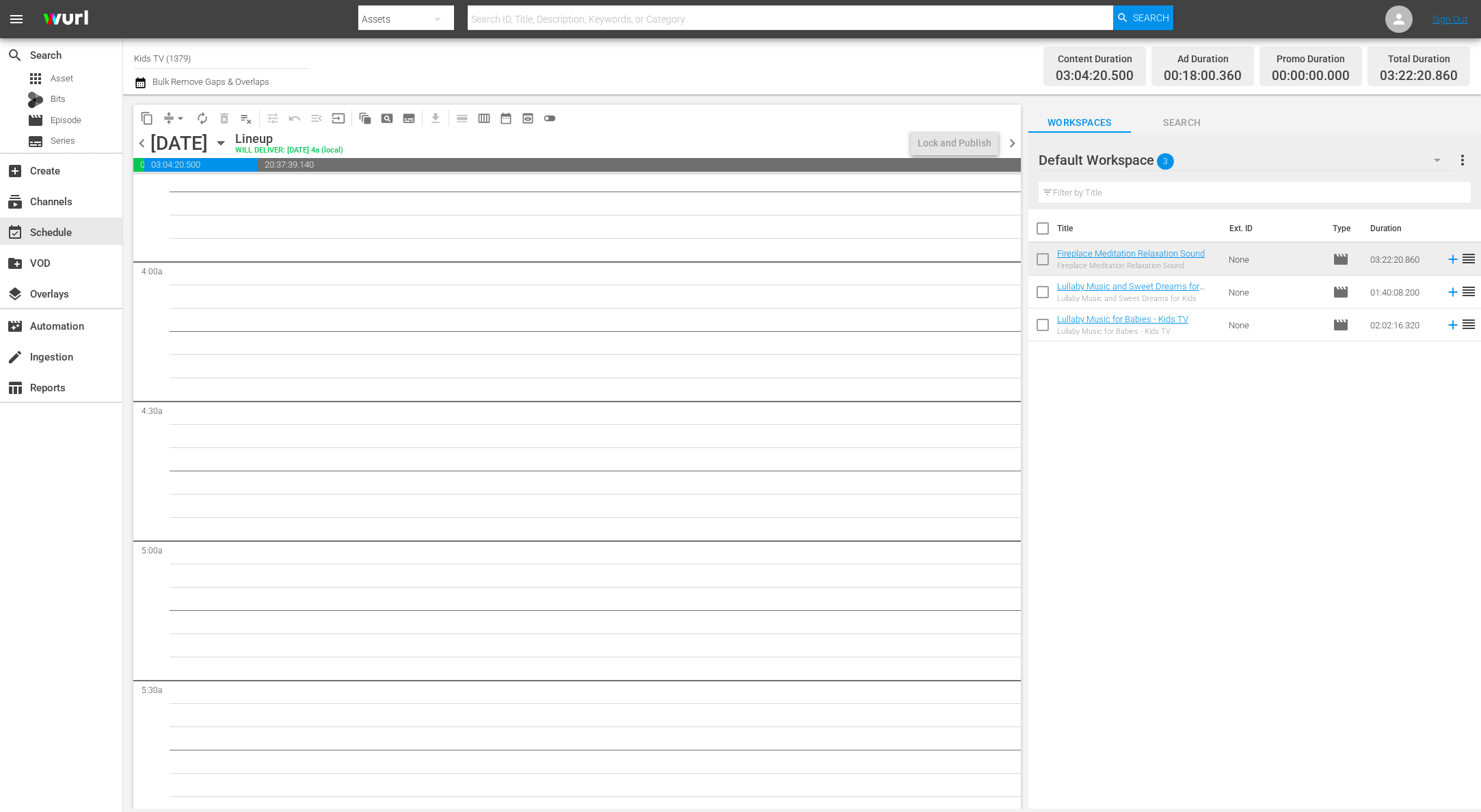
scroll to position [1169, 0]
click at [248, 118] on span "playlist_remove_outlined" at bounding box center [246, 118] width 14 height 14
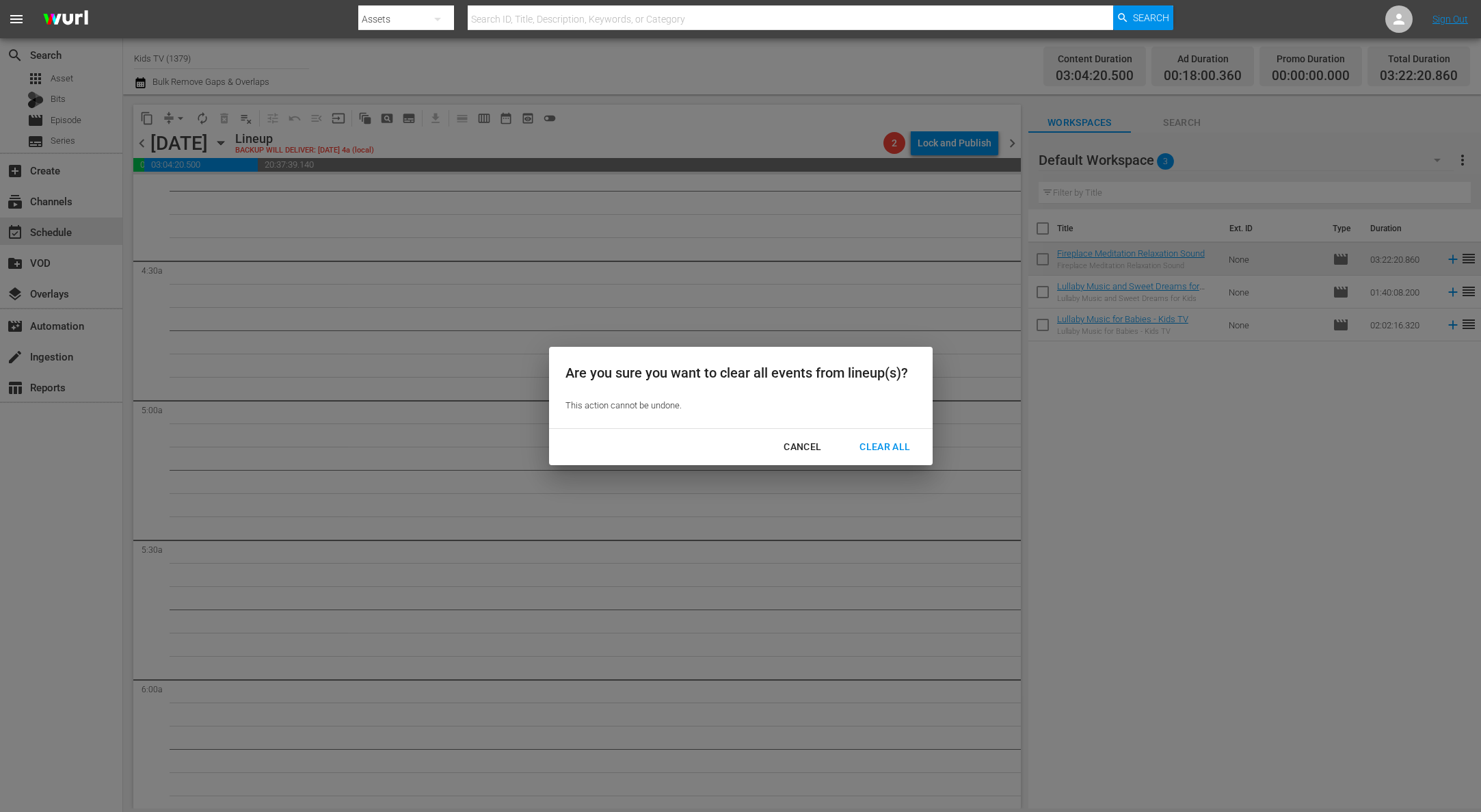
click at [891, 447] on div "Clear All" at bounding box center [884, 447] width 72 height 17
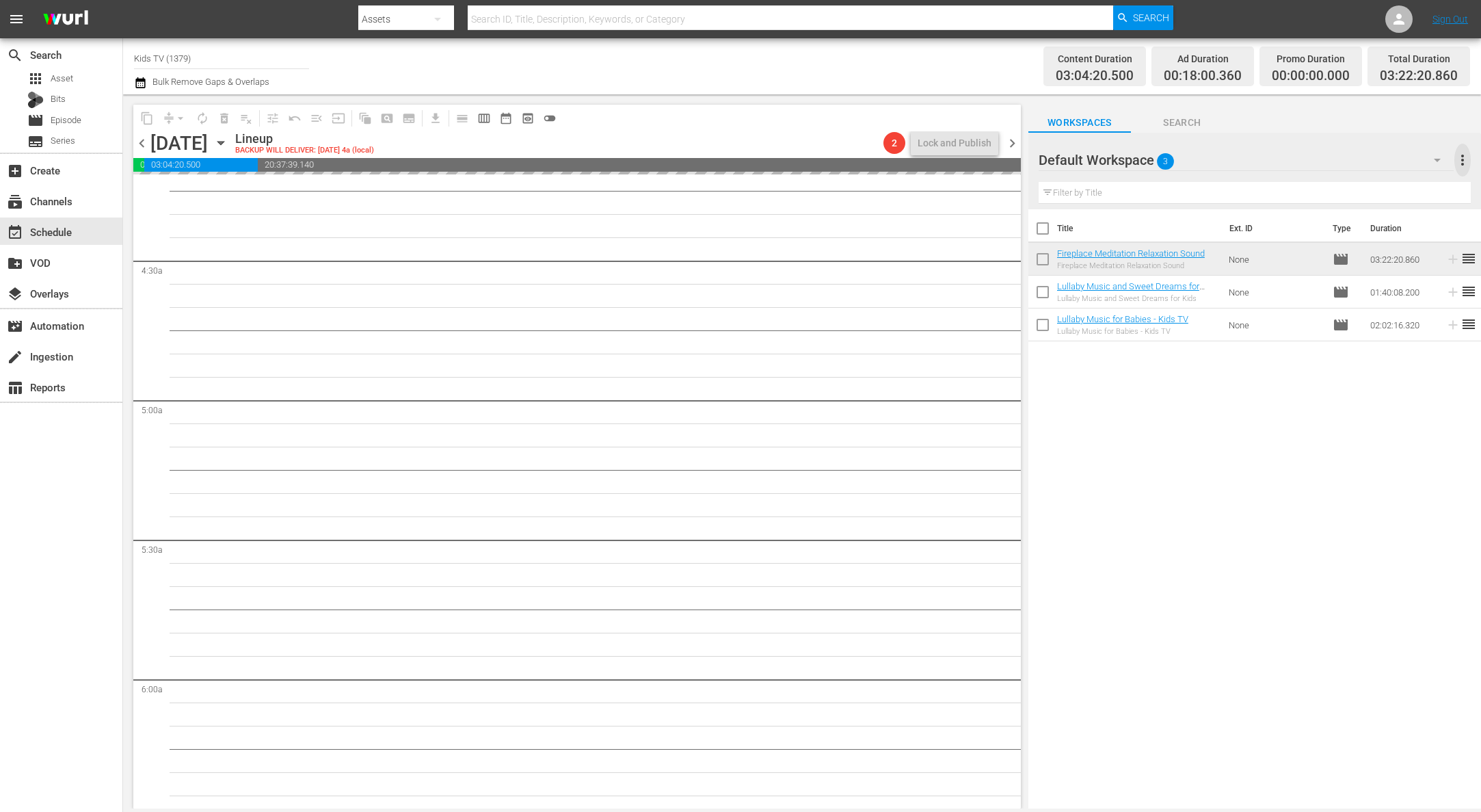
click at [1466, 158] on span "more_vert" at bounding box center [1463, 160] width 17 height 17
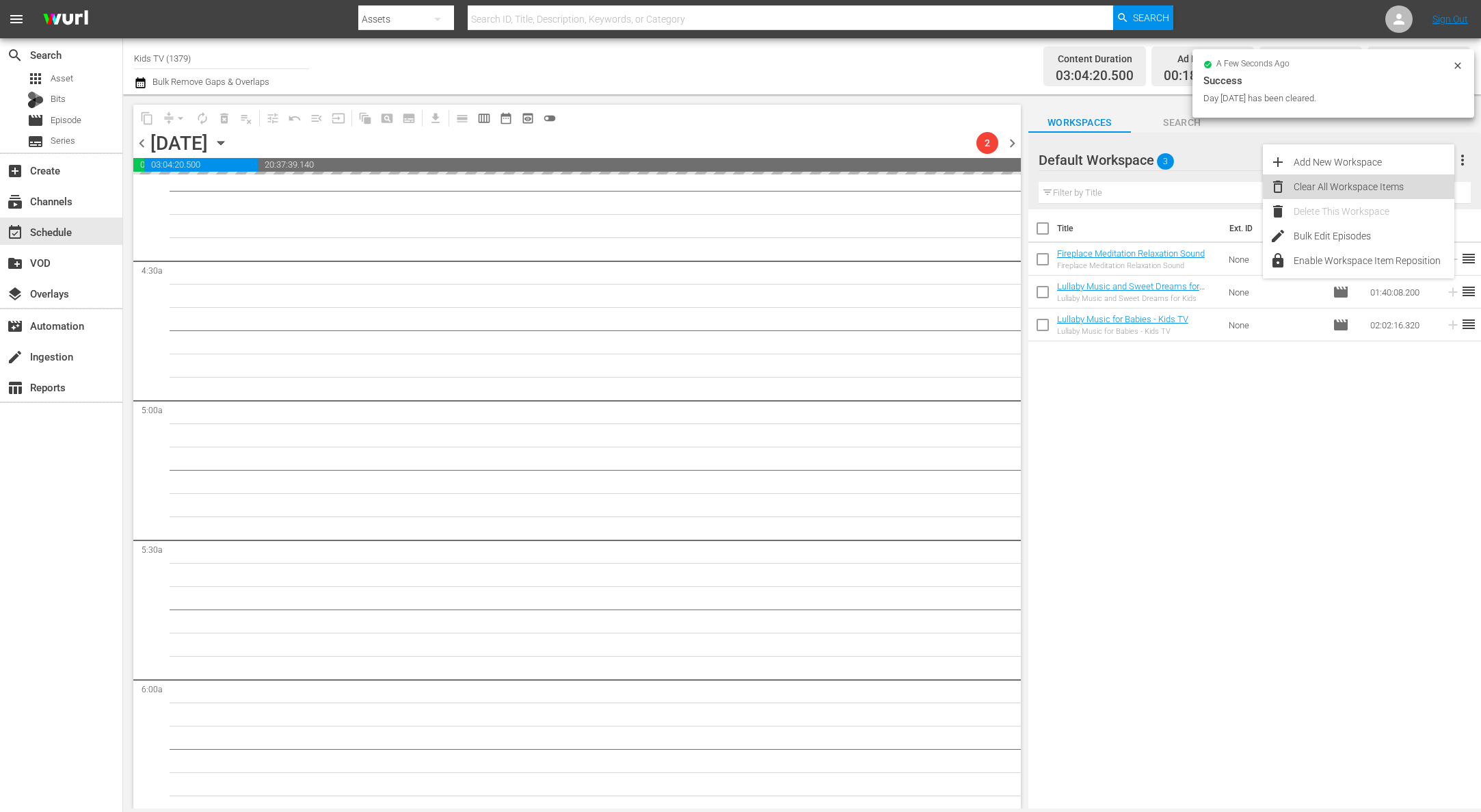
click at [1354, 179] on div "Clear All Workspace Items" at bounding box center [1374, 187] width 161 height 24
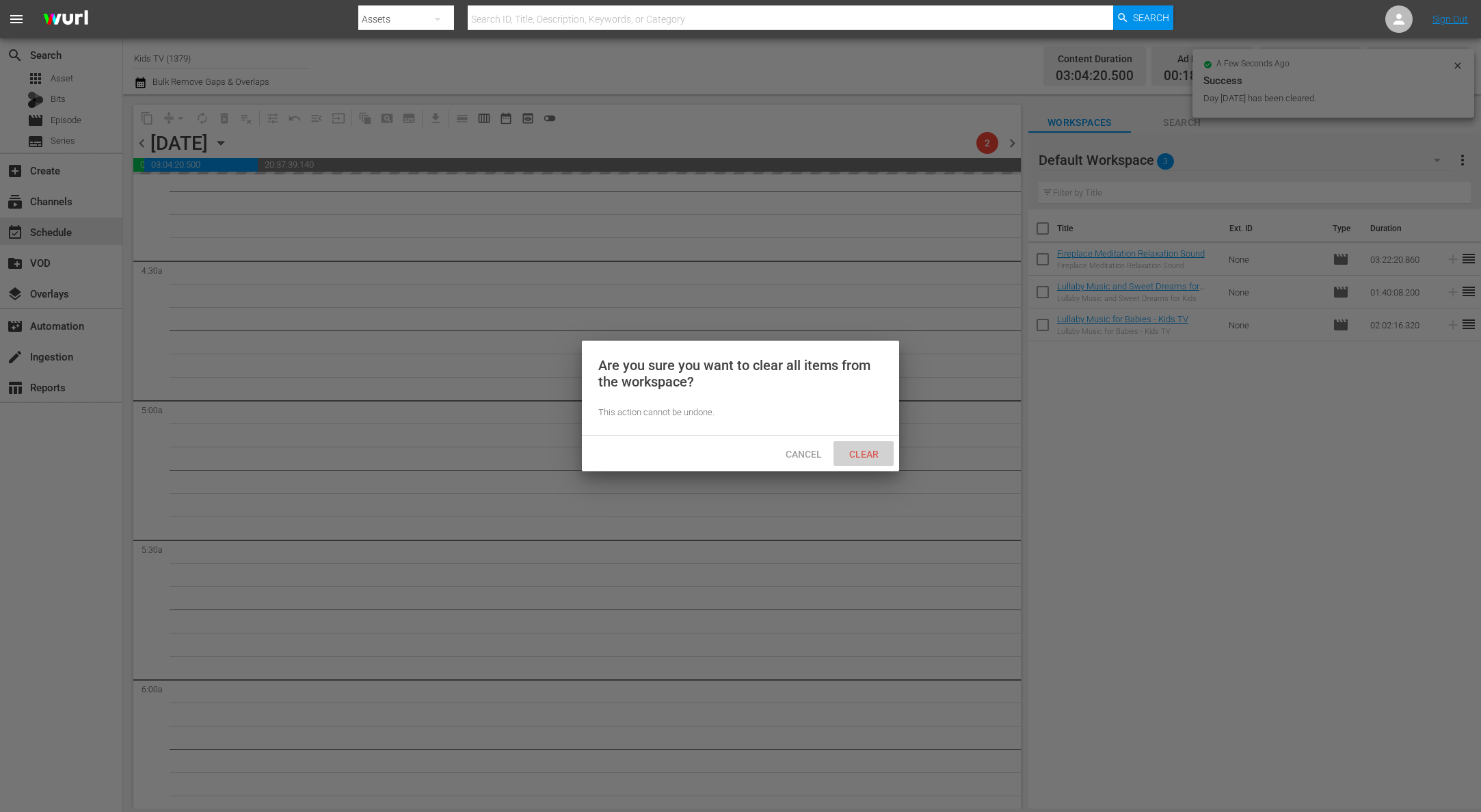
click at [869, 452] on span "Clear" at bounding box center [864, 454] width 51 height 11
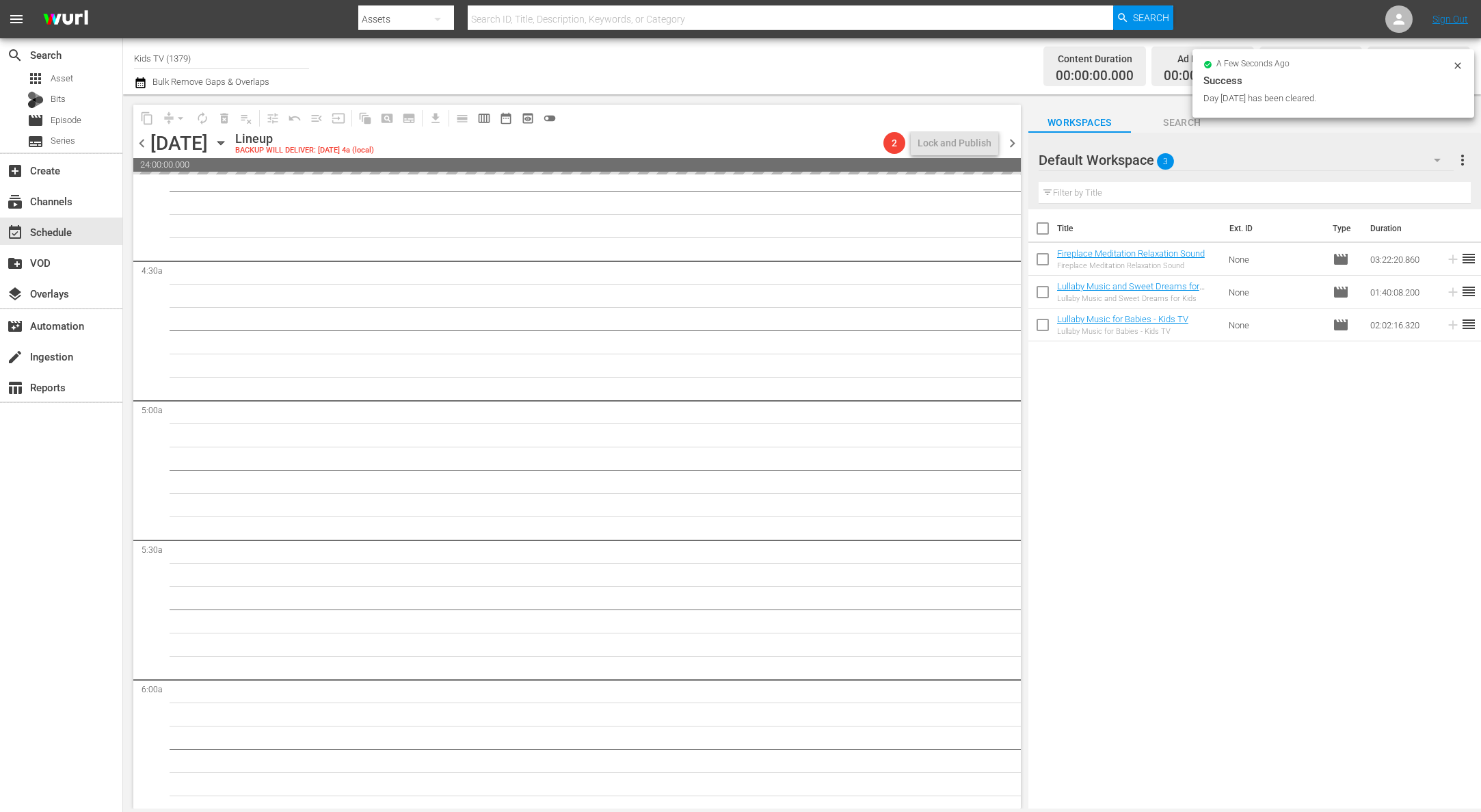
scroll to position [1193, 0]
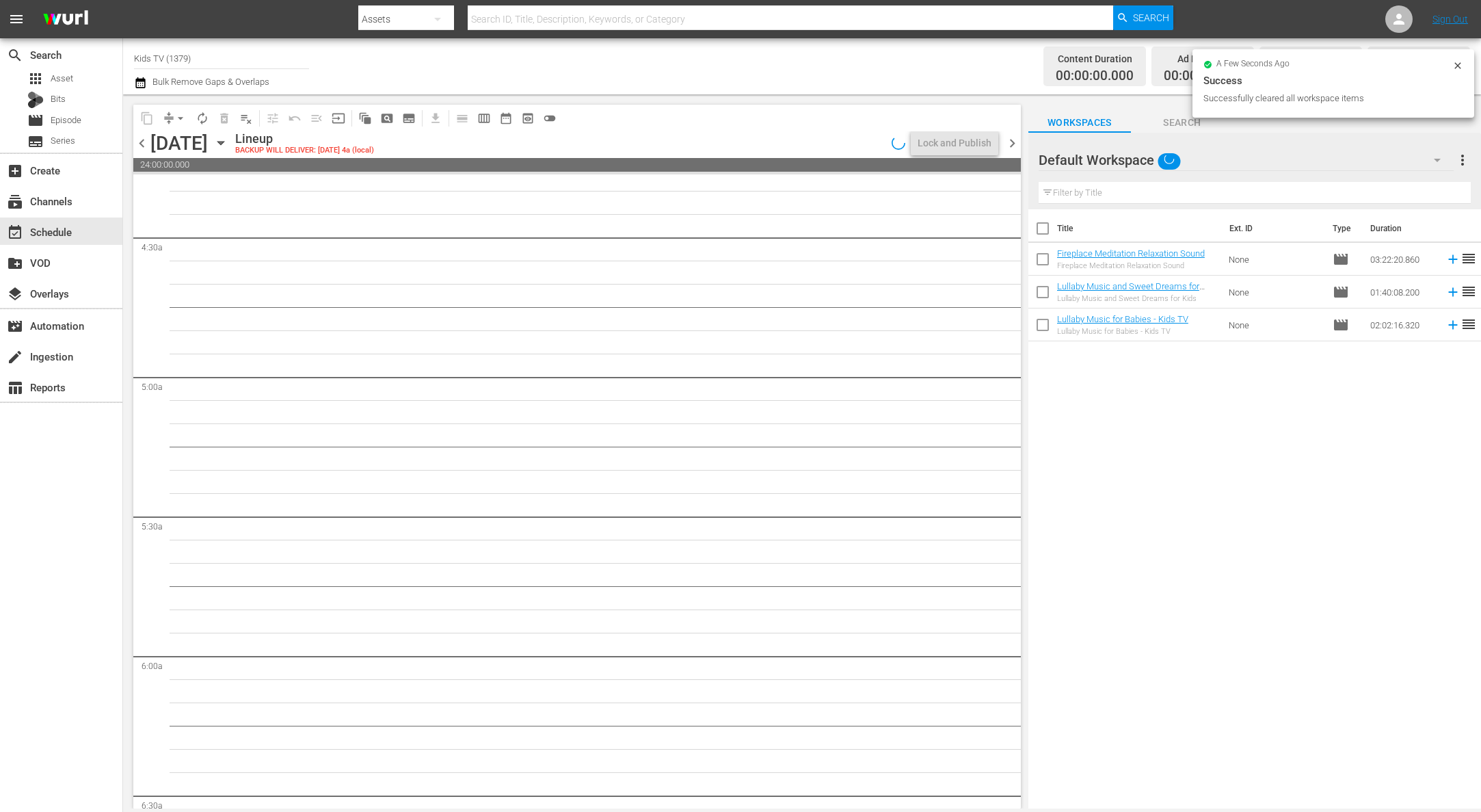
click at [213, 62] on input "Kids TV (1379)" at bounding box center [221, 58] width 175 height 33
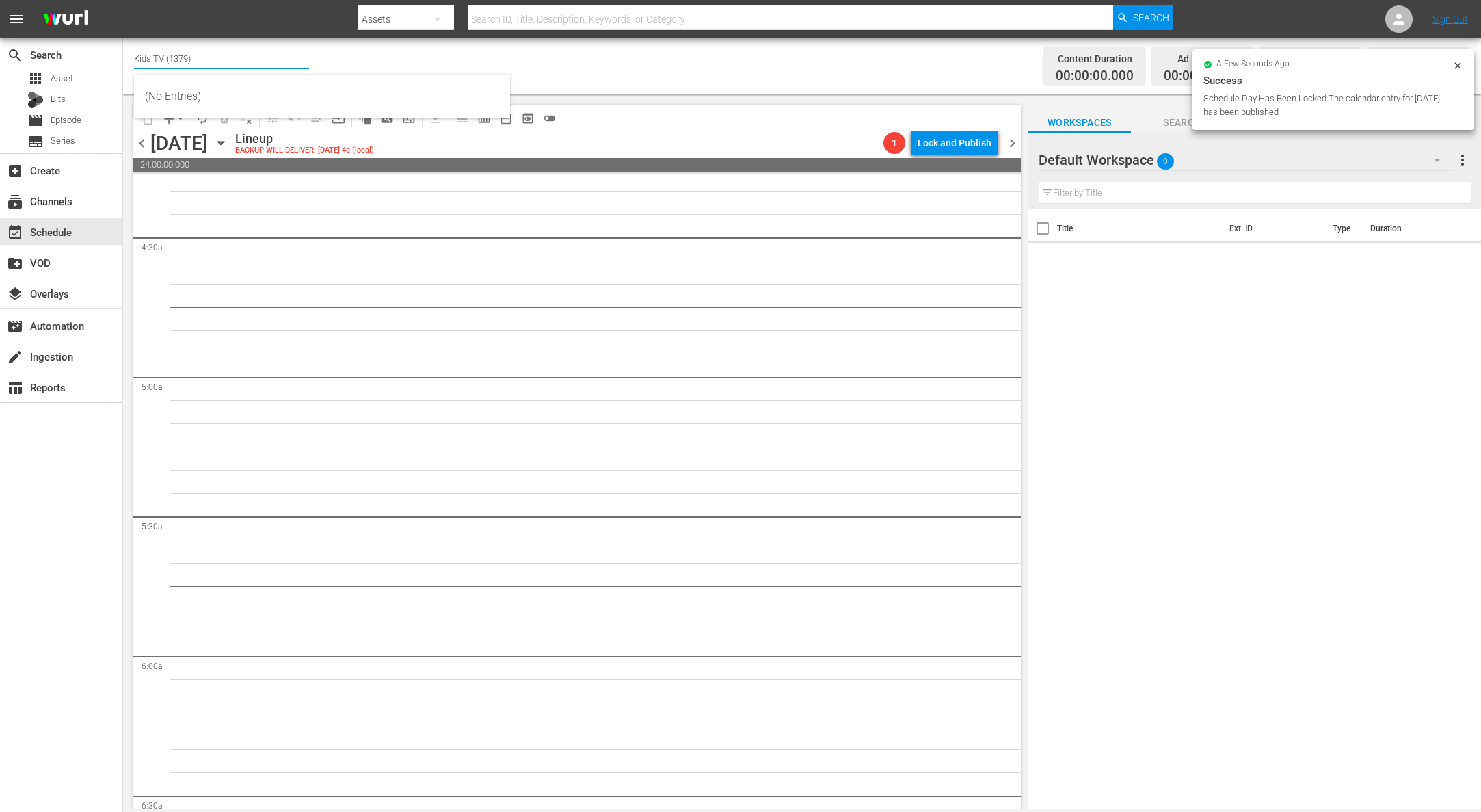
drag, startPoint x: 203, startPoint y: 57, endPoint x: 130, endPoint y: 46, distance: 73.8
click at [130, 46] on div "Channel Title Kids TV (1379) Bulk Remove Gaps & Overlaps Content Duration 00:00…" at bounding box center [803, 66] width 1358 height 56
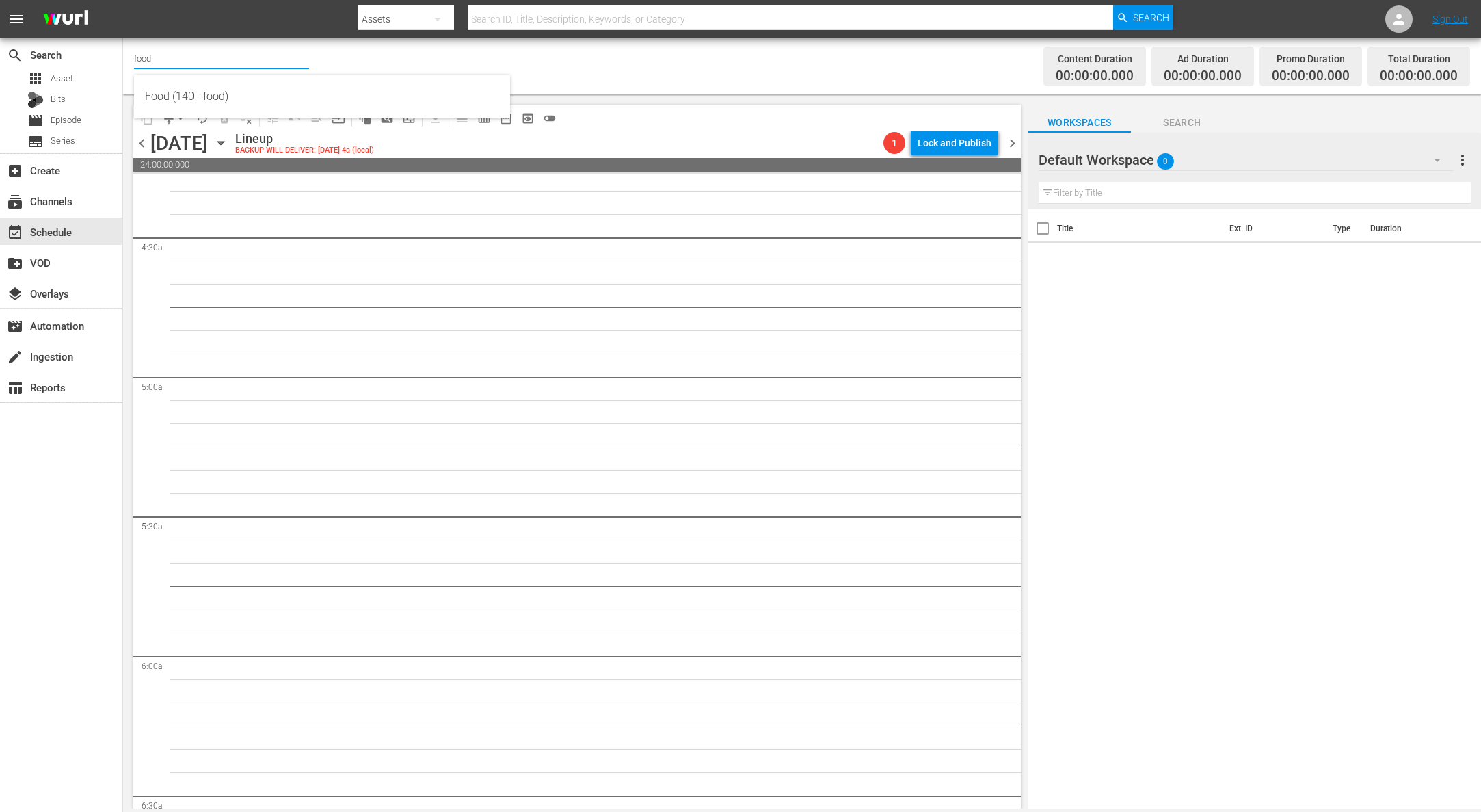
click at [199, 60] on input "food" at bounding box center [221, 58] width 175 height 33
click at [202, 94] on div "Food (140 - food)" at bounding box center [322, 97] width 354 height 33
type input "Food (140 - food)"
click at [223, 142] on icon "button" at bounding box center [220, 143] width 6 height 3
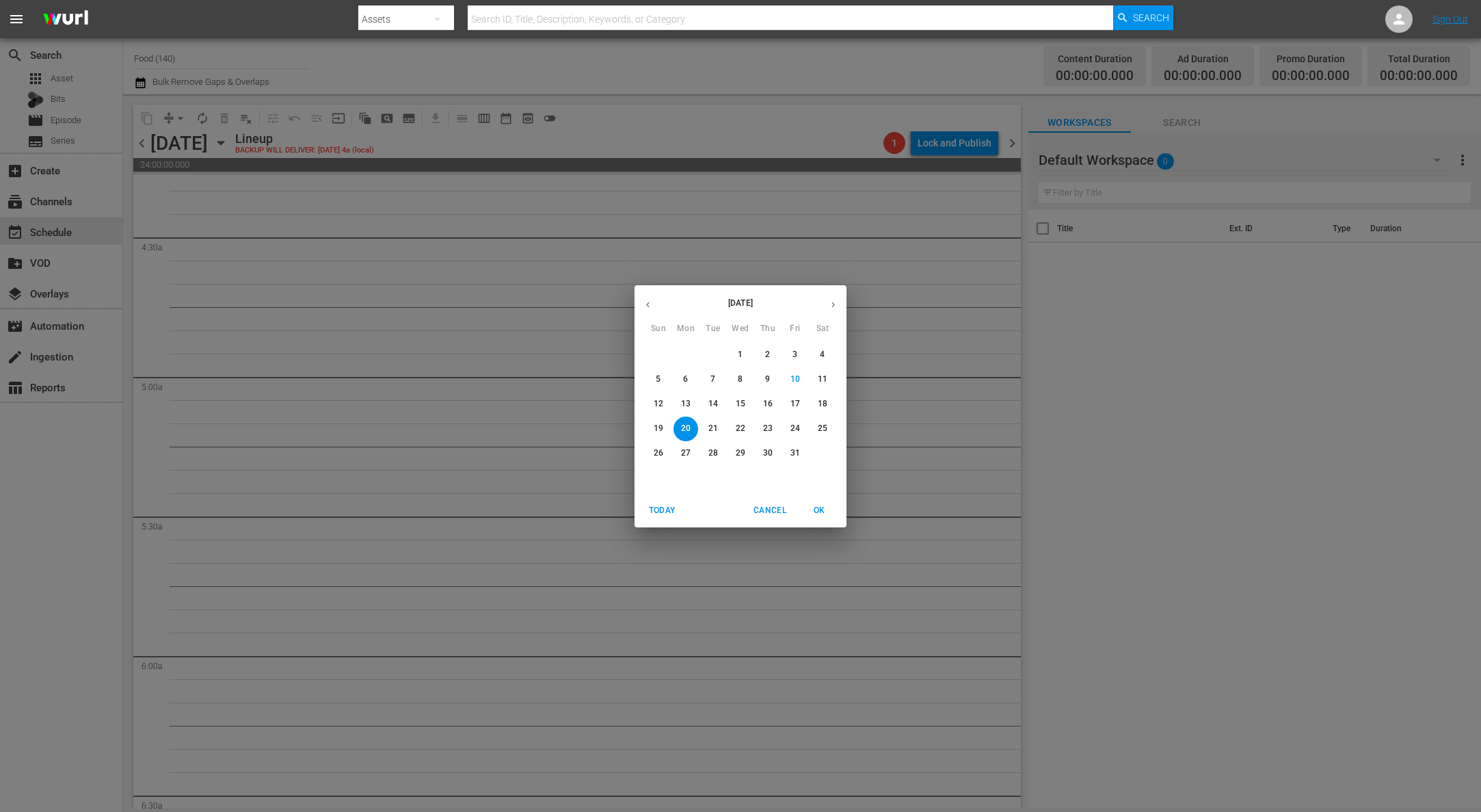
click at [690, 403] on p "13" at bounding box center [685, 403] width 10 height 11
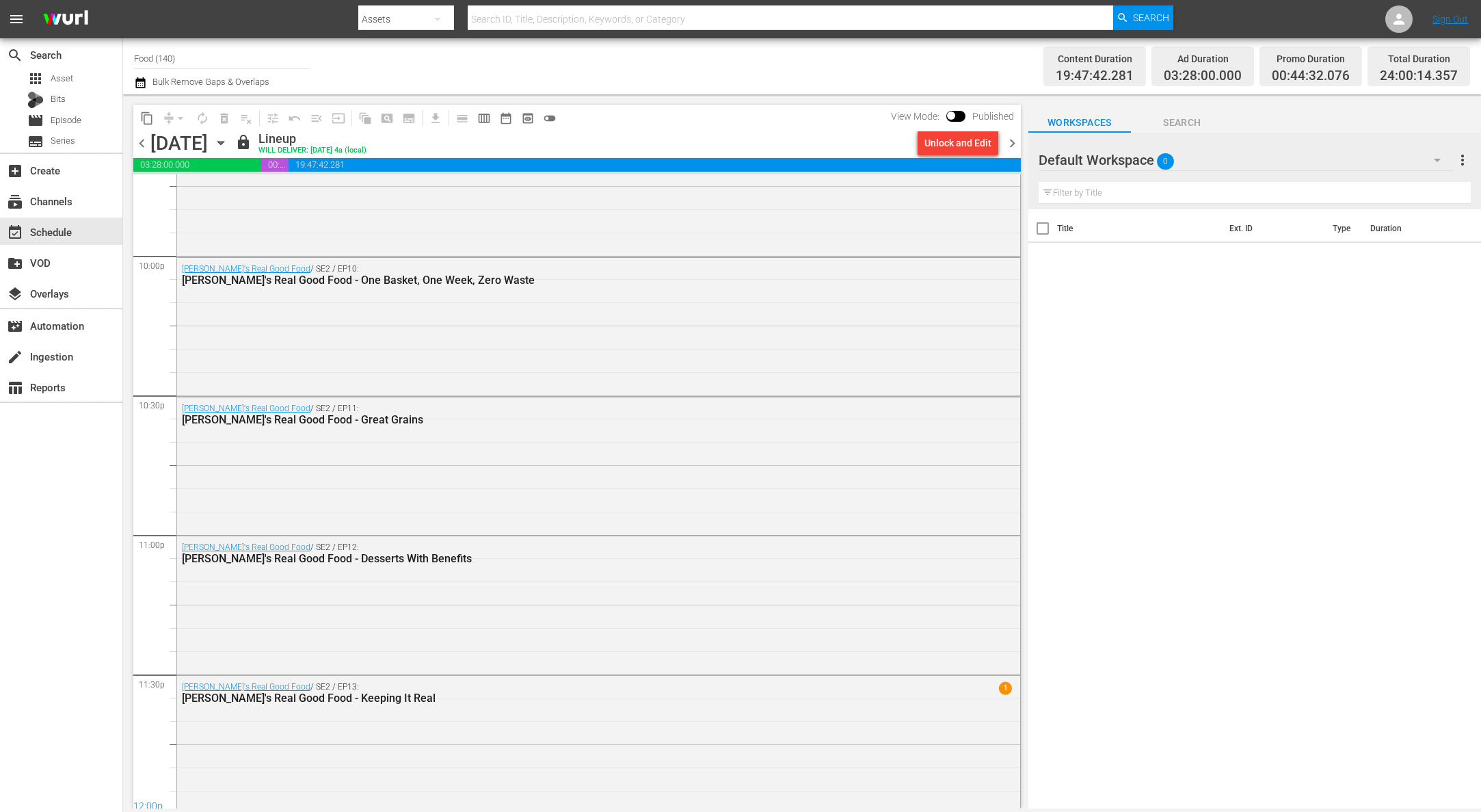
scroll to position [6062, 0]
